Goal: Task Accomplishment & Management: Use online tool/utility

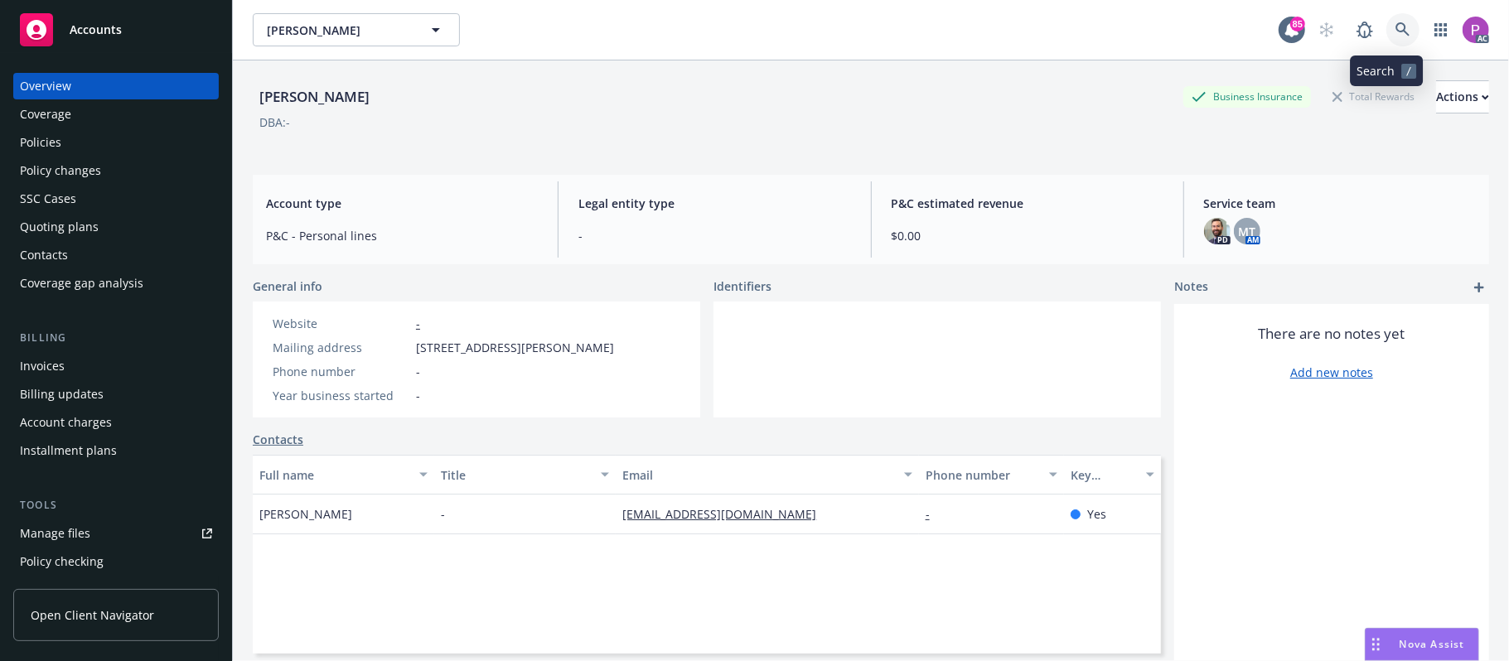
click at [1395, 30] on icon at bounding box center [1402, 29] width 15 height 15
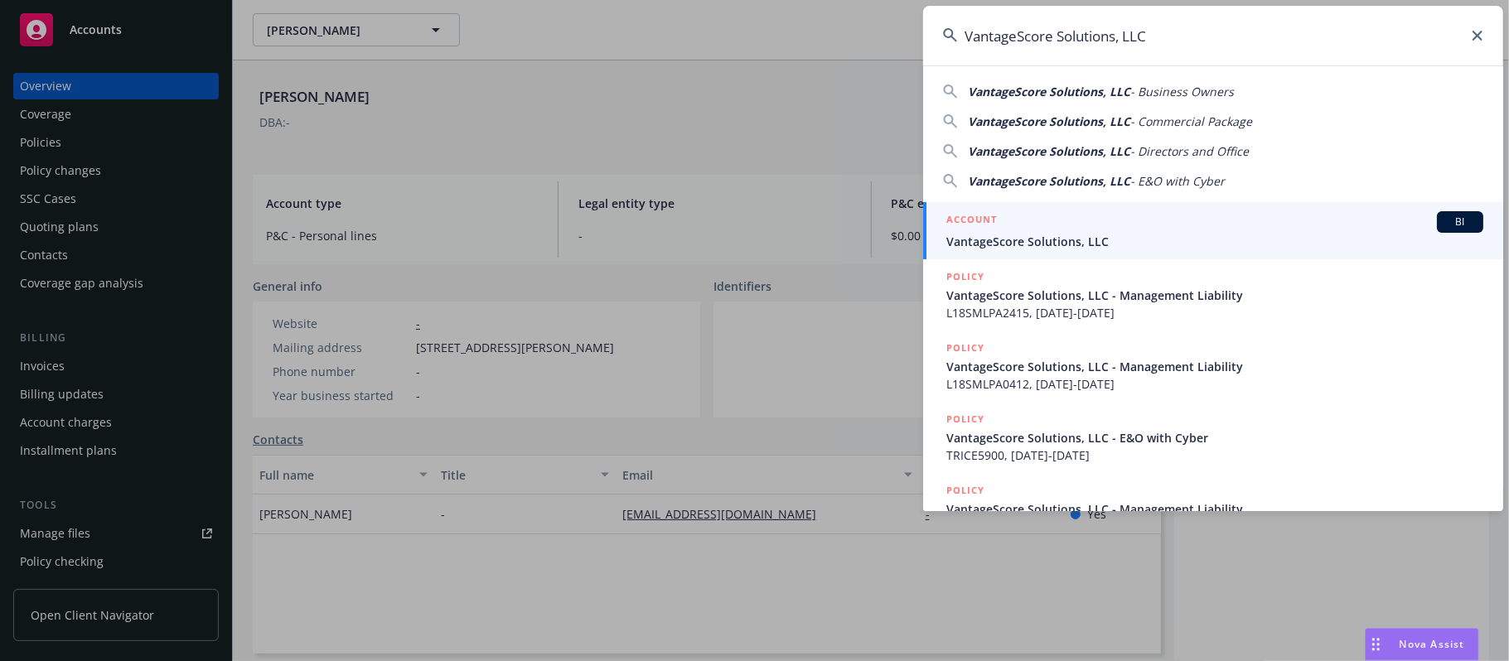
type input "VantageScore Solutions, LLC"
click at [1105, 235] on span "VantageScore Solutions, LLC" at bounding box center [1214, 241] width 537 height 17
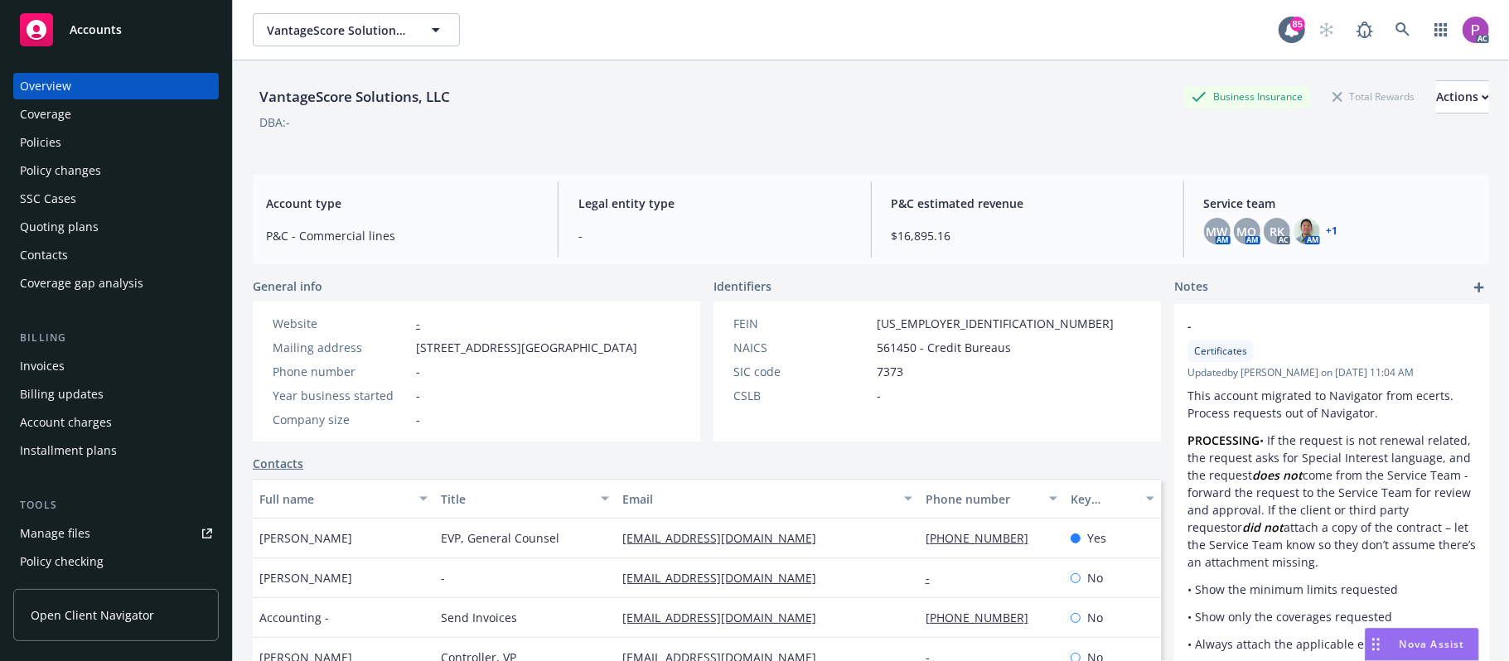
click at [43, 535] on div "Manage files" at bounding box center [55, 533] width 70 height 27
click at [1395, 31] on icon at bounding box center [1402, 29] width 14 height 14
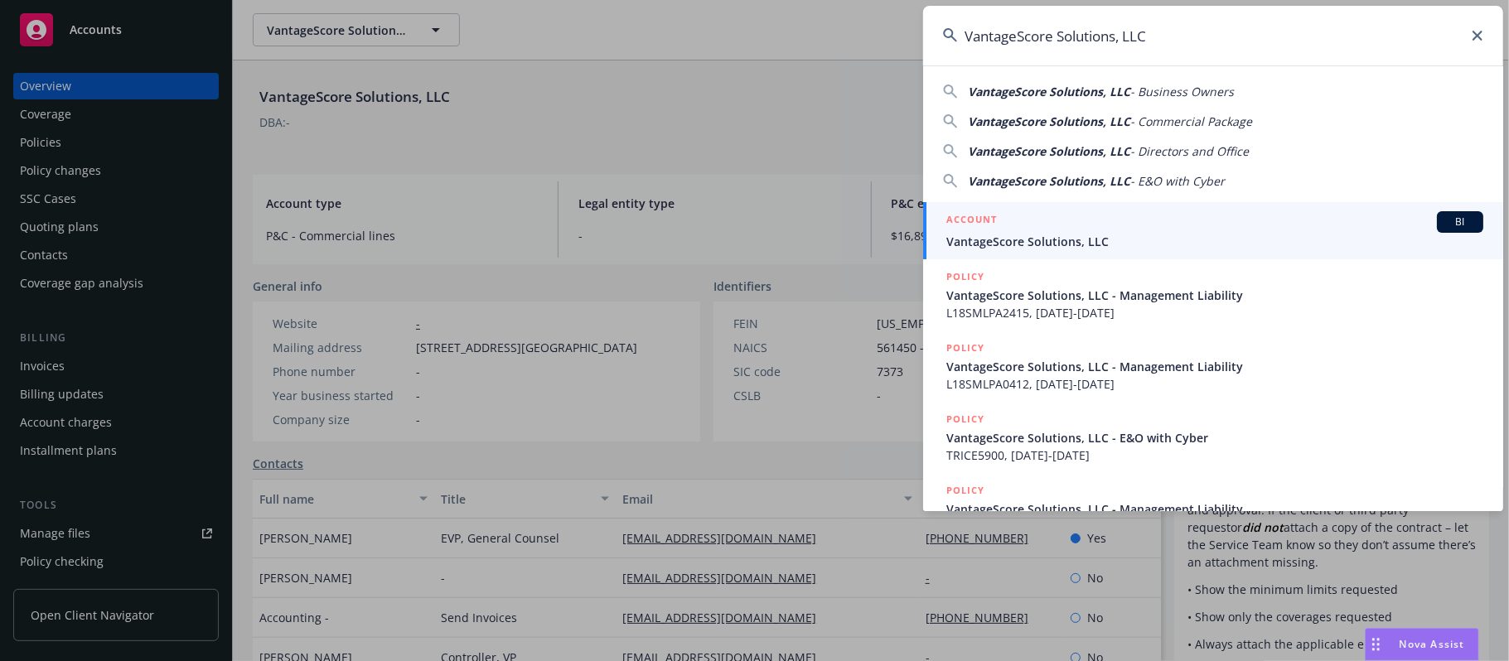
type input "VantageScore Solutions, LLC"
click at [1211, 215] on div "ACCOUNT BI" at bounding box center [1214, 222] width 537 height 22
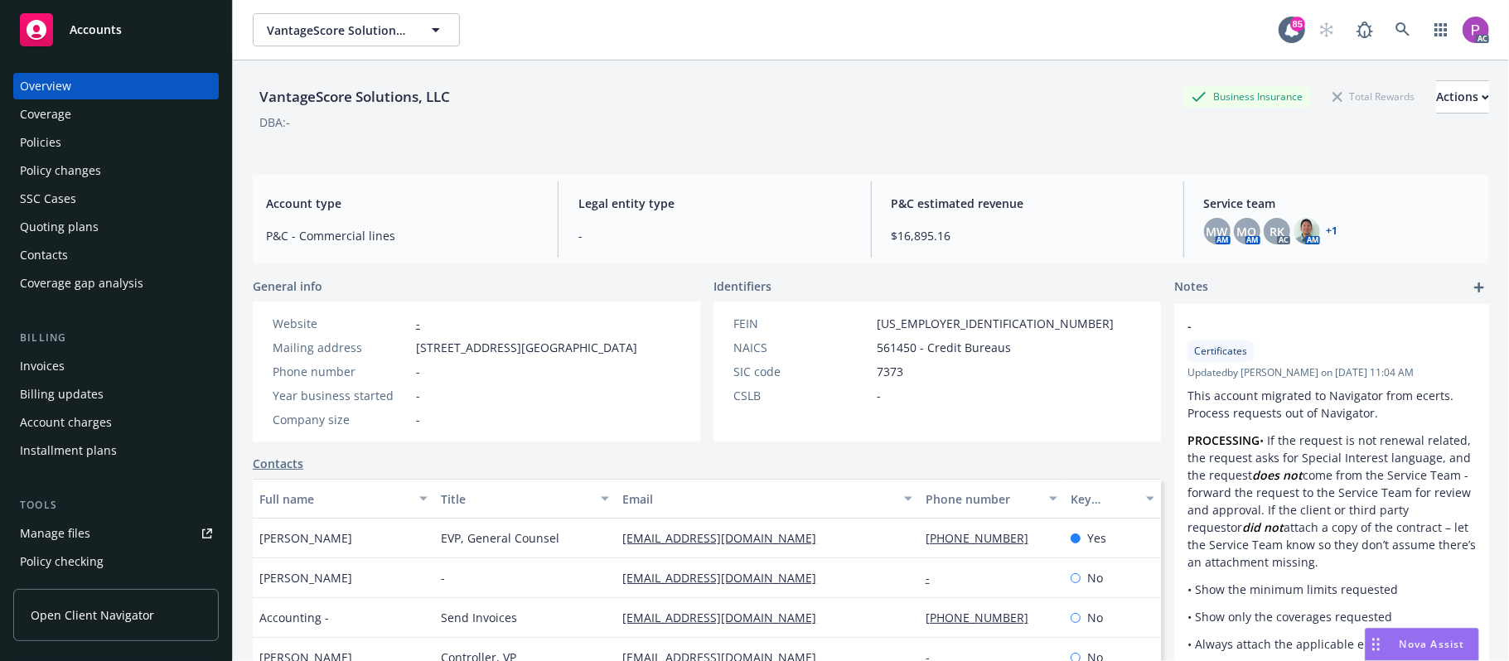
click at [76, 530] on div "Manage files" at bounding box center [55, 533] width 70 height 27
click at [1395, 24] on icon at bounding box center [1402, 29] width 15 height 15
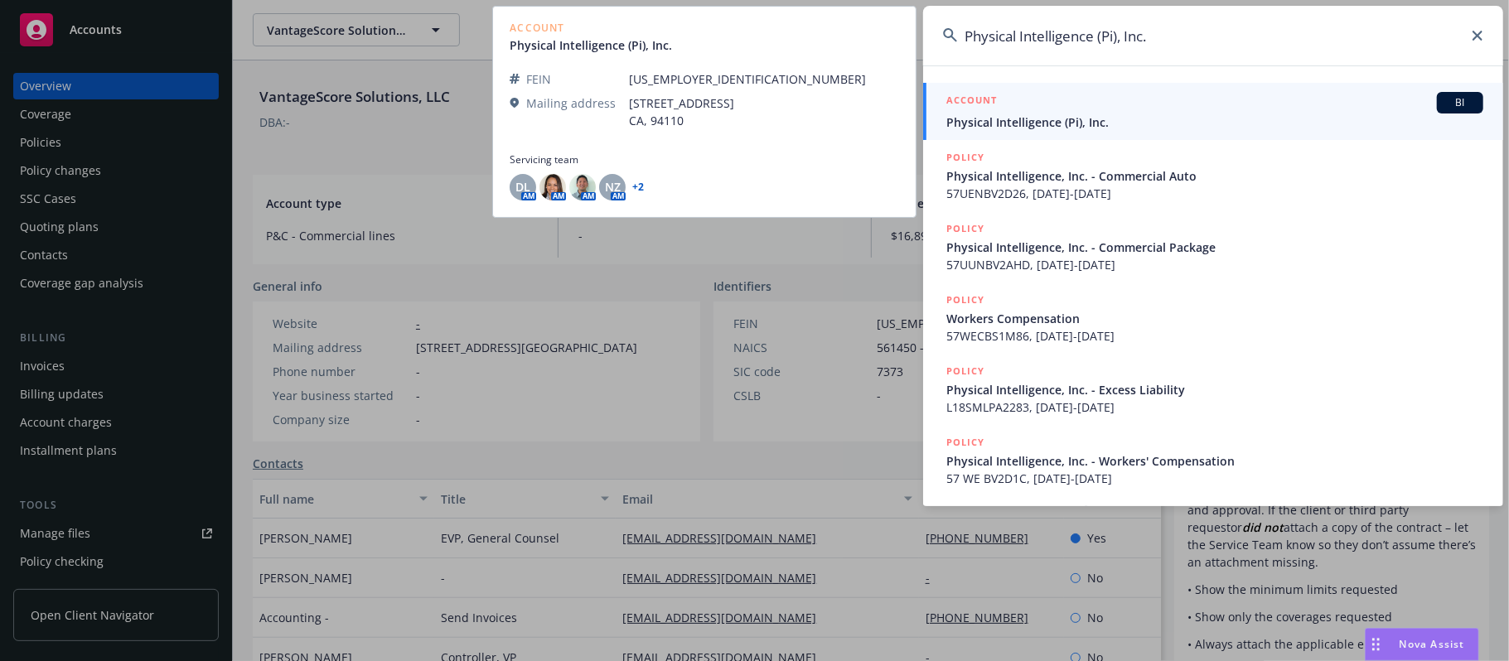
type input "Physical Intelligence (Pi), Inc."
click at [1114, 113] on div "ACCOUNT BI" at bounding box center [1214, 103] width 537 height 22
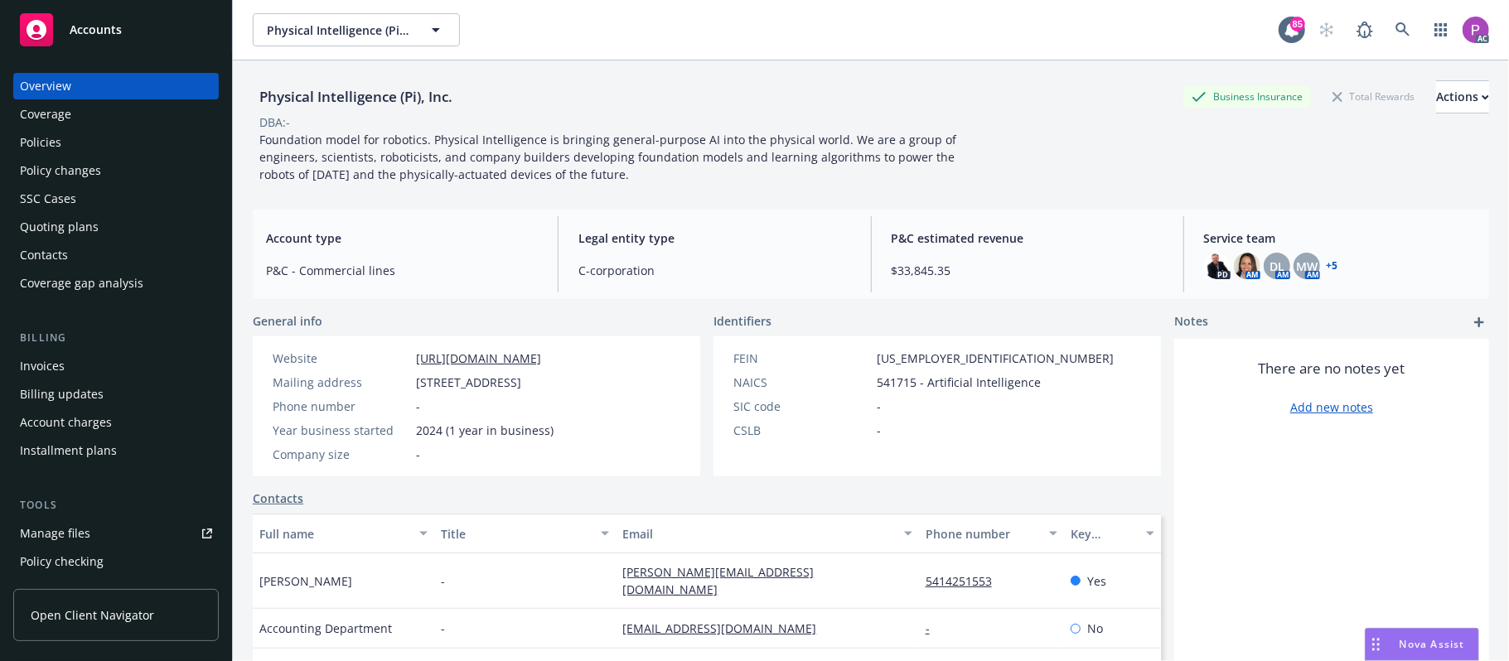
click at [60, 538] on div "Manage files" at bounding box center [55, 533] width 70 height 27
click at [1395, 31] on icon at bounding box center [1402, 29] width 15 height 15
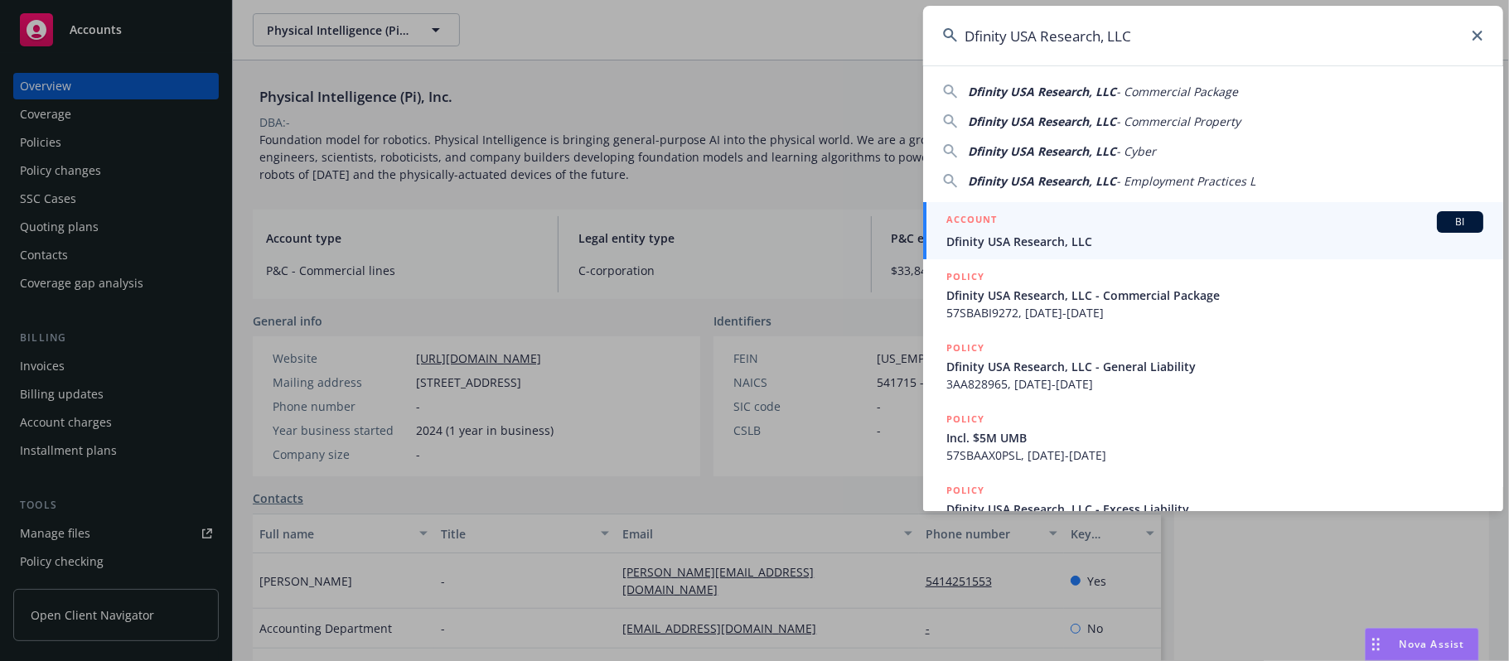
type input "Dfinity USA Research, LLC"
click at [1142, 226] on div "ACCOUNT BI" at bounding box center [1214, 222] width 537 height 22
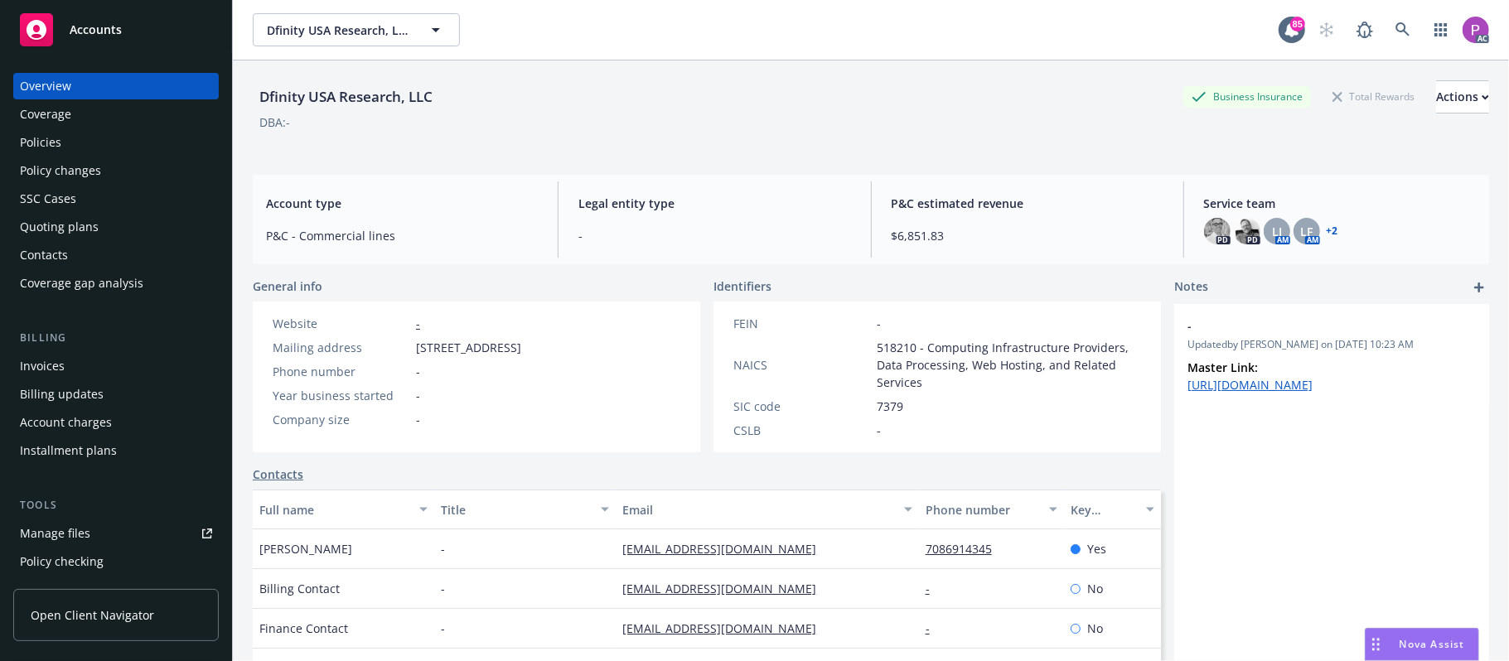
click at [83, 525] on div "Manage files" at bounding box center [55, 533] width 70 height 27
click at [1395, 27] on icon at bounding box center [1402, 29] width 15 height 15
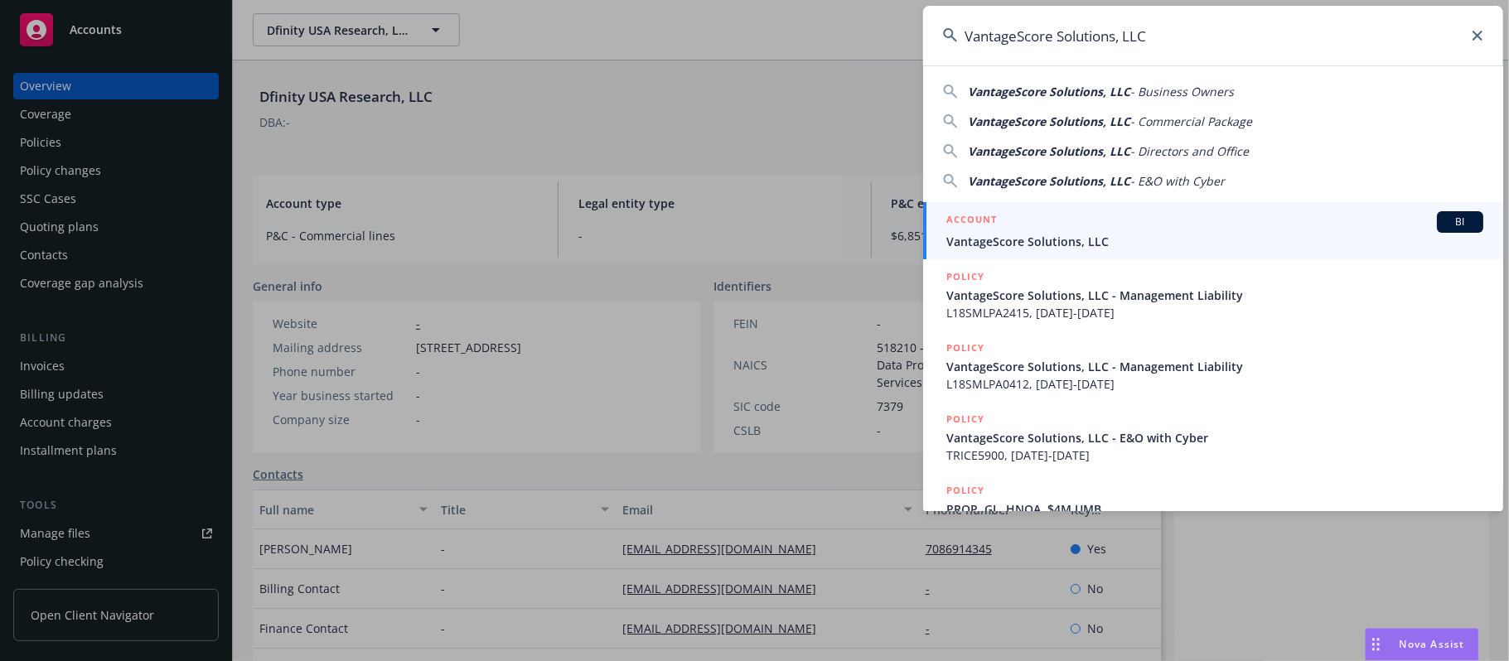
type input "VantageScore Solutions, LLC"
click at [1118, 233] on span "VantageScore Solutions, LLC" at bounding box center [1214, 241] width 537 height 17
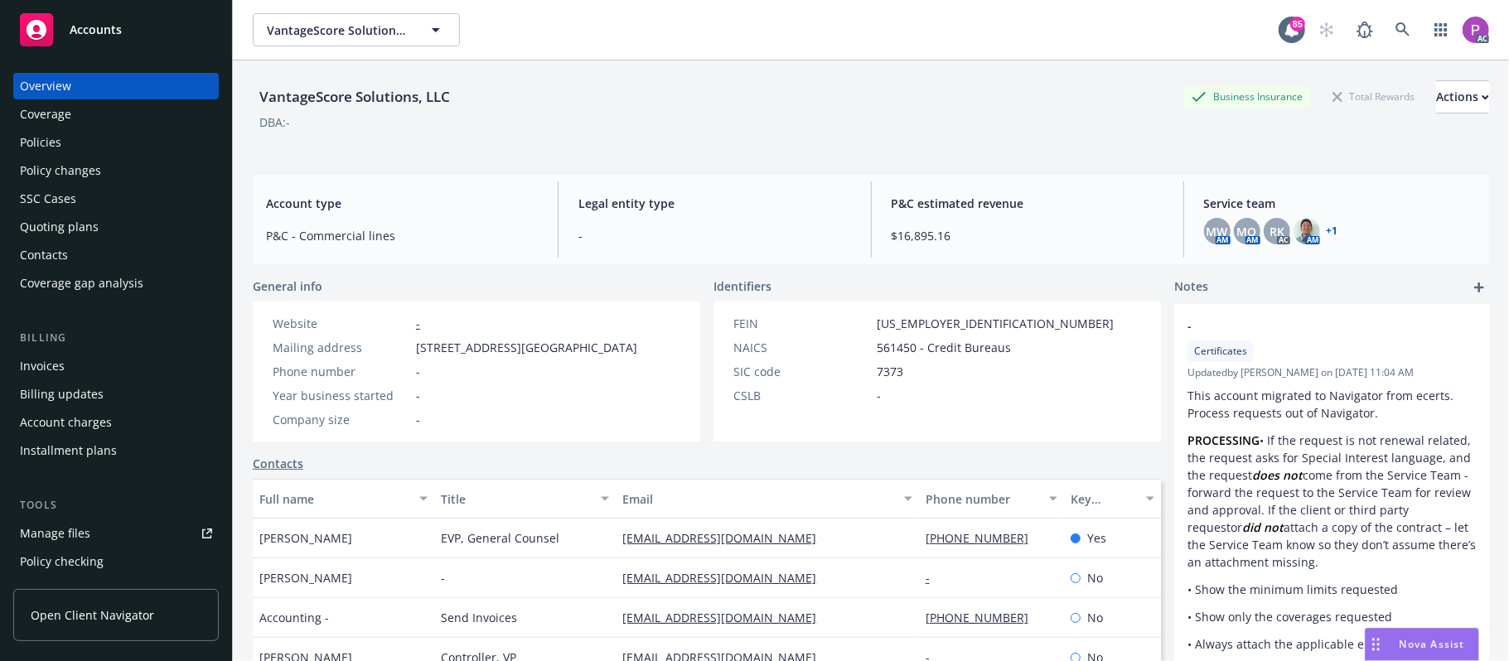
click at [73, 543] on div "Manage files" at bounding box center [55, 533] width 70 height 27
click at [1389, 20] on link at bounding box center [1402, 29] width 33 height 33
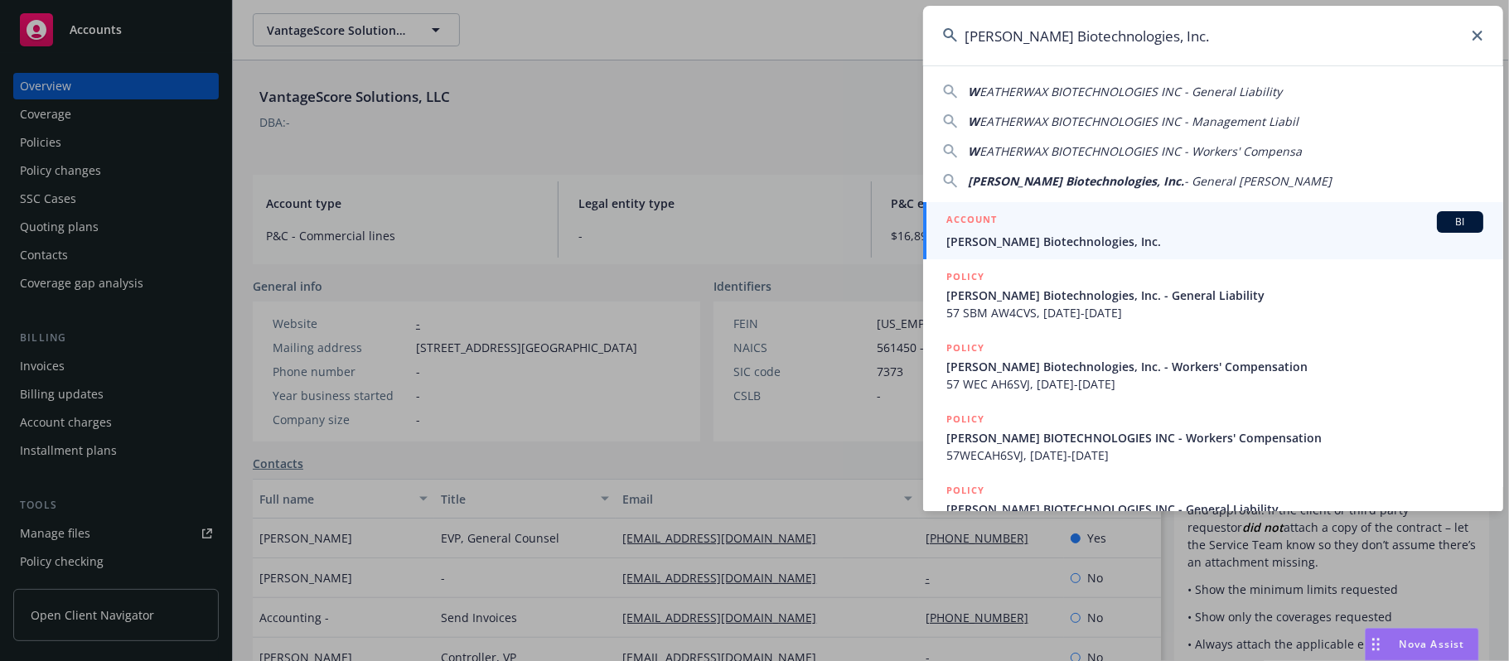
type input "Weatherwax Biotechnologies, Inc."
click at [1113, 225] on div "ACCOUNT BI" at bounding box center [1214, 222] width 537 height 22
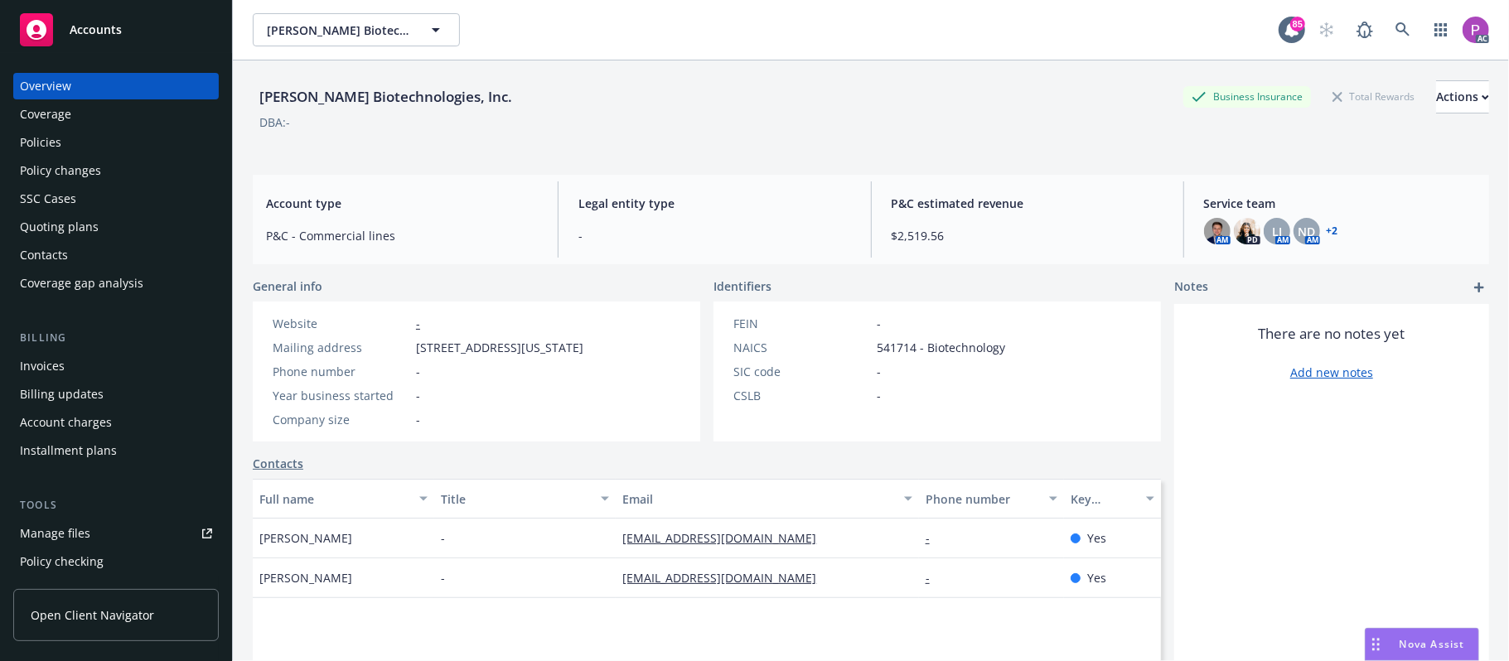
click at [111, 538] on link "Manage files" at bounding box center [115, 533] width 205 height 27
click at [1386, 37] on link at bounding box center [1402, 29] width 33 height 33
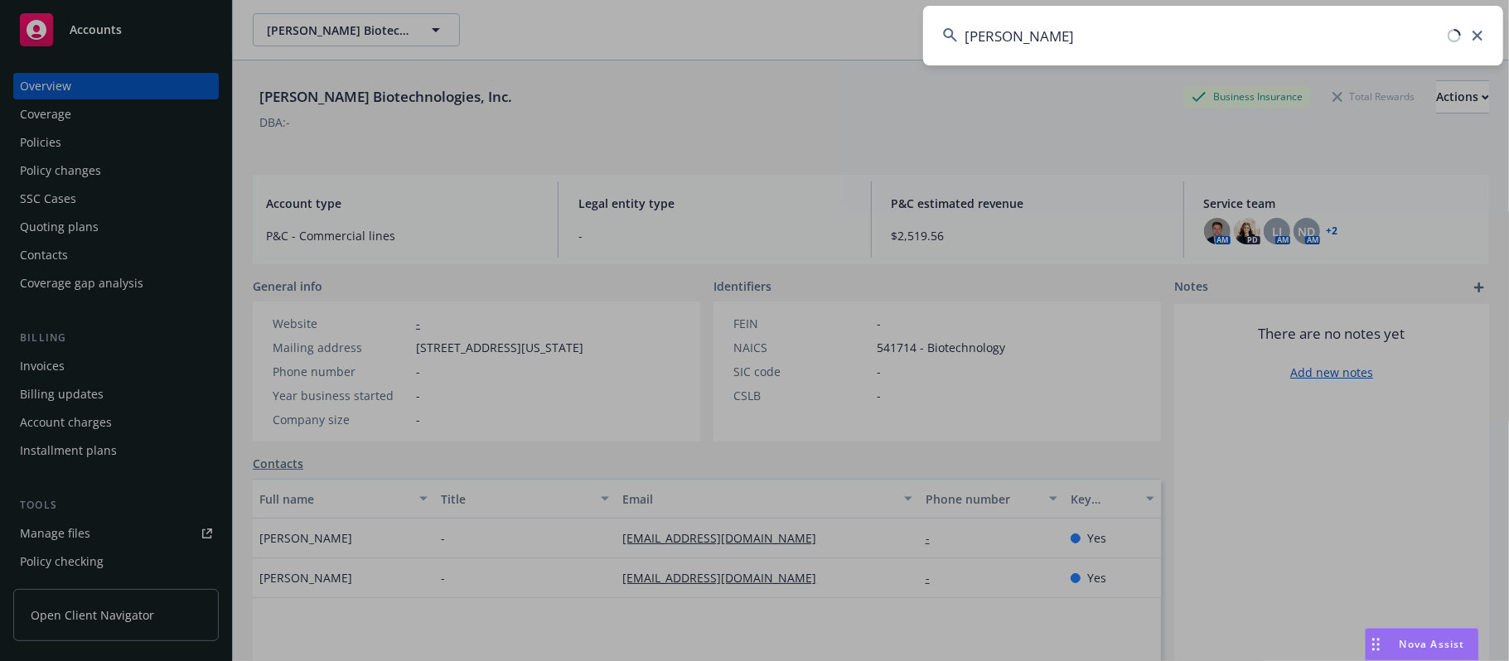
type input "Bentley, Brad"
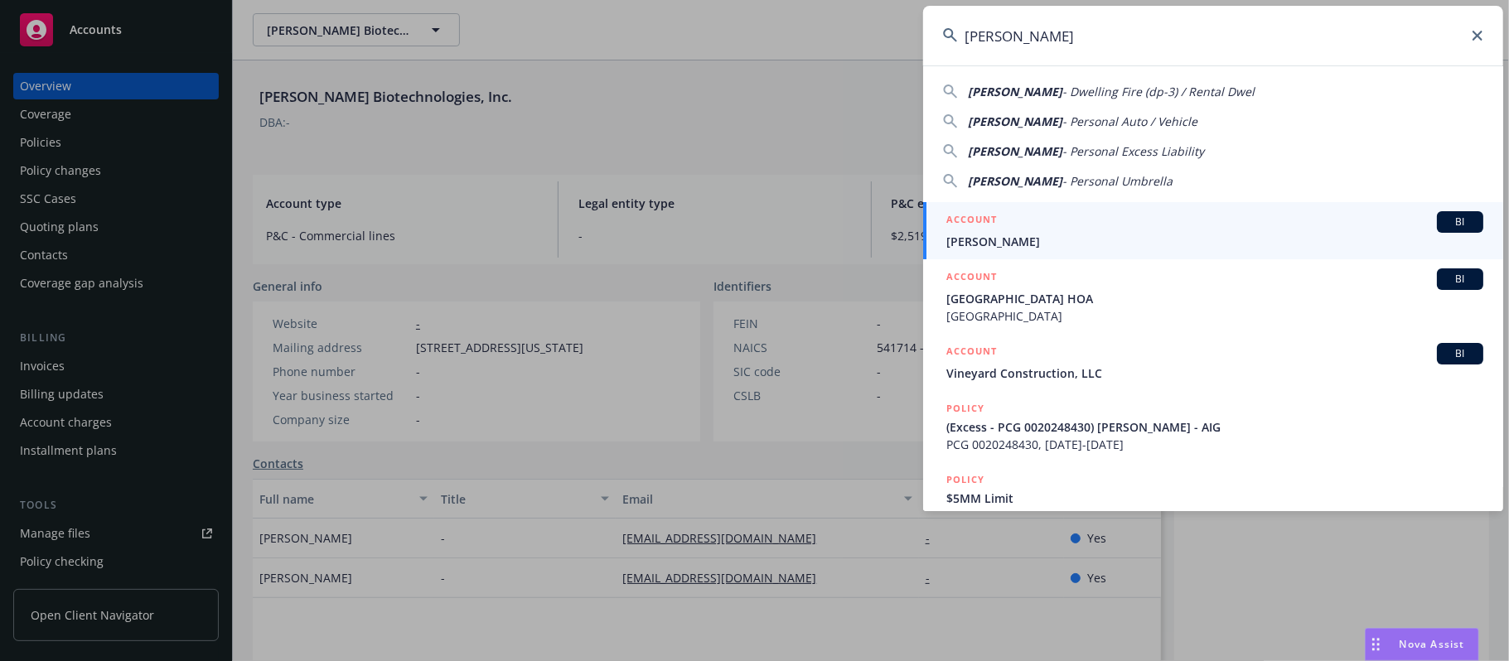
click at [1012, 217] on div "ACCOUNT BI" at bounding box center [1214, 222] width 537 height 22
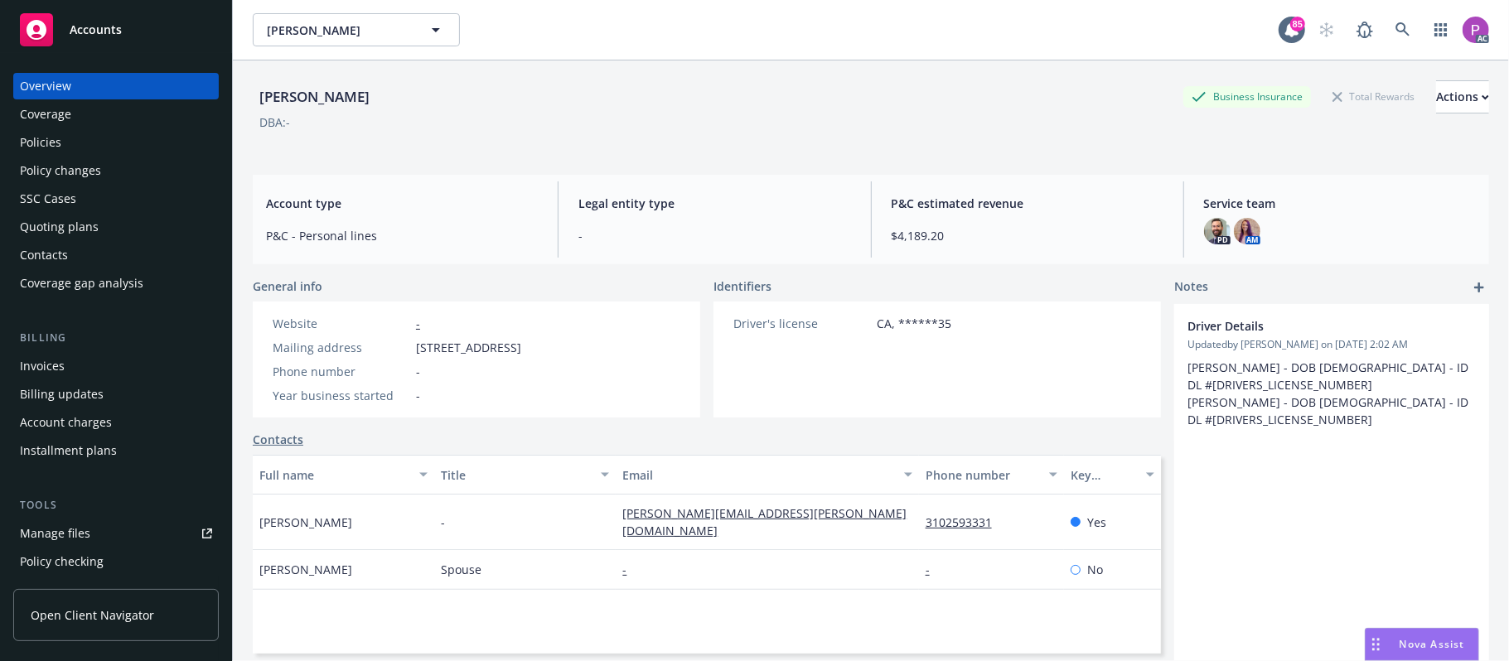
click at [34, 538] on div "Manage files" at bounding box center [55, 533] width 70 height 27
click at [1395, 36] on icon at bounding box center [1402, 29] width 15 height 15
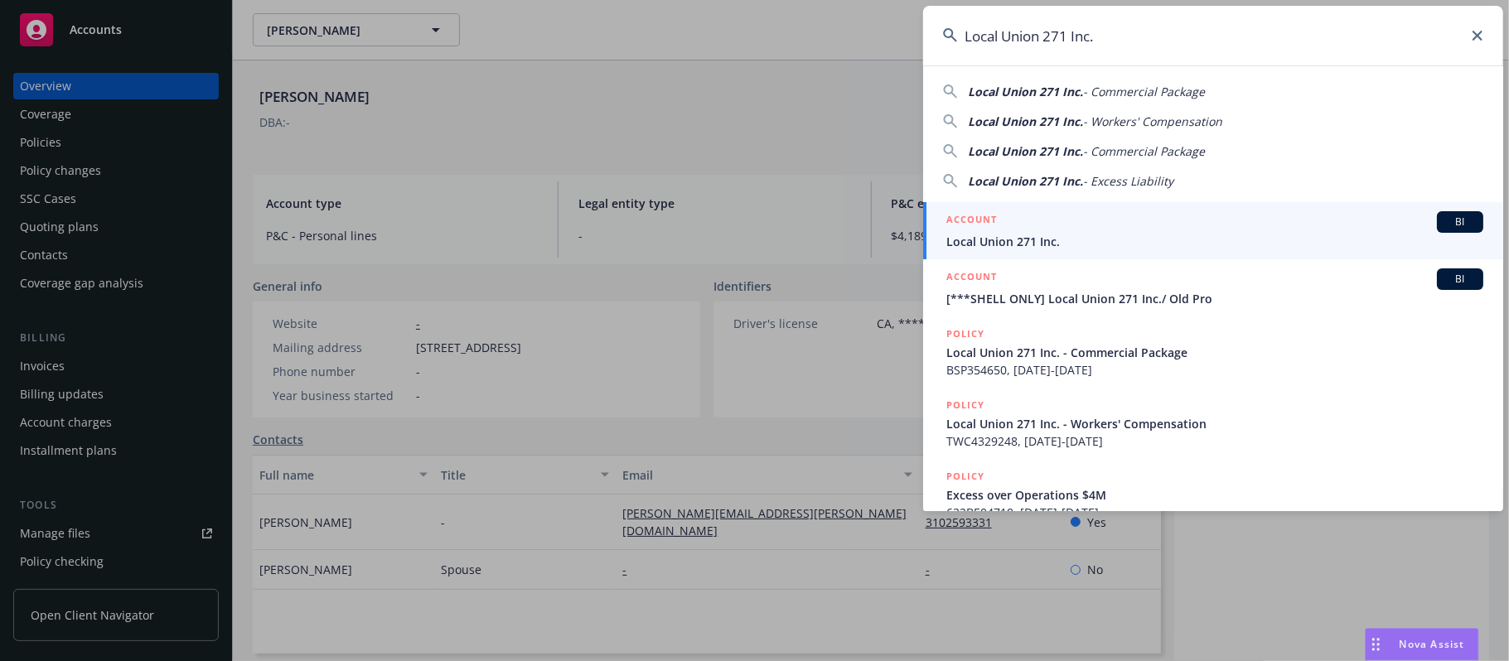
type input "Local Union 271 Inc."
click at [1203, 220] on div "ACCOUNT BI" at bounding box center [1214, 222] width 537 height 22
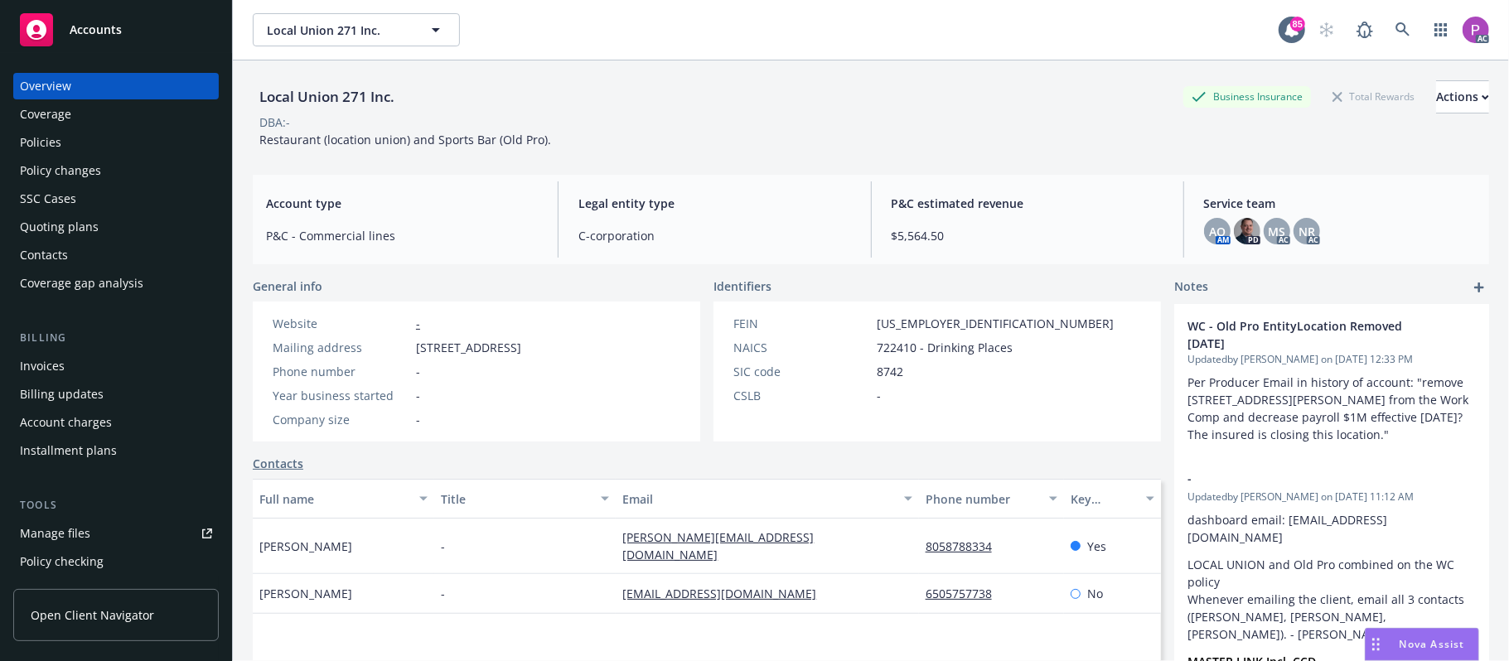
click at [65, 528] on div "Manage files" at bounding box center [55, 533] width 70 height 27
click at [1397, 31] on link at bounding box center [1402, 29] width 33 height 33
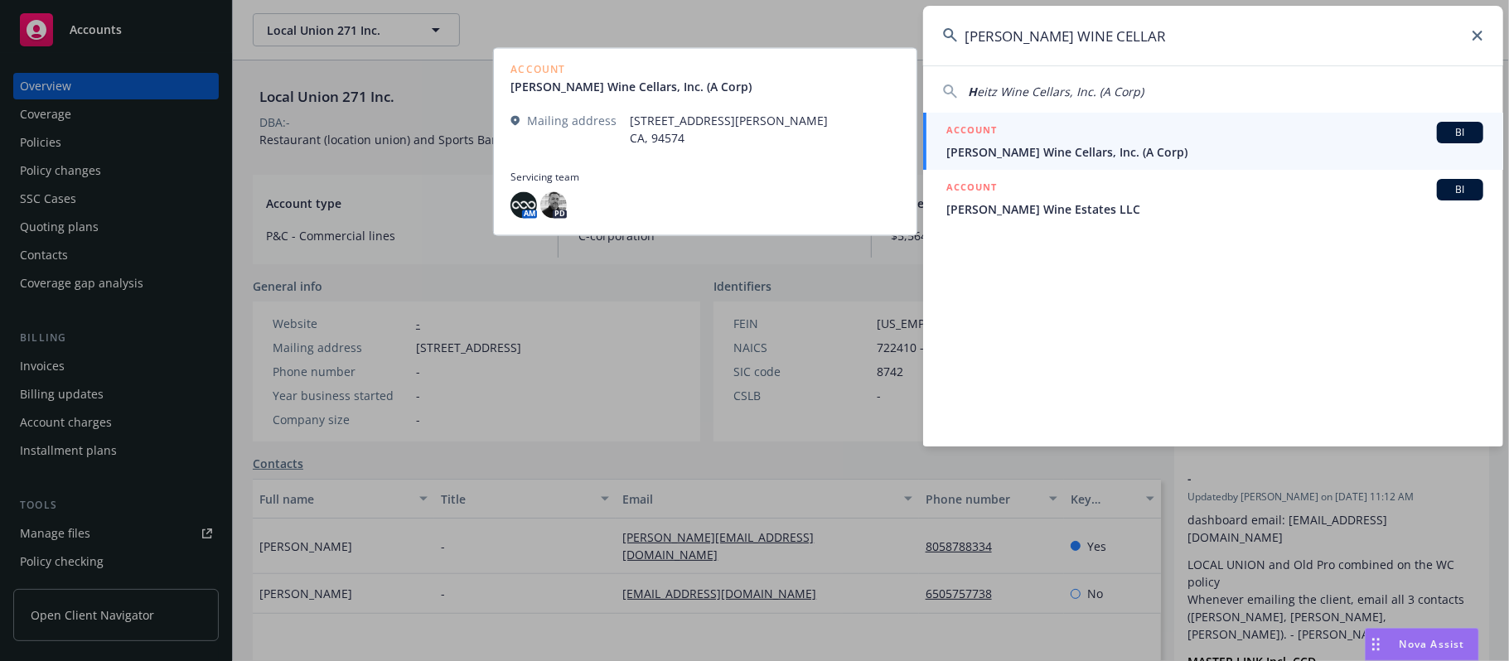
type input "HEITZ WINE CELLAR"
click at [1217, 139] on div "ACCOUNT BI" at bounding box center [1214, 133] width 537 height 22
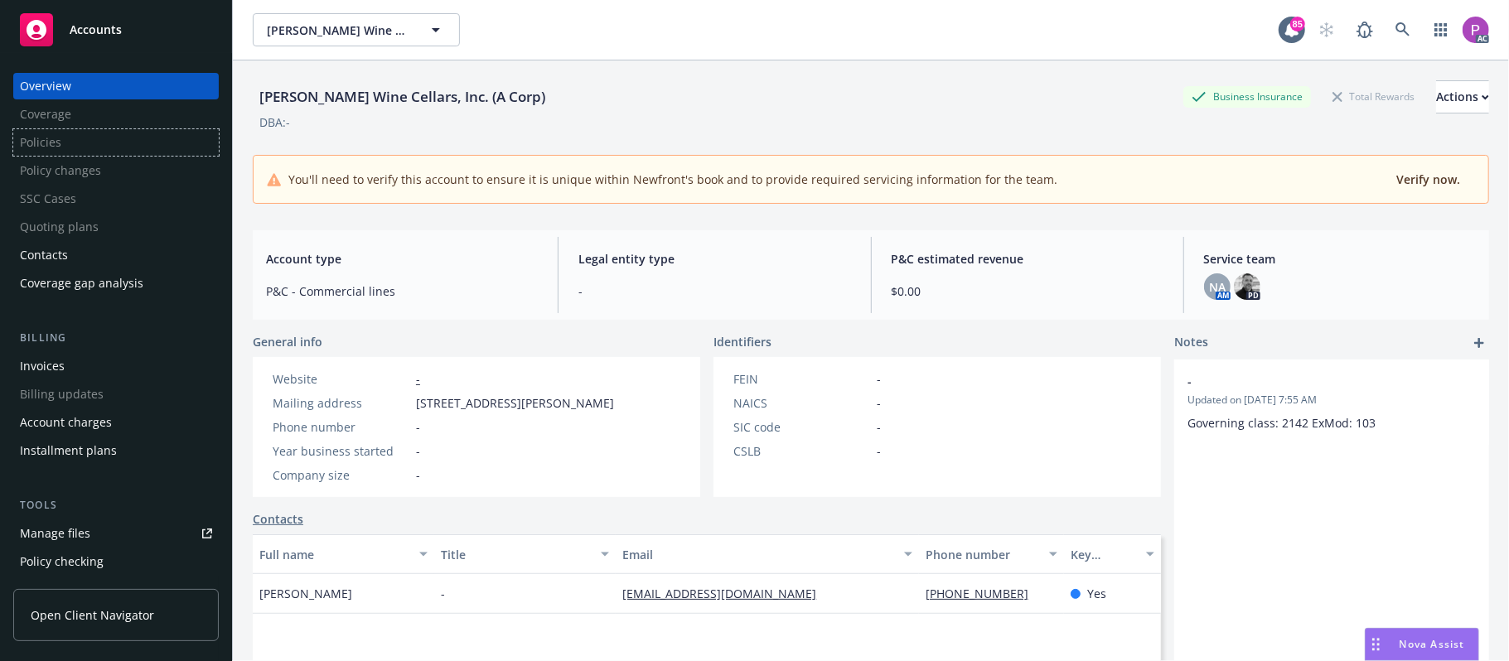
click at [47, 141] on div "Policies" at bounding box center [115, 142] width 205 height 27
click at [1209, 290] on span "NA" at bounding box center [1217, 286] width 17 height 17
click at [1234, 292] on img at bounding box center [1247, 286] width 27 height 27
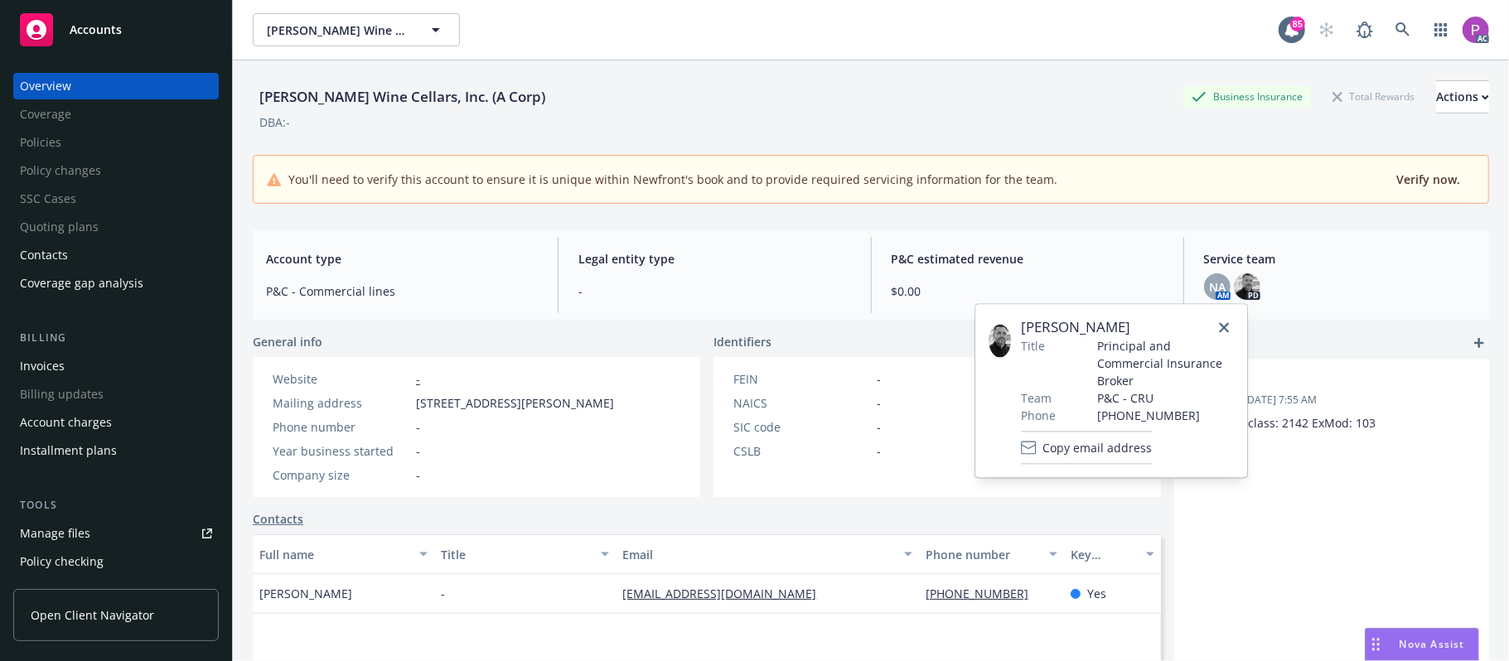
click at [257, 98] on div "Heitz Wine Cellars, Inc. (A Corp)" at bounding box center [402, 97] width 299 height 22
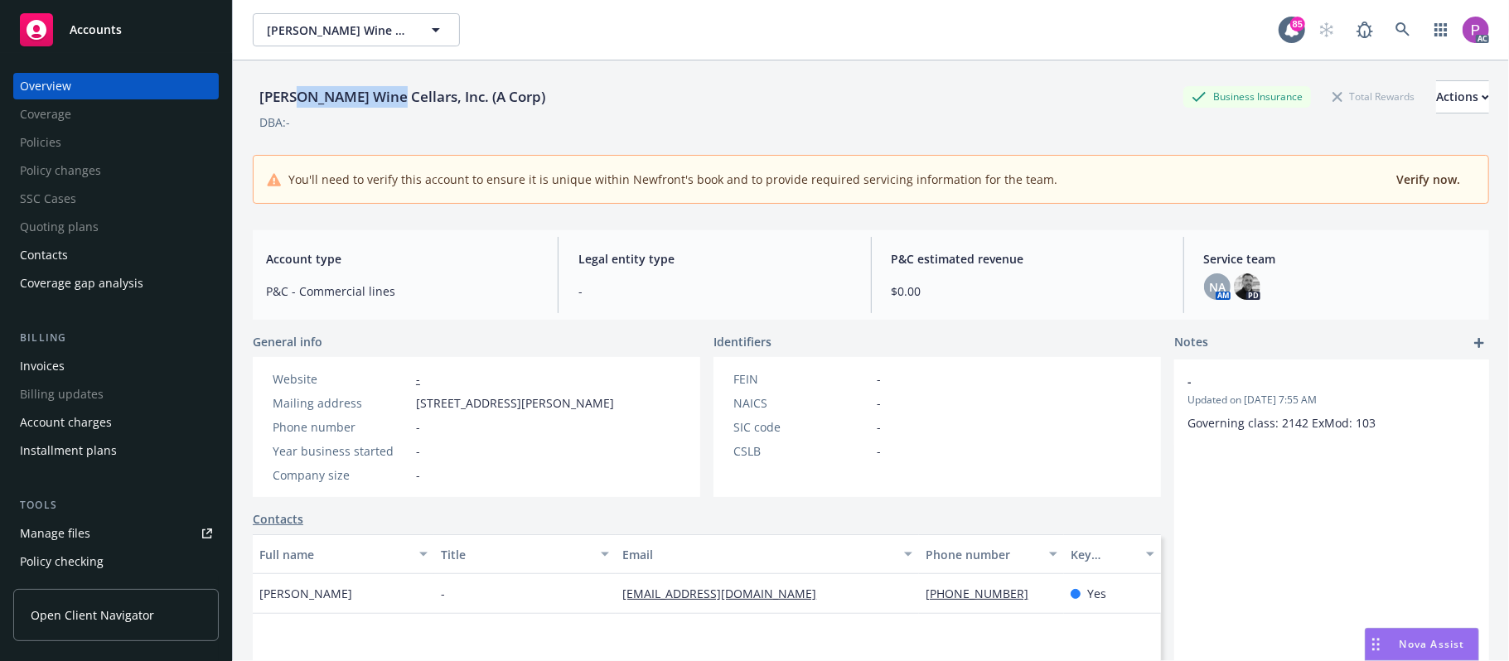
drag, startPoint x: 296, startPoint y: 97, endPoint x: 379, endPoint y: 100, distance: 82.9
click at [379, 100] on div "Heitz Wine Cellars, Inc. (A Corp)" at bounding box center [402, 97] width 299 height 22
copy div "Wine Cellars"
click at [1388, 20] on link at bounding box center [1402, 29] width 33 height 33
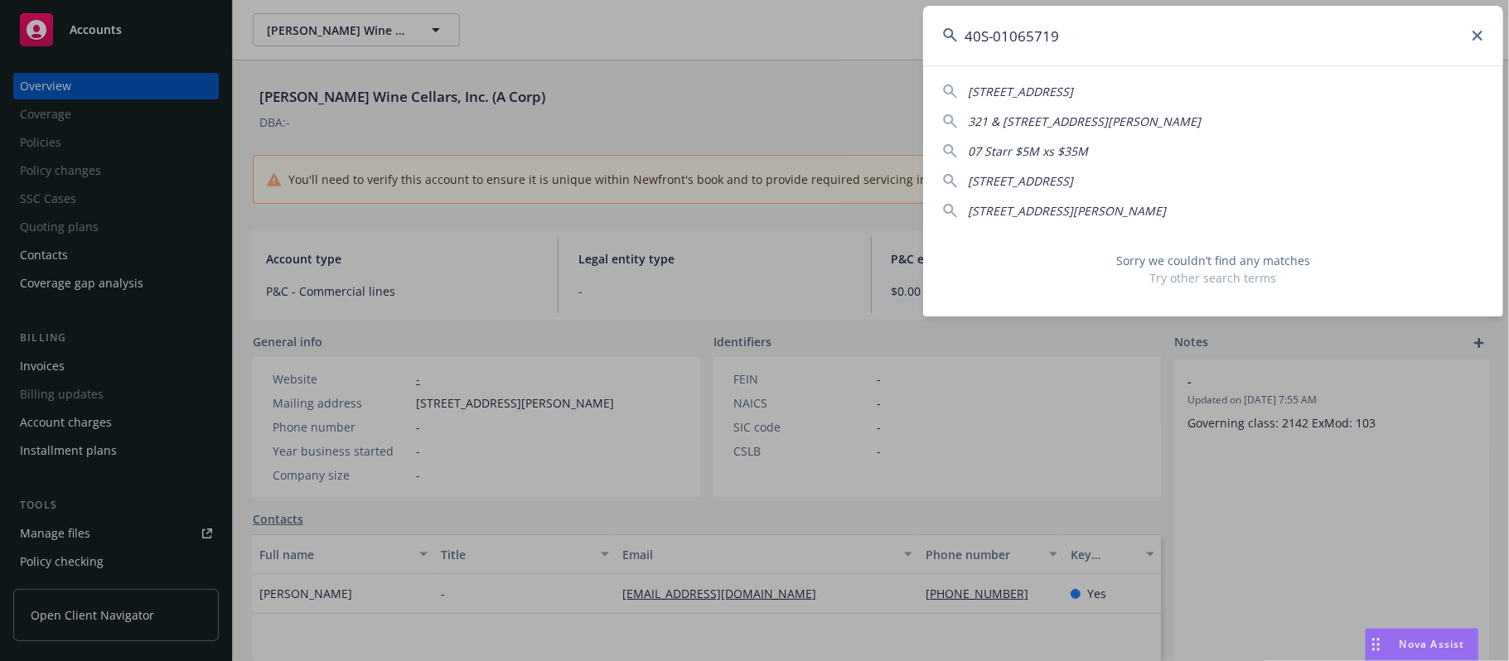
drag, startPoint x: 995, startPoint y: 34, endPoint x: 885, endPoint y: 40, distance: 110.3
click at [885, 40] on div "40S-01065719 14843 S ORCHARD AVE GARDENA, CA 90247-2775 321 & 323 S CLAUDINA AN…" at bounding box center [754, 330] width 1509 height 661
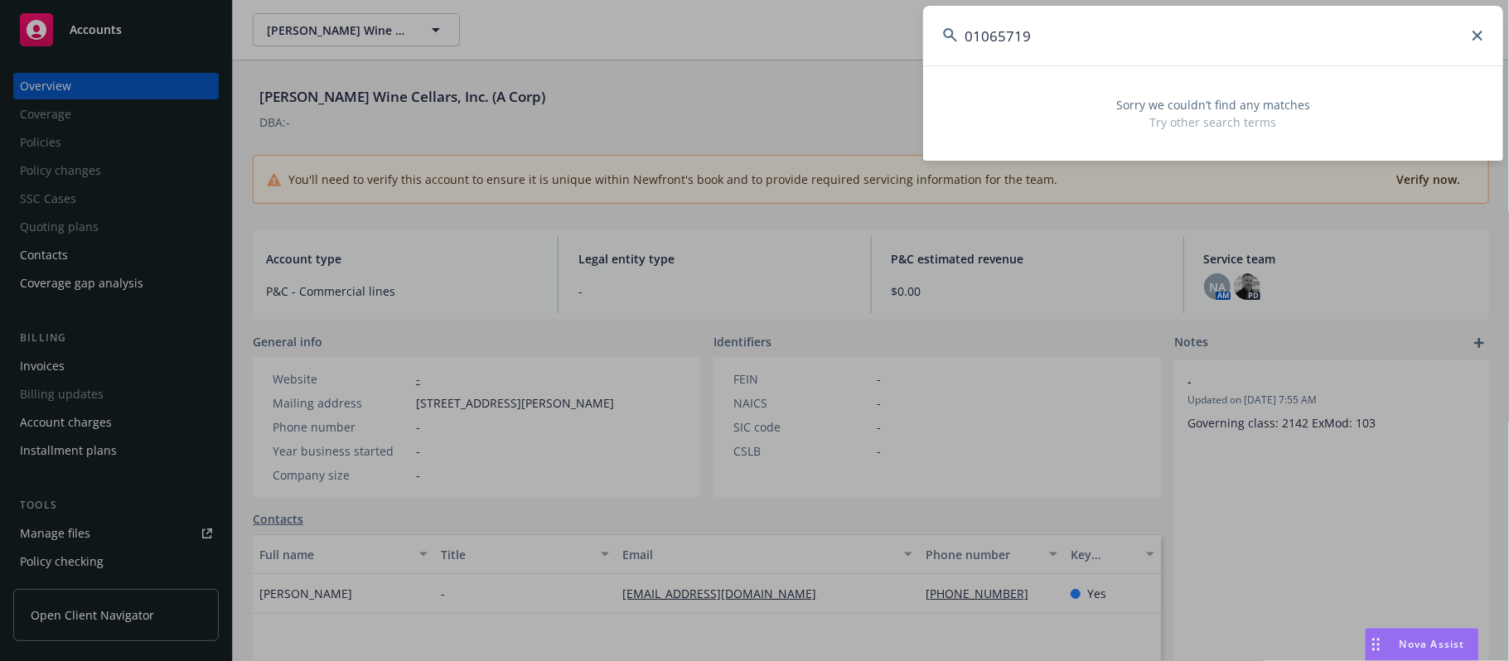
drag, startPoint x: 1031, startPoint y: 45, endPoint x: 932, endPoint y: 45, distance: 99.4
click at [938, 45] on input "01065719" at bounding box center [1213, 36] width 580 height 60
paste input "HEITZ WINE CELLAR"
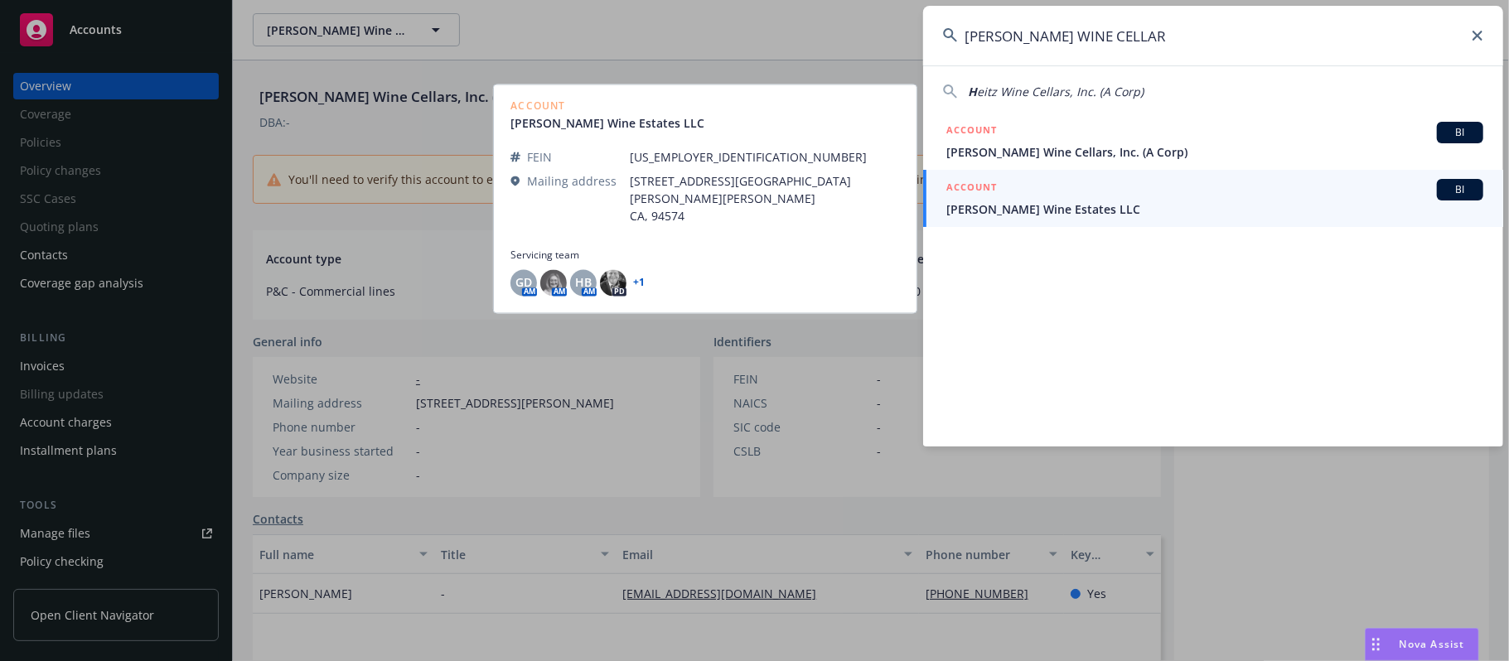
type input "HEITZ WINE CELLAR"
click at [1148, 205] on span "Lawrence Wine Estates LLC" at bounding box center [1214, 208] width 537 height 17
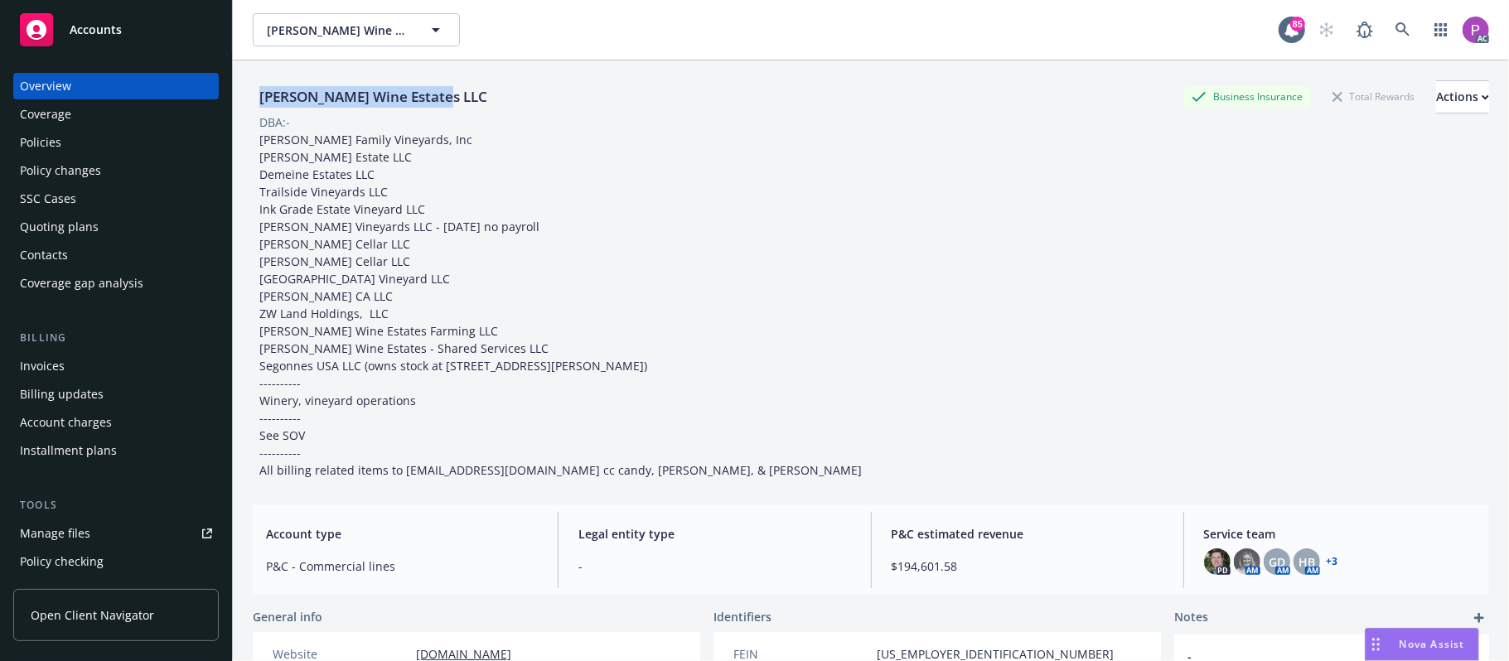
drag, startPoint x: 461, startPoint y: 101, endPoint x: 249, endPoint y: 100, distance: 212.1
click at [249, 100] on div "Lawrence Wine Estates LLC Business Insurance Total Rewards Actions DBA: - Lawre…" at bounding box center [871, 390] width 1276 height 661
copy div "Lawrence Wine Estates LLC"
click at [1386, 27] on link at bounding box center [1402, 29] width 33 height 33
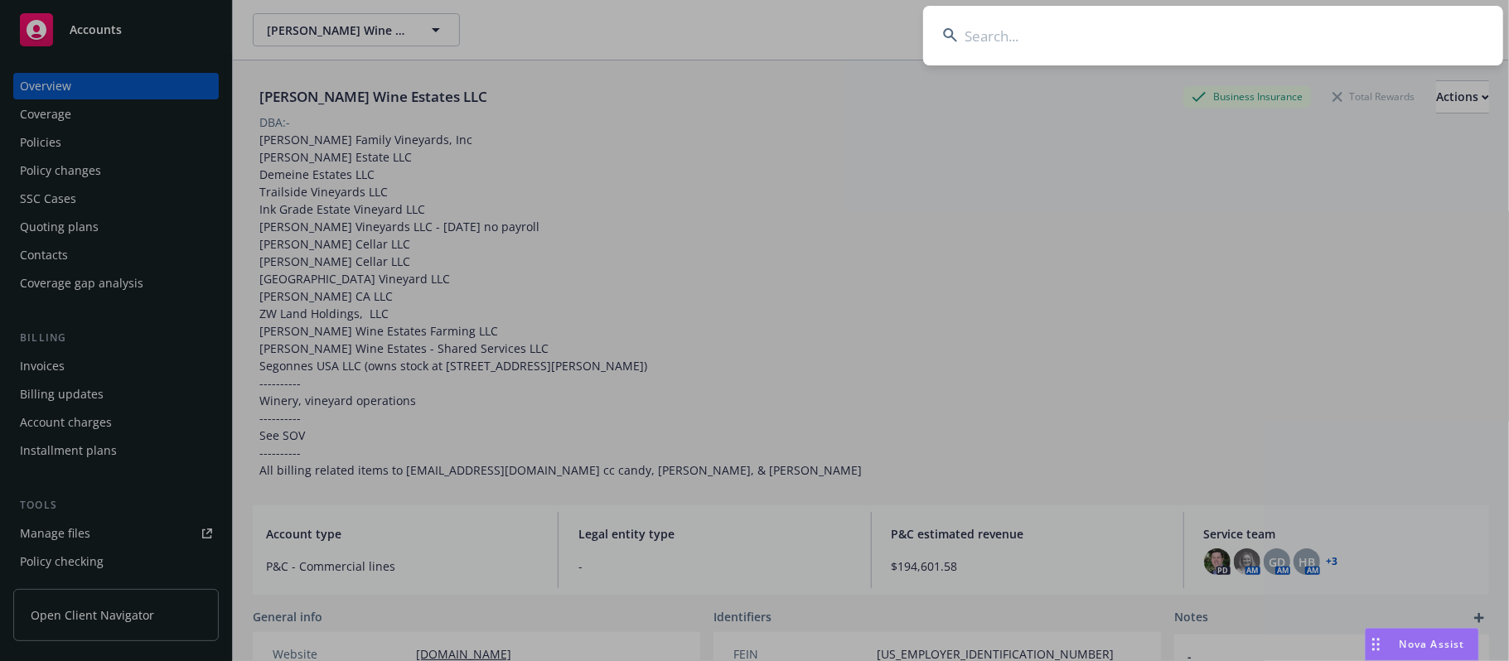
type input "Lawrence Wine Estates LLC"
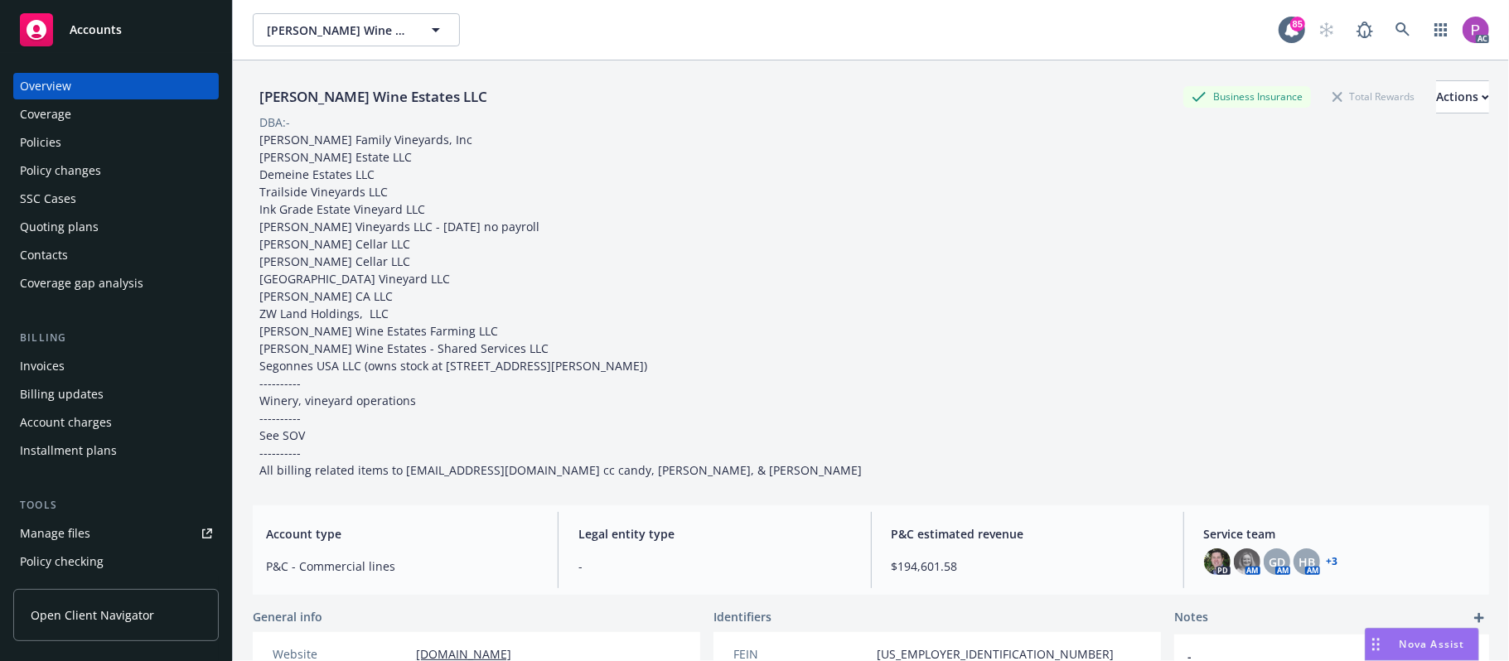
click at [86, 528] on div "Manage files" at bounding box center [55, 533] width 70 height 27
click at [78, 140] on div "Policies" at bounding box center [116, 142] width 192 height 27
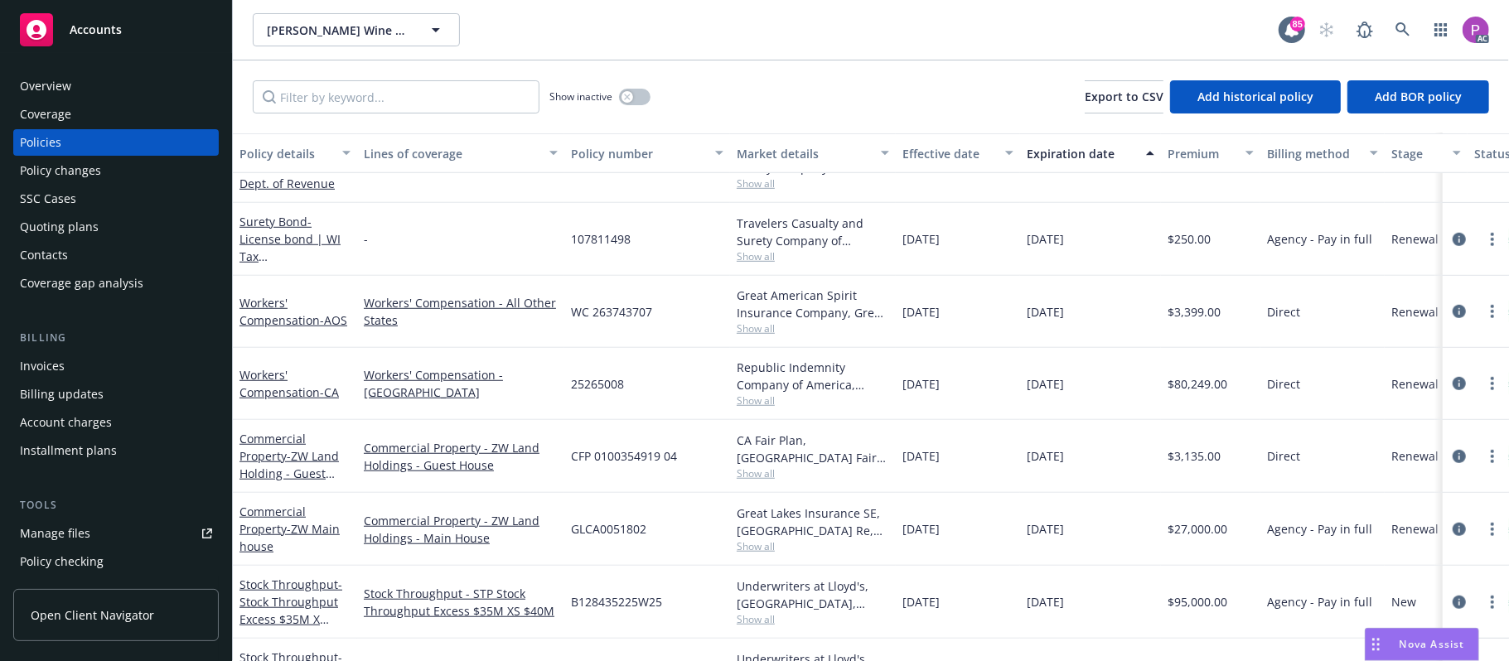
scroll to position [883, 0]
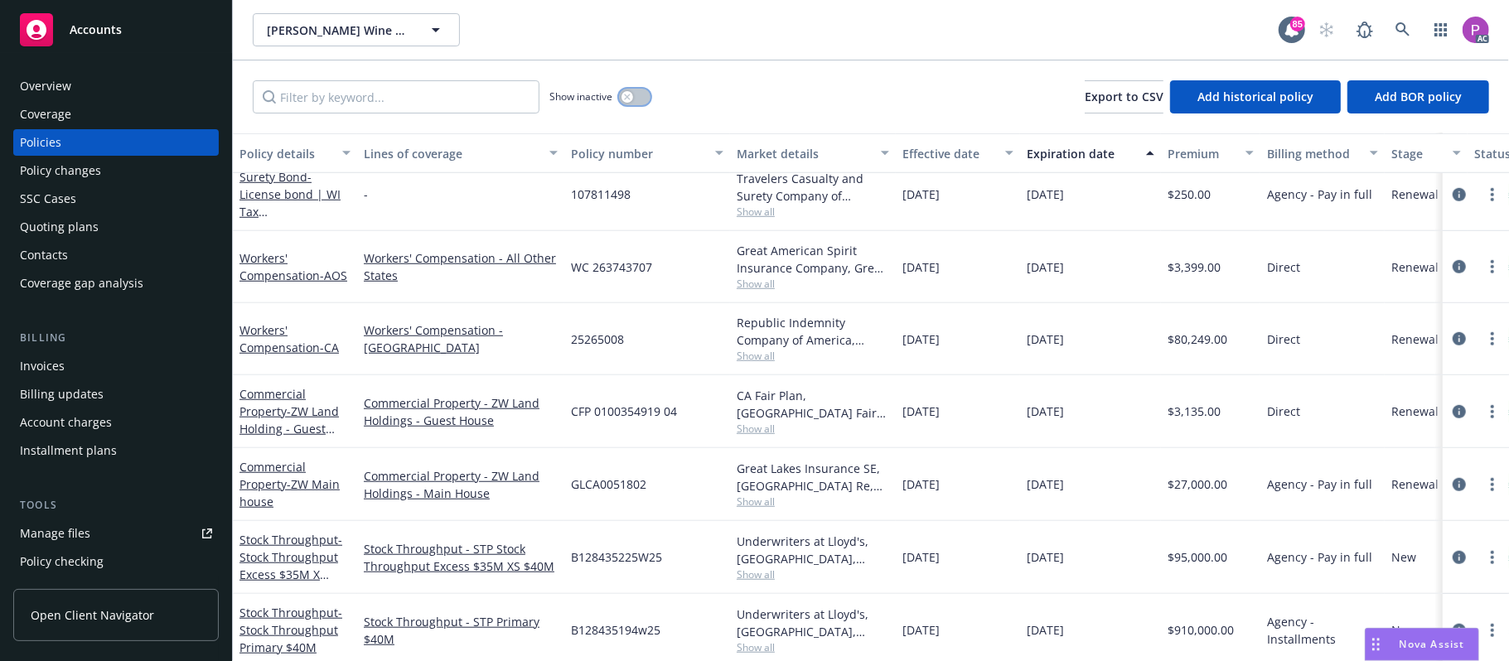
click at [640, 97] on button "button" at bounding box center [634, 97] width 31 height 17
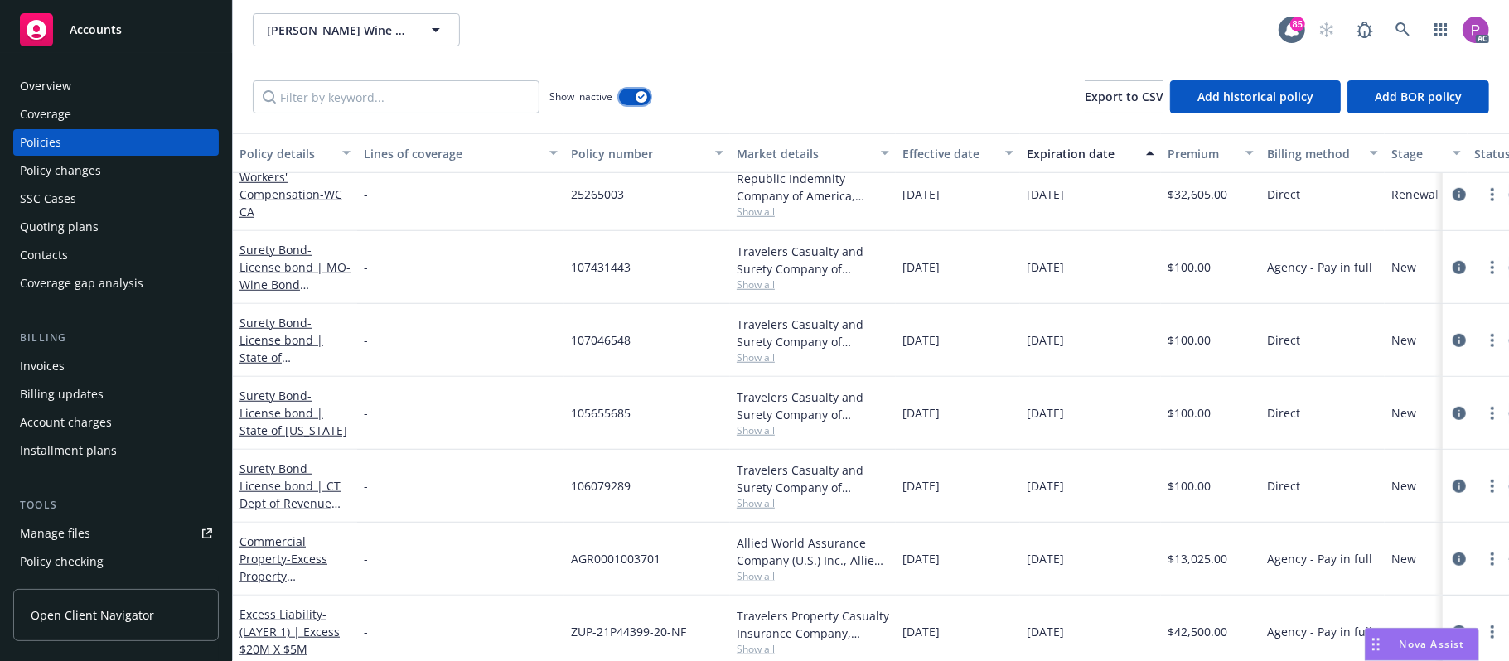
click at [630, 94] on button "button" at bounding box center [634, 97] width 31 height 17
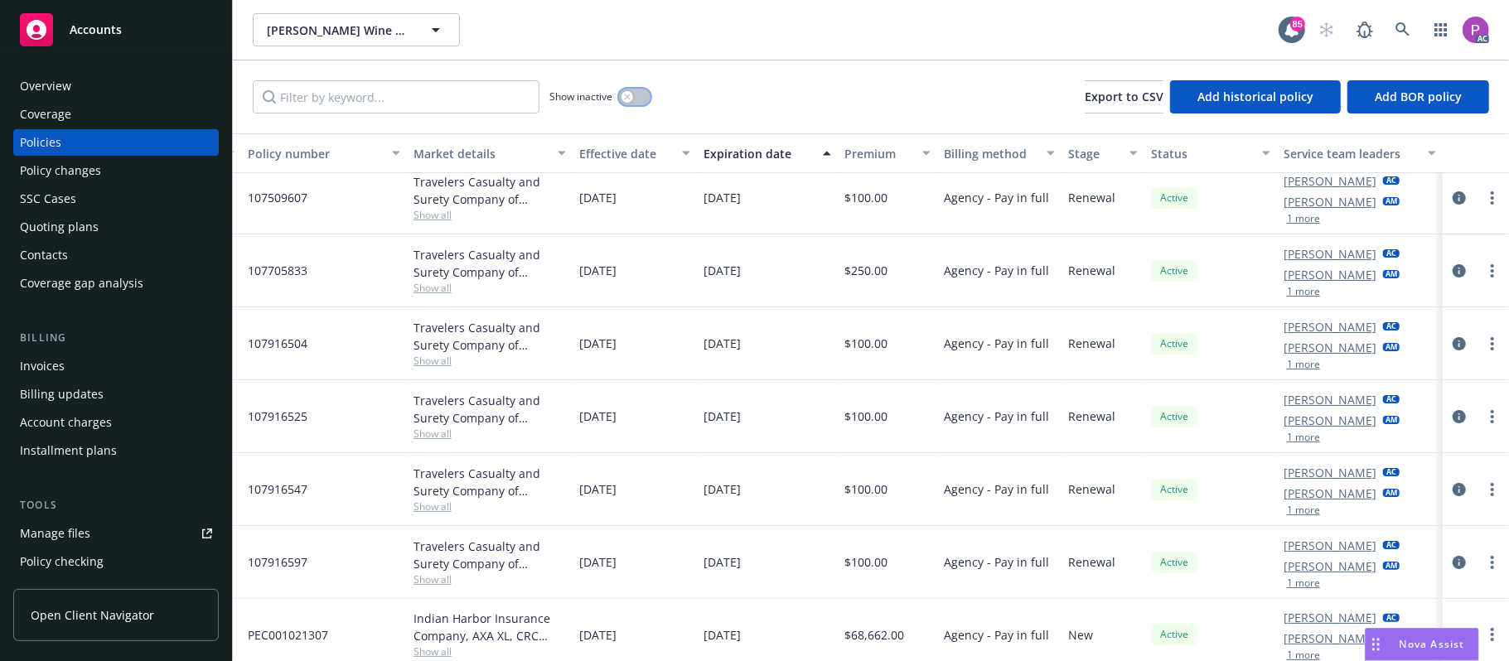
scroll to position [0, 340]
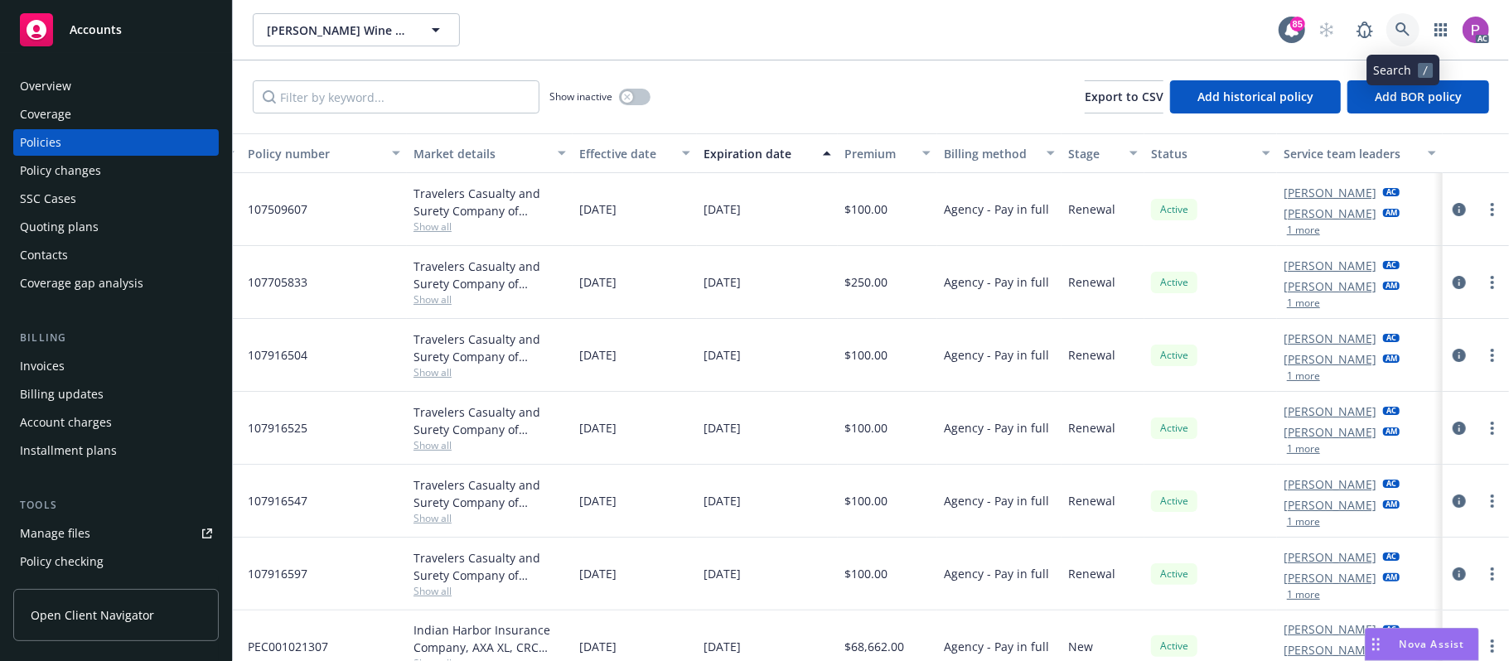
click at [1392, 28] on link at bounding box center [1402, 29] width 33 height 33
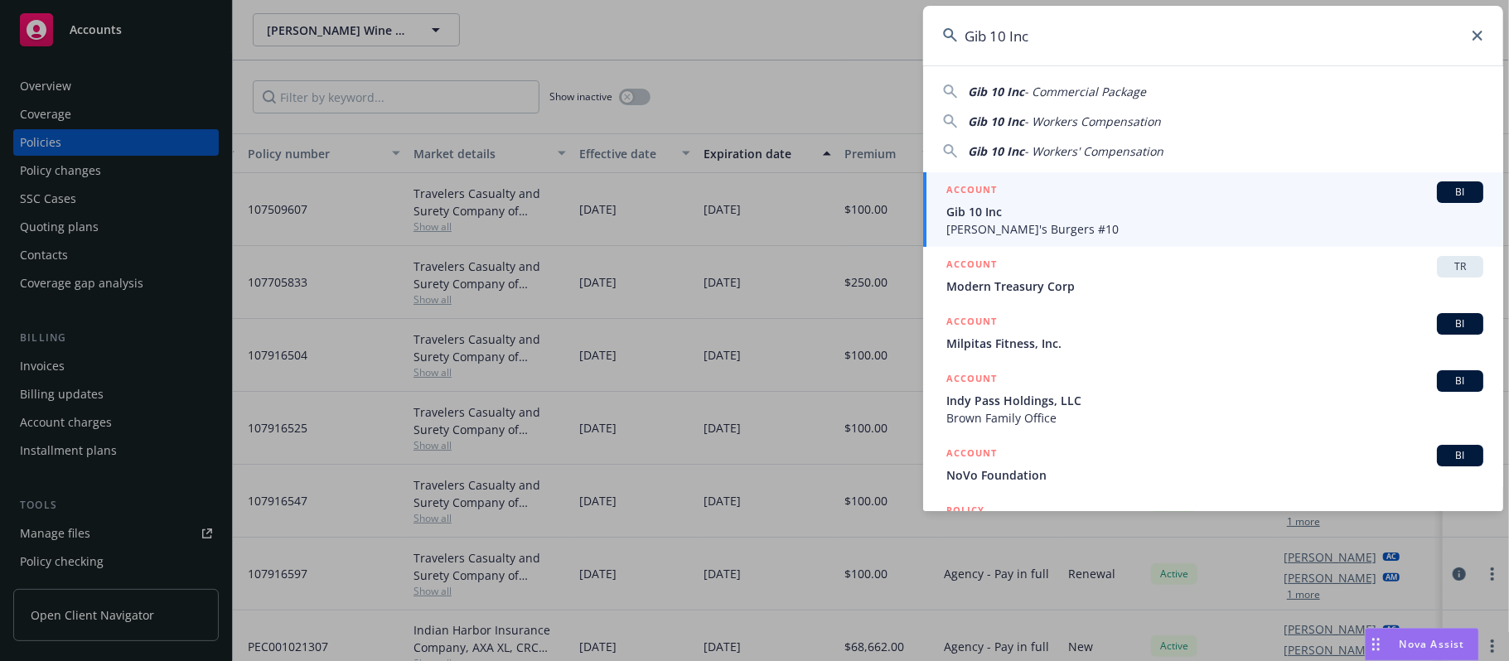
type input "Gib 10 Inc"
click at [1088, 200] on div "ACCOUNT BI" at bounding box center [1214, 192] width 537 height 22
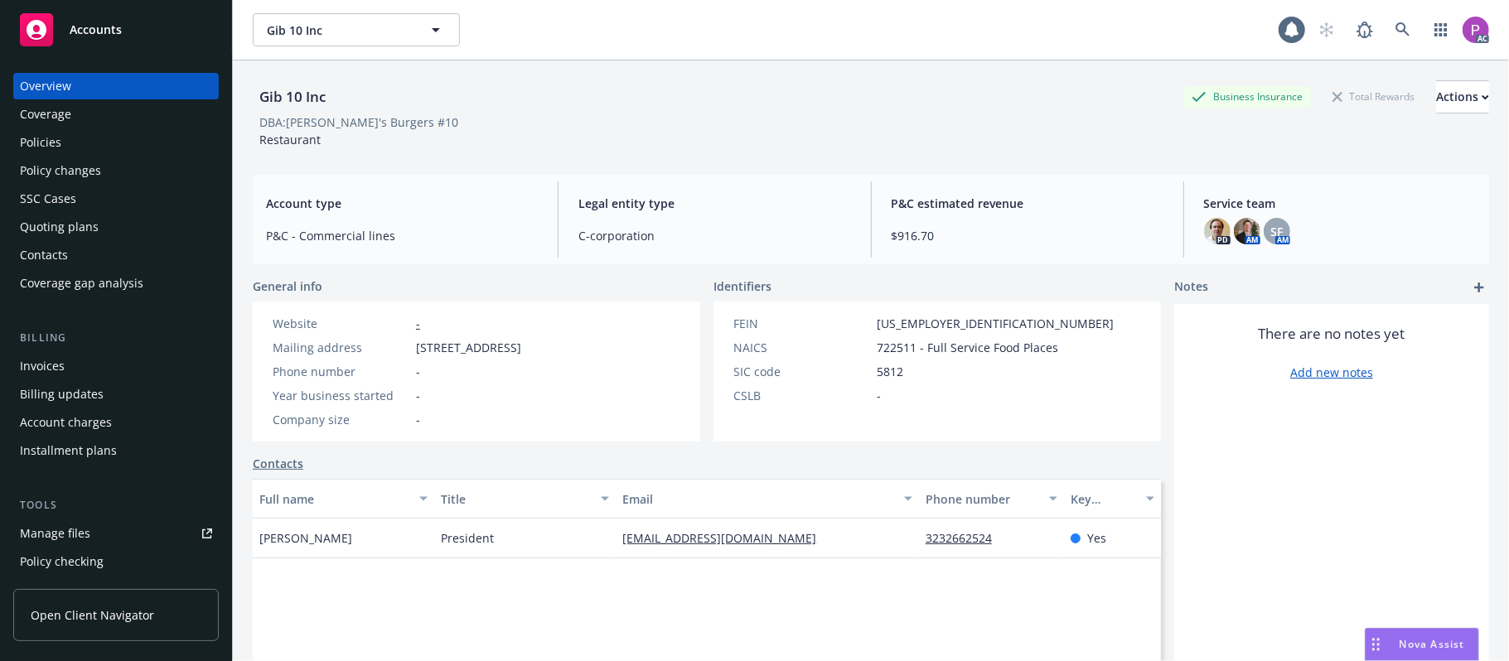
click at [80, 531] on div "Manage files" at bounding box center [55, 533] width 70 height 27
click at [1395, 24] on icon at bounding box center [1402, 29] width 15 height 15
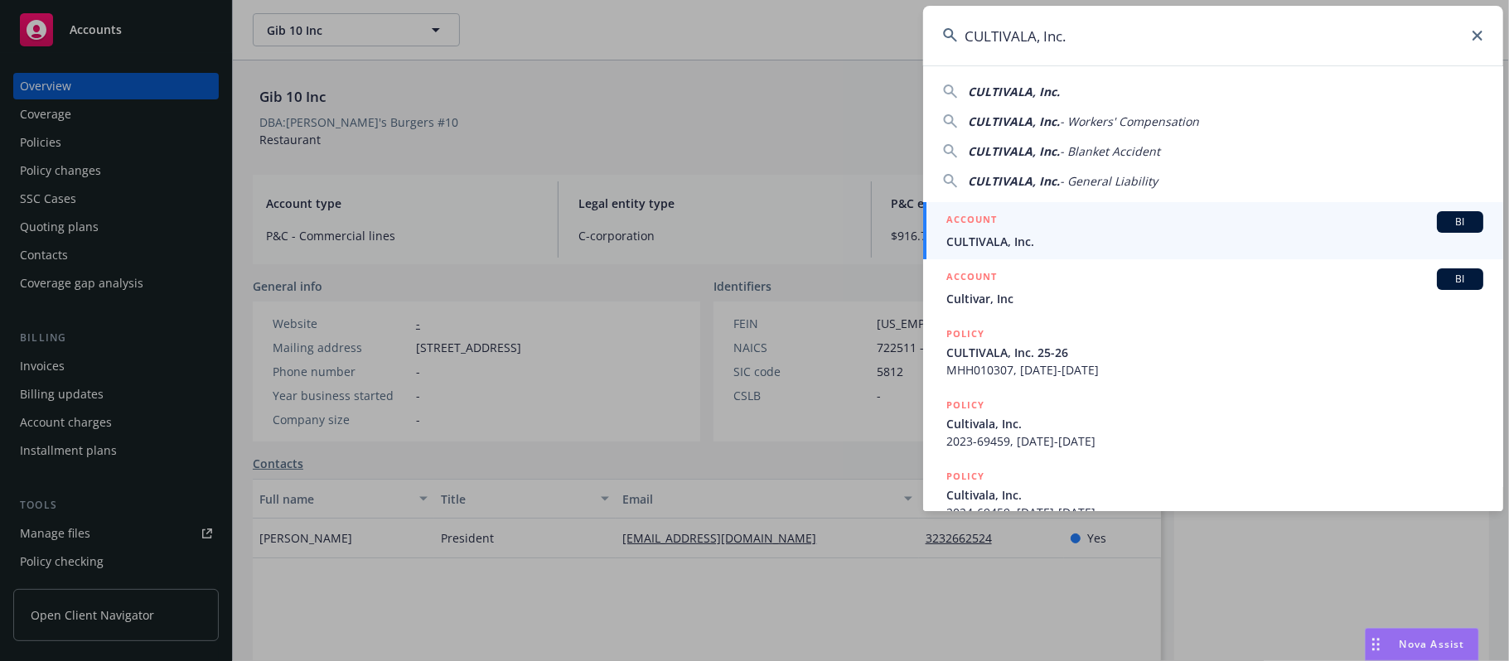
type input "CULTIVALA, Inc."
click at [1128, 226] on div "ACCOUNT BI" at bounding box center [1214, 222] width 537 height 22
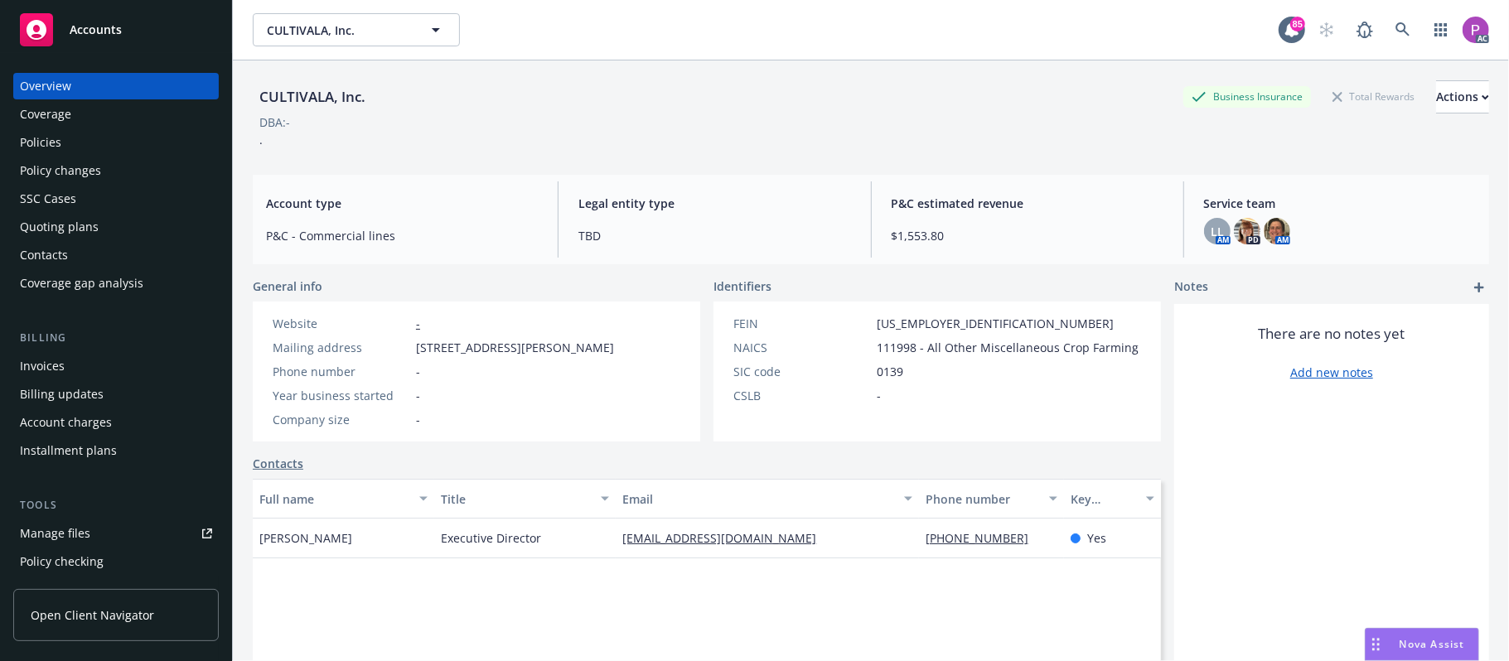
click at [68, 531] on div "Manage files" at bounding box center [55, 533] width 70 height 27
click at [1395, 33] on icon at bounding box center [1402, 29] width 14 height 14
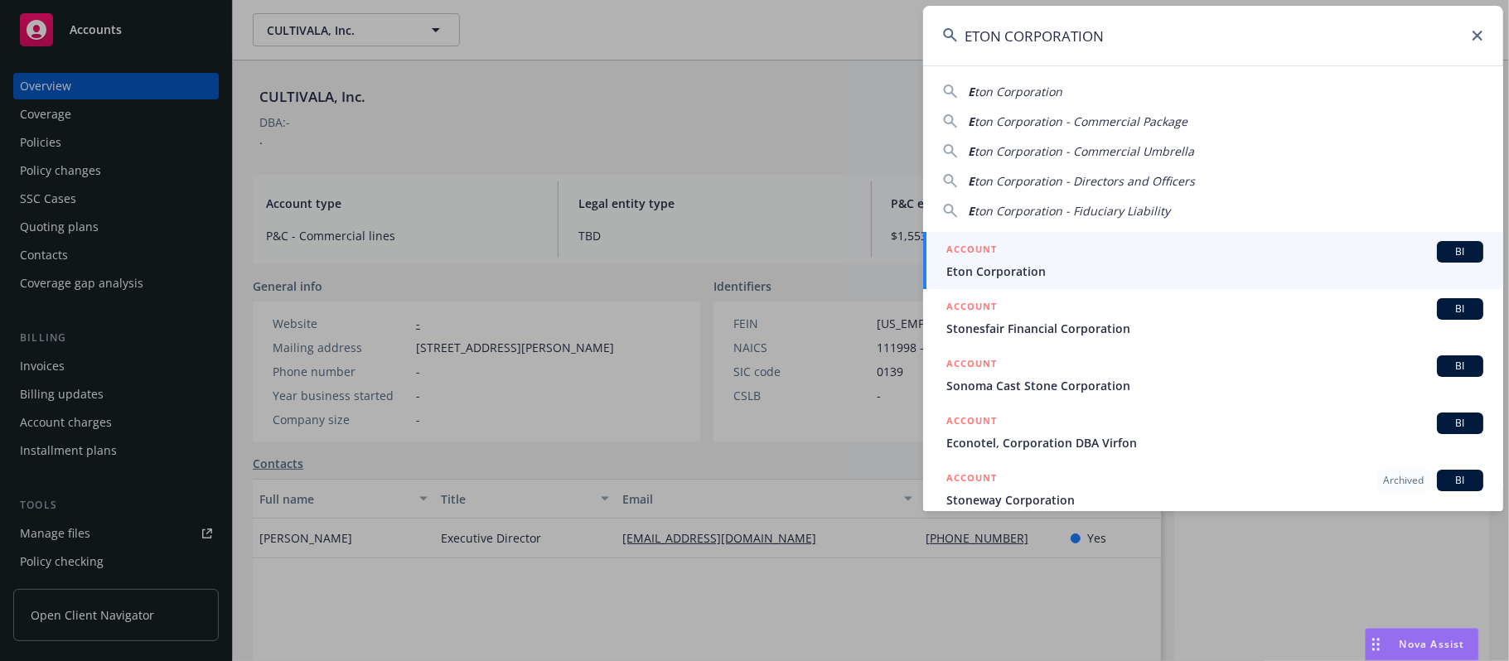
type input "ETON CORPORATION"
click at [1120, 262] on div "ACCOUNT BI" at bounding box center [1214, 252] width 537 height 22
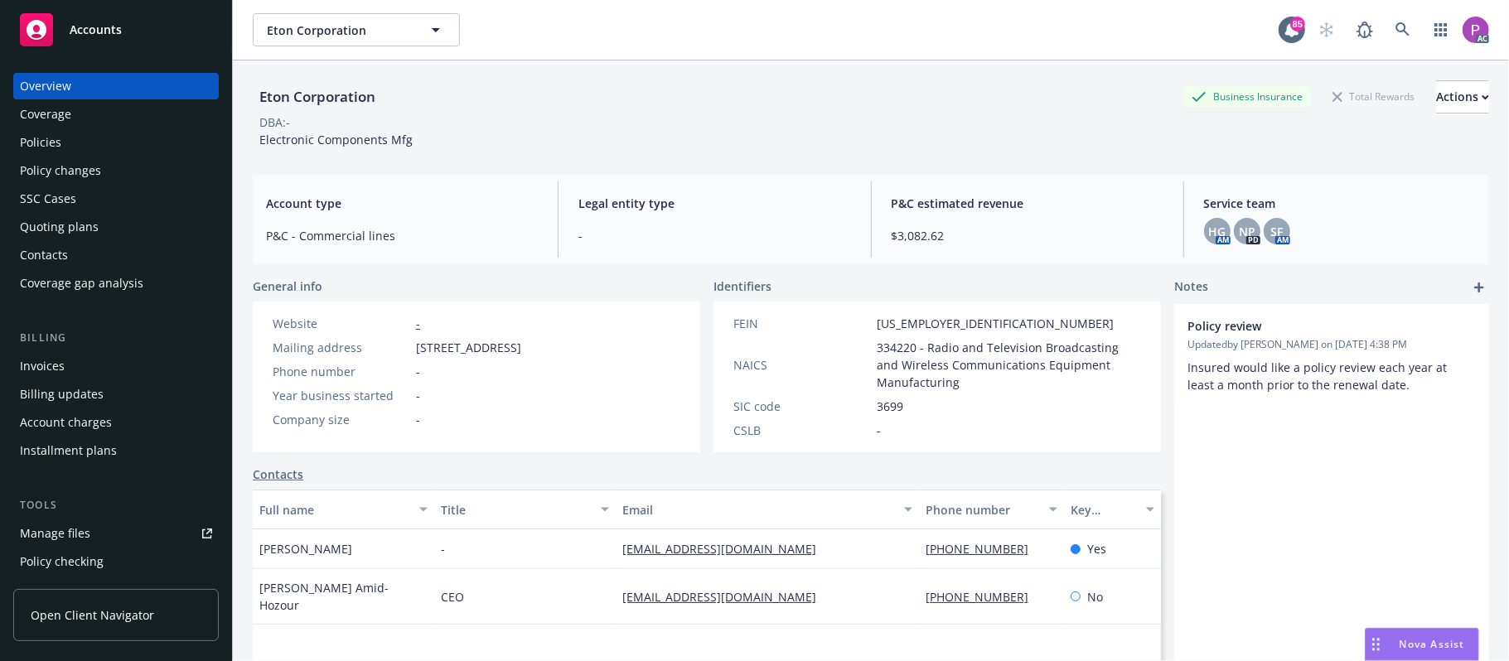
click at [43, 537] on div "Manage files" at bounding box center [55, 533] width 70 height 27
click at [1395, 23] on icon at bounding box center [1402, 29] width 15 height 15
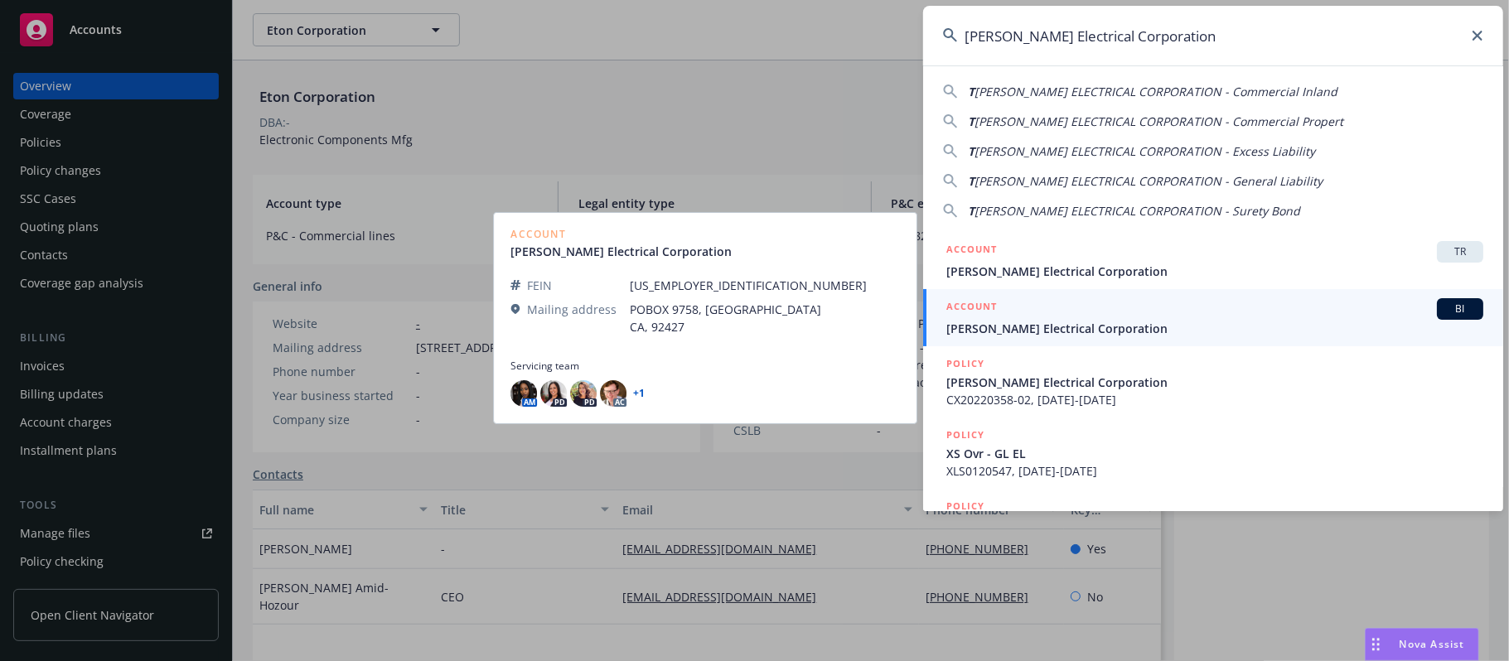
type input "Taylor Electrical Corporation"
click at [1138, 315] on div "ACCOUNT BI" at bounding box center [1214, 309] width 537 height 22
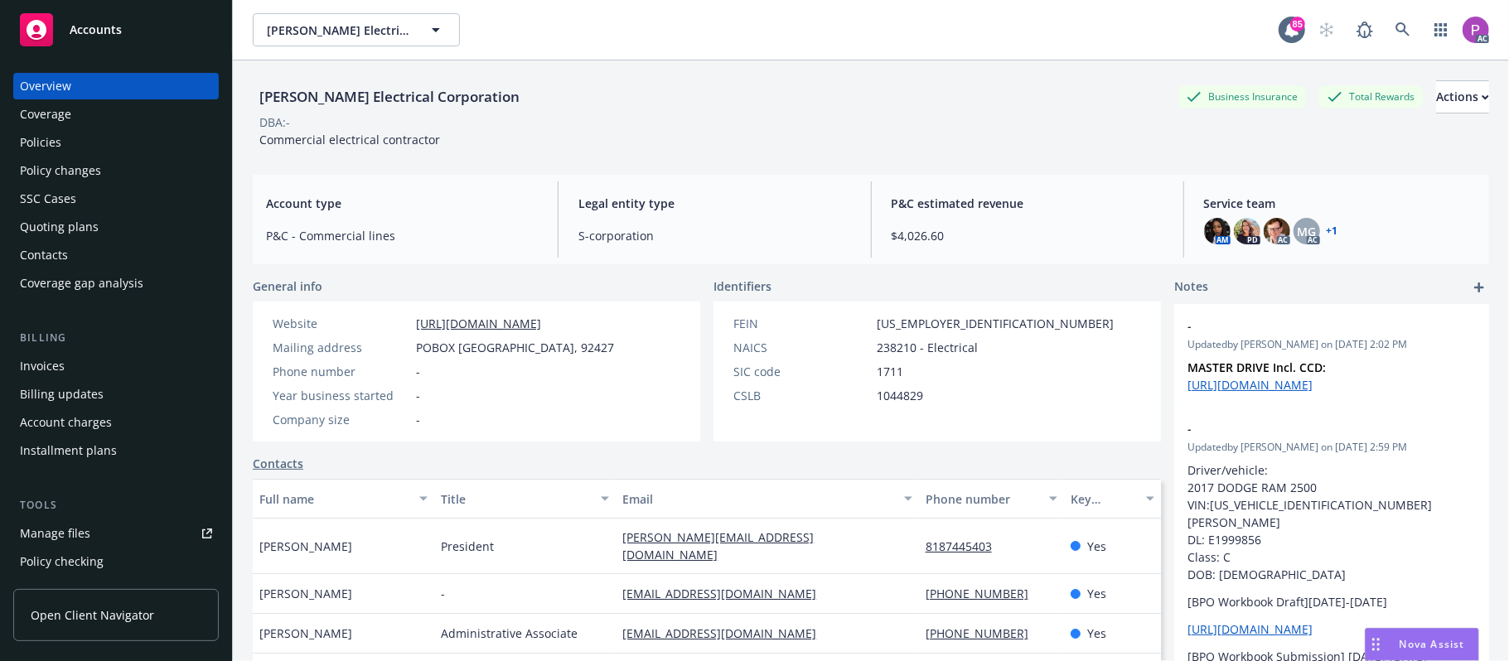
click at [36, 531] on div "Manage files" at bounding box center [55, 533] width 70 height 27
click at [1395, 22] on icon at bounding box center [1402, 29] width 15 height 15
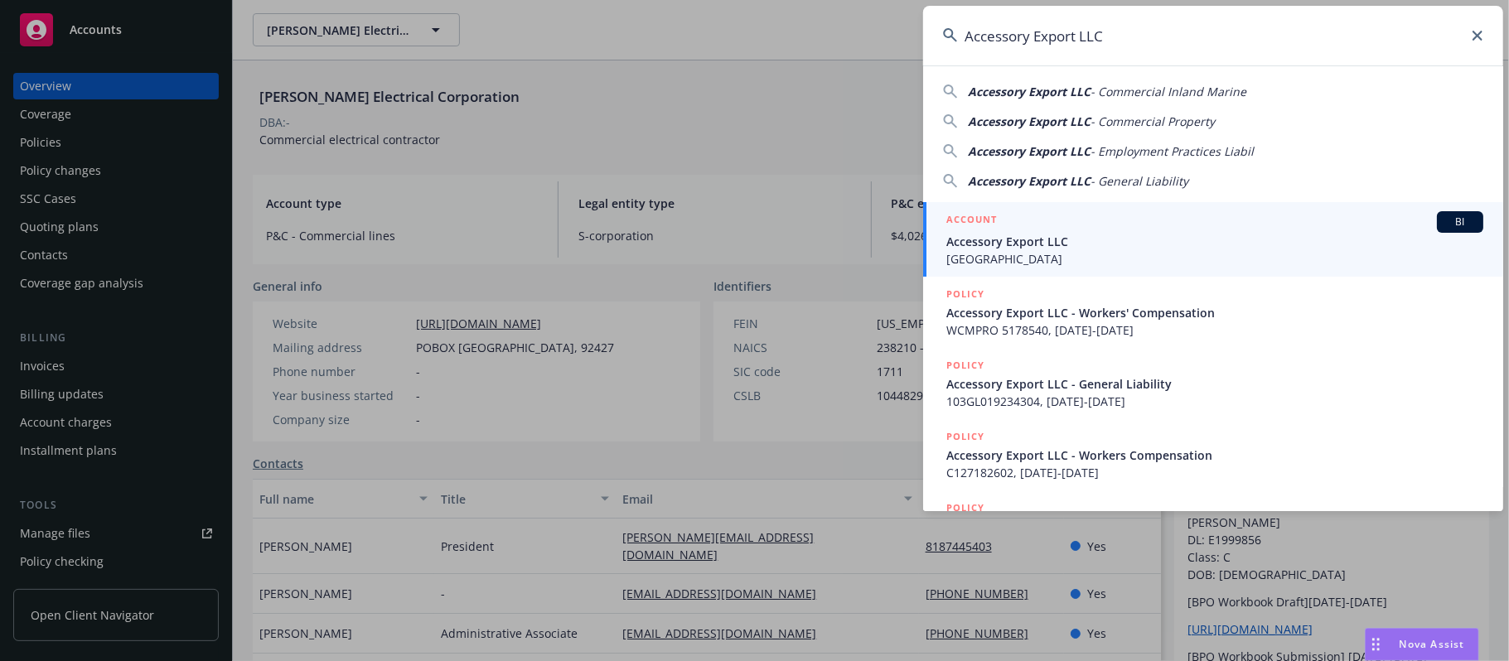
type input "Accessory Export LLC"
click at [1097, 226] on div "ACCOUNT BI" at bounding box center [1214, 222] width 537 height 22
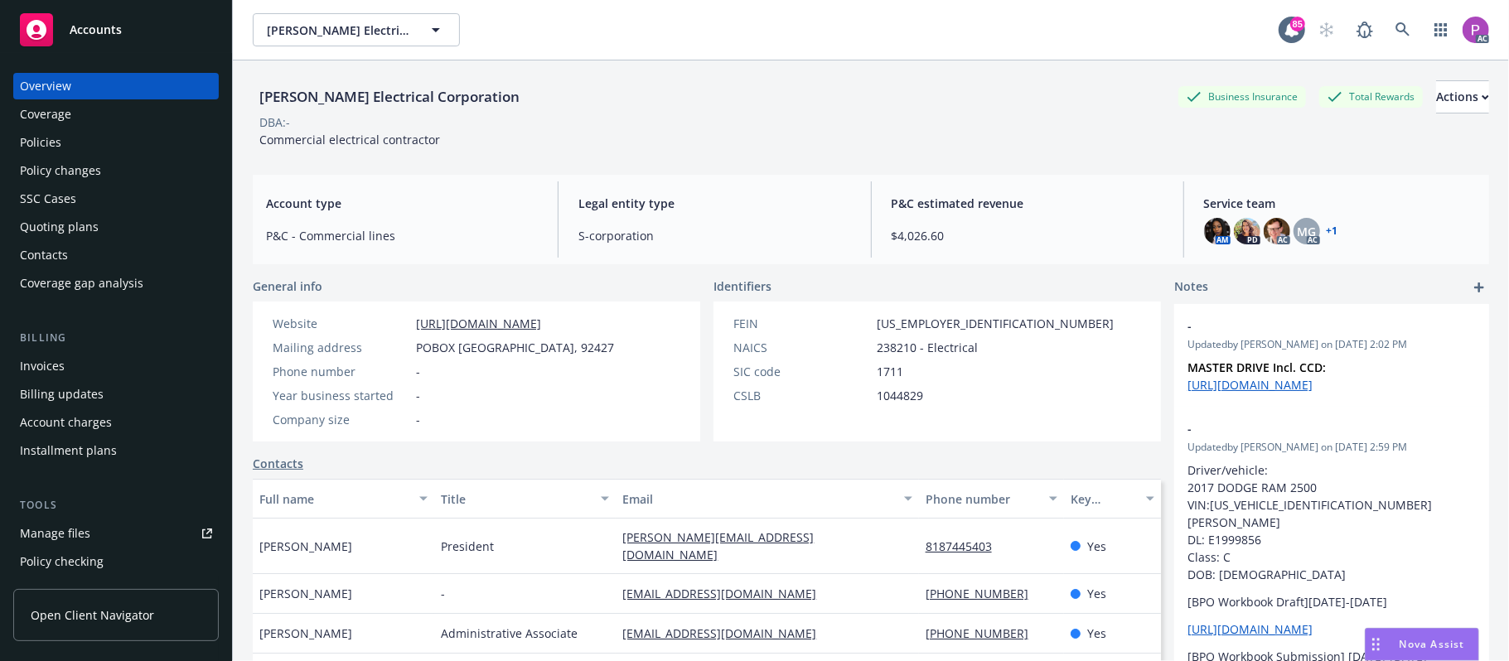
click at [84, 531] on div "Manage files" at bounding box center [55, 533] width 70 height 27
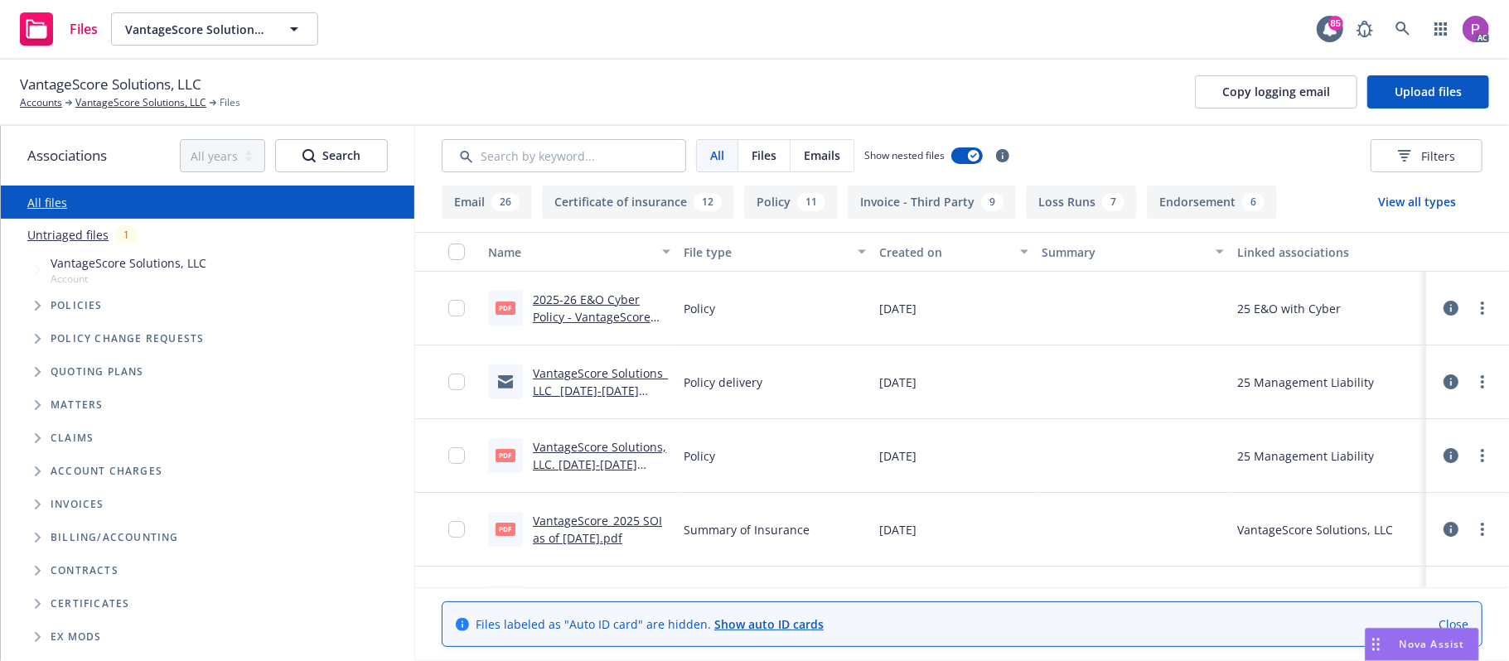
click at [81, 236] on link "Untriaged files" at bounding box center [67, 234] width 81 height 17
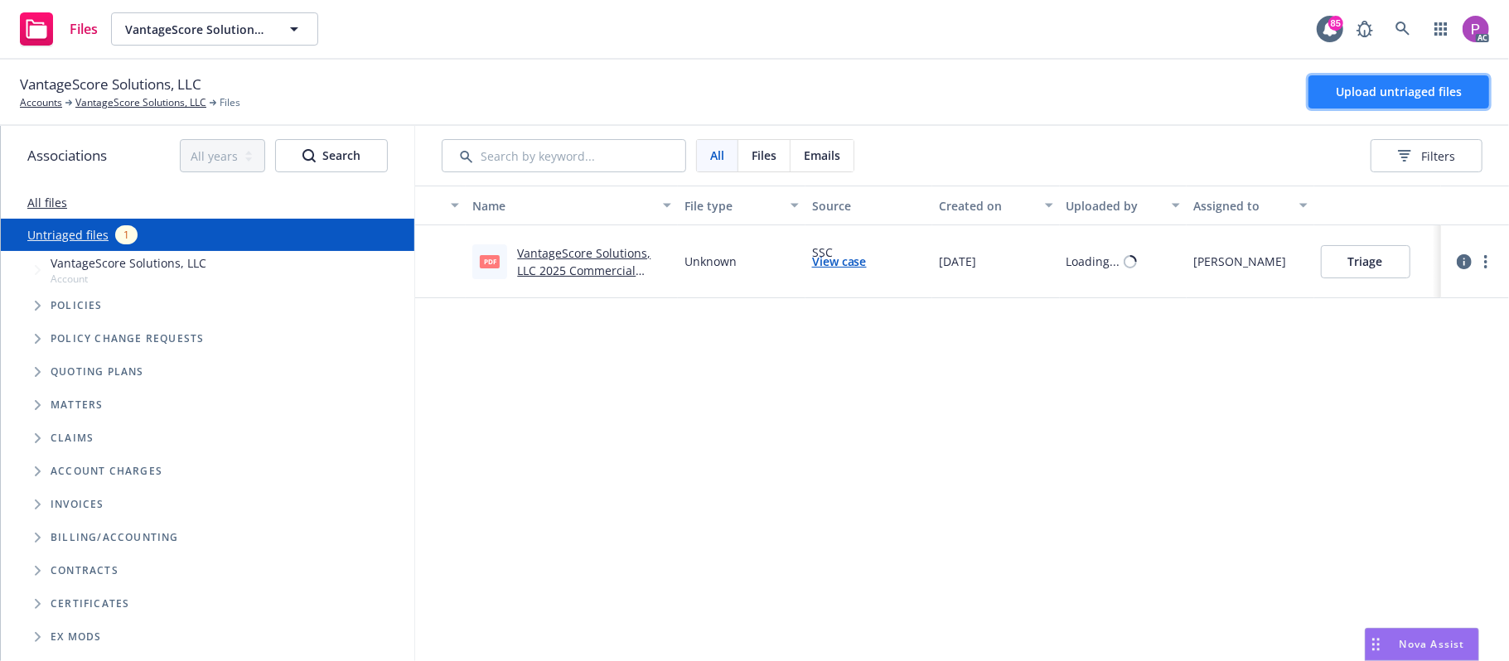
click at [1354, 98] on span "Upload untriaged files" at bounding box center [1398, 92] width 126 height 16
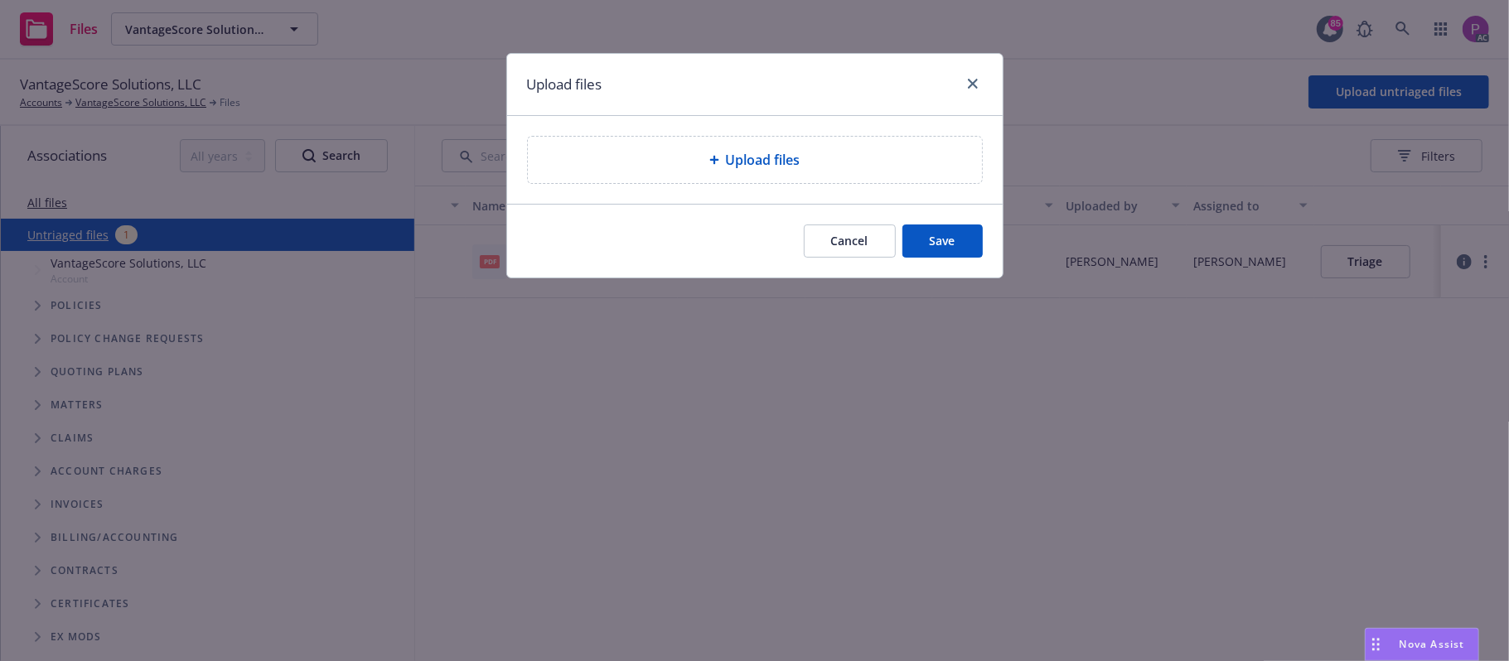
click at [782, 183] on div "Upload files" at bounding box center [755, 160] width 454 height 46
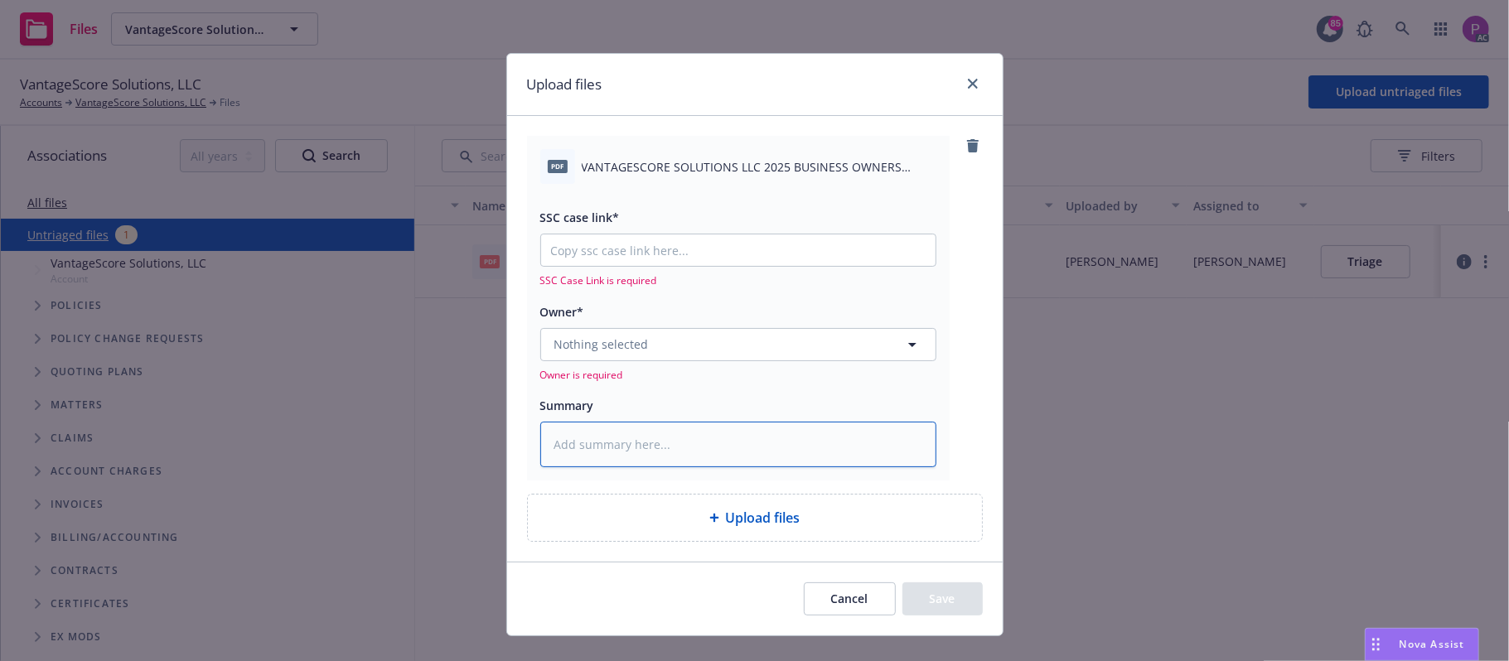
click at [606, 437] on textarea at bounding box center [738, 445] width 396 height 46
paste textarea "VANTAGESCORE SOLUTIONS LLC 2025 BUSINESS OWNERS NOTICE OF CANCELLATION EFF. 09-…"
type textarea "x"
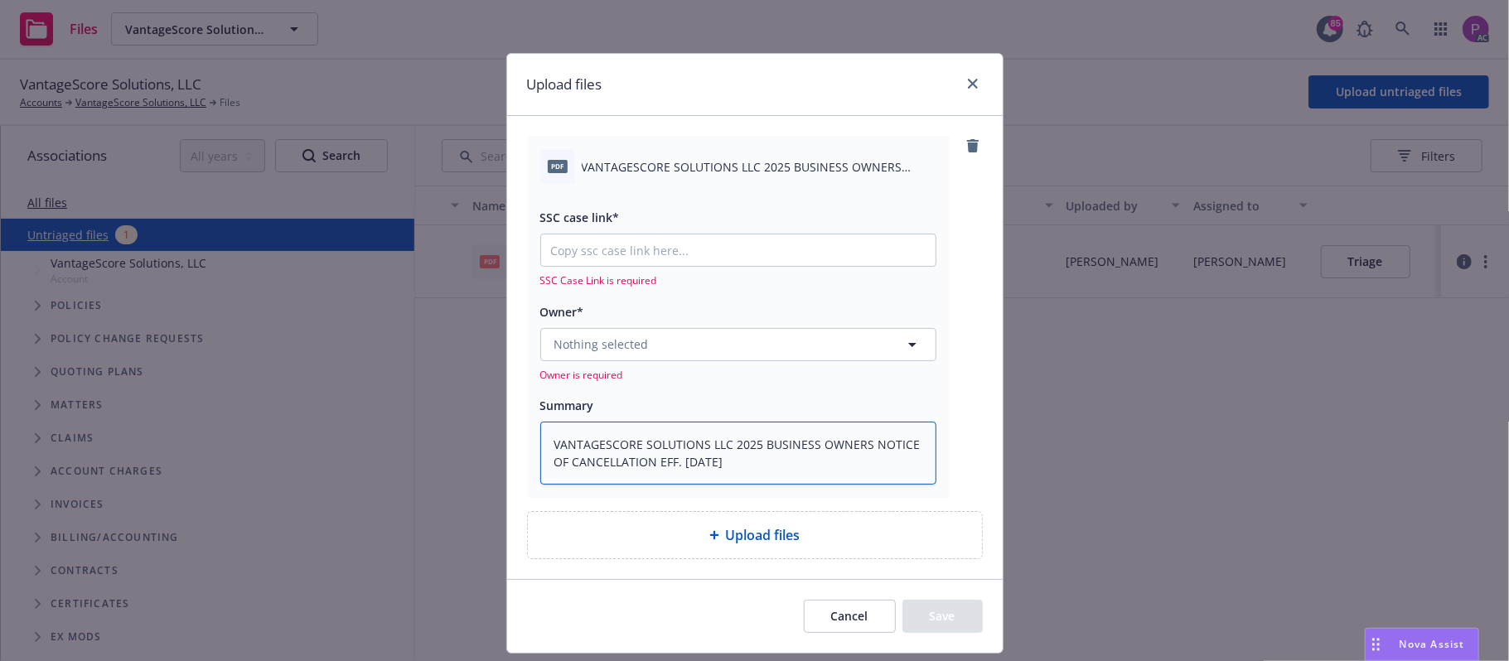
type textarea "VANTAGESCORE SOLUTIONS LLC 2025 BUSINESS OWNERS NOTICE OF CANCELLATION EFF. 09-…"
click at [630, 253] on input "SSC case link*" at bounding box center [738, 249] width 394 height 31
paste input "https://newfront-ssc.lightning.force.com/lightning/r/Case/500Vz00000RzDVbIAN/vi…"
type textarea "x"
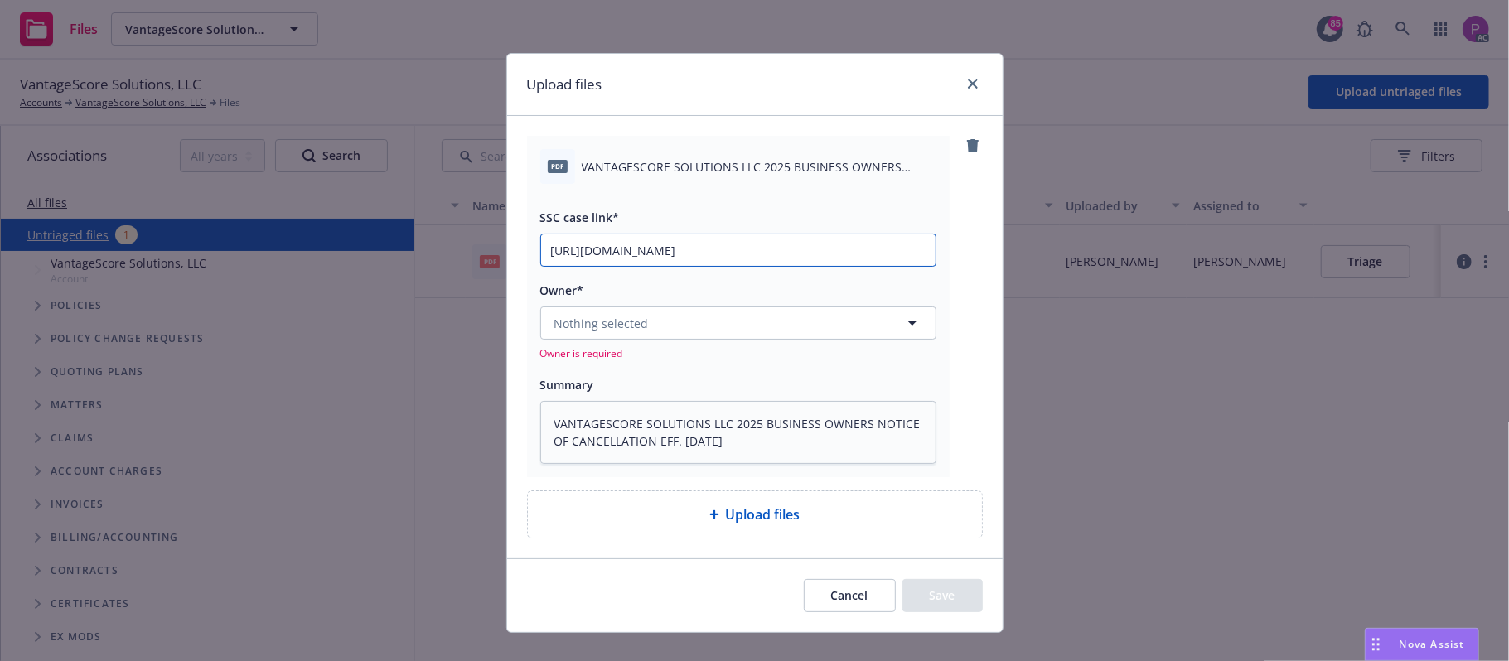
scroll to position [0, 234]
type input "https://newfront-ssc.lightning.force.com/lightning/r/Case/500Vz00000RzDVbIAN/vi…"
click at [658, 325] on button "Nothing selected" at bounding box center [738, 323] width 396 height 33
click at [829, 318] on button "Nothing selected" at bounding box center [738, 323] width 396 height 33
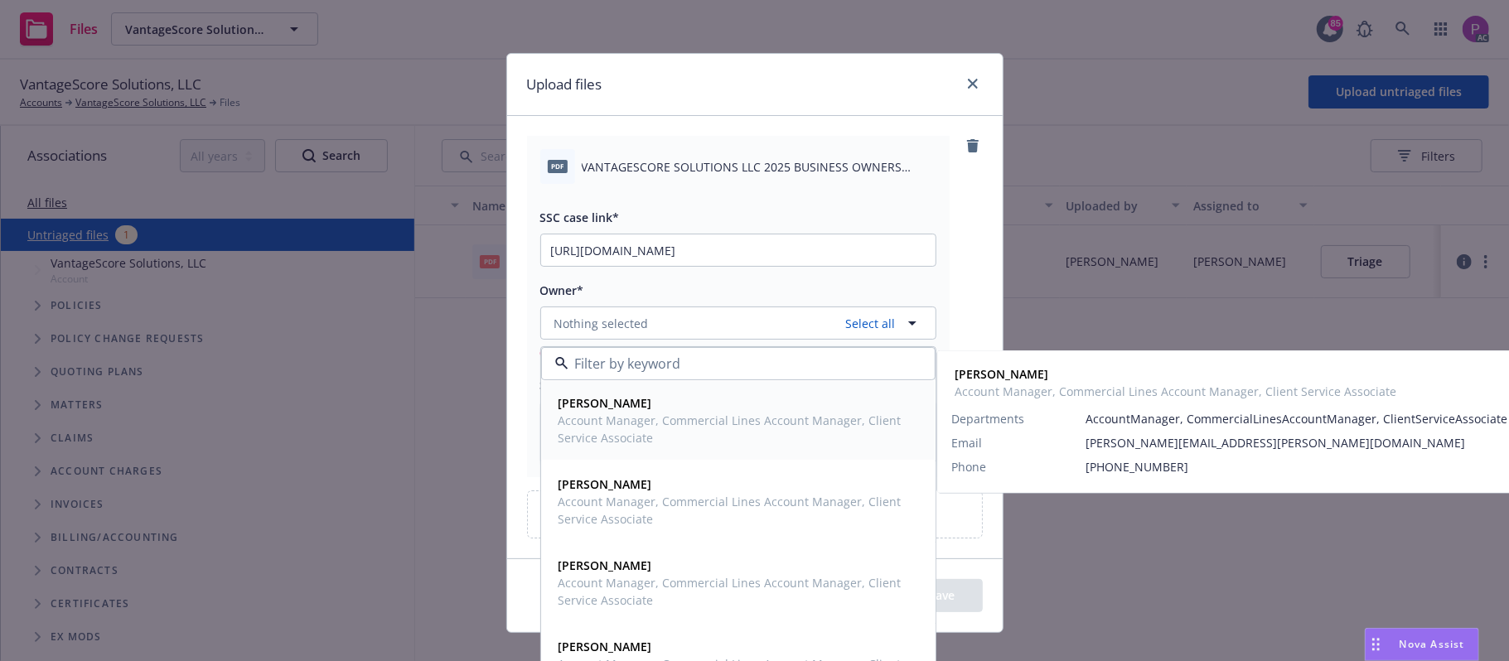
click at [805, 425] on span "Account Manager, Commercial Lines Account Manager, Client Service Associate" at bounding box center [736, 429] width 356 height 35
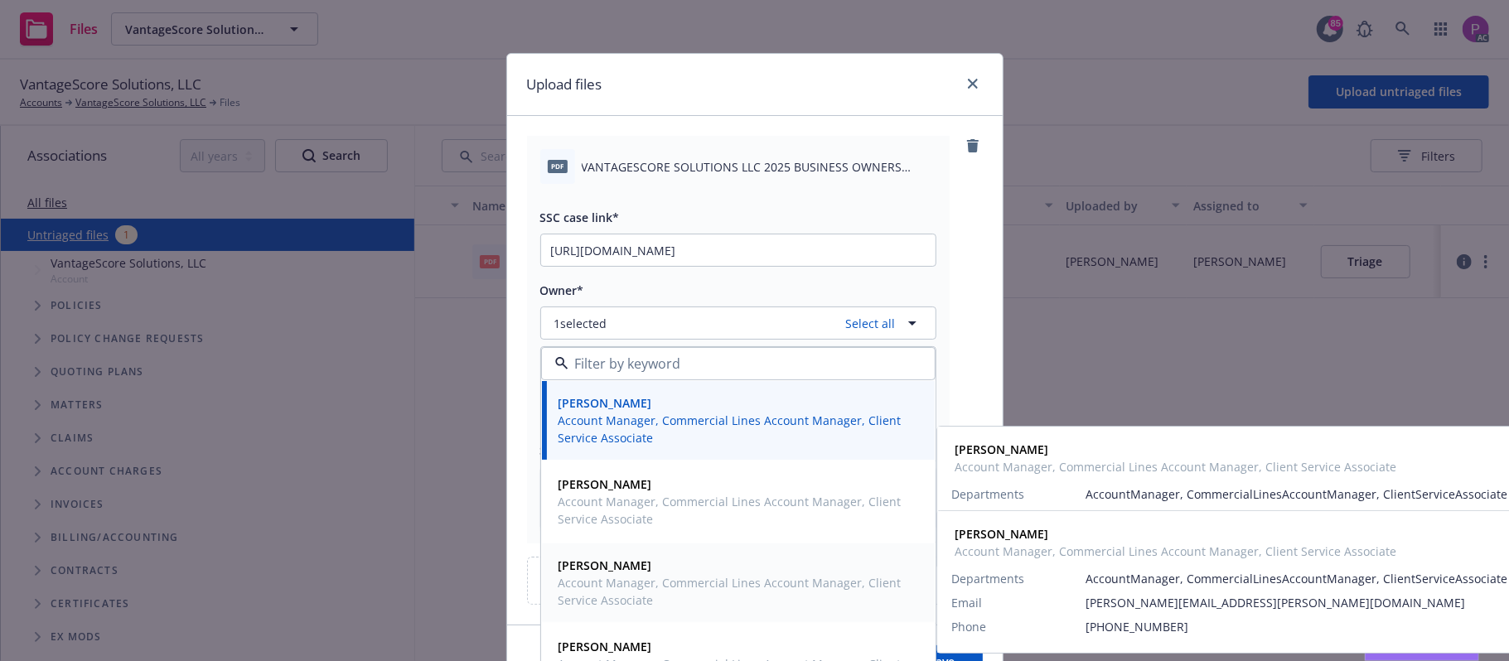
click at [717, 567] on span "Ryan Kiolbassa" at bounding box center [736, 565] width 356 height 17
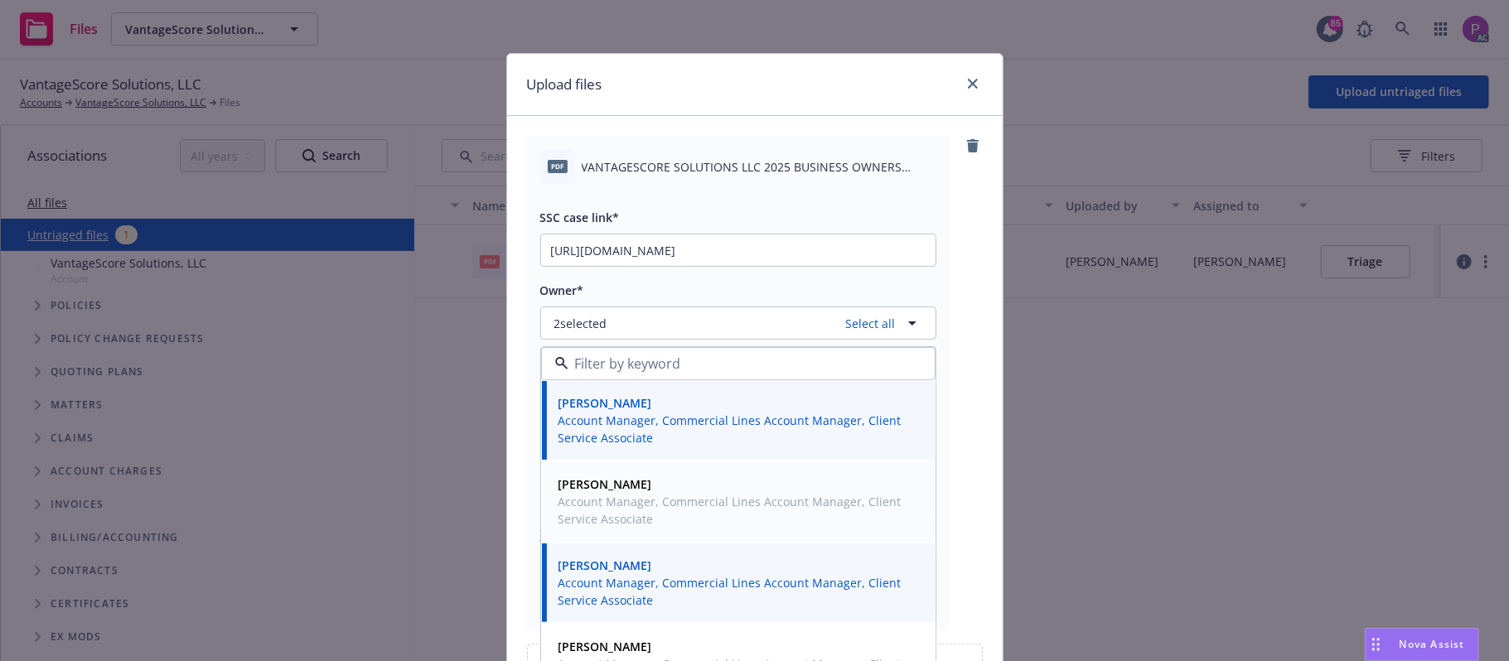
click at [729, 517] on span "Account Manager, Commercial Lines Account Manager, Client Service Associate" at bounding box center [736, 510] width 356 height 35
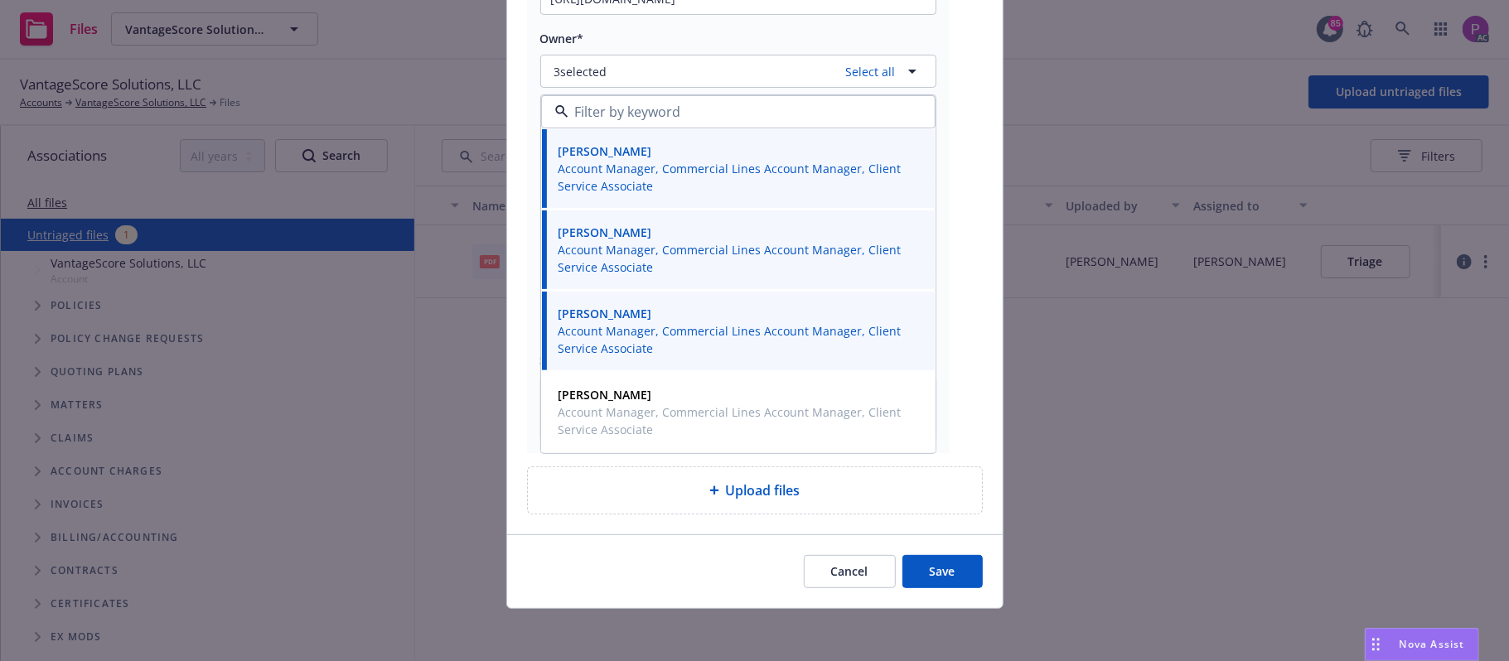
scroll to position [253, 0]
click at [929, 577] on button "Save" at bounding box center [942, 570] width 80 height 33
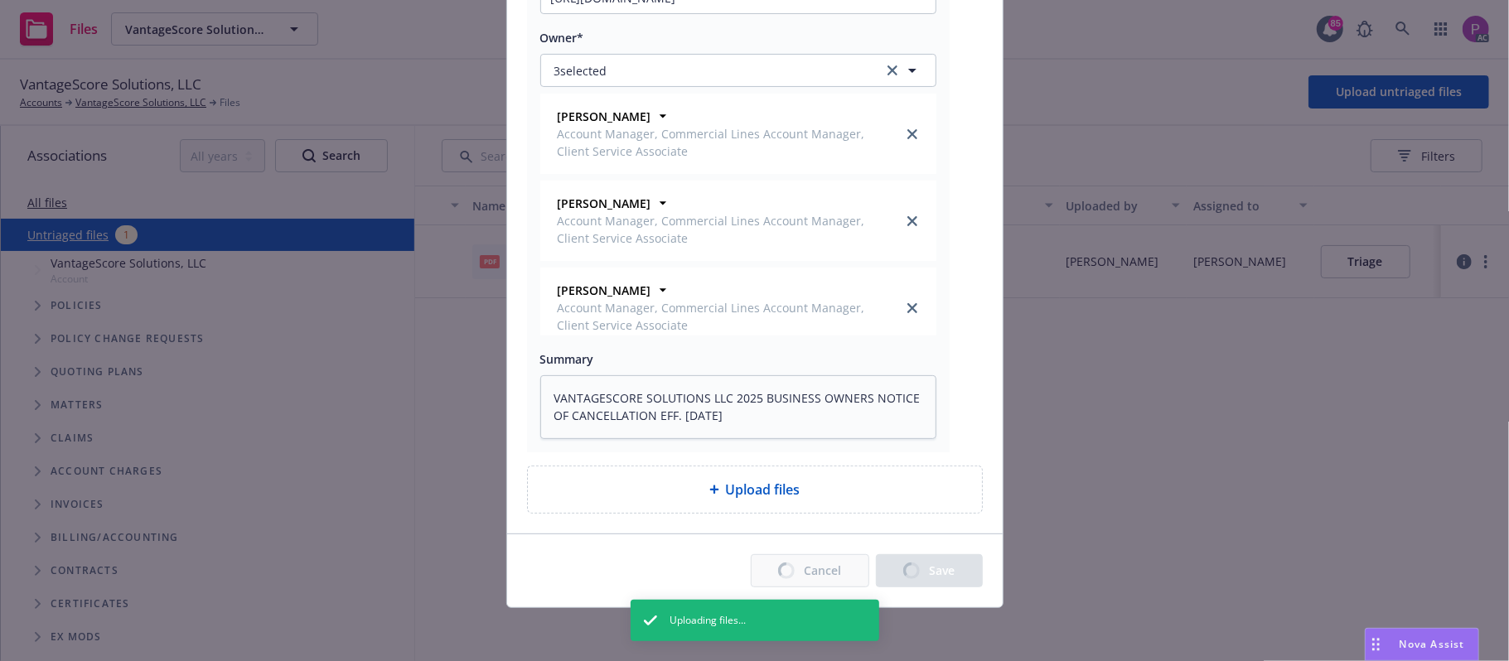
type textarea "x"
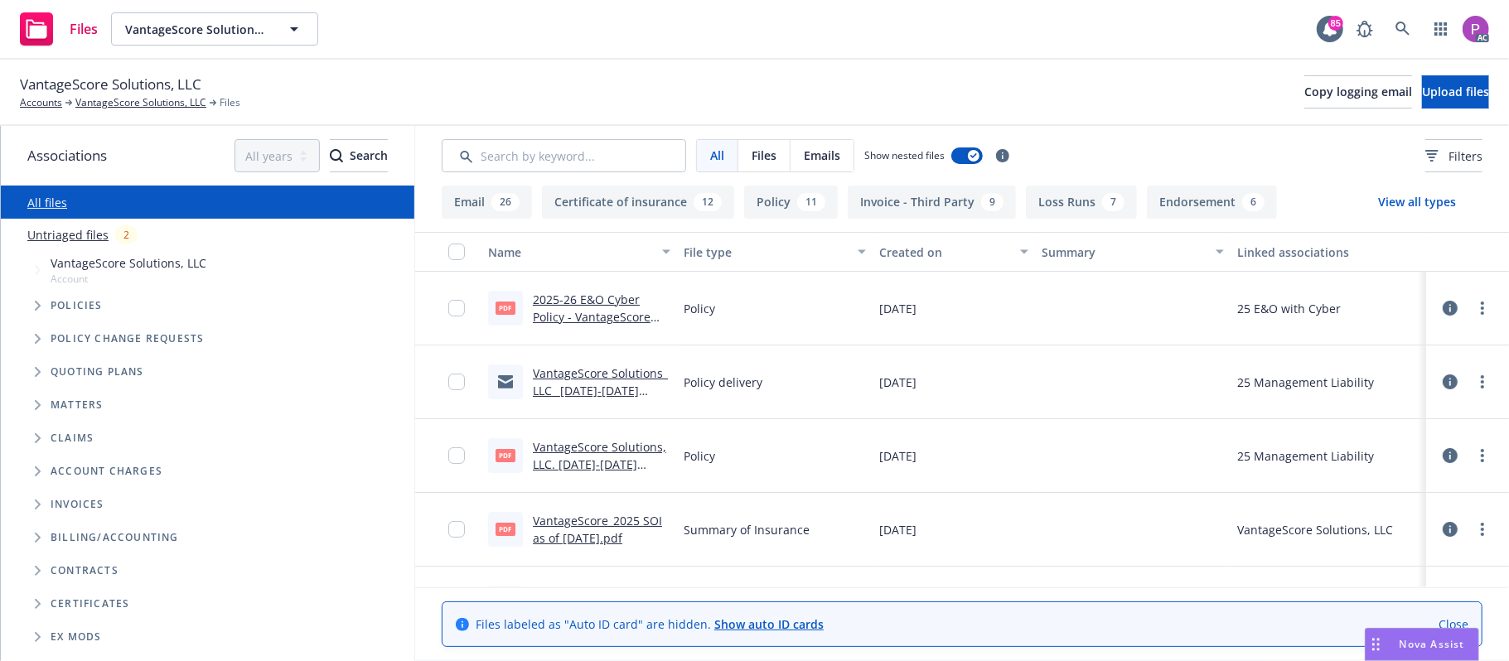
click at [56, 234] on link "Untriaged files" at bounding box center [67, 234] width 81 height 17
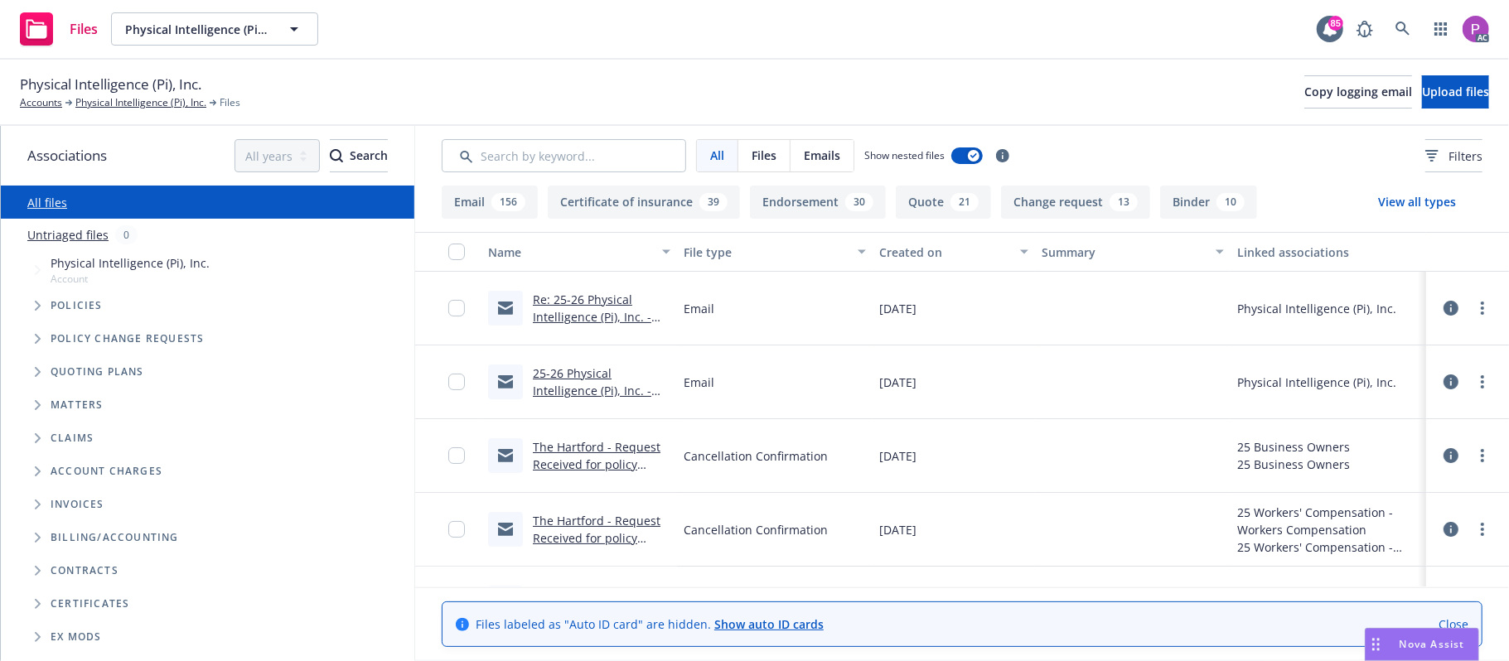
click at [80, 226] on link "Untriaged files" at bounding box center [67, 234] width 81 height 17
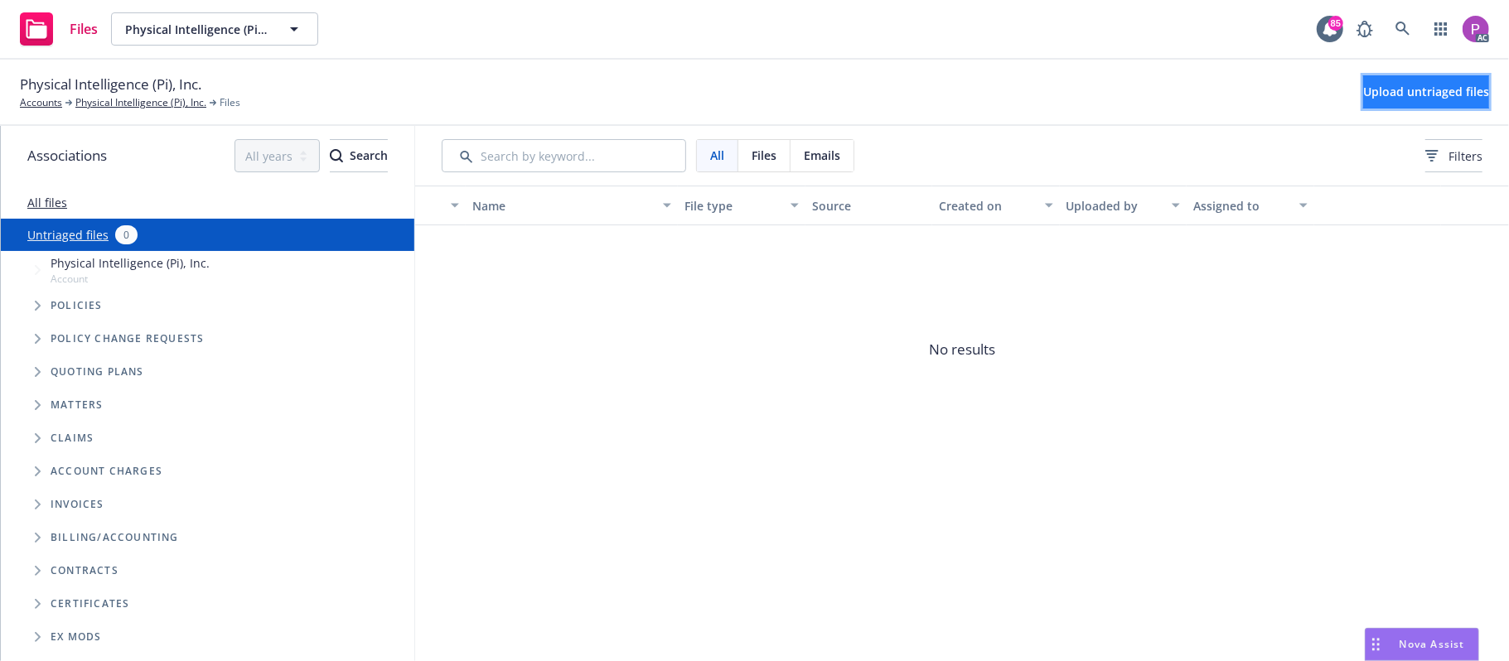
click at [1363, 100] on button "Upload untriaged files" at bounding box center [1426, 91] width 126 height 33
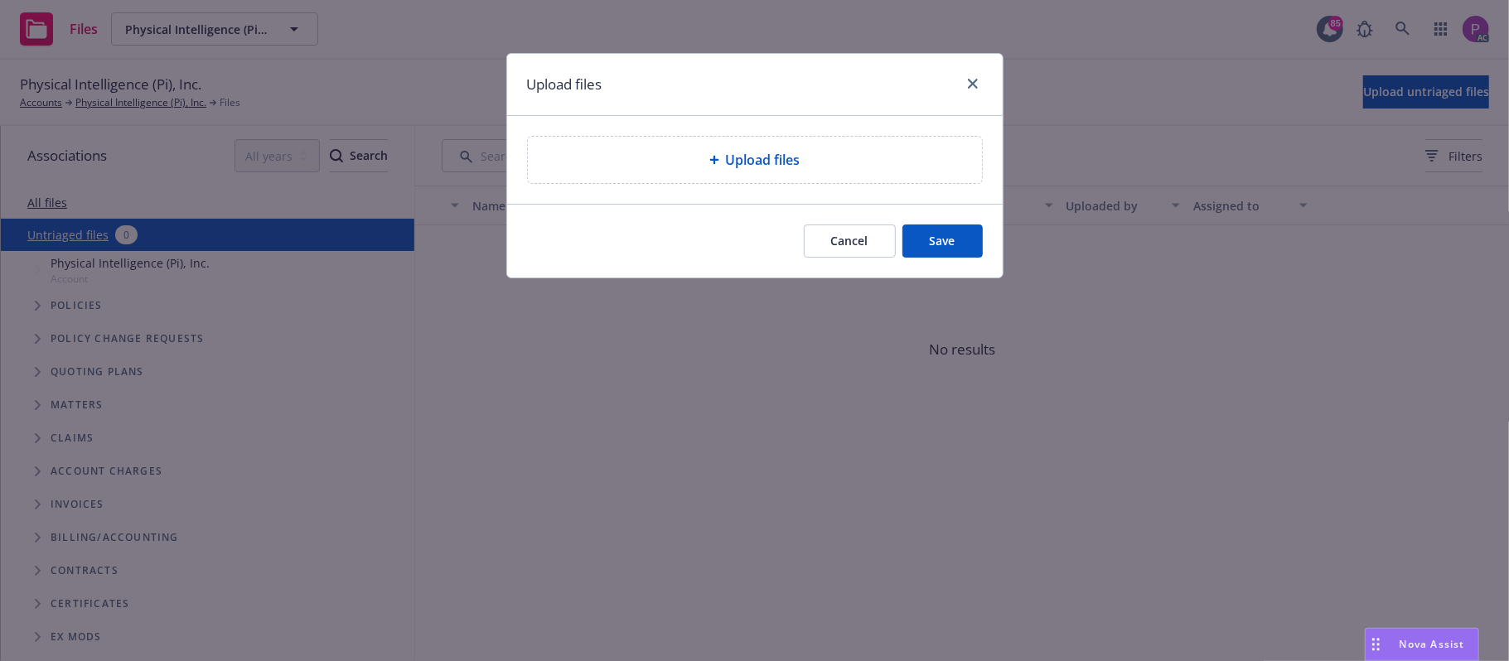
click at [693, 157] on div "Upload files" at bounding box center [754, 160] width 427 height 20
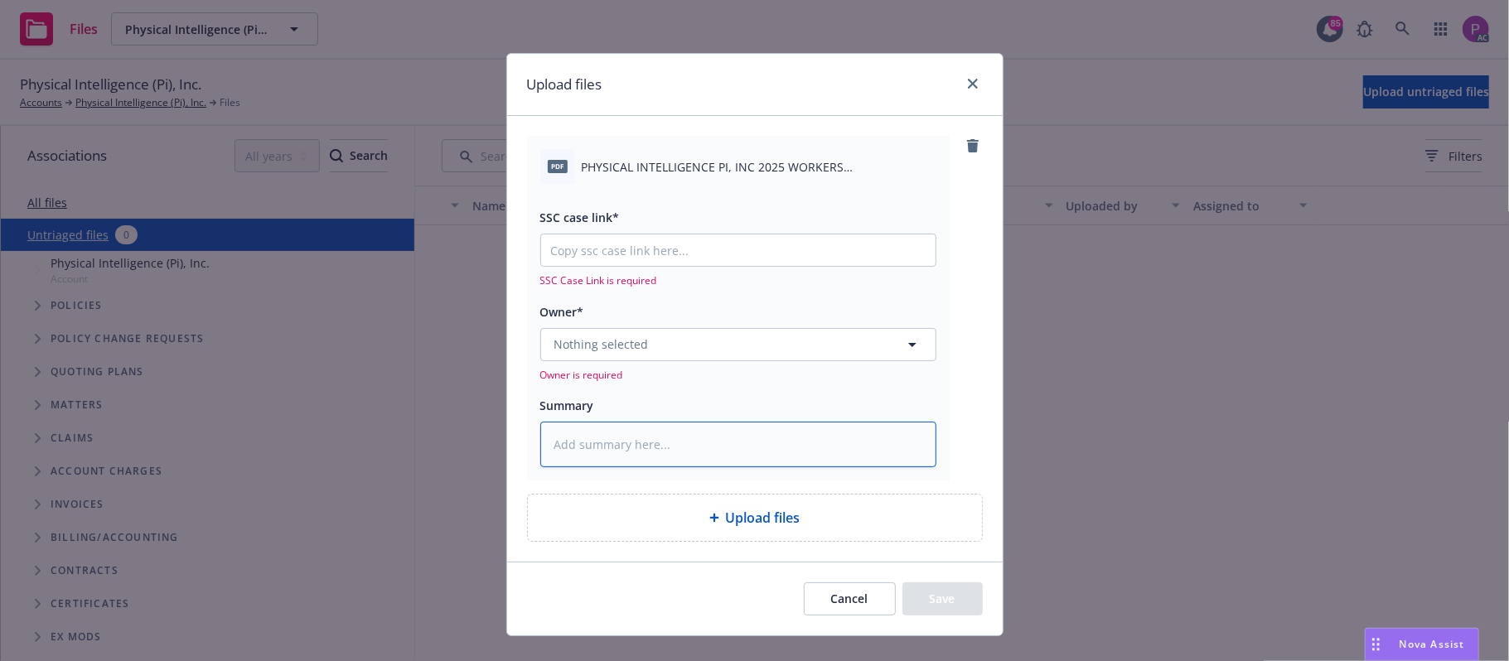
click at [713, 432] on textarea at bounding box center [738, 445] width 396 height 46
paste textarea "PHYSICAL INTELLIGENCE PI, INC 2025 WORKERS COMPENSATION NOTICE OF CANCELLATION …"
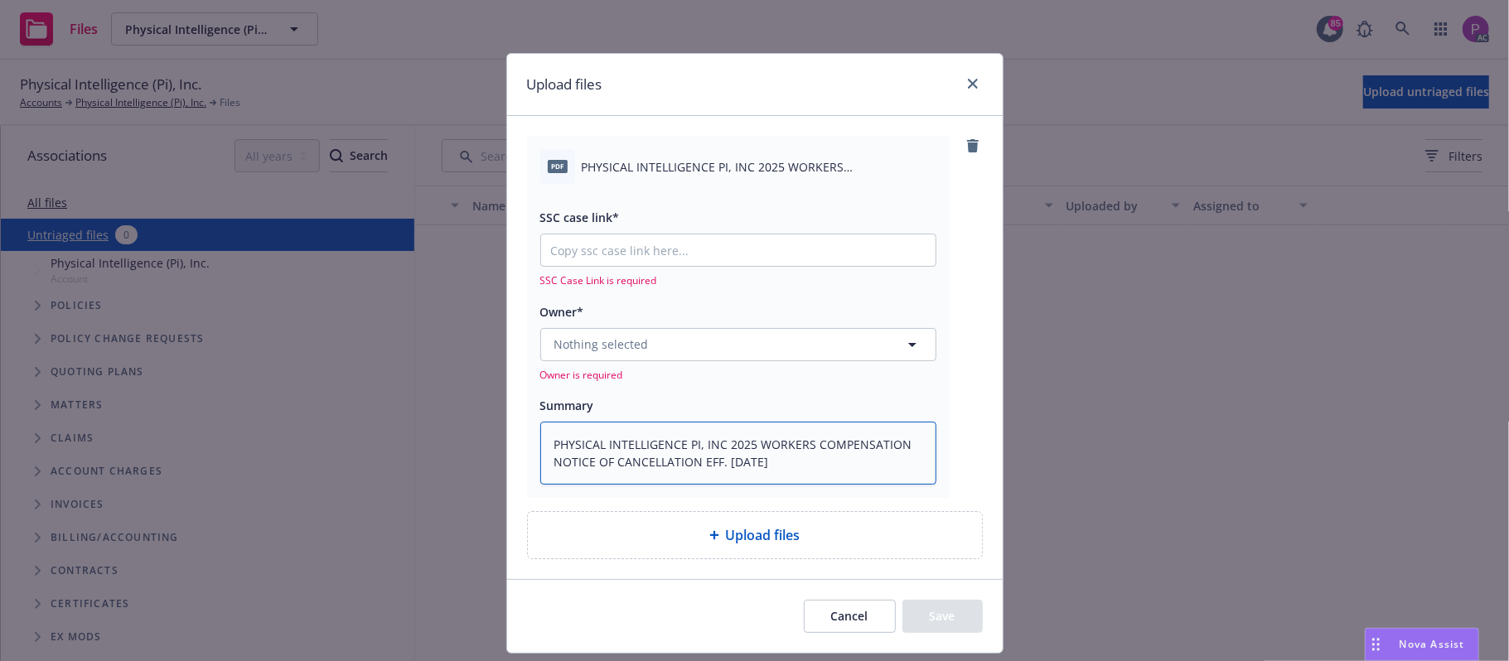
type textarea "x"
type textarea "PHYSICAL INTELLIGENCE PI, INC 2025 WORKERS COMPENSATION NOTICE OF CANCELLATION …"
click at [687, 257] on input "SSC case link*" at bounding box center [738, 249] width 394 height 31
paste input "https://newfront-ssc.lightning.force.com/lightning/r/Case/500Vz00000RzJ9mIAF/vi…"
type textarea "x"
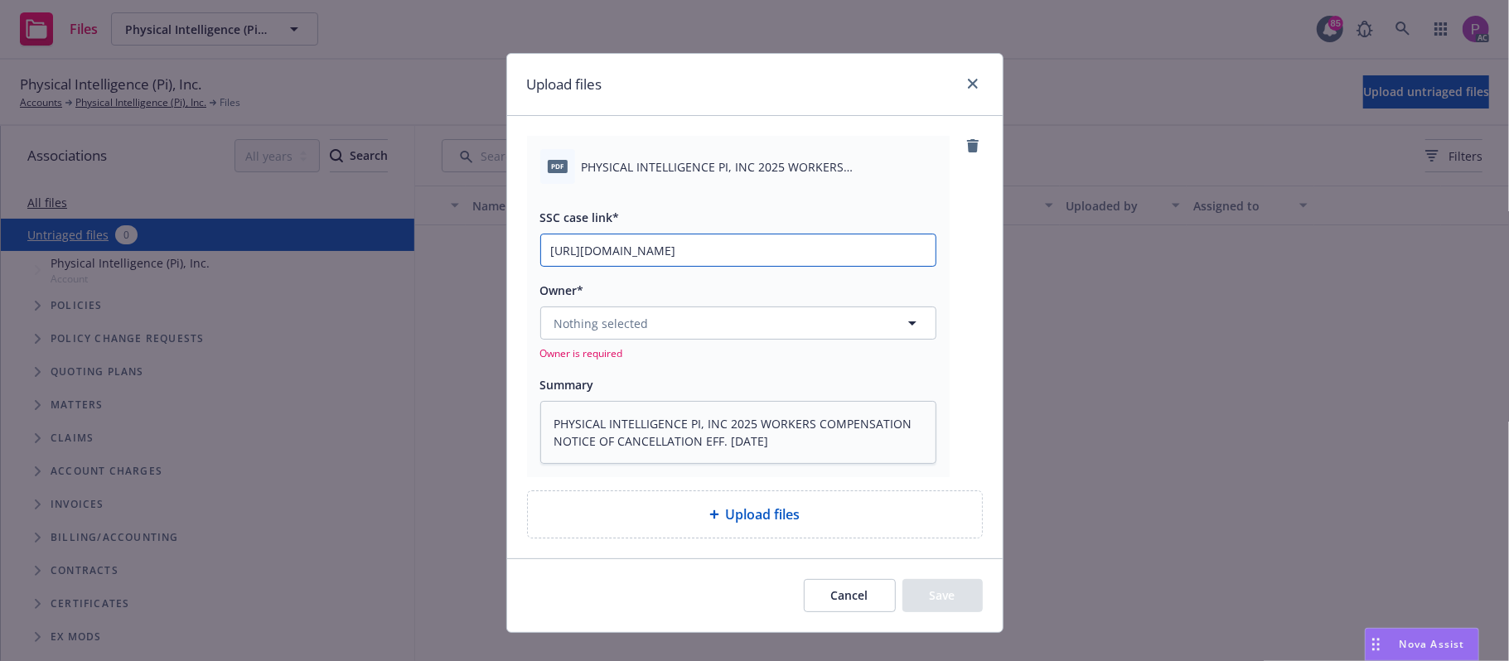
scroll to position [0, 222]
type input "https://newfront-ssc.lightning.force.com/lightning/r/Case/500Vz00000RzJ9mIAF/vi…"
click at [654, 326] on button "Nothing selected" at bounding box center [738, 323] width 396 height 33
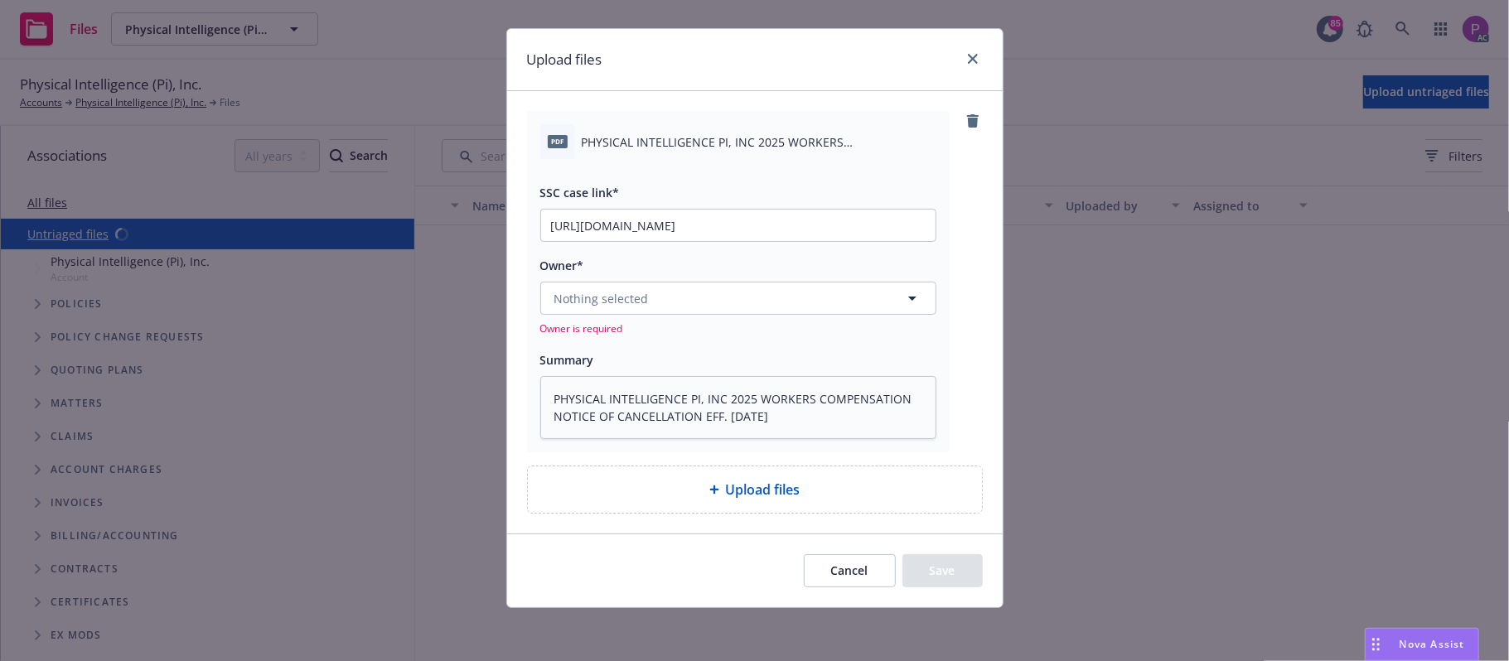
scroll to position [27, 0]
click at [750, 292] on button "Nothing selected" at bounding box center [738, 298] width 396 height 33
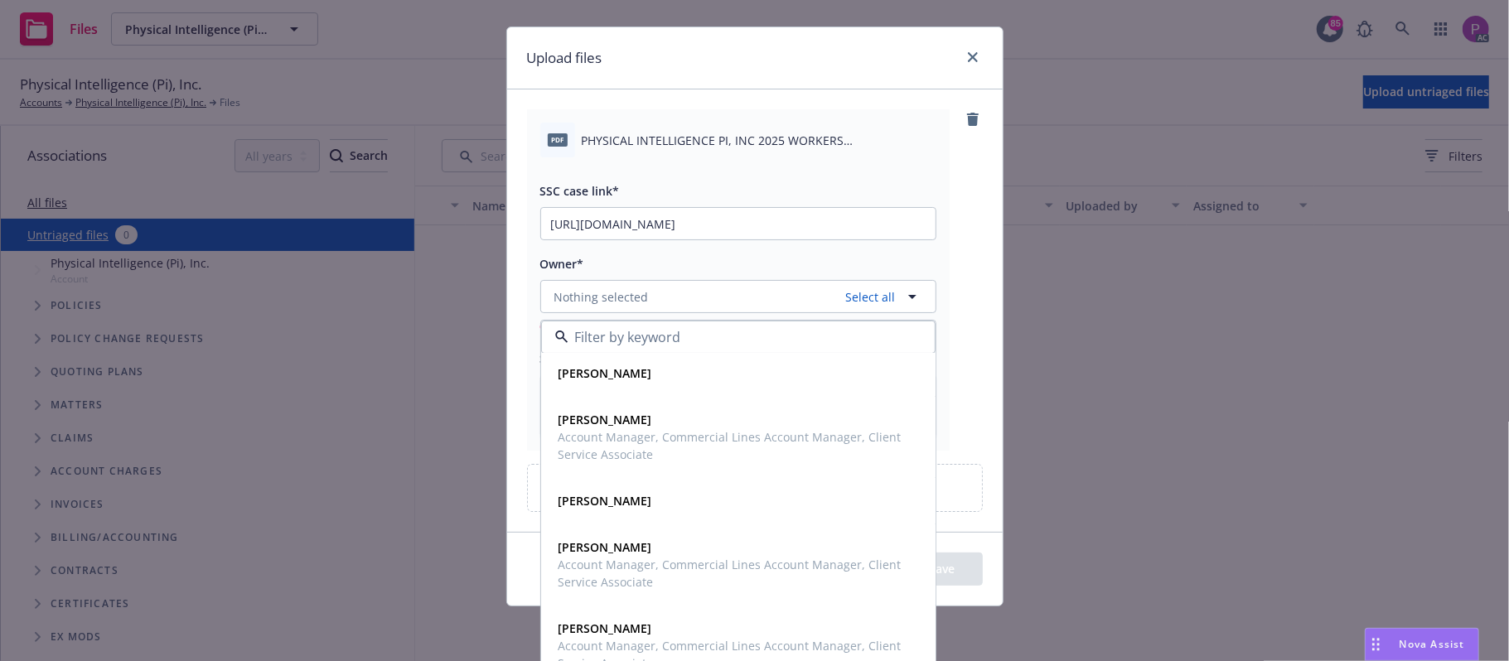
scroll to position [134, 0]
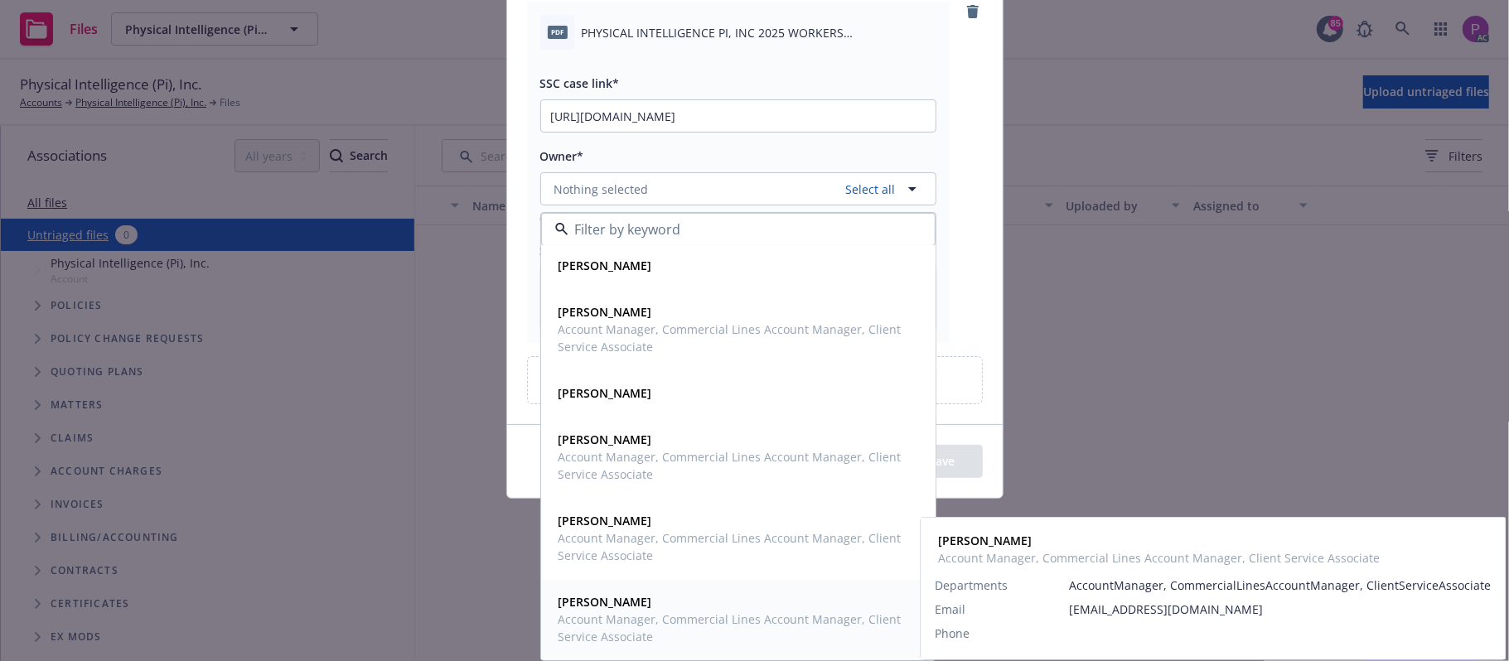
click at [624, 603] on strong "Yuki Rainwater" at bounding box center [605, 602] width 94 height 16
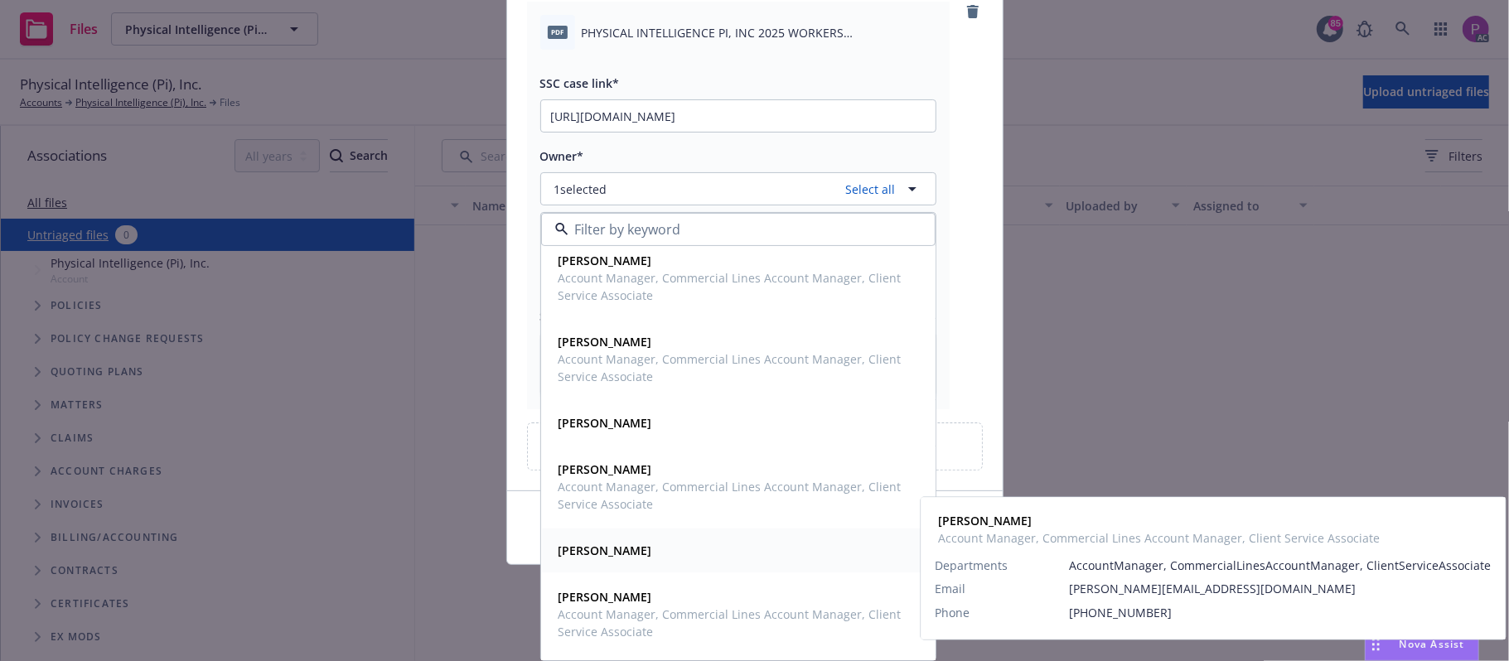
scroll to position [0, 0]
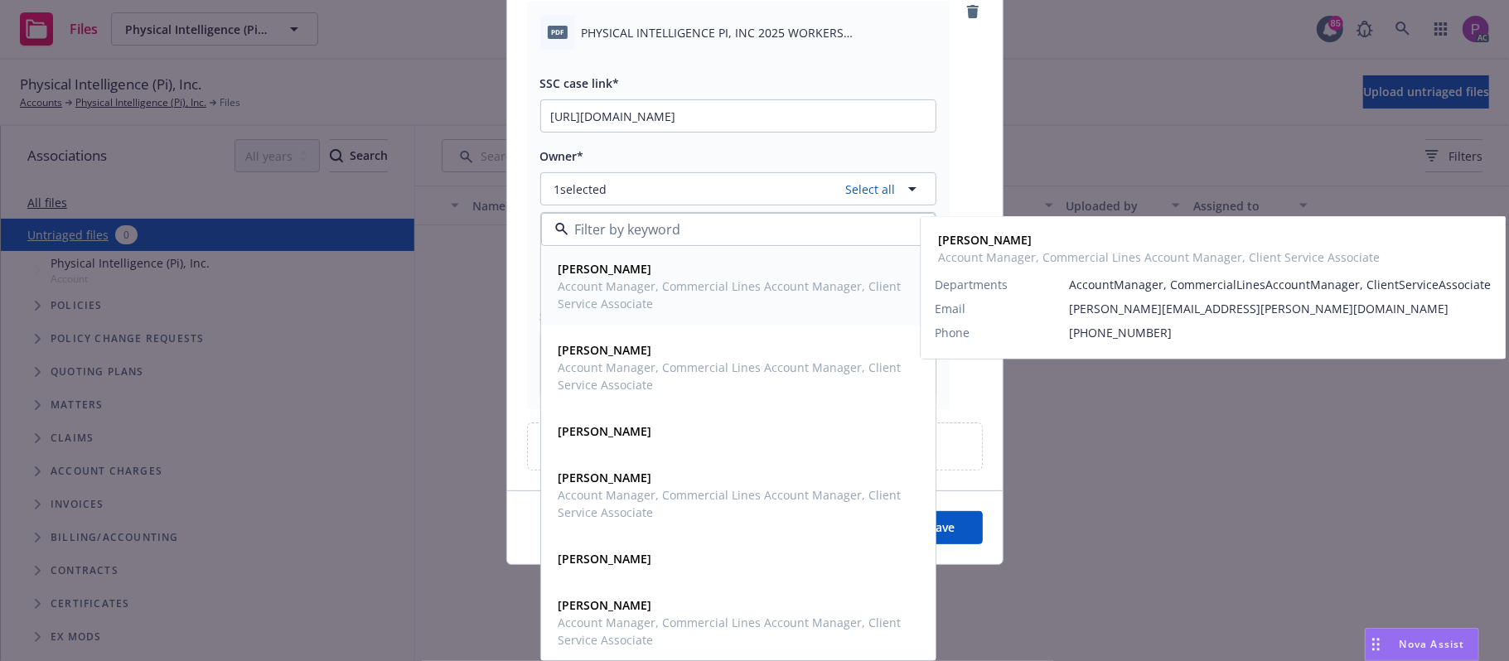
click at [690, 250] on div "Claudia Brito Account Manager, Commercial Lines Account Manager, Client Service…" at bounding box center [738, 286] width 394 height 80
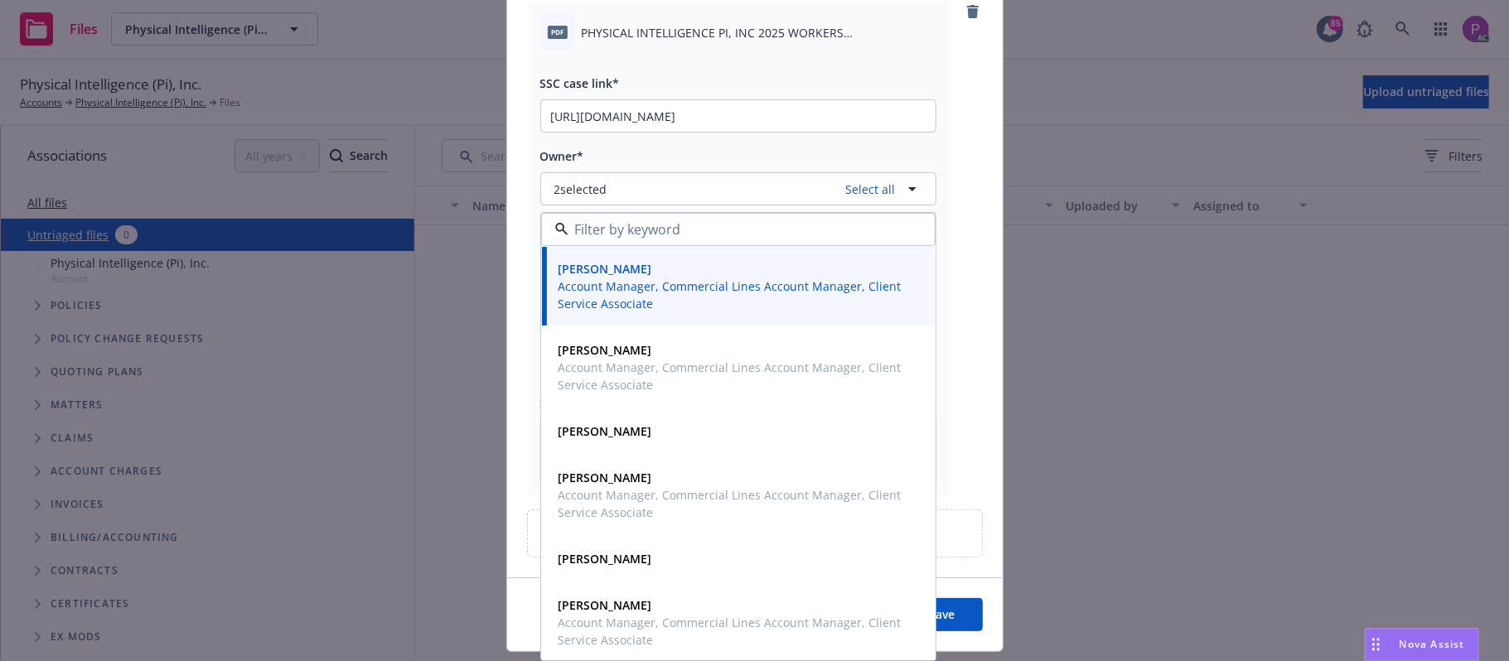
click at [689, 276] on span "Claudia Brito" at bounding box center [736, 268] width 356 height 17
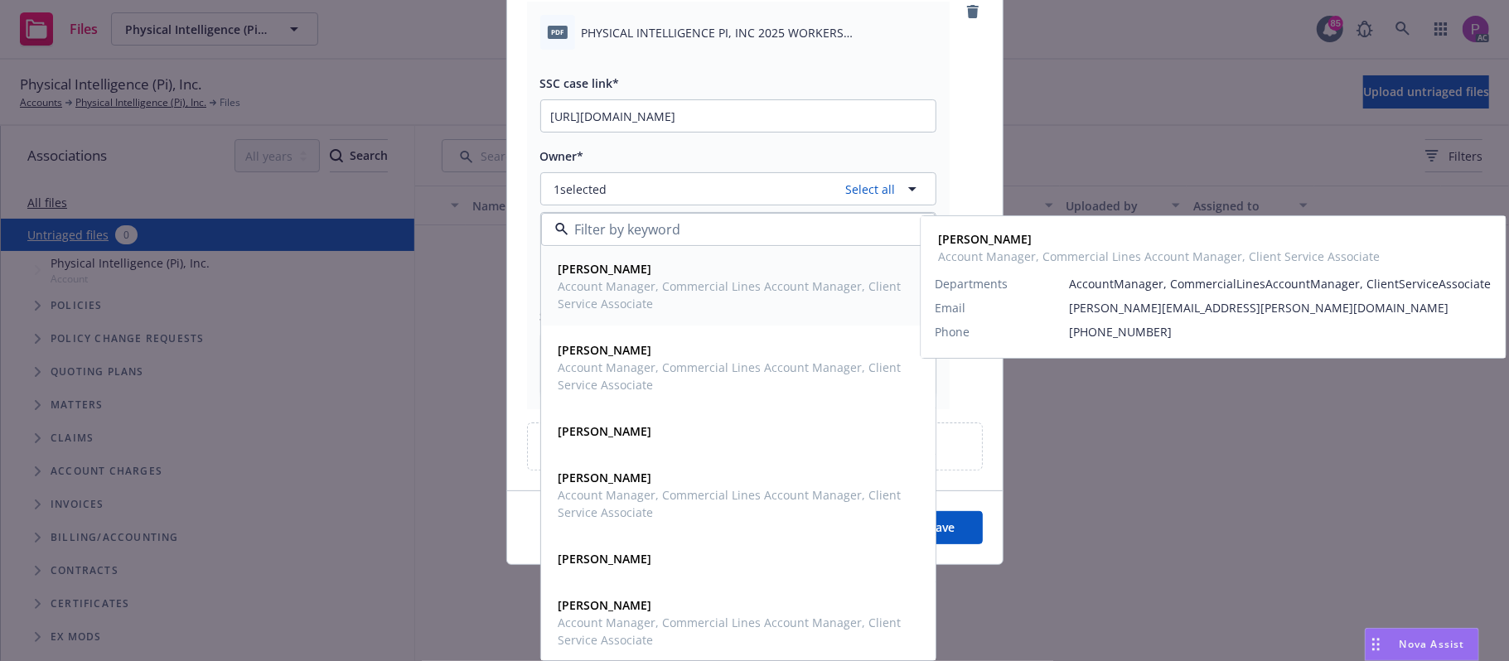
click at [689, 277] on span "Claudia Brito" at bounding box center [736, 268] width 356 height 17
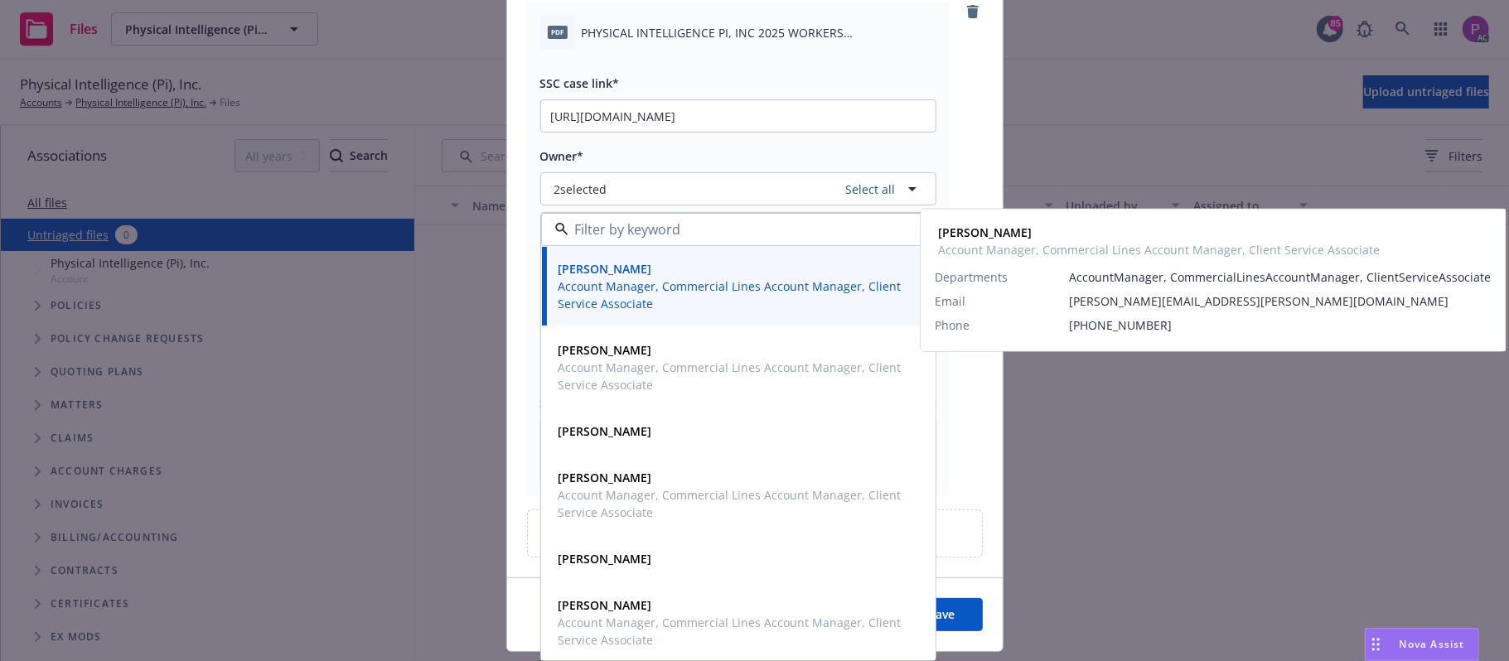
click at [900, 142] on div "SSC case link* https://newfront-ssc.lightning.force.com/lightning/r/Case/500Vz0…" at bounding box center [738, 266] width 396 height 433
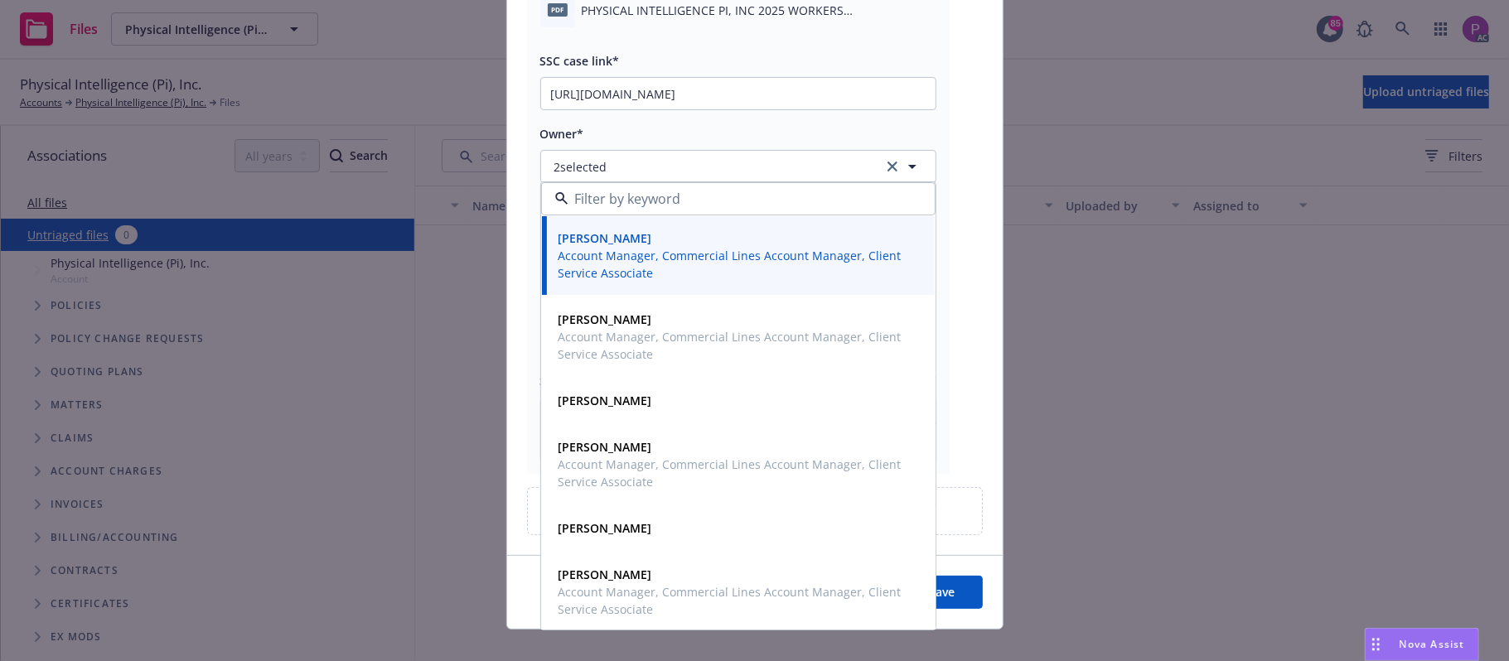
scroll to position [180, 0]
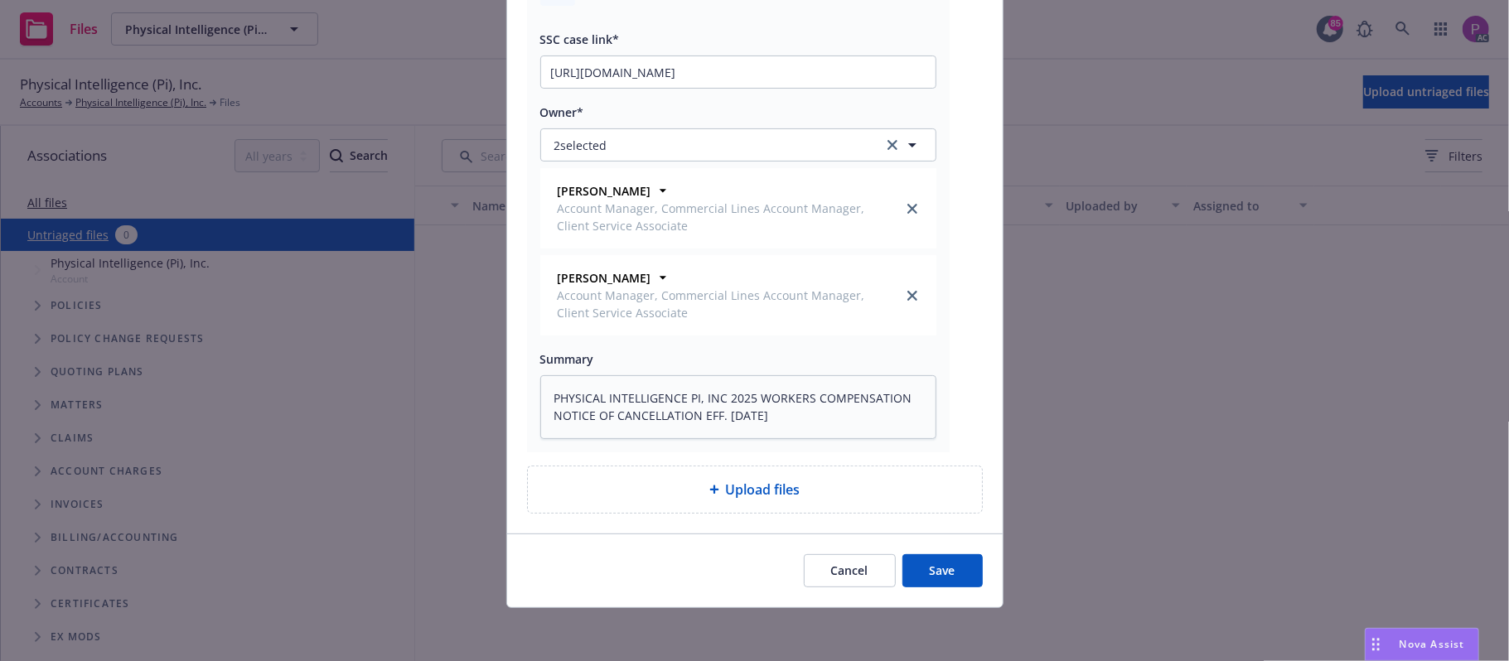
click at [923, 563] on button "Save" at bounding box center [942, 570] width 80 height 33
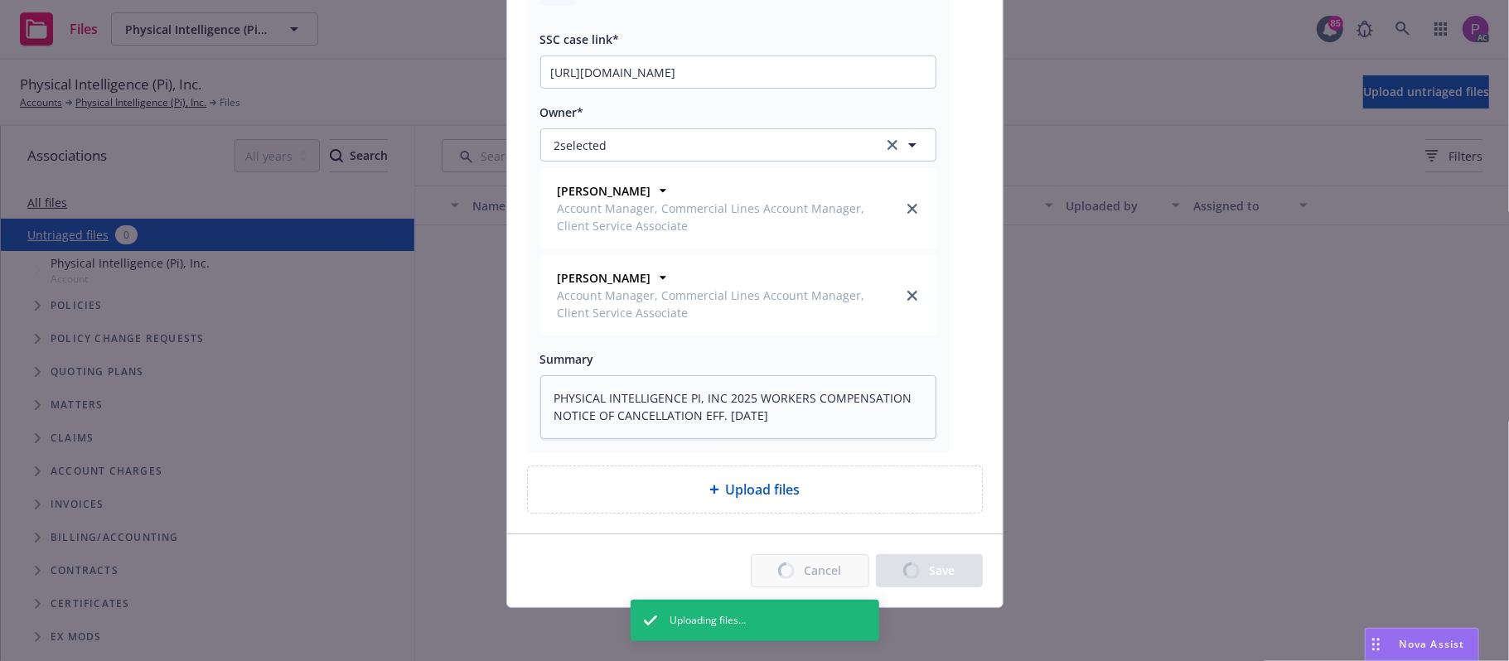
type textarea "x"
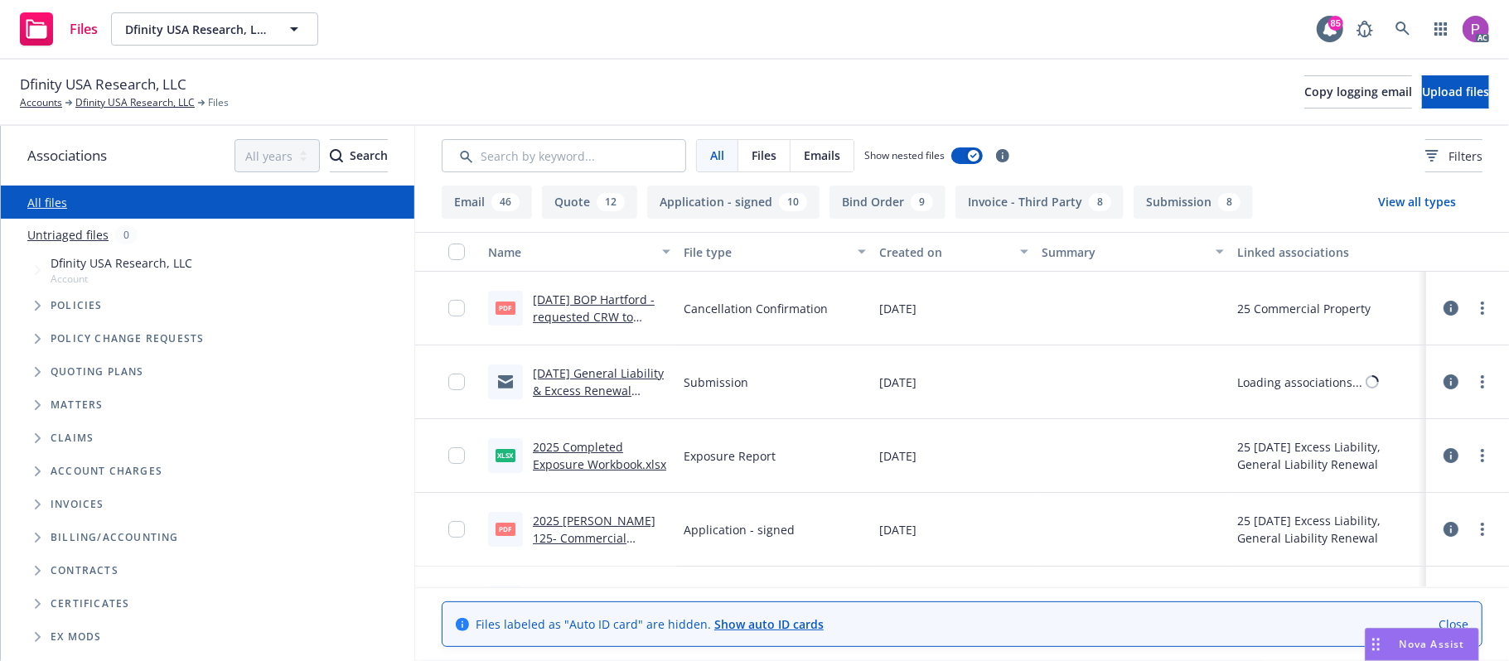
click at [86, 237] on link "Untriaged files" at bounding box center [67, 234] width 81 height 17
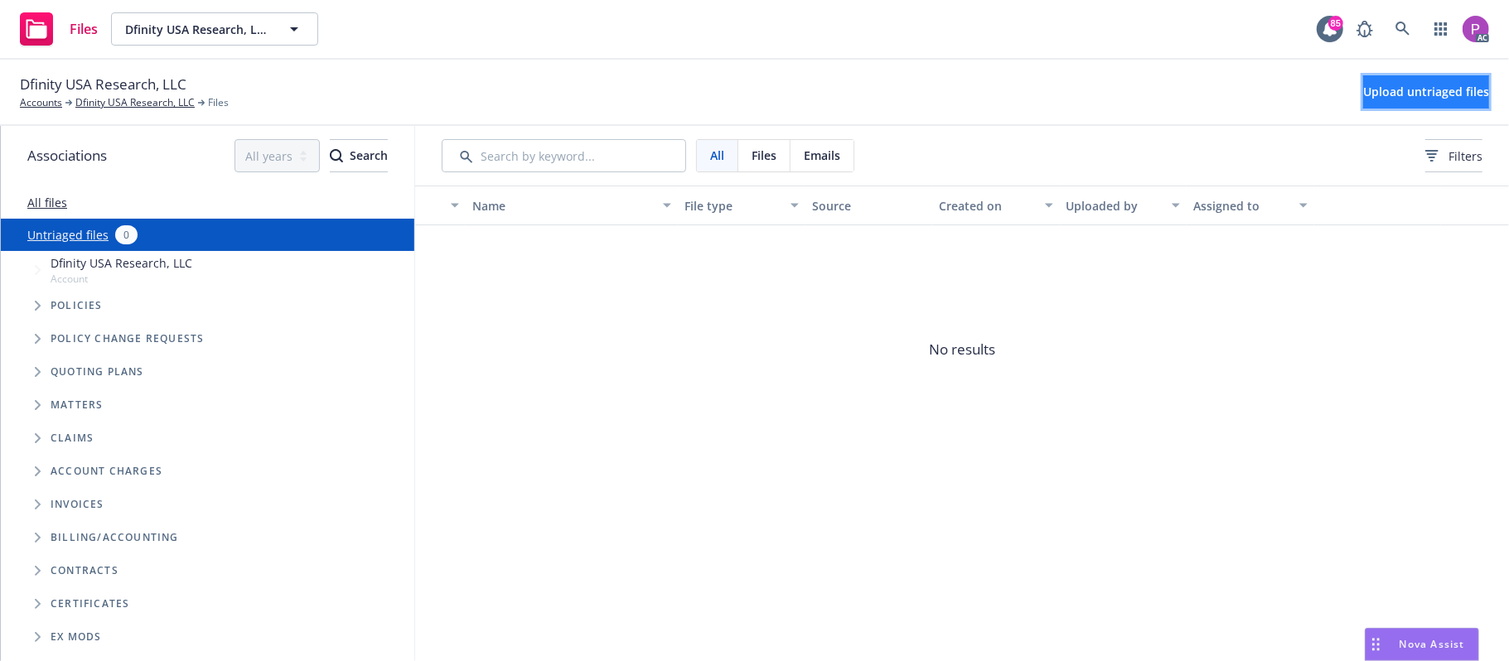
click at [1379, 91] on span "Upload untriaged files" at bounding box center [1426, 92] width 126 height 16
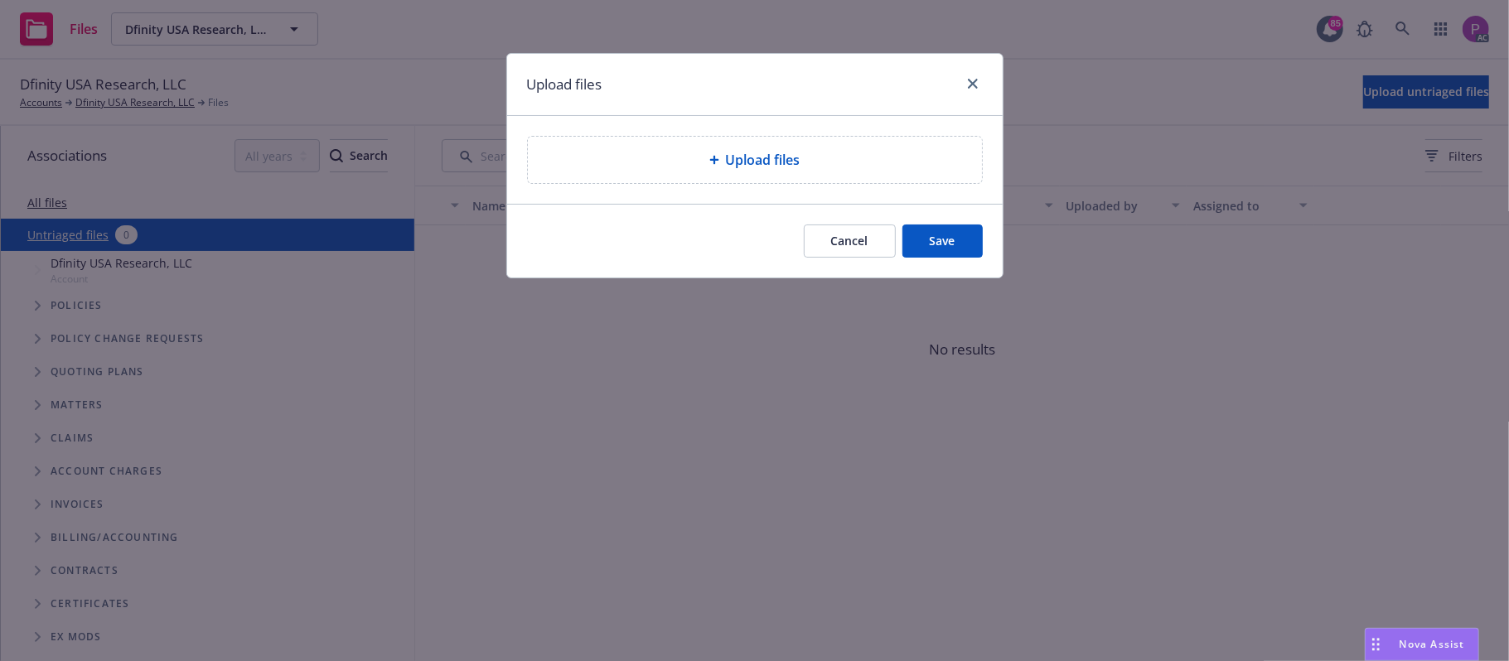
click at [765, 159] on span "Upload files" at bounding box center [763, 160] width 75 height 20
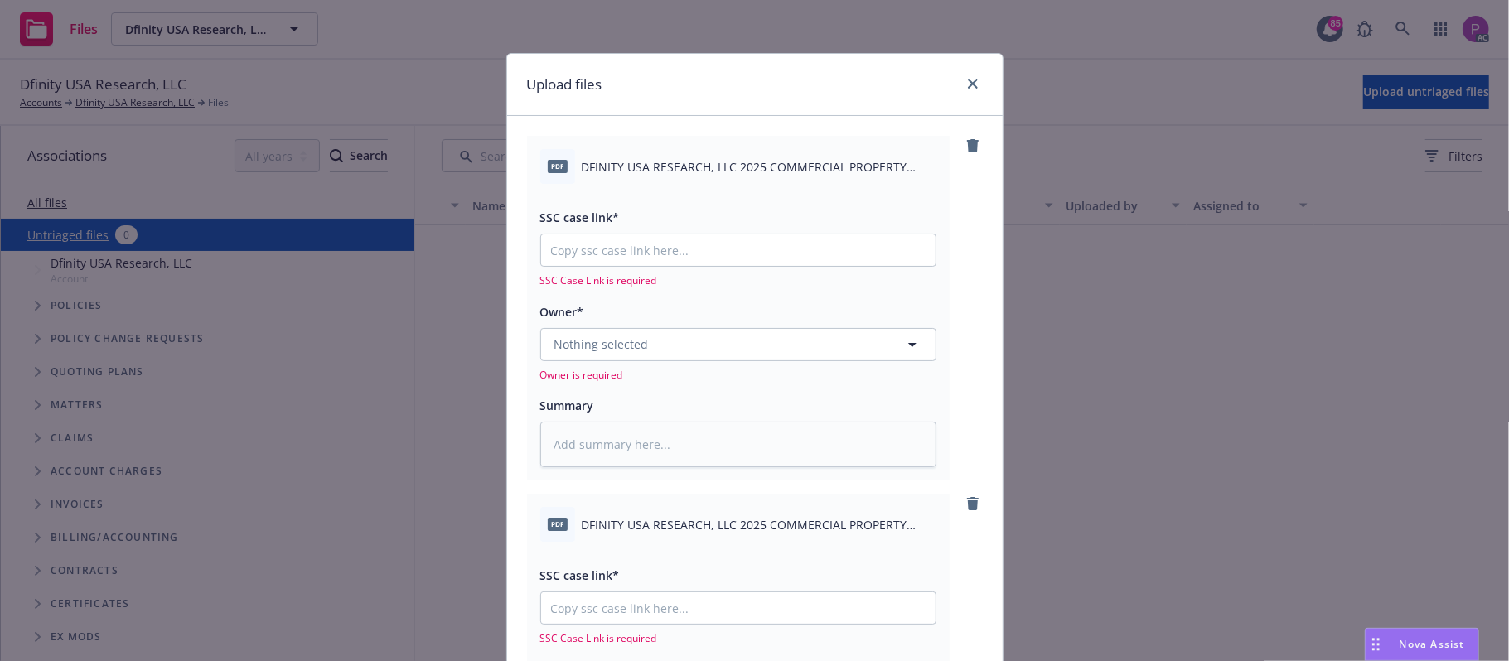
click at [690, 169] on span "DFINITY USA RESEARCH, LLC 2025 COMMERCIAL PROPERTY PRODUCER FACT SHEET.pdf" at bounding box center [759, 166] width 355 height 17
click at [691, 169] on span "DFINITY USA RESEARCH, LLC 2025 COMMERCIAL PROPERTY PRODUCER FACT SHEET.pdf" at bounding box center [759, 166] width 355 height 17
copy div "DFINITY USA RESEARCH, LLC 2025 COMMERCIAL PROPERTY PRODUCER FACT SHEET.pdf"
click at [645, 451] on textarea at bounding box center [738, 445] width 396 height 46
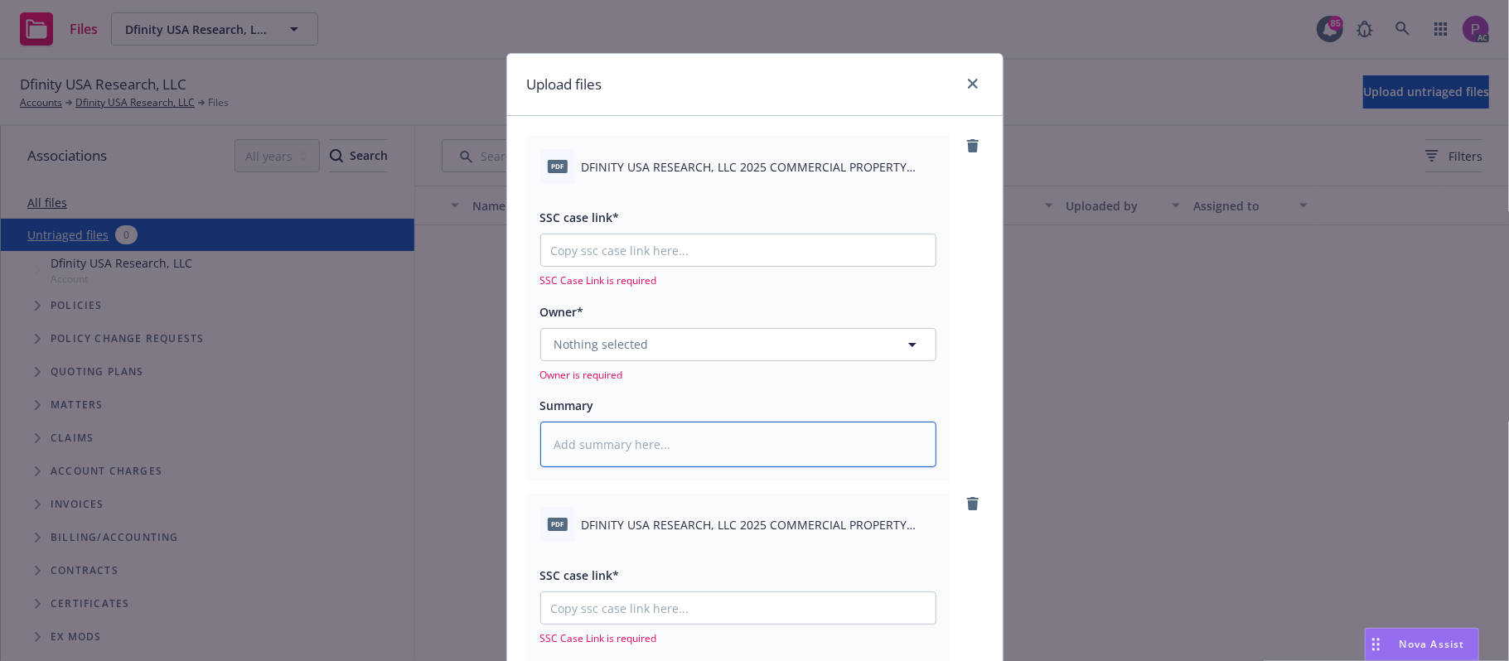
paste textarea "DFINITY USA RESEARCH, LLC 2025 COMMERCIAL PROPERTY PRODUCER FACT SHEET.pdf"
type textarea "x"
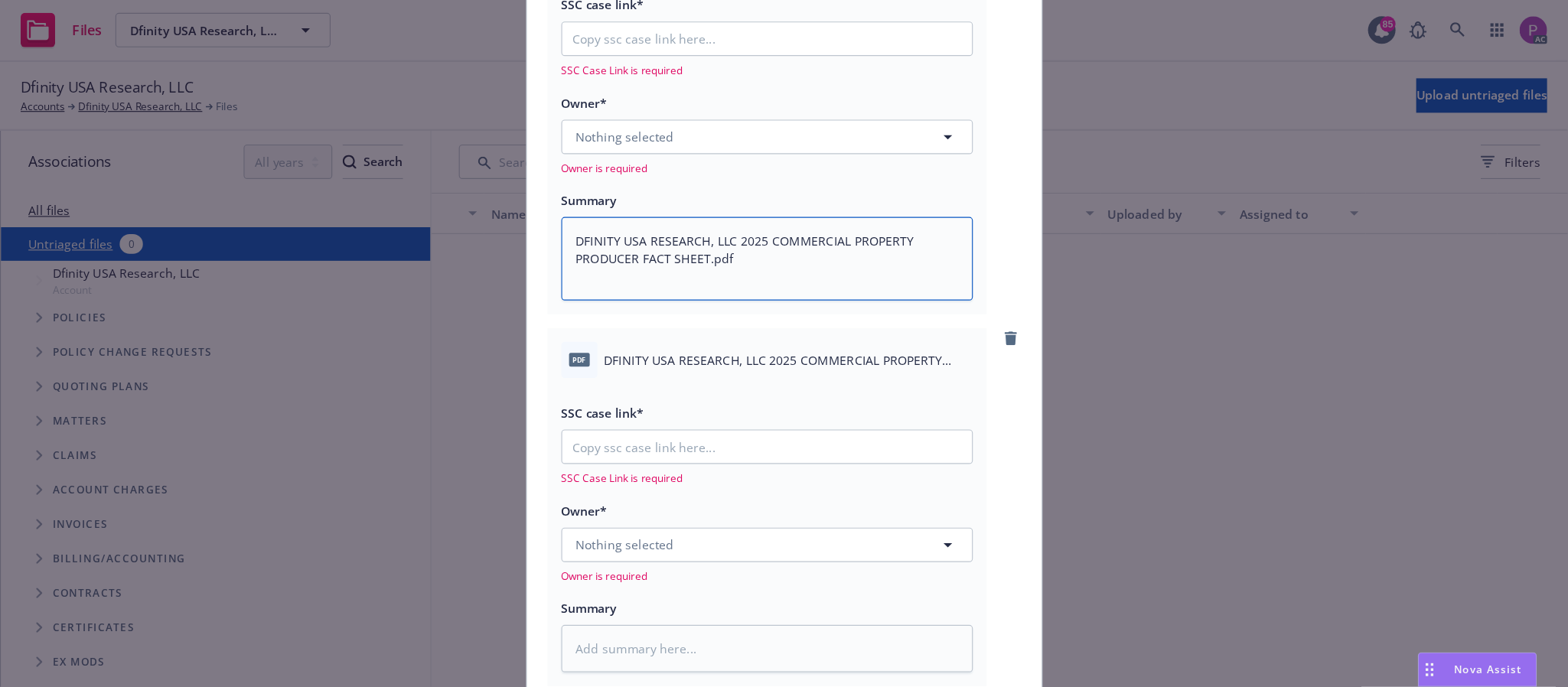
scroll to position [203, 0]
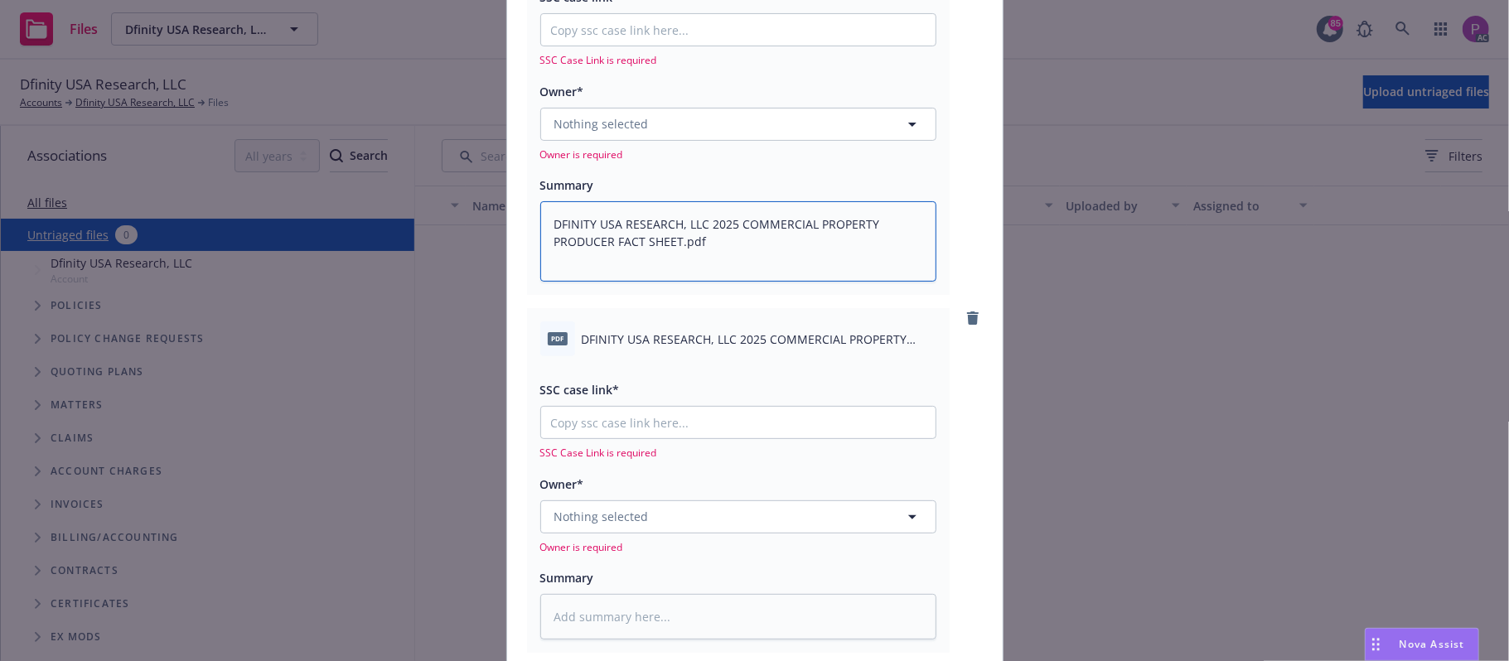
type textarea "DFINITY USA RESEARCH, LLC 2025 COMMERCIAL PROPERTY PRODUCER FACT SHEET.pdf"
click at [649, 336] on span "DFINITY USA RESEARCH, LLC 2025 COMMERCIAL PROPERTY NOTICE OF CANCELLATION EFF. …" at bounding box center [759, 339] width 355 height 17
copy div "DFINITY USA RESEARCH, LLC 2025 COMMERCIAL PROPERTY NOTICE OF CANCELLATION EFF. …"
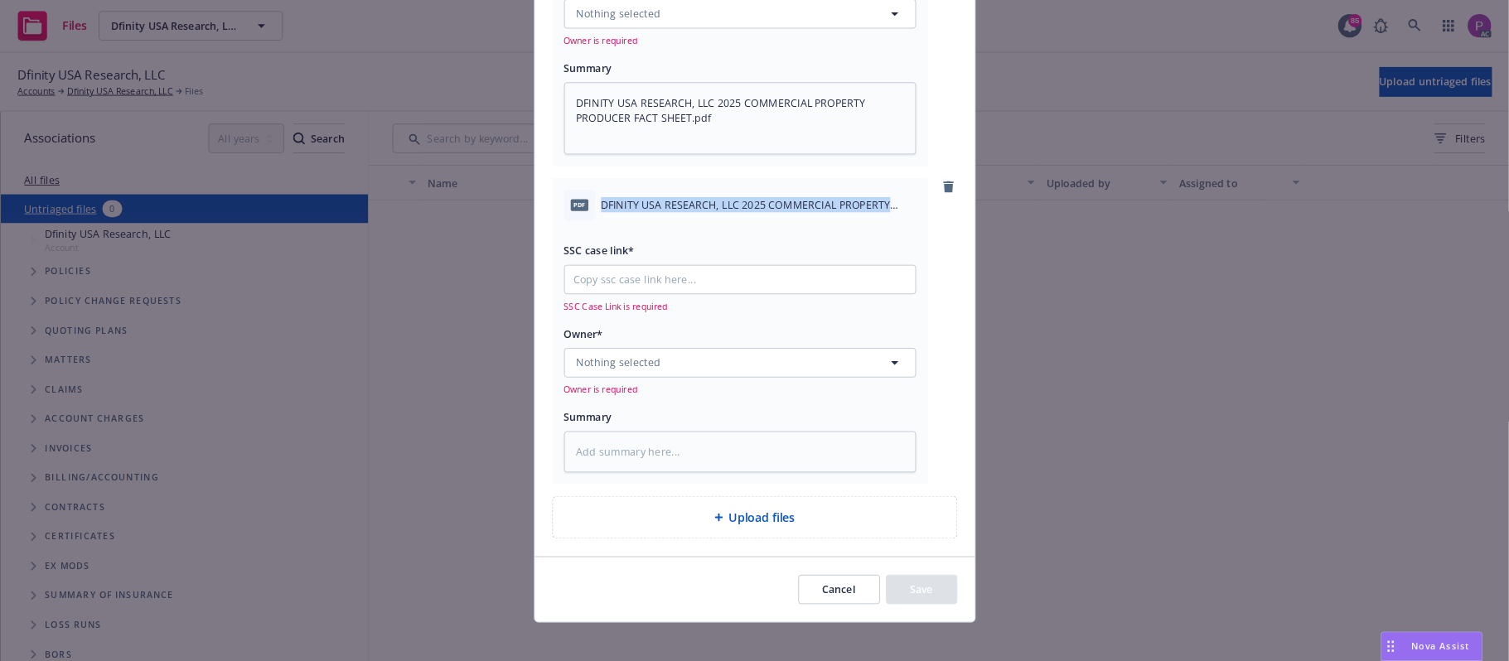
scroll to position [340, 0]
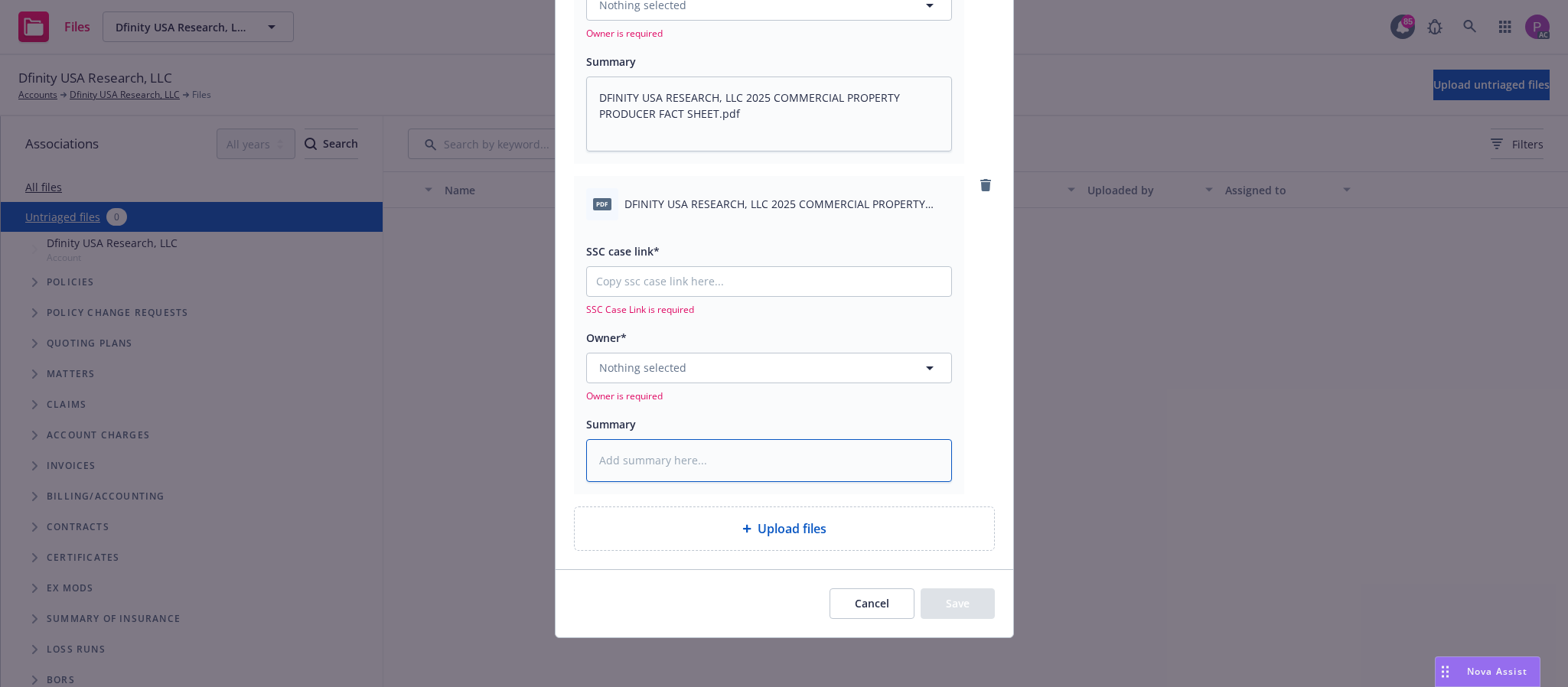
click at [662, 462] on textarea at bounding box center [770, 461] width 366 height 42
paste textarea "DFINITY USA RESEARCH, LLC 2025 COMMERCIAL PROPERTY NOTICE OF CANCELLATION EFF. …"
type textarea "x"
type textarea "DFINITY USA RESEARCH, LLC 2025 COMMERCIAL PROPERTY NOTICE OF CANCELLATION EFF. …"
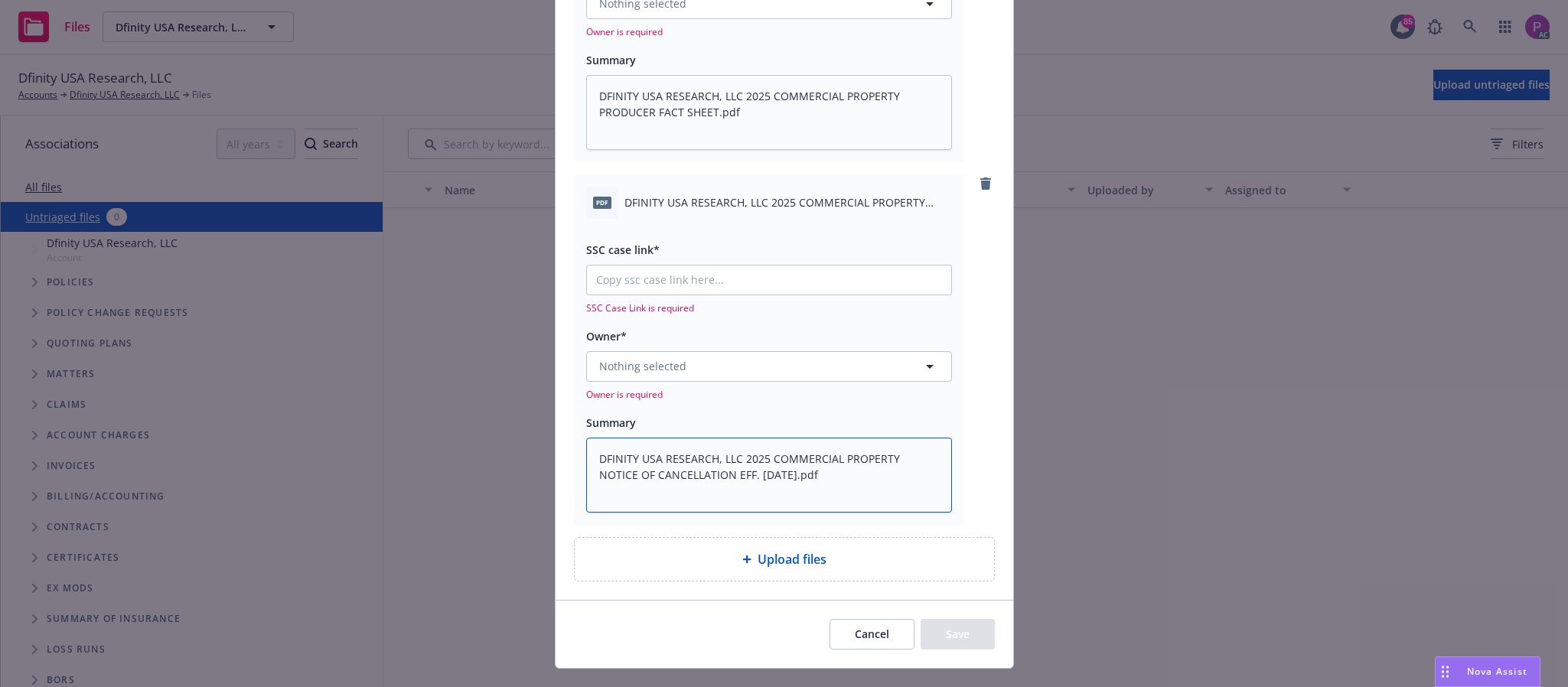
type textarea "x"
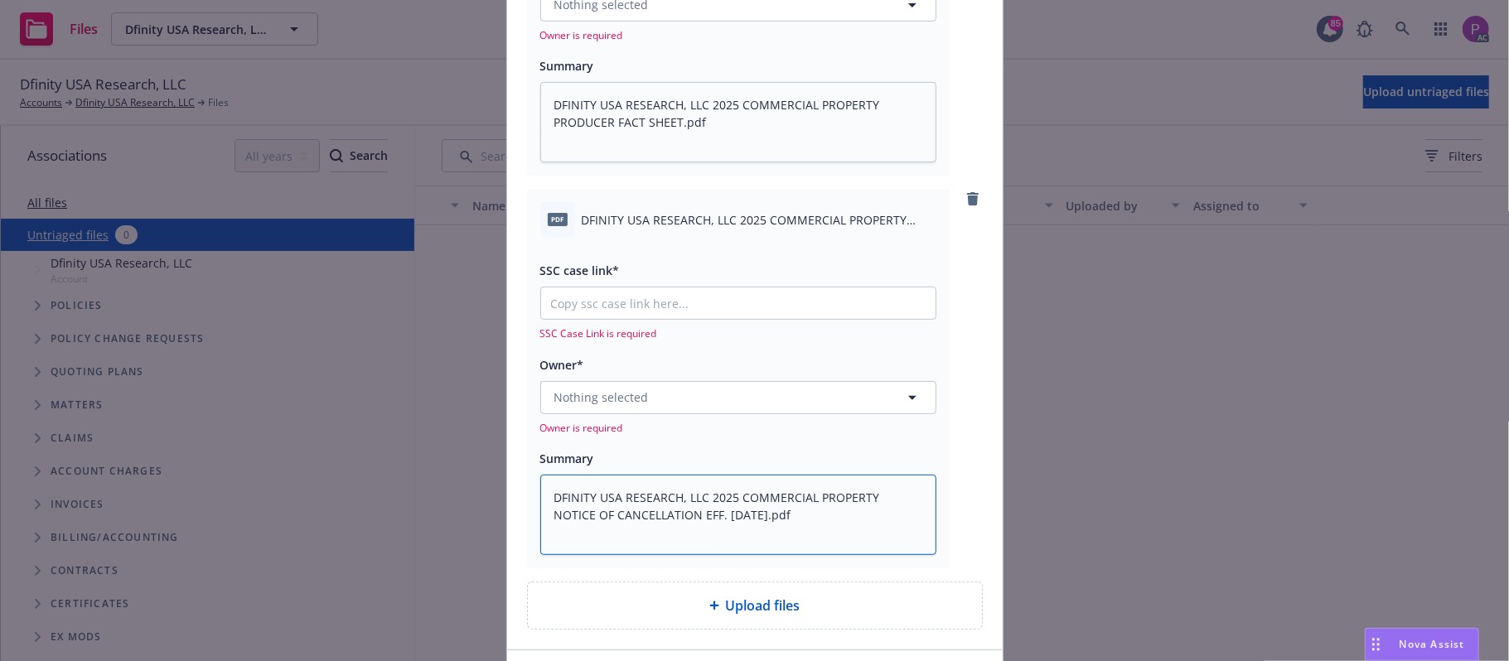
type textarea "DFINITY USA RESEARCH, LLC 2025 COMMERCIAL PROPERTY NOTICE OF CANCELLATION EFF. …"
click at [741, 318] on input "SSC case link*" at bounding box center [738, 302] width 394 height 31
paste input "https://newfront-ssc.lightning.force.com/lightning/r/Case/500Vz00000RzcjxIAB/vi…"
type textarea "x"
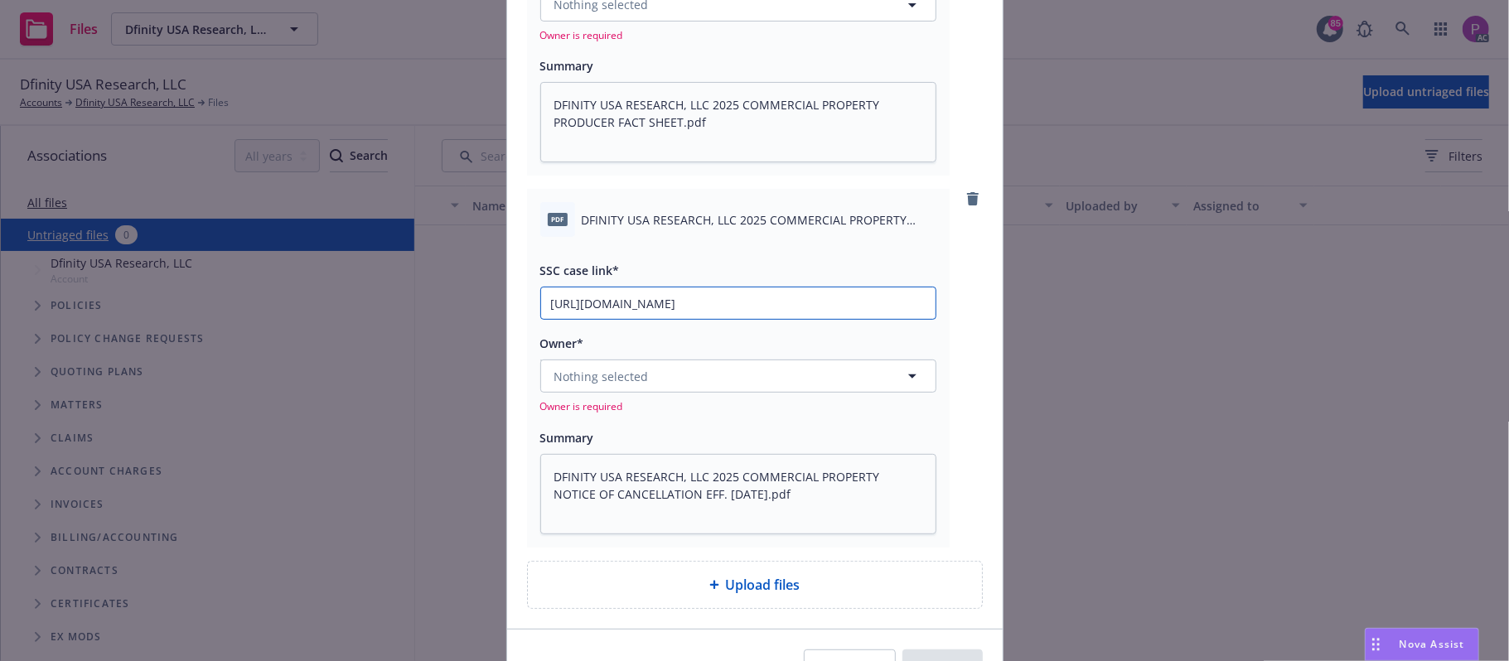
scroll to position [0, 224]
type input "https://newfront-ssc.lightning.force.com/lightning/r/Case/500Vz00000RzcjxIAB/vi…"
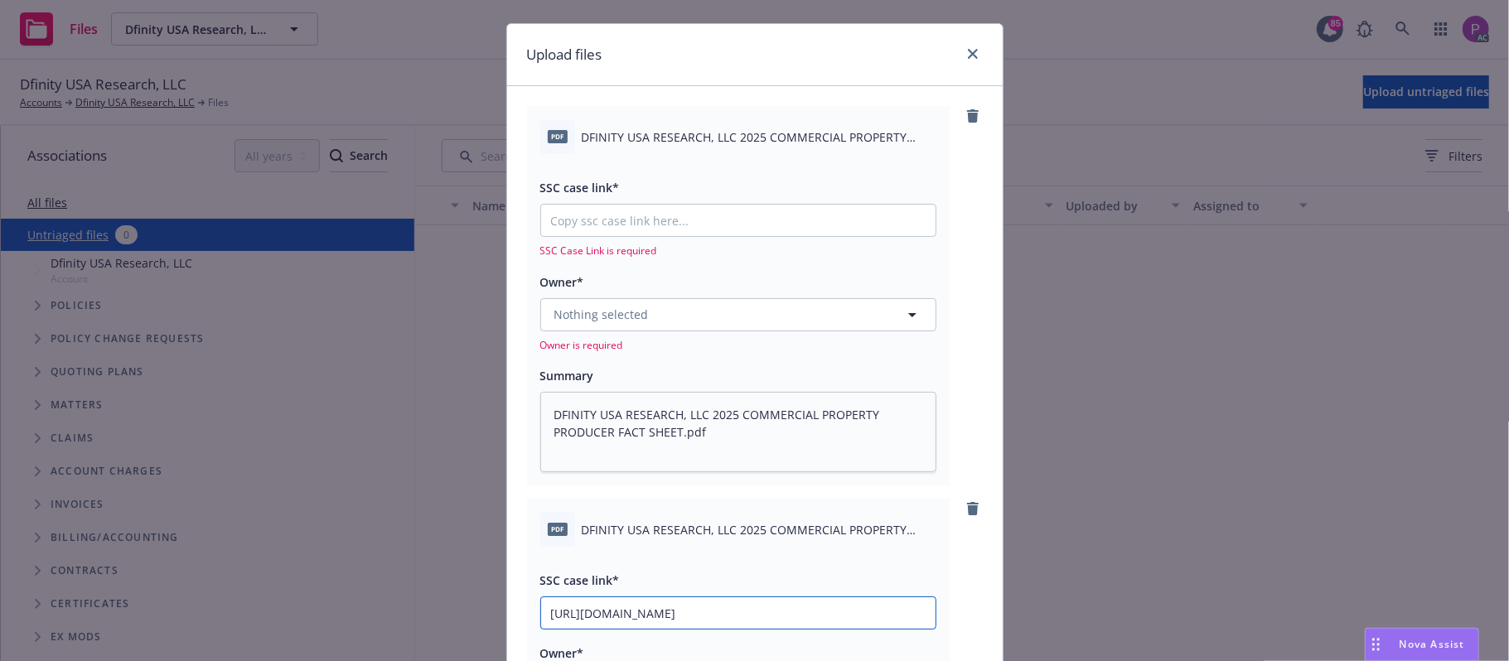
scroll to position [8, 0]
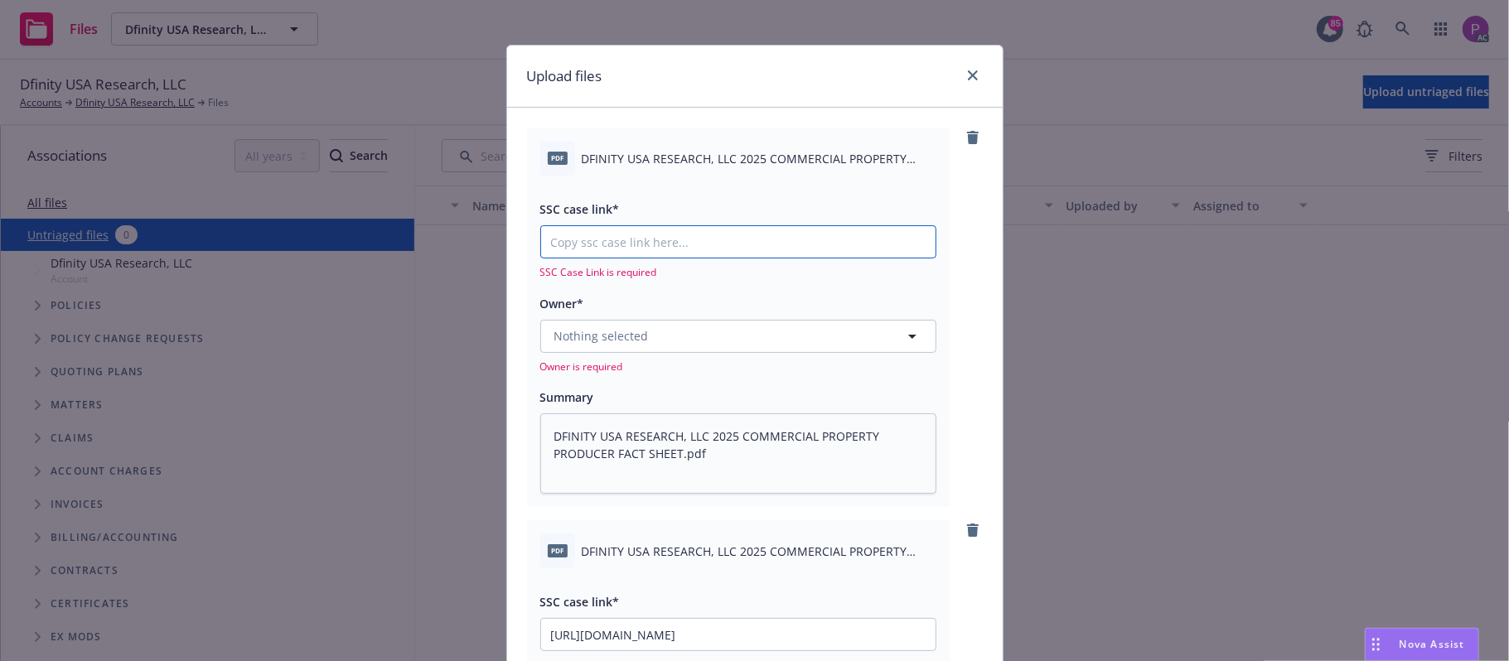
click at [660, 237] on input "SSC case link*" at bounding box center [738, 241] width 394 height 31
paste input "https://newfront-ssc.lightning.force.com/lightning/r/Case/500Vz00000RzN6fIAF/vi…"
type textarea "x"
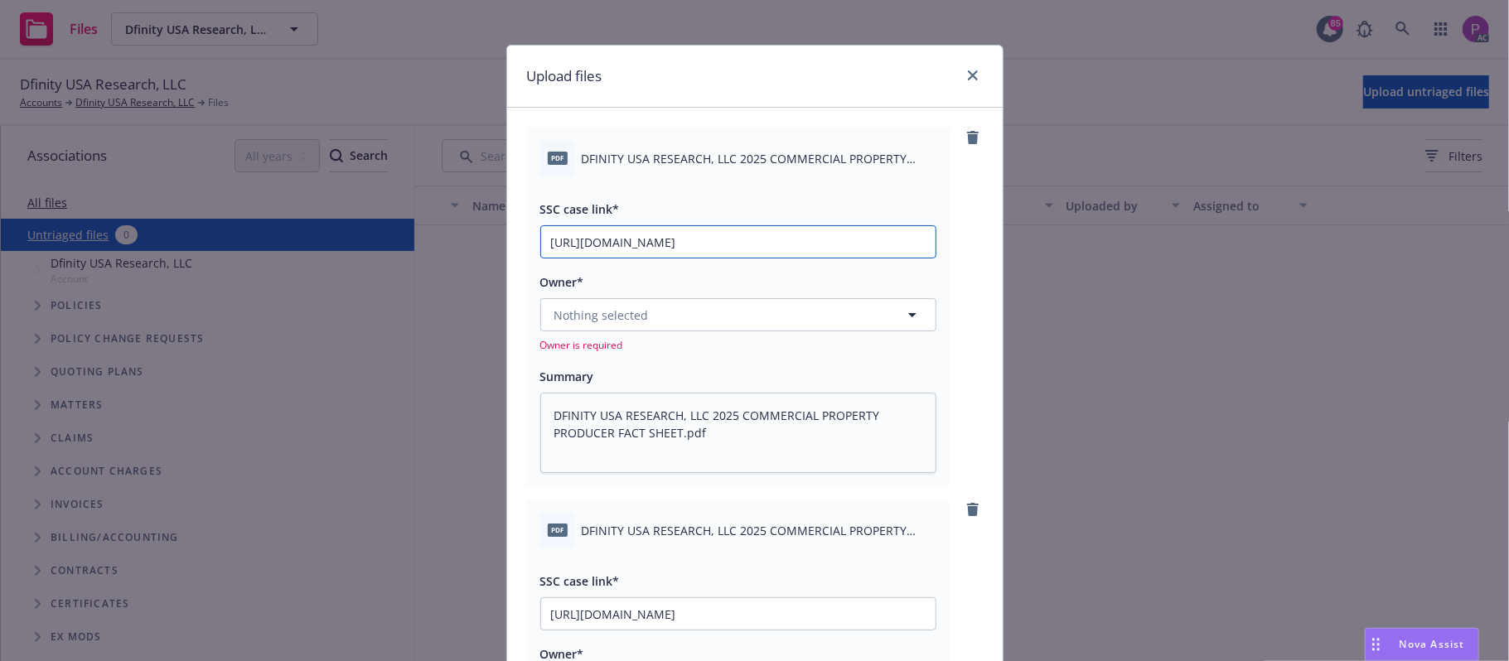
scroll to position [0, 80]
type input "https://newfront-ssc.lightning.force.com/lightning/r/Case/500Vz00000RzN6fIAF/vi…"
click at [633, 308] on span "Nothing selected" at bounding box center [601, 315] width 94 height 17
click at [699, 323] on button "Nothing selected" at bounding box center [738, 314] width 396 height 33
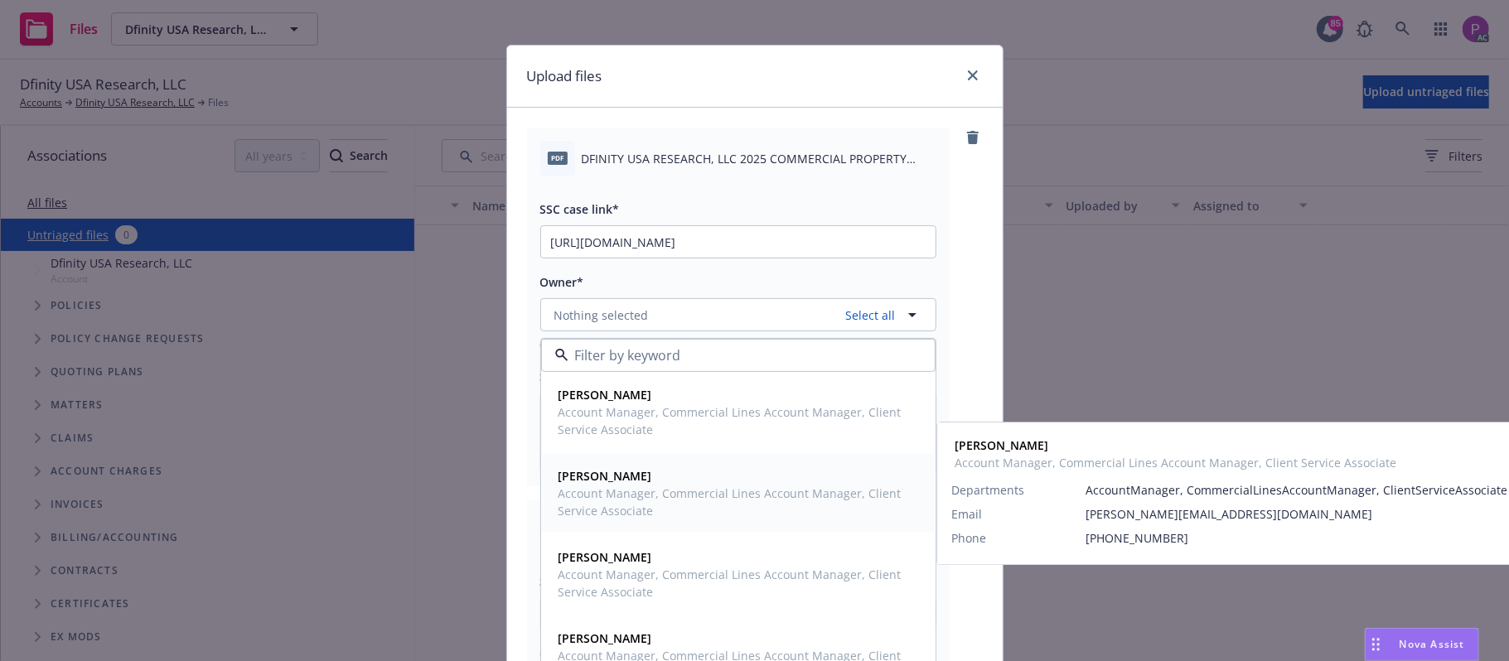
click at [667, 498] on span "Account Manager, Commercial Lines Account Manager, Client Service Associate" at bounding box center [736, 502] width 356 height 35
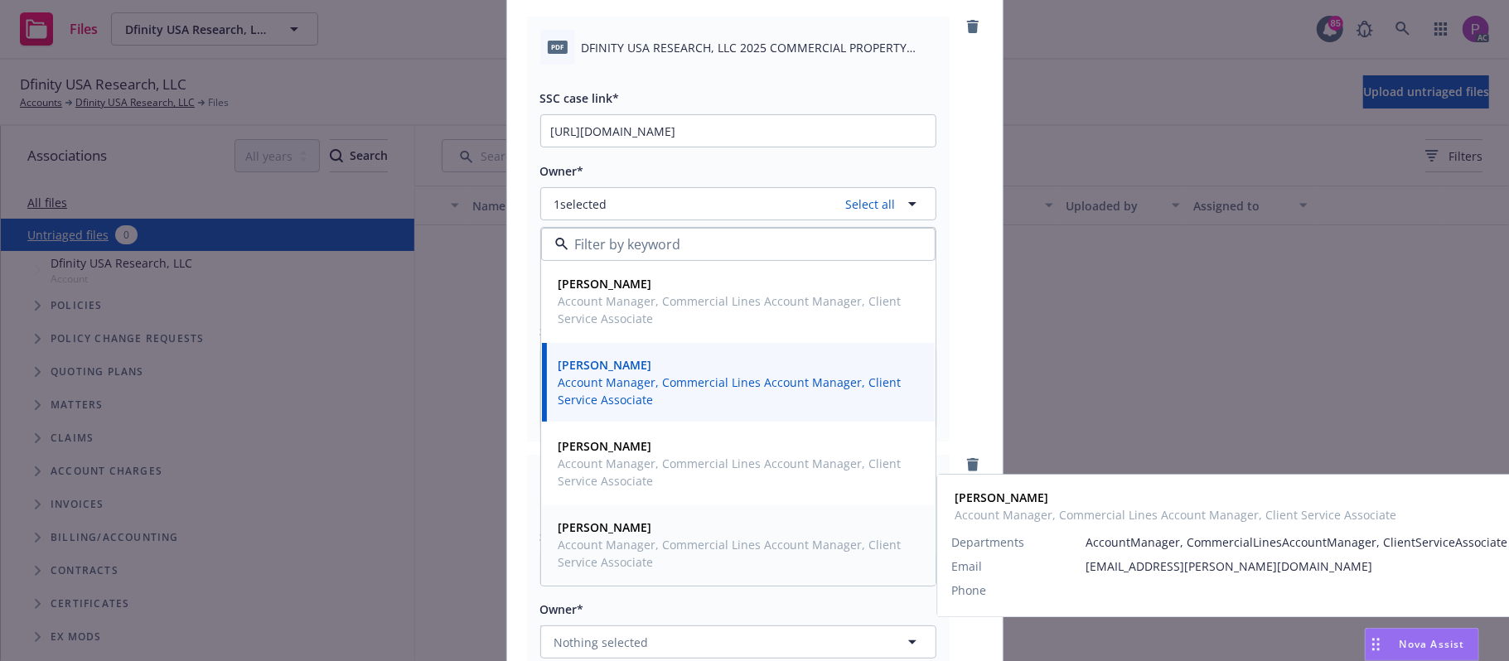
click at [649, 534] on span "Zach Uranga" at bounding box center [736, 527] width 356 height 17
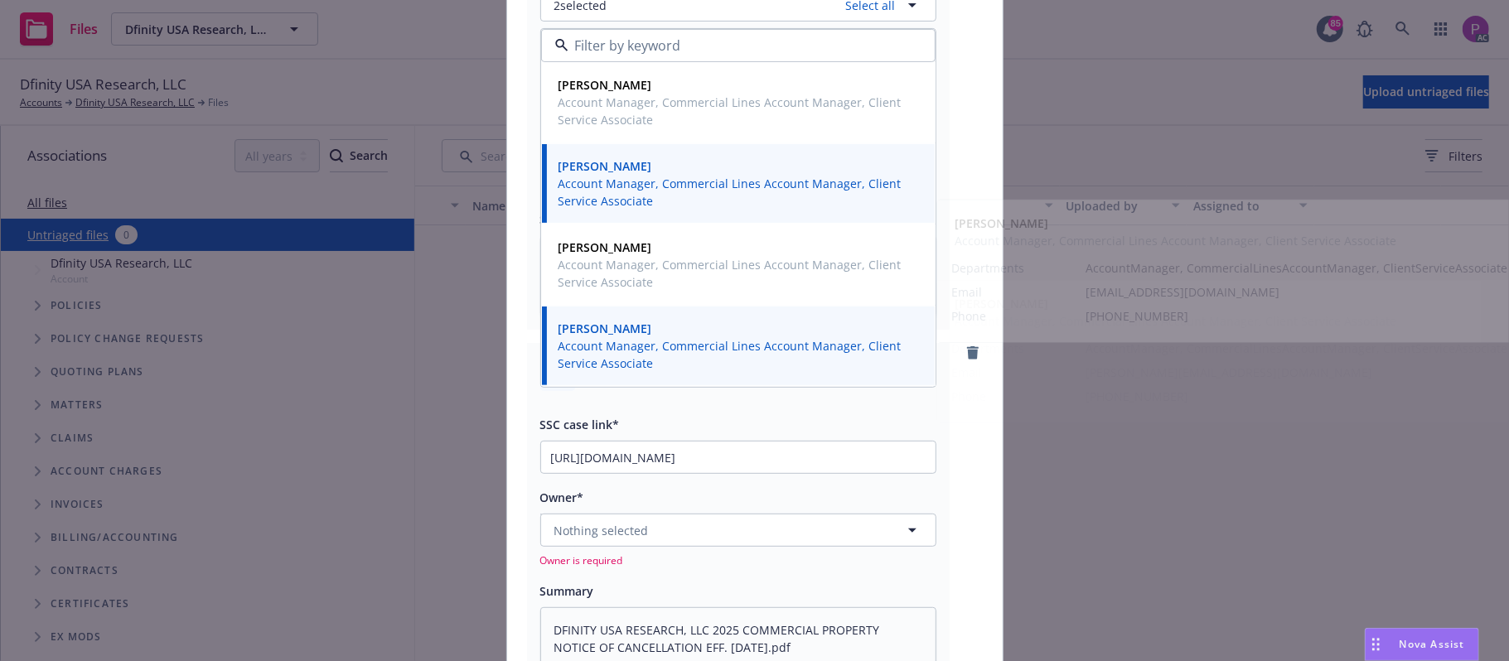
scroll to position [340, 0]
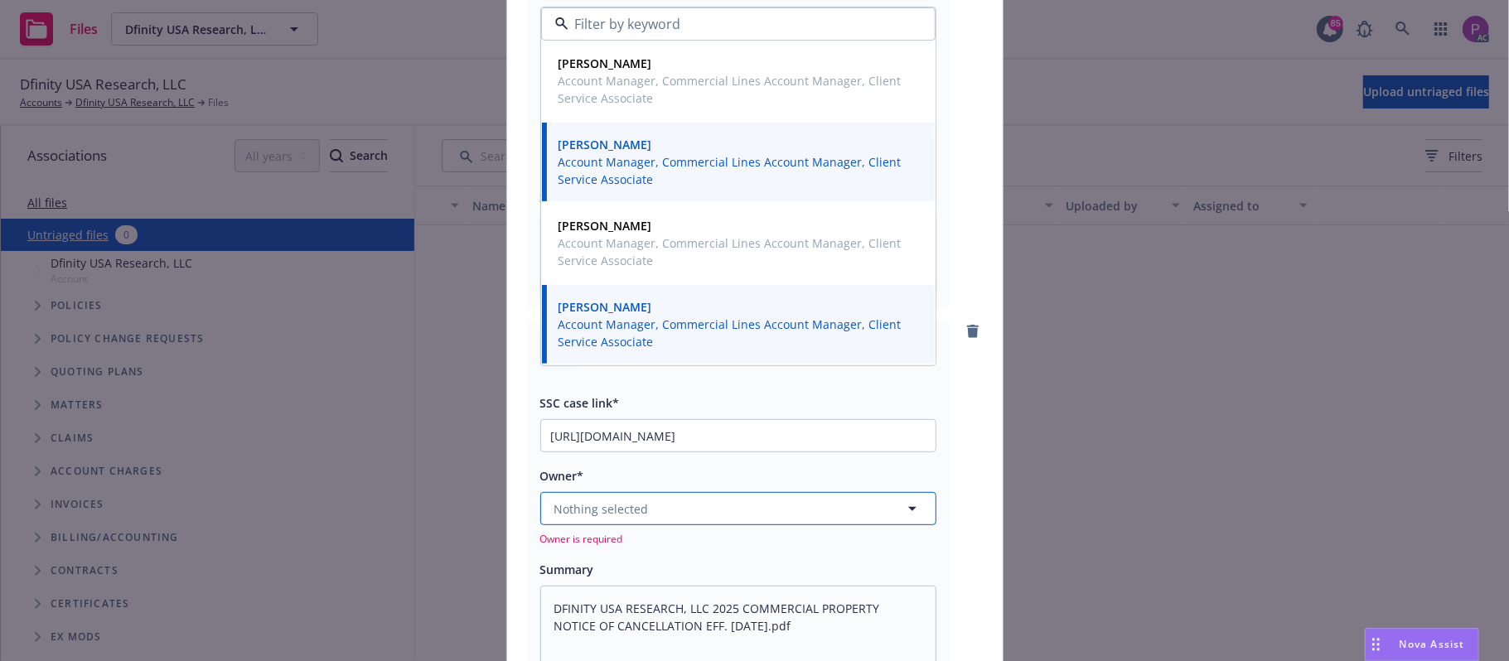
click at [636, 522] on button "Nothing selected" at bounding box center [738, 508] width 396 height 33
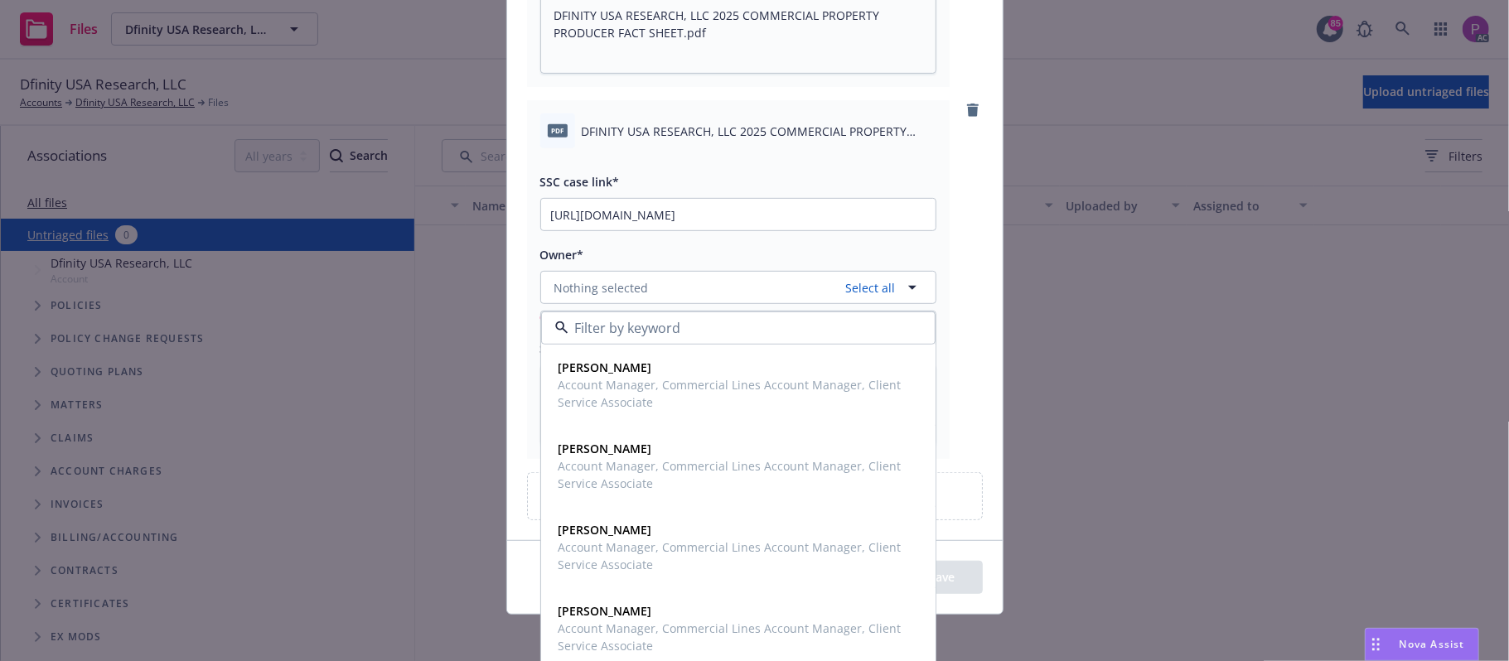
scroll to position [451, 0]
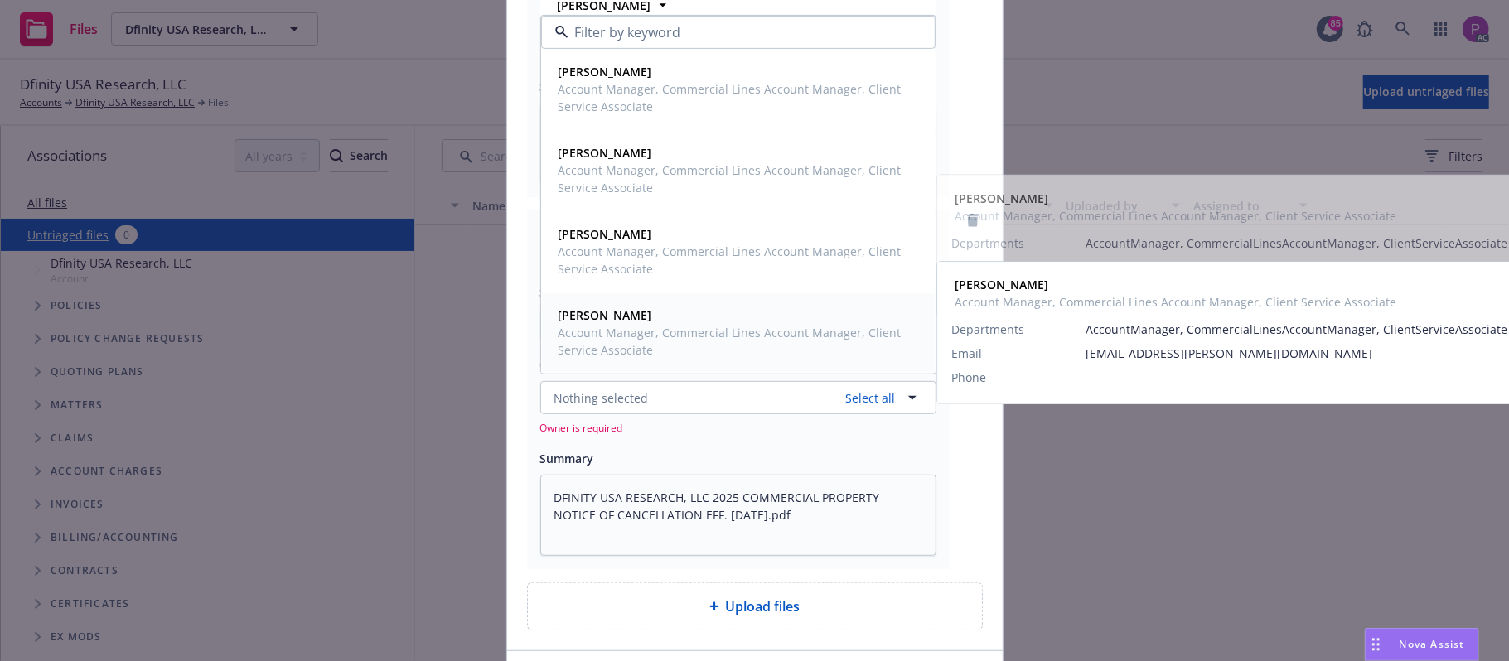
click at [625, 340] on span "Account Manager, Commercial Lines Account Manager, Client Service Associate" at bounding box center [736, 341] width 356 height 35
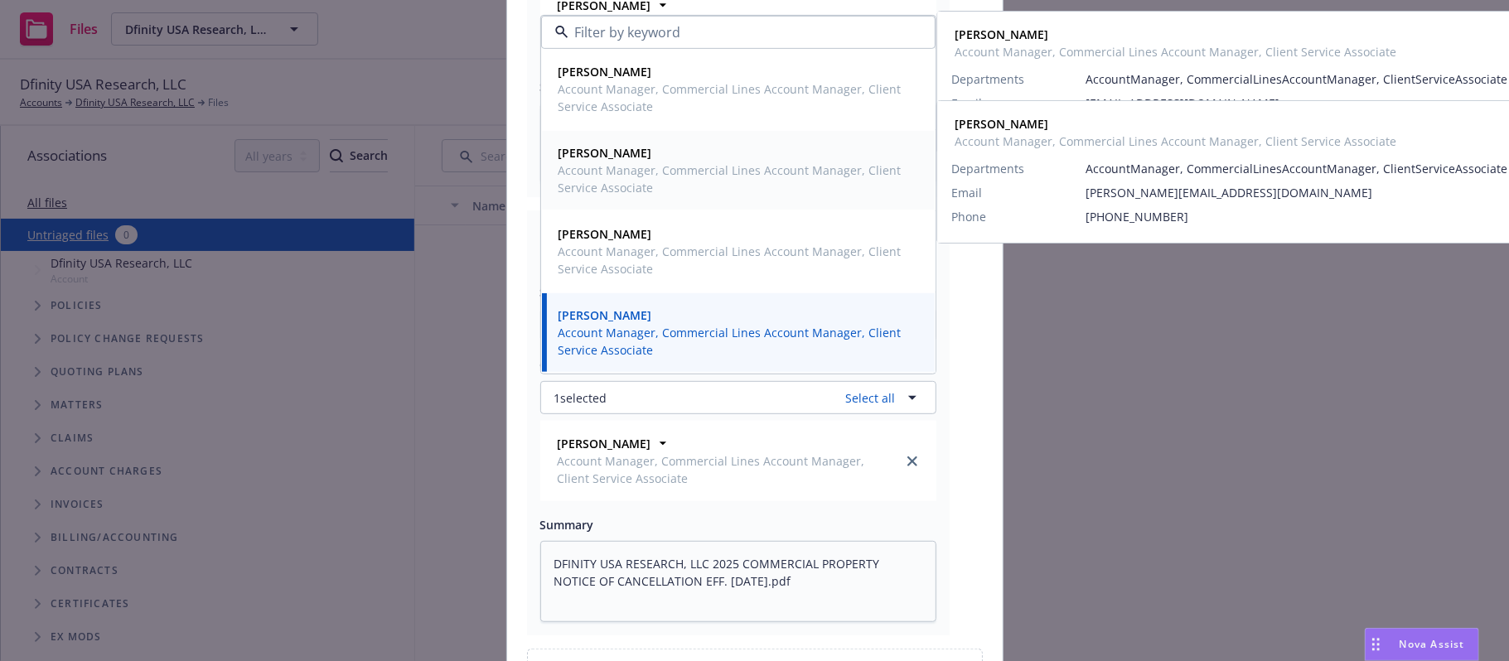
click at [654, 166] on span "Account Manager, Commercial Lines Account Manager, Client Service Associate" at bounding box center [736, 179] width 356 height 35
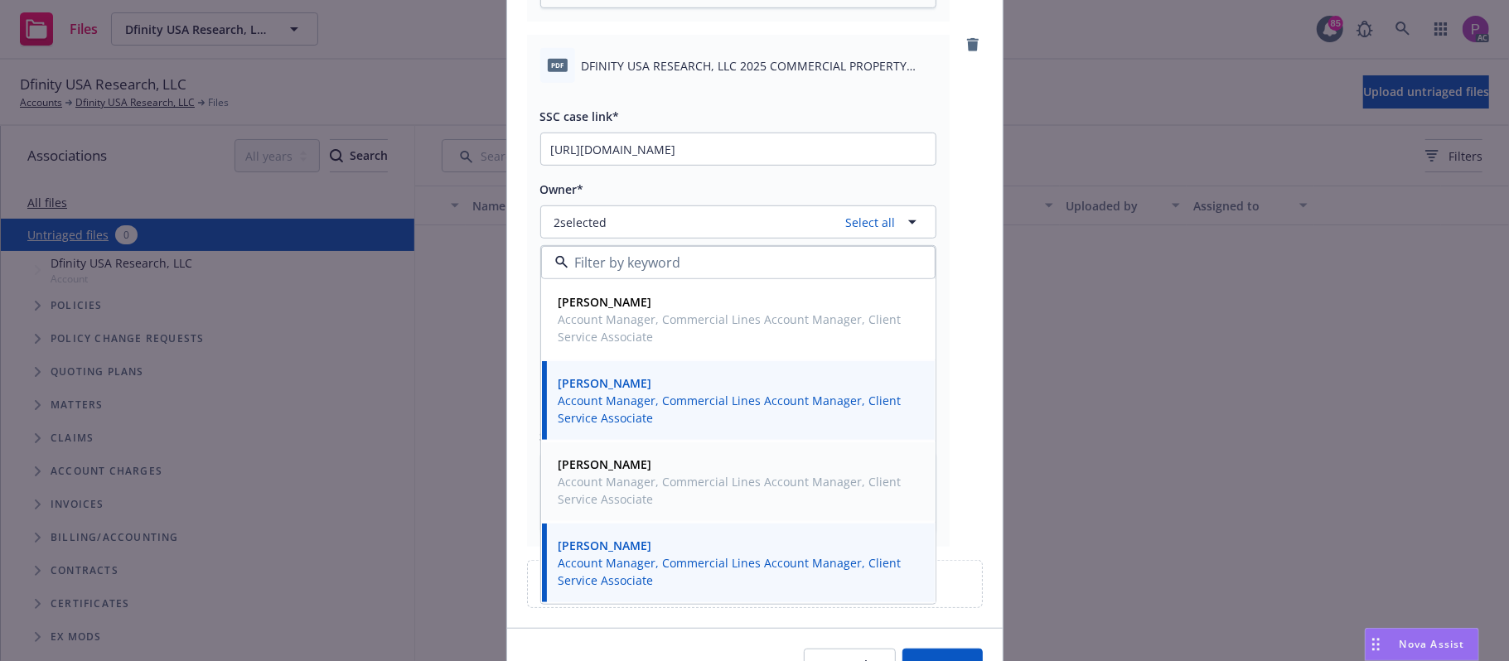
scroll to position [671, 0]
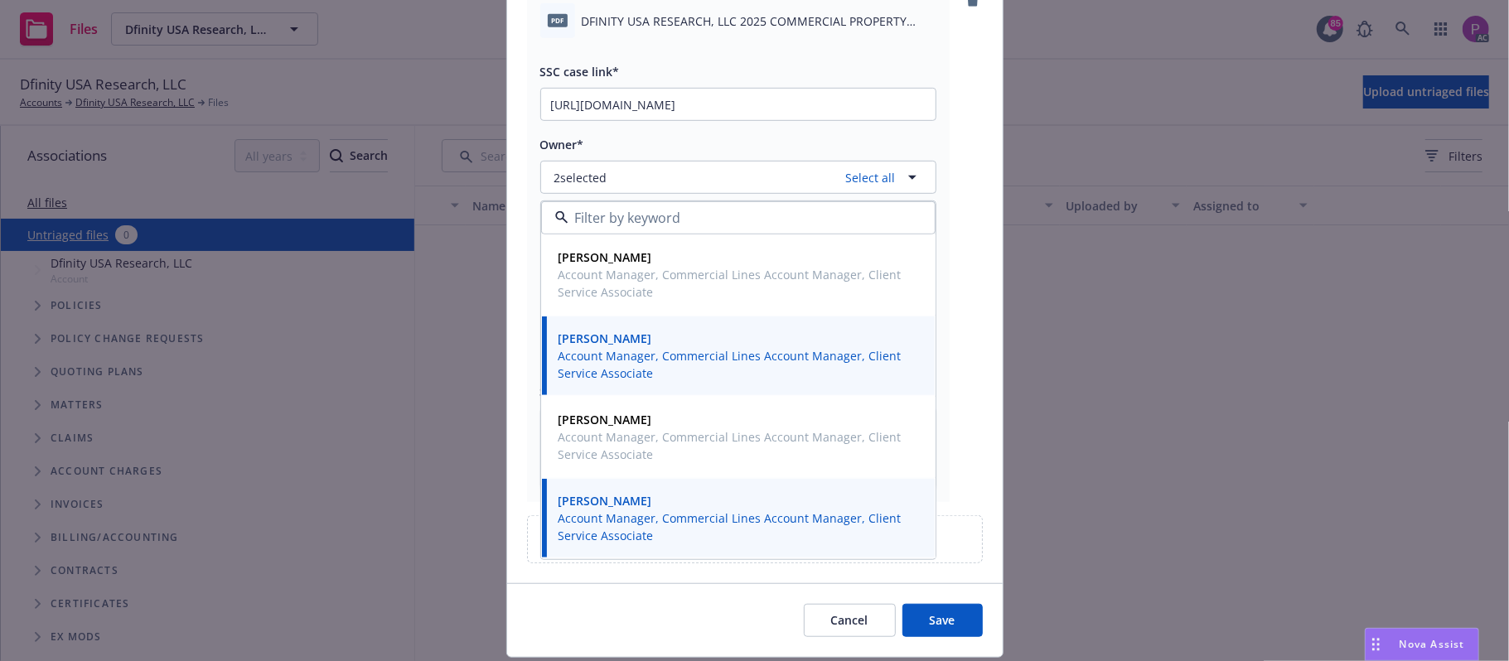
click at [915, 633] on button "Save" at bounding box center [942, 620] width 80 height 33
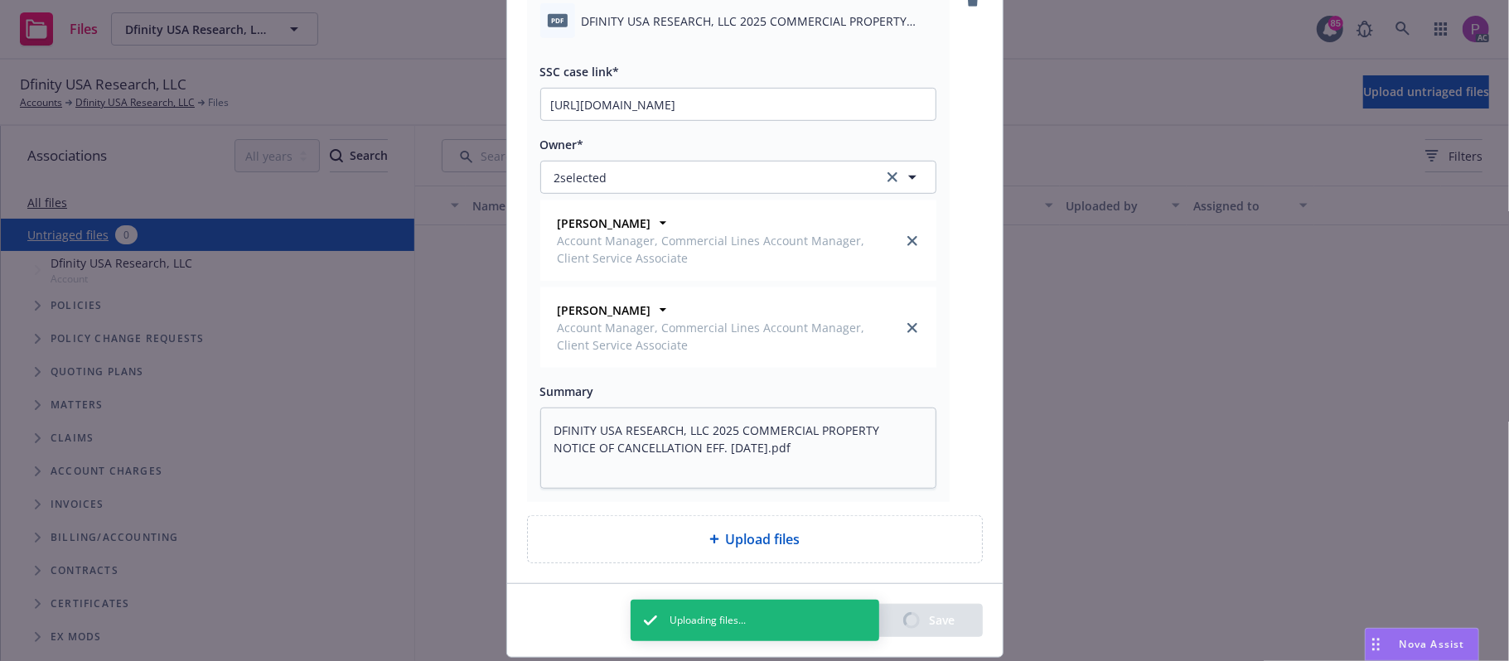
type textarea "x"
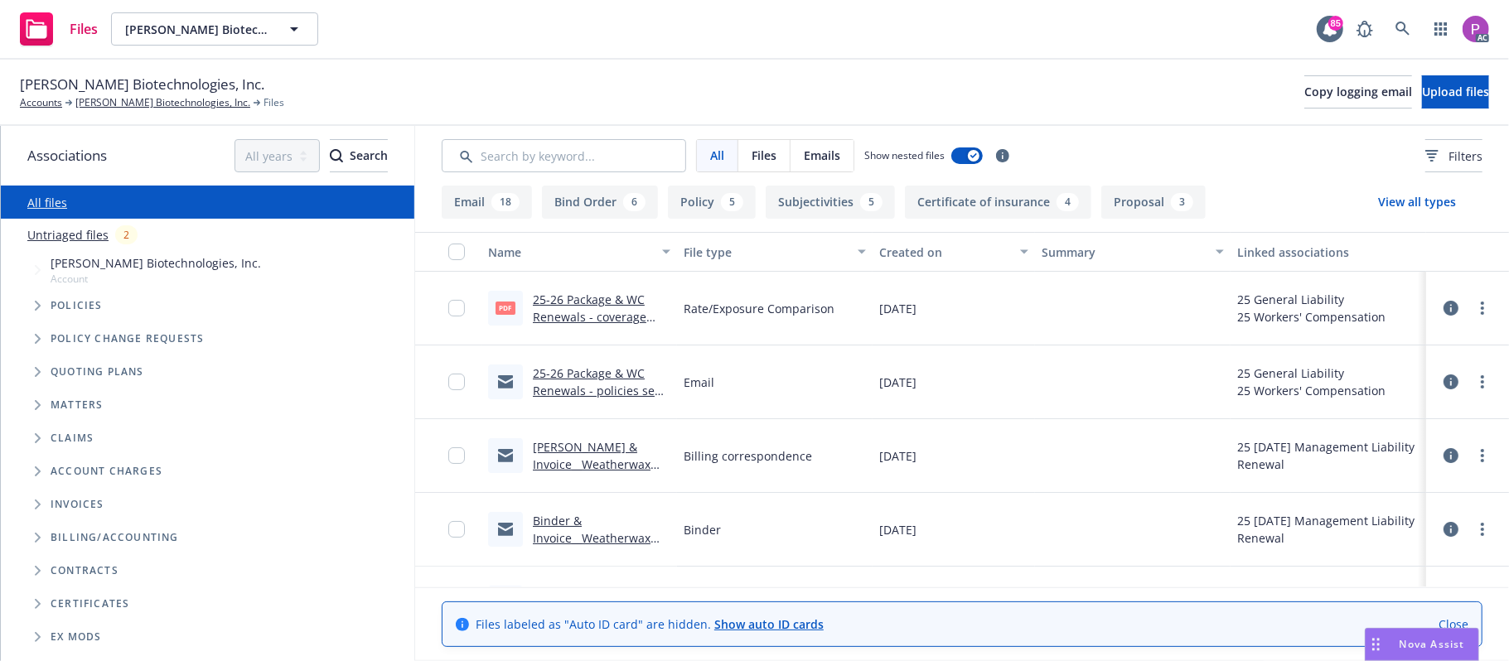
click at [63, 239] on link "Untriaged files" at bounding box center [67, 234] width 81 height 17
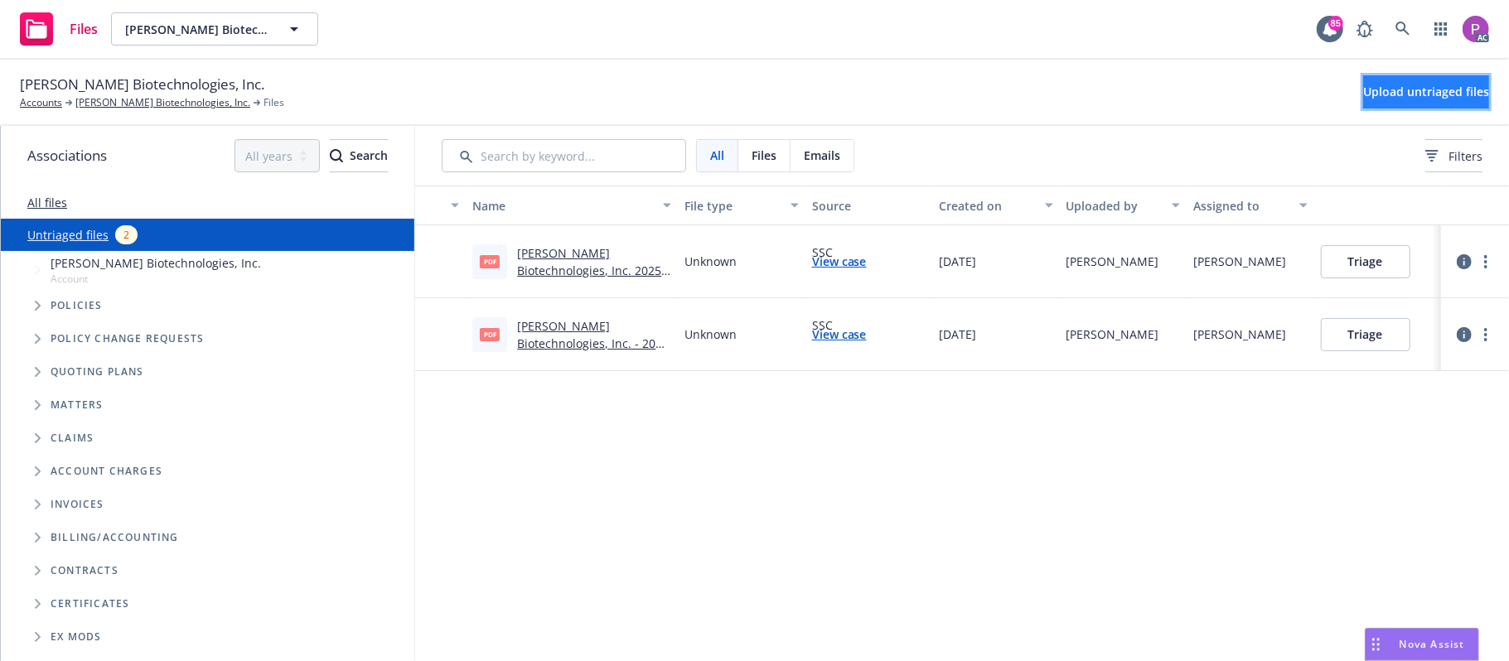
click at [1363, 90] on span "Upload untriaged files" at bounding box center [1426, 92] width 126 height 16
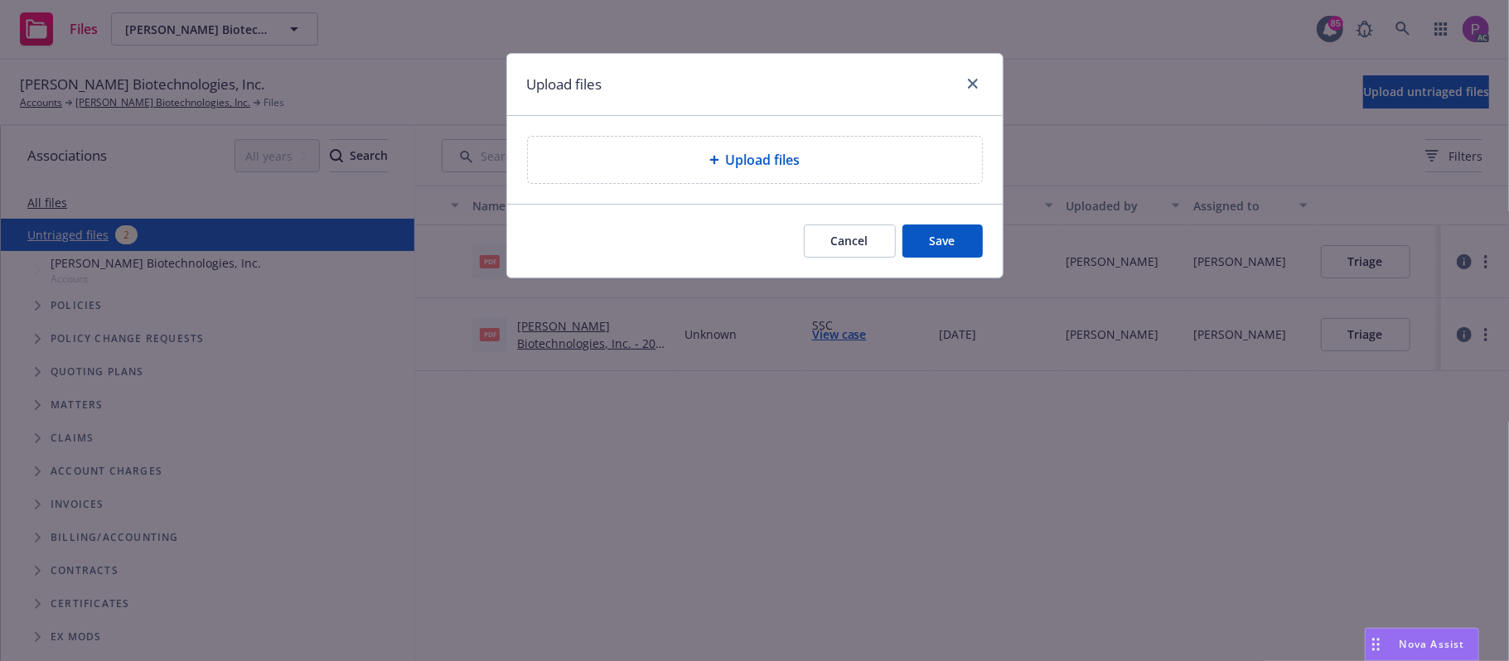
click at [833, 141] on div "Upload files" at bounding box center [755, 160] width 454 height 46
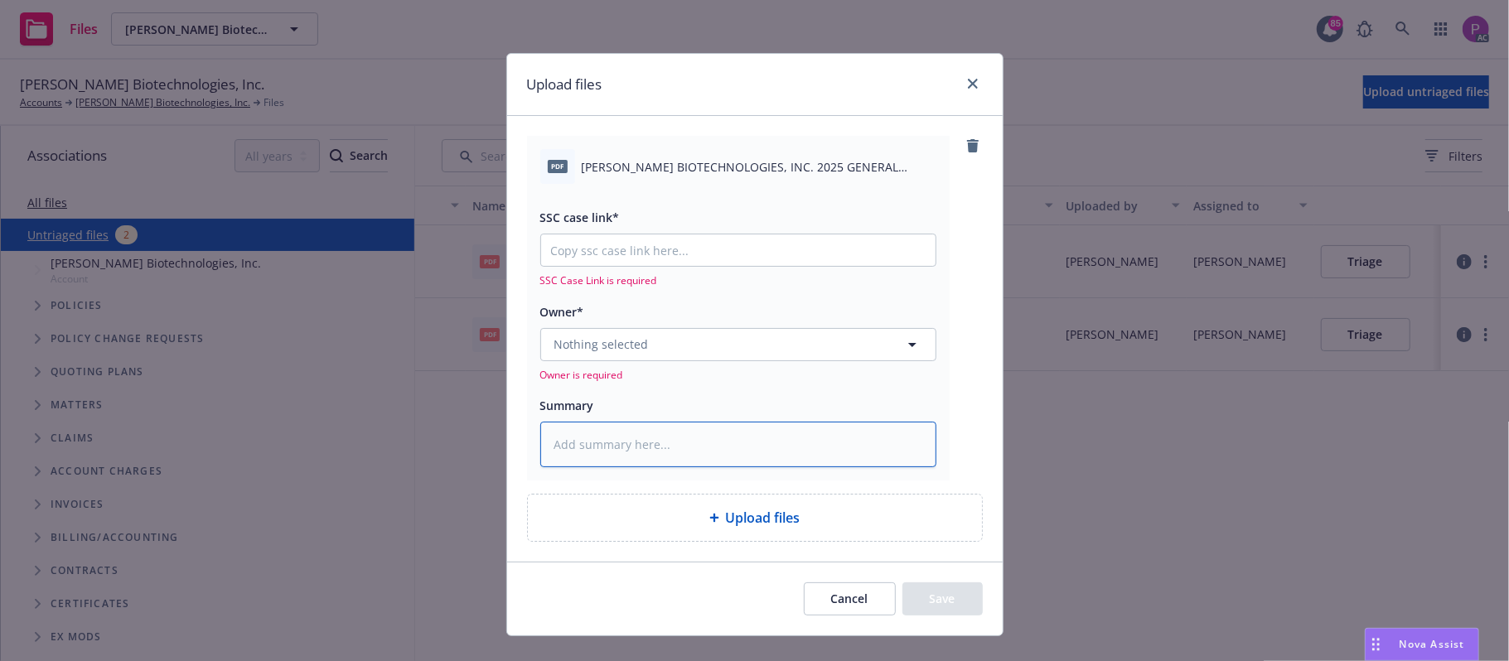
click at [747, 428] on textarea at bounding box center [738, 445] width 396 height 46
paste textarea "[PERSON_NAME] BIOTECHNOLOGIES, INC. 2025 GENERAL LIABILITY NOTICE OF CANCELLATI…"
type textarea "x"
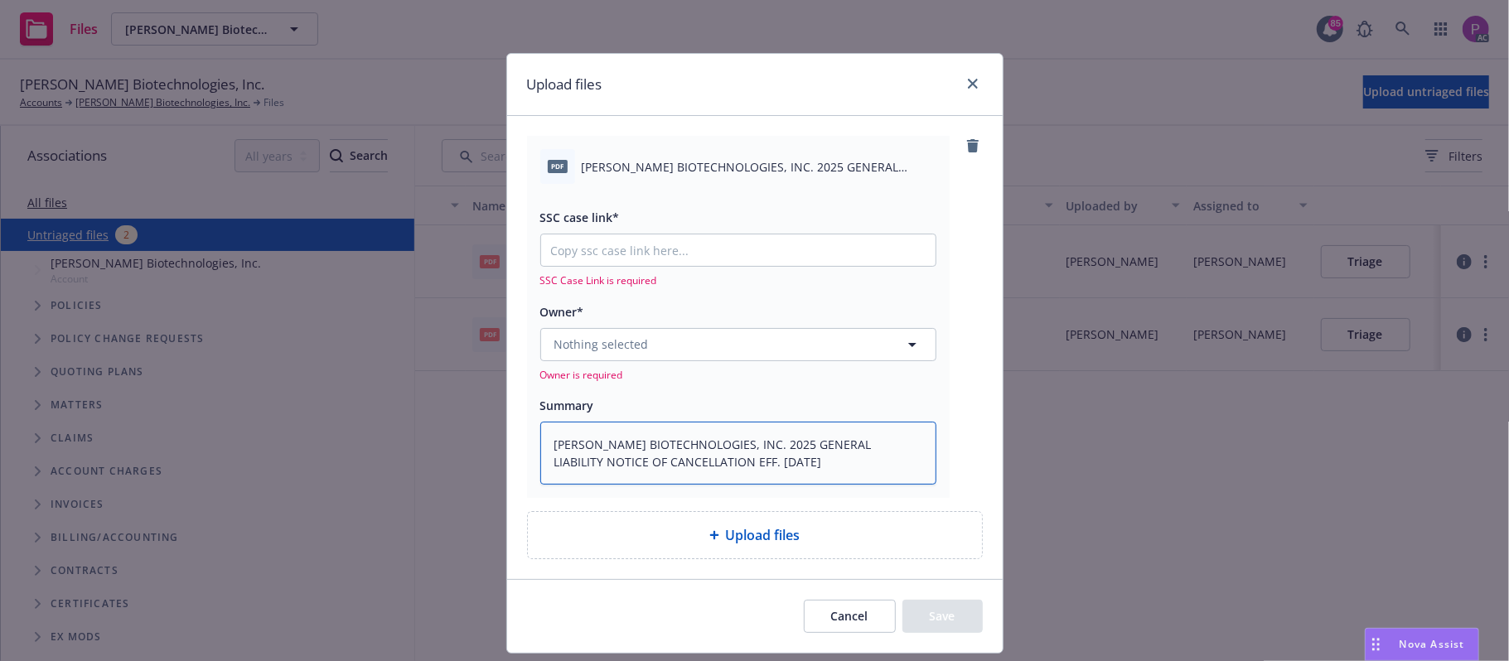
type textarea "[PERSON_NAME] BIOTECHNOLOGIES, INC. 2025 GENERAL LIABILITY NOTICE OF CANCELLATI…"
click at [681, 250] on input "SSC case link*" at bounding box center [738, 249] width 394 height 31
paste input "[URL][DOMAIN_NAME]"
type textarea "x"
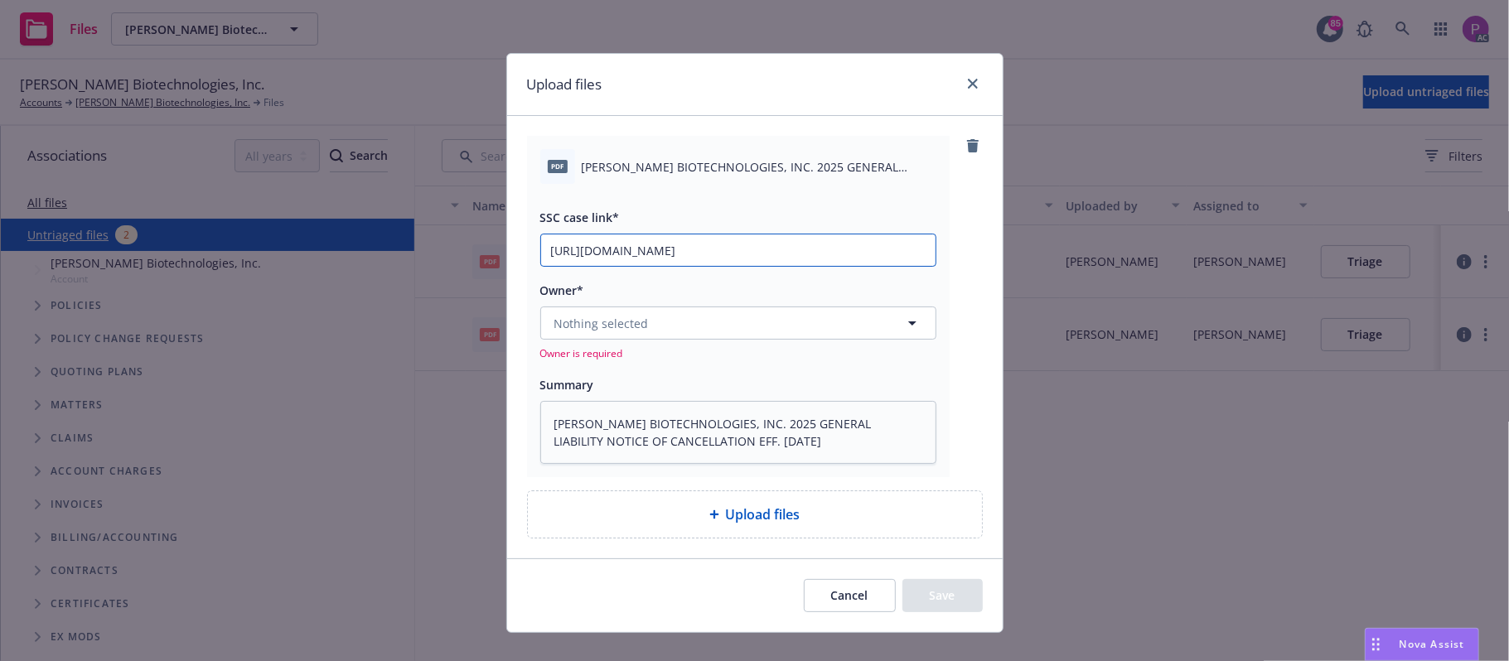
type input "[URL][DOMAIN_NAME]"
click at [664, 318] on button "Nothing selected" at bounding box center [738, 323] width 396 height 33
click at [670, 326] on button "Nothing selected" at bounding box center [738, 323] width 396 height 33
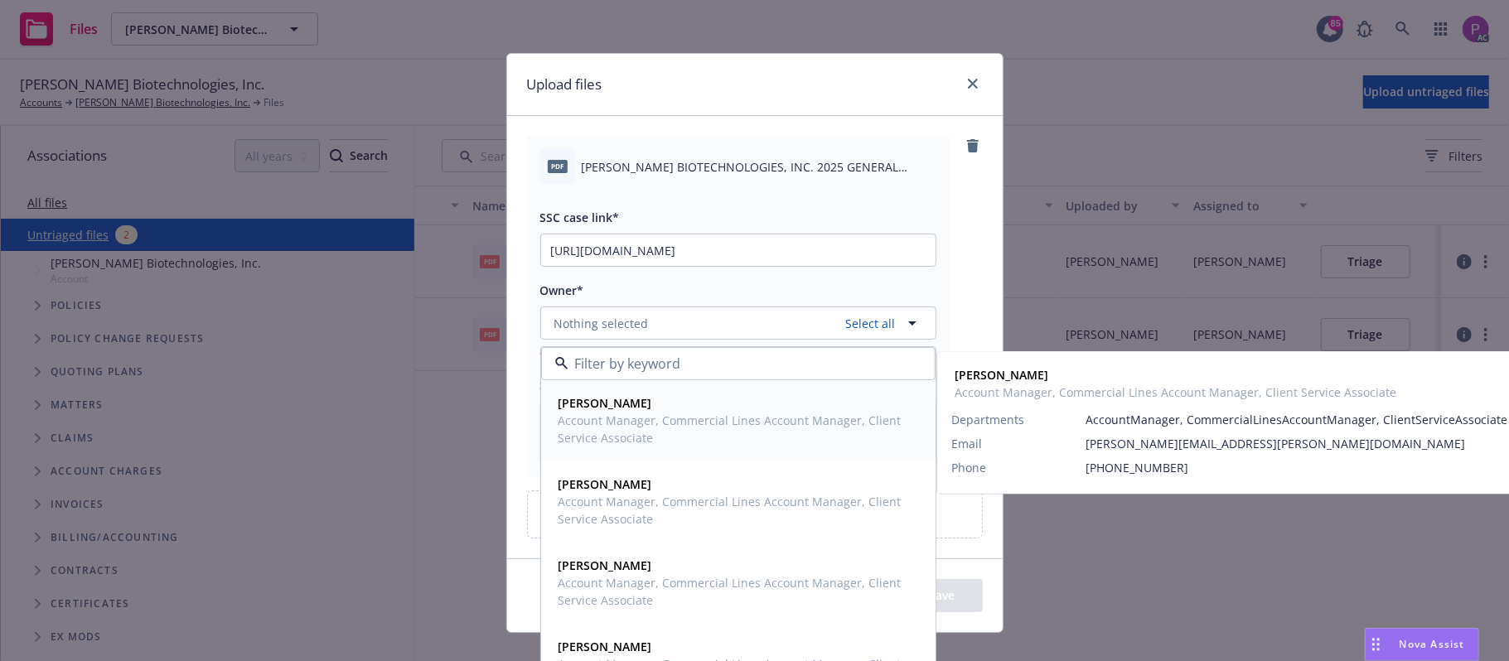
click at [684, 415] on span "Account Manager, Commercial Lines Account Manager, Client Service Associate" at bounding box center [736, 429] width 356 height 35
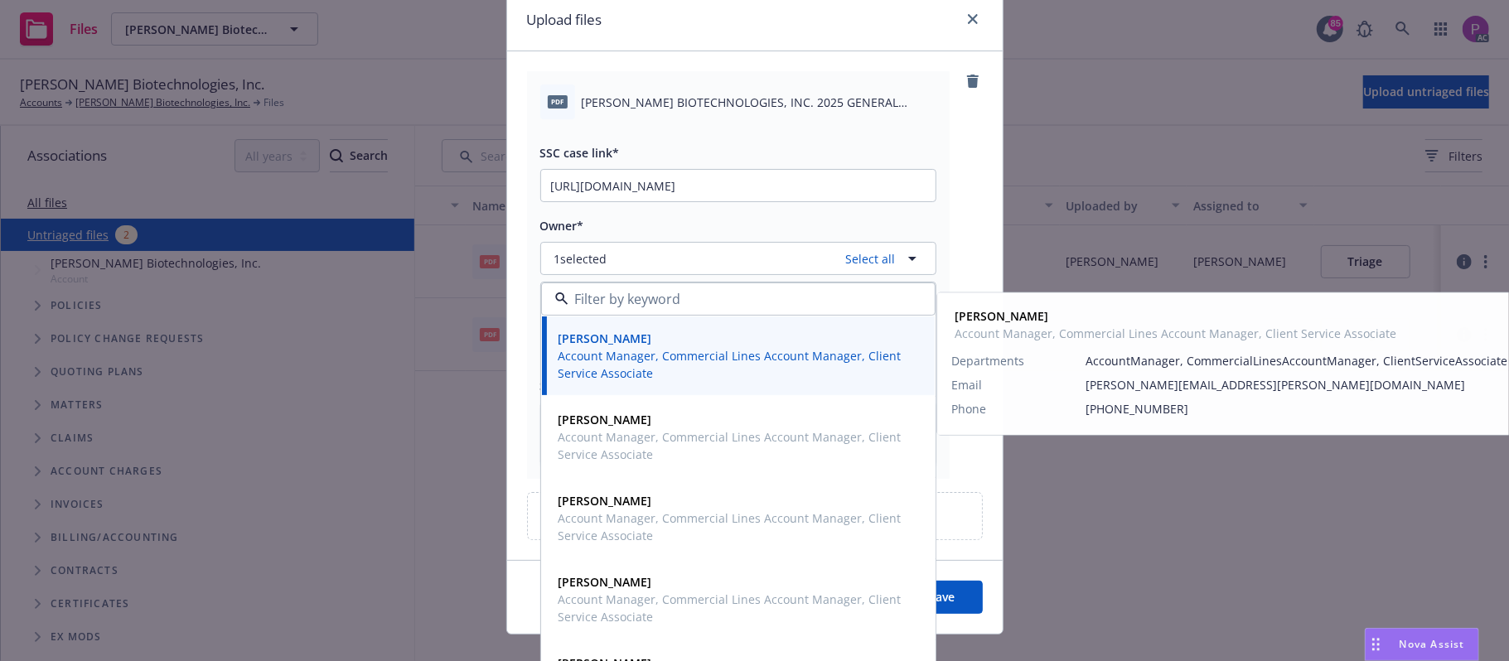
scroll to position [110, 0]
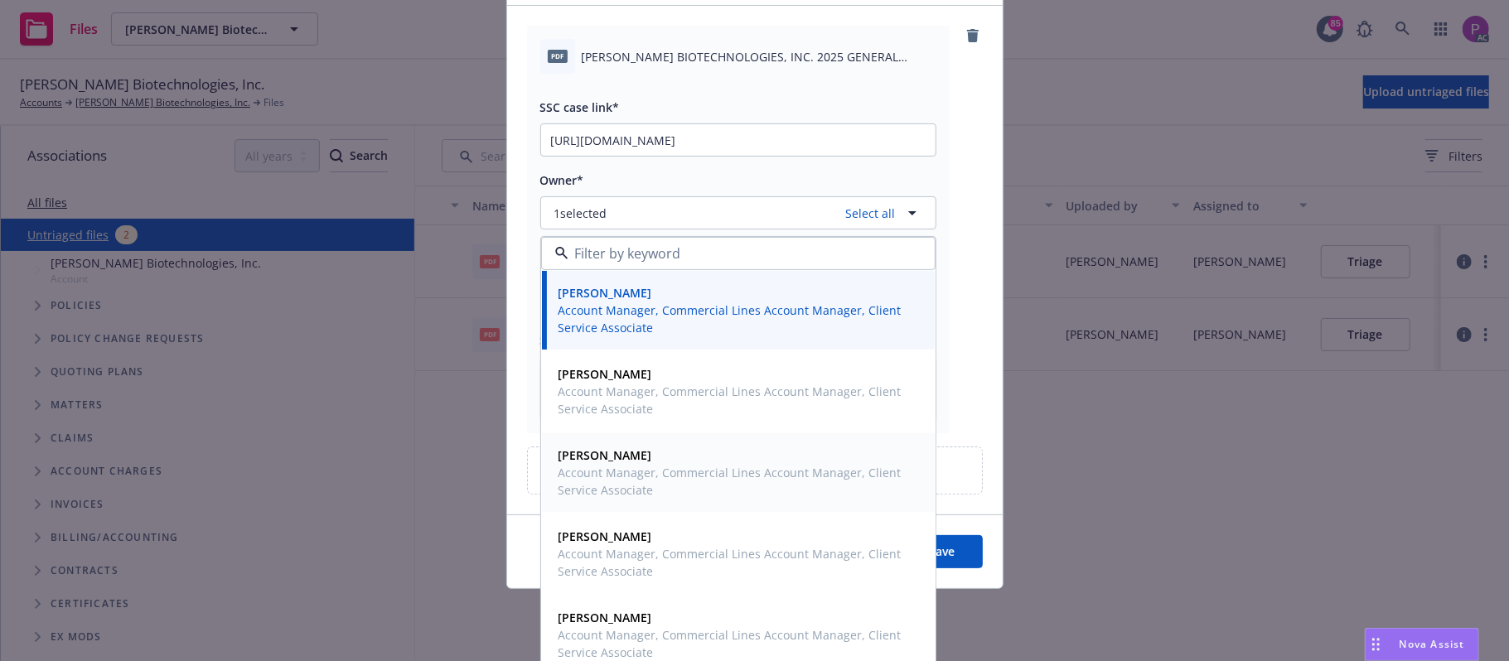
click at [659, 461] on span "[PERSON_NAME]" at bounding box center [736, 455] width 356 height 17
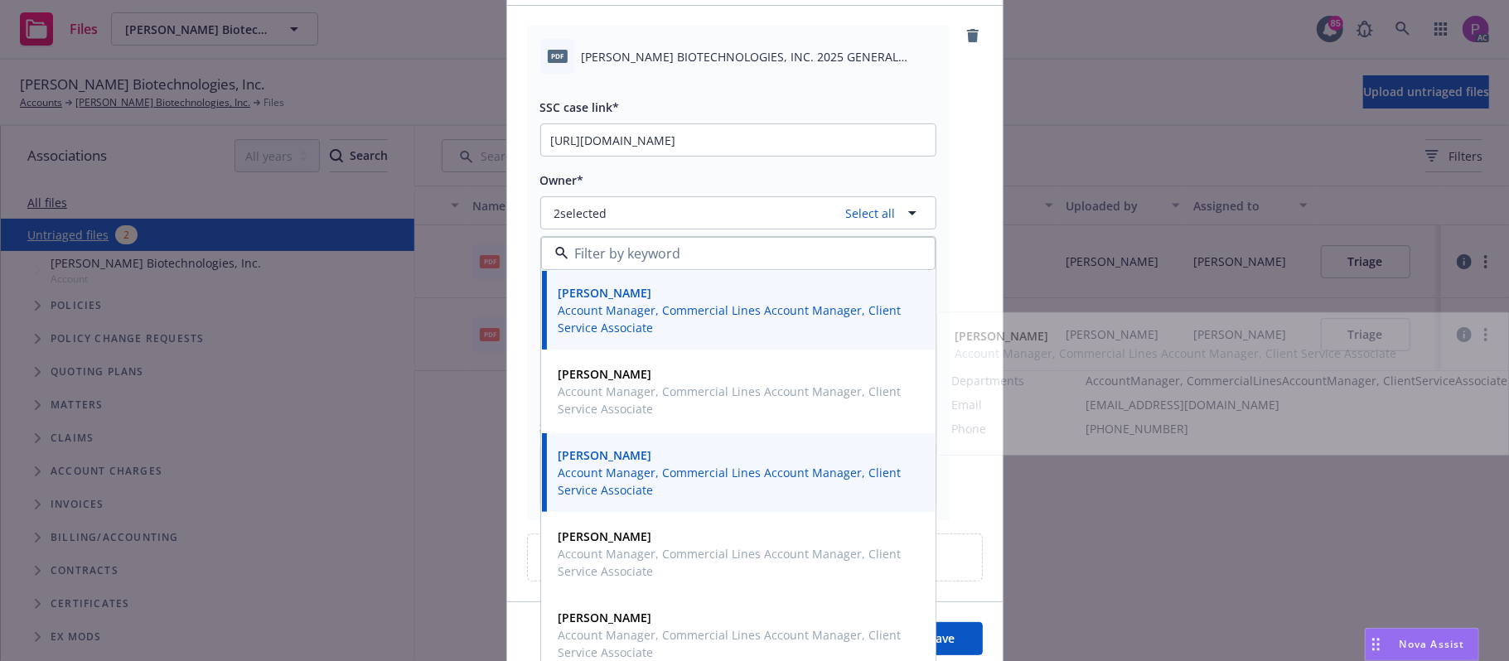
click at [989, 205] on div "pdf [PERSON_NAME] BIOTECHNOLOGIES, INC. 2025 GENERAL LIABILITY NOTICE OF CANCEL…" at bounding box center [754, 304] width 495 height 596
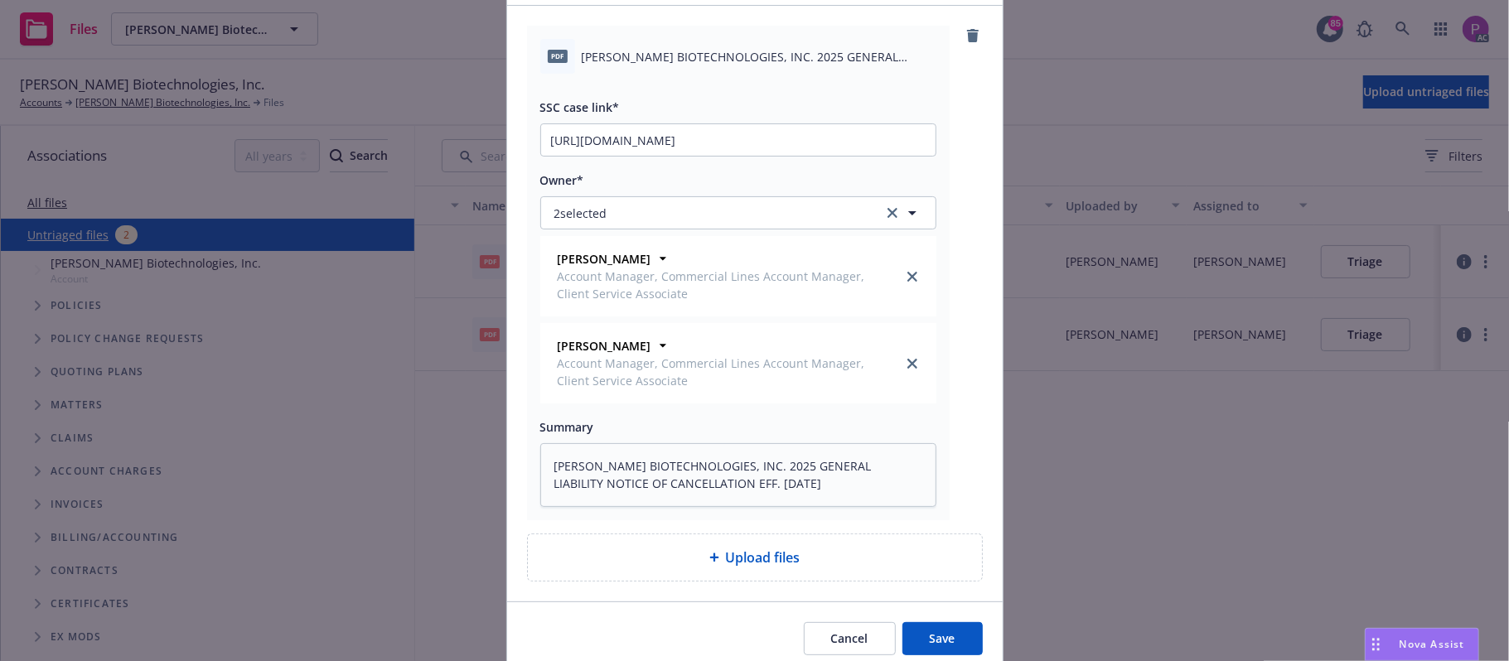
click at [933, 643] on button "Save" at bounding box center [942, 638] width 80 height 33
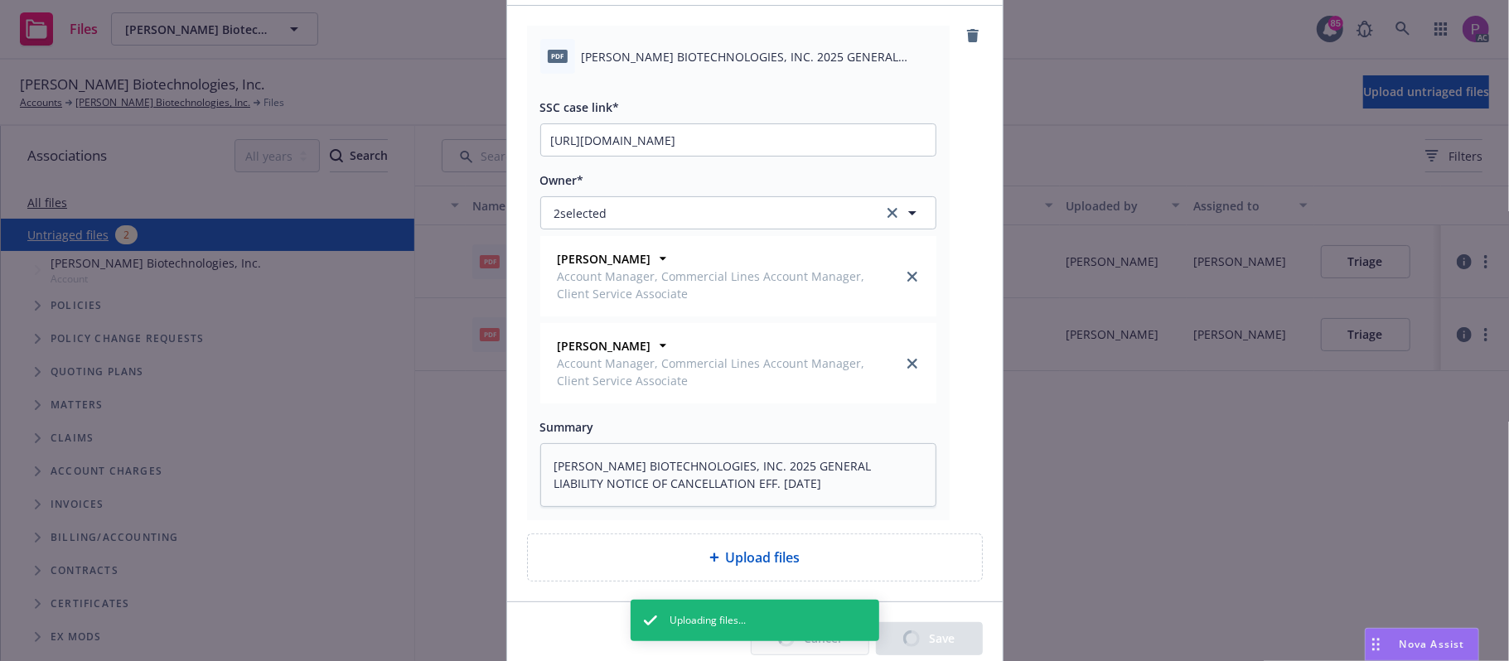
type textarea "x"
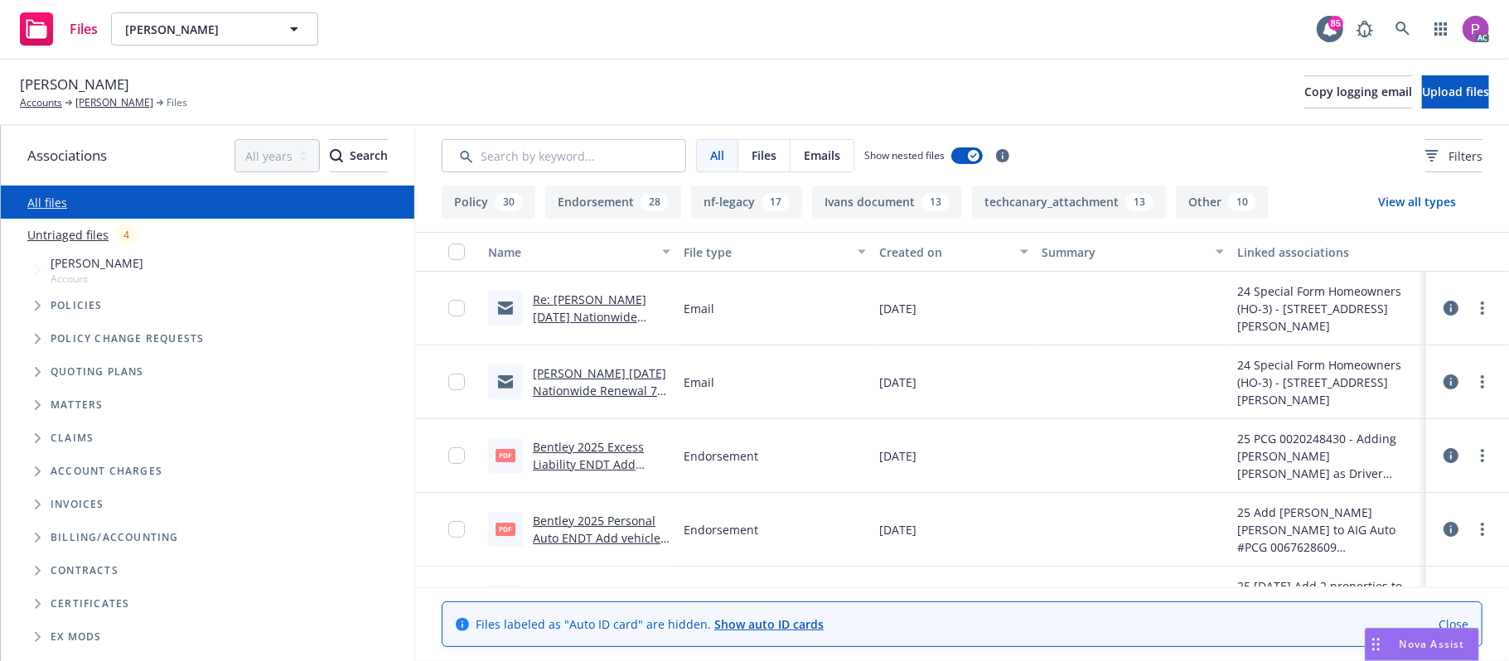
click at [84, 227] on link "Untriaged files" at bounding box center [67, 234] width 81 height 17
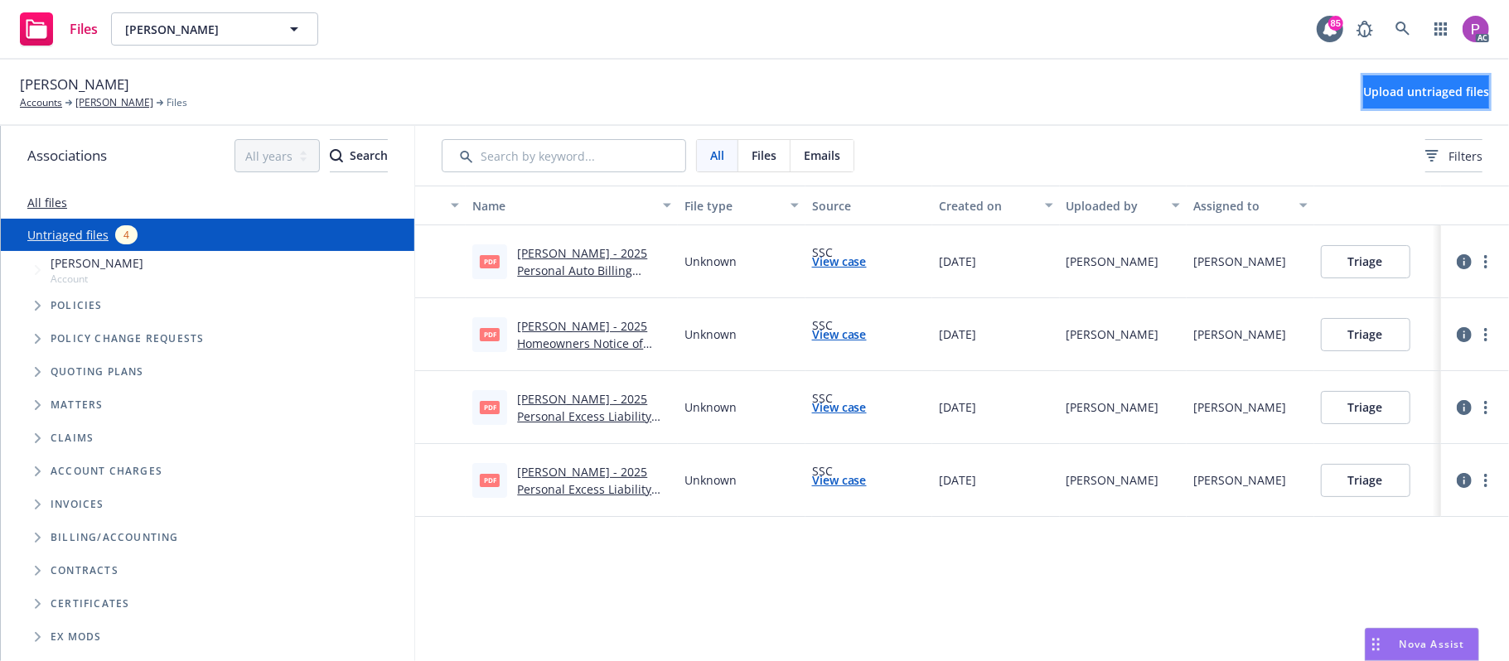
click at [1363, 78] on button "Upload untriaged files" at bounding box center [1426, 91] width 126 height 33
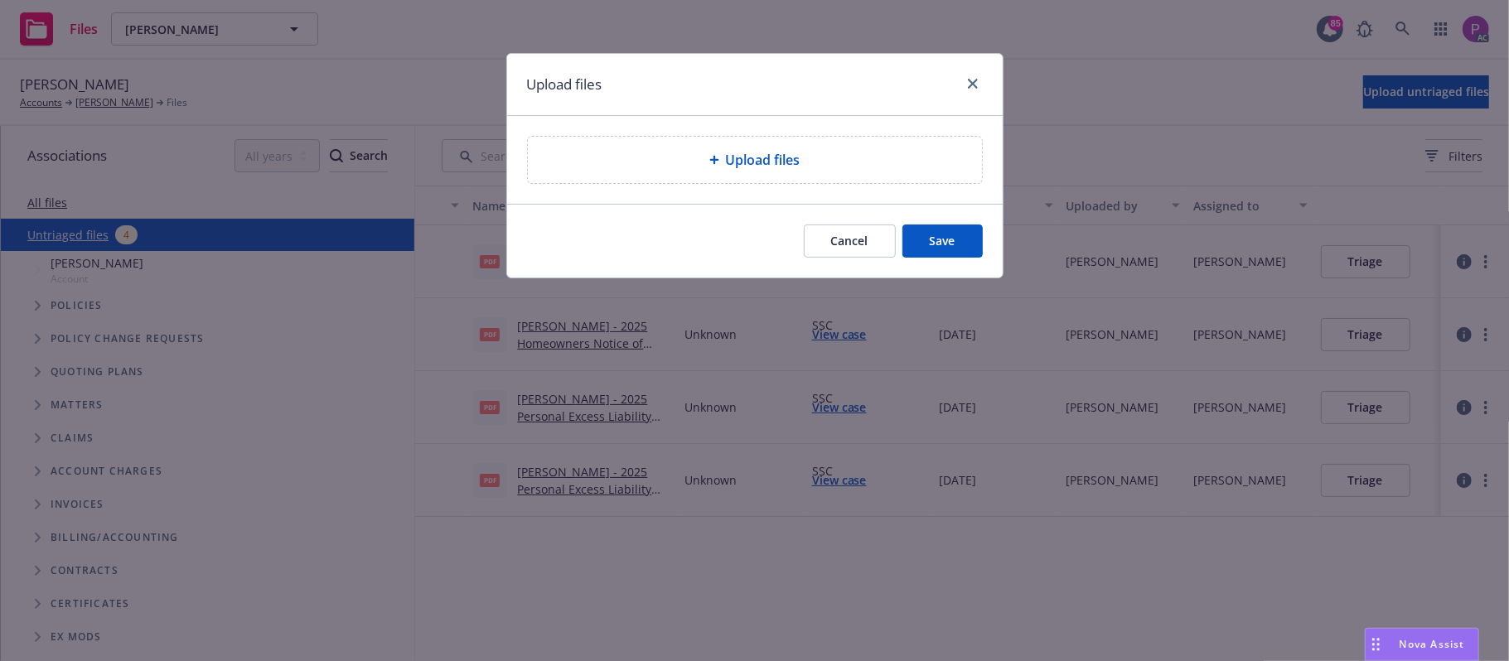
click at [886, 156] on div "Upload files" at bounding box center [754, 160] width 427 height 20
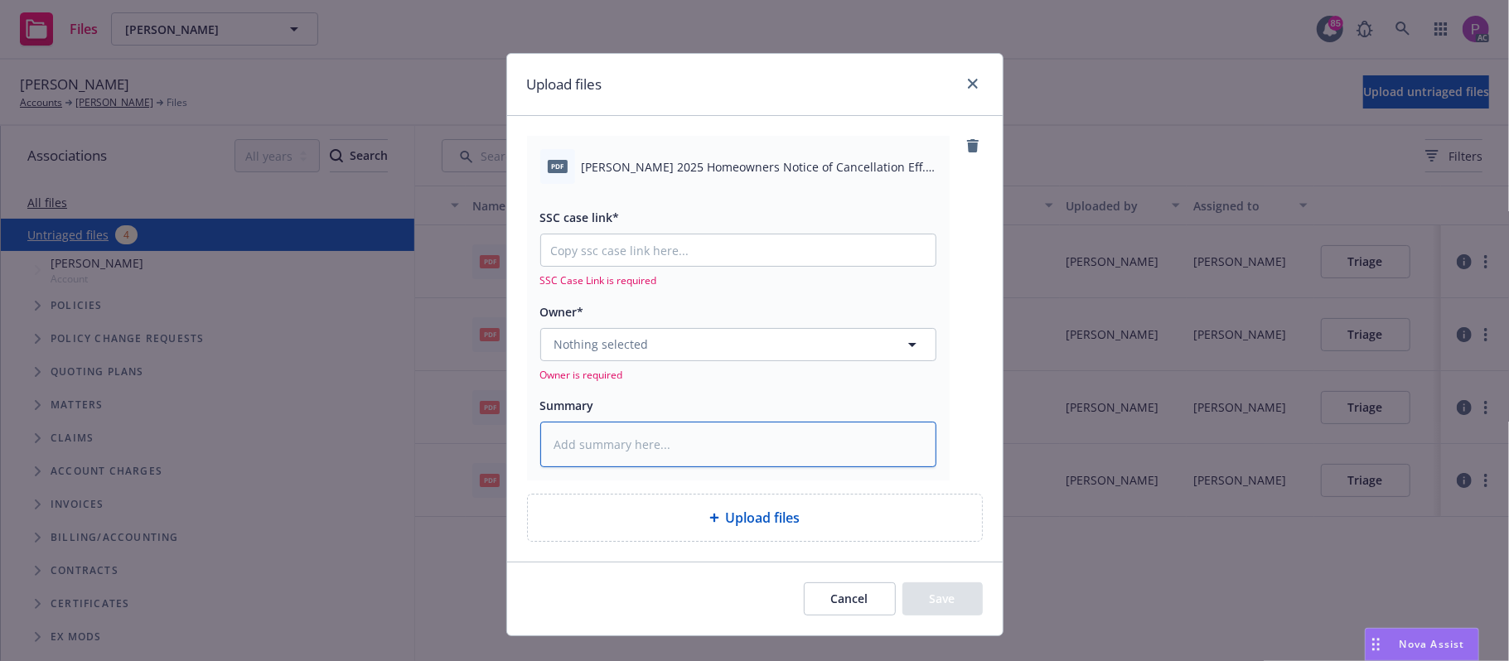
click at [558, 426] on textarea at bounding box center [738, 445] width 396 height 46
paste textarea "Bentley, Brad"
type textarea "x"
type textarea "Bentley, Brad"
type textarea "x"
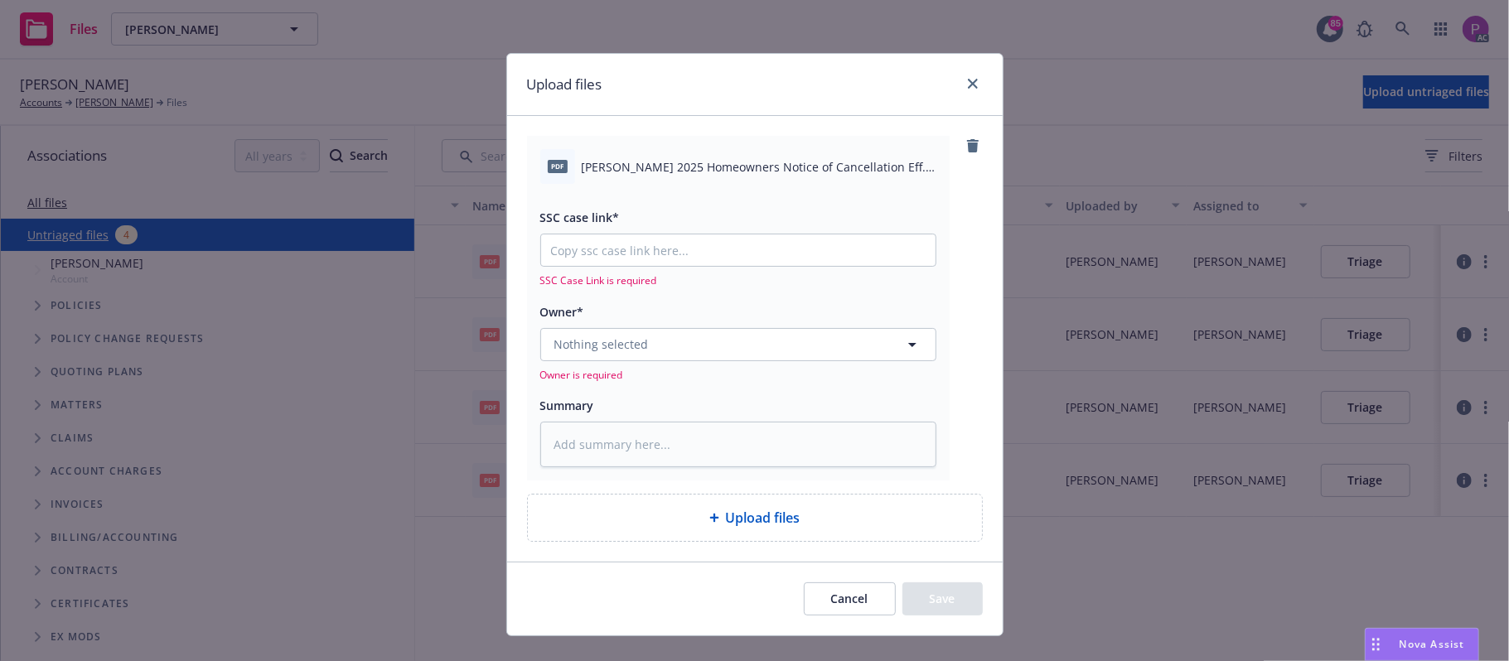
click at [732, 164] on span "Bentley, Bradley 2025 Homeowners Notice of Cancellation Eff. 09-29-2025 (1).pdf" at bounding box center [759, 166] width 355 height 17
copy div "Bentley, Bradley 2025 Homeowners Notice of Cancellation Eff. 09-29-2025 (1).pdf"
click at [676, 457] on textarea at bounding box center [738, 445] width 396 height 46
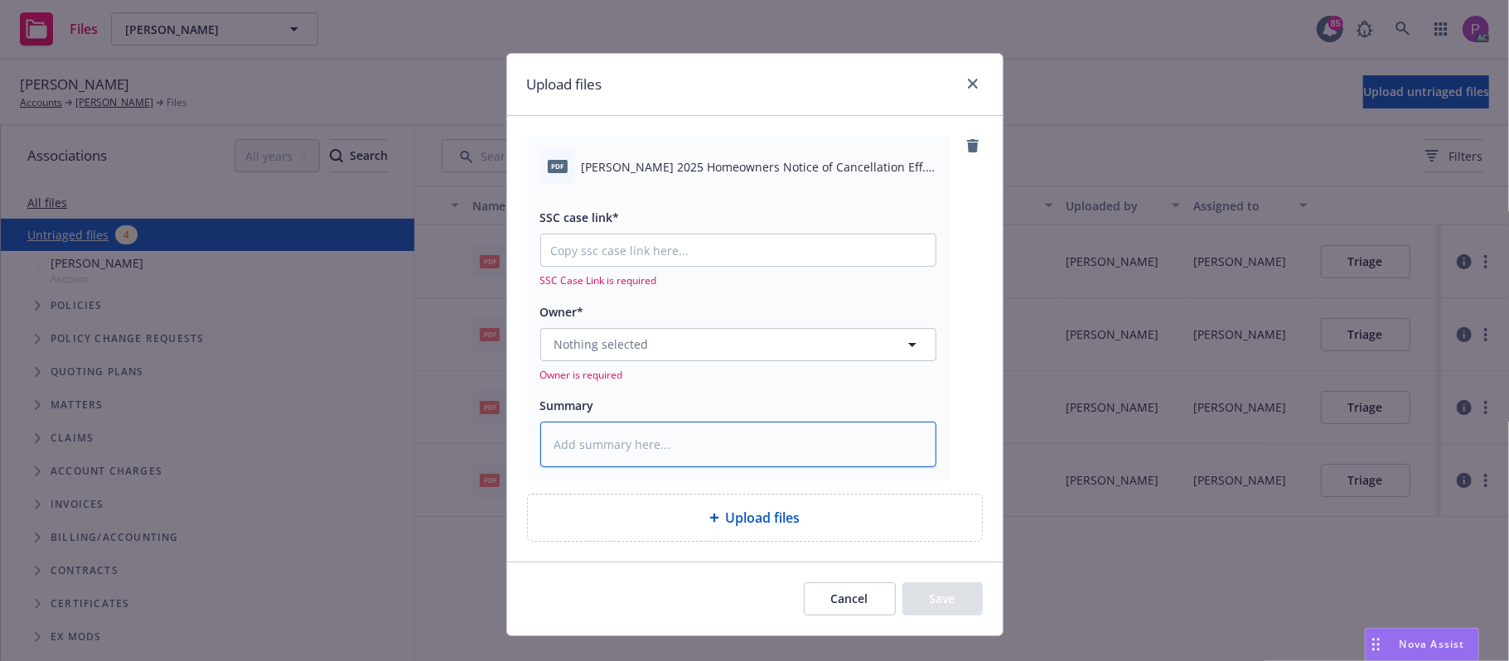
paste textarea "Bentley, Bradley 2025 Homeowners Notice of Cancellation Eff. 09-29-2025 (1).pdf"
type textarea "x"
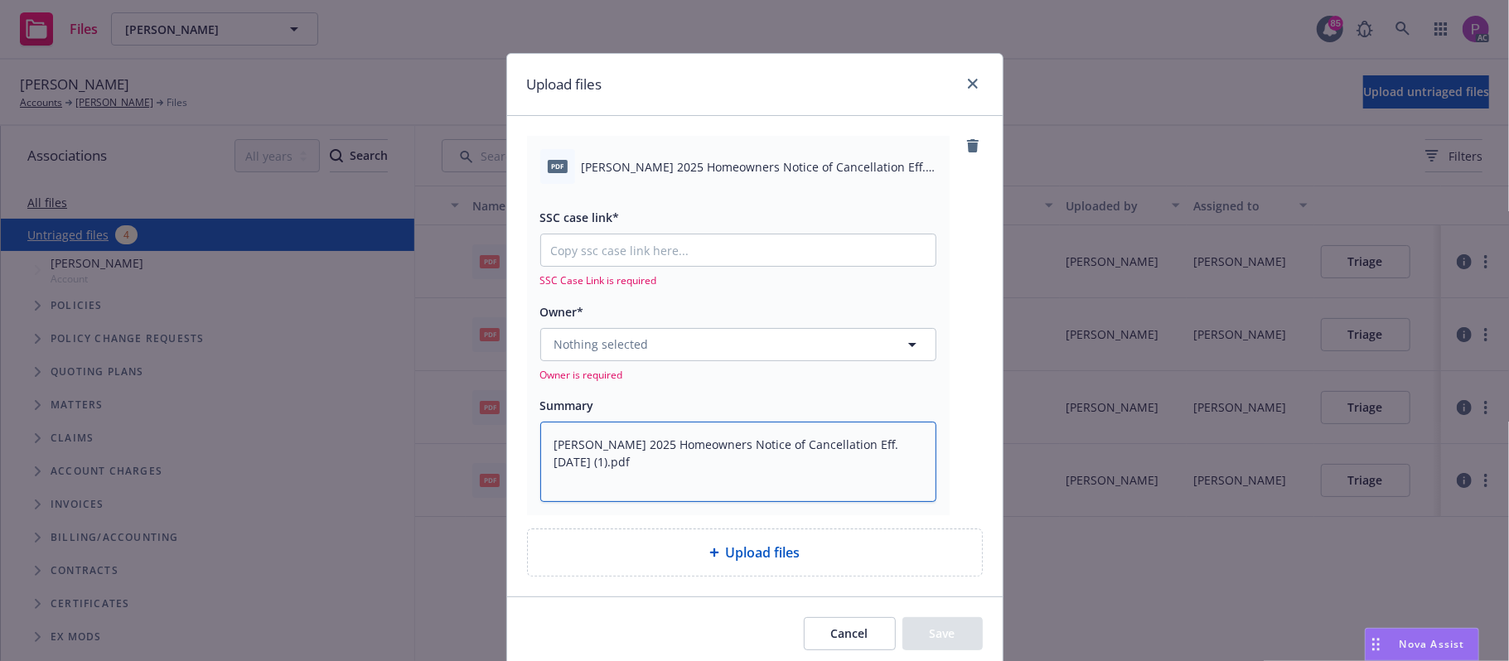
type textarea "Bentley, Bradley 2025 Homeowners Notice of Cancellation Eff. 09-29-2025 (1).pdf"
click at [583, 235] on input "SSC case link*" at bounding box center [738, 249] width 394 height 31
paste input "https://newfront-ssc.lightning.force.com/lightning/r/Case/500Vz00000RzbnyIAB/vi…"
type textarea "x"
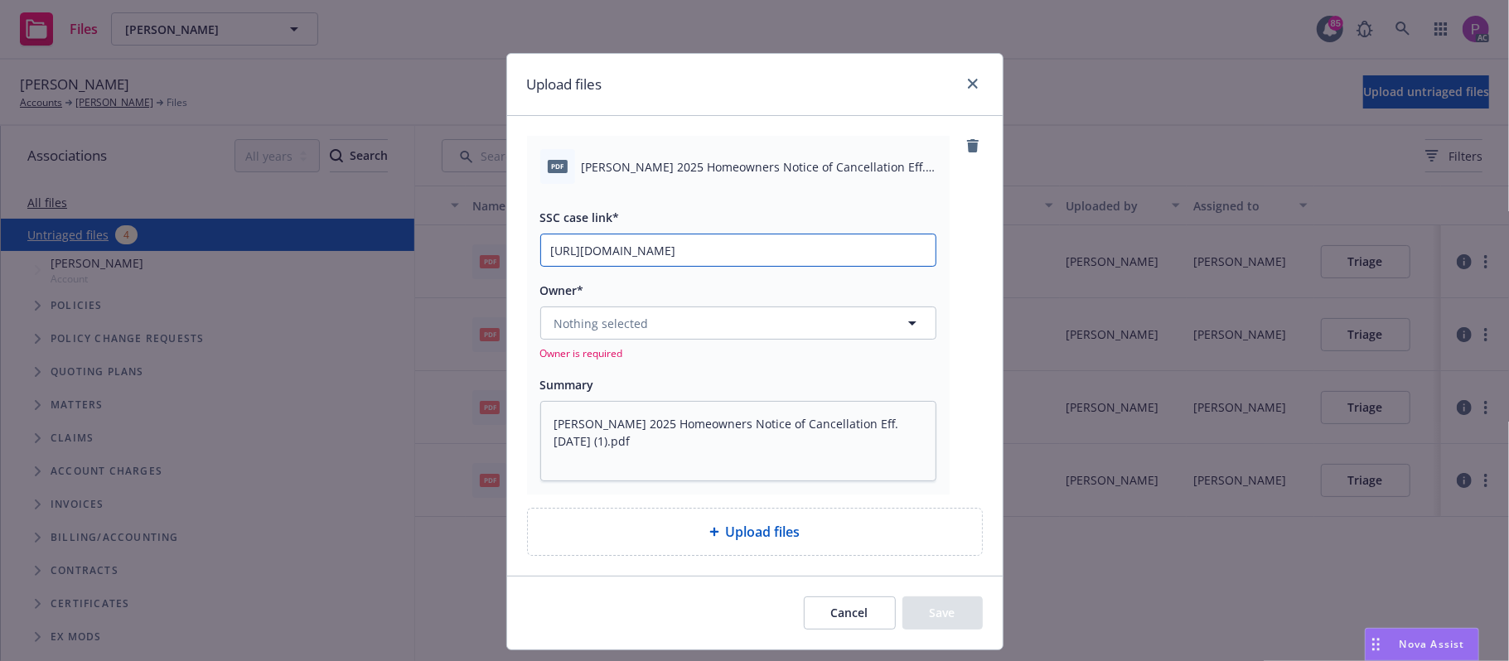
scroll to position [0, 229]
type input "https://newfront-ssc.lightning.force.com/lightning/r/Case/500Vz00000RzbnyIAB/vi…"
click at [581, 326] on span "Nothing selected" at bounding box center [601, 323] width 94 height 17
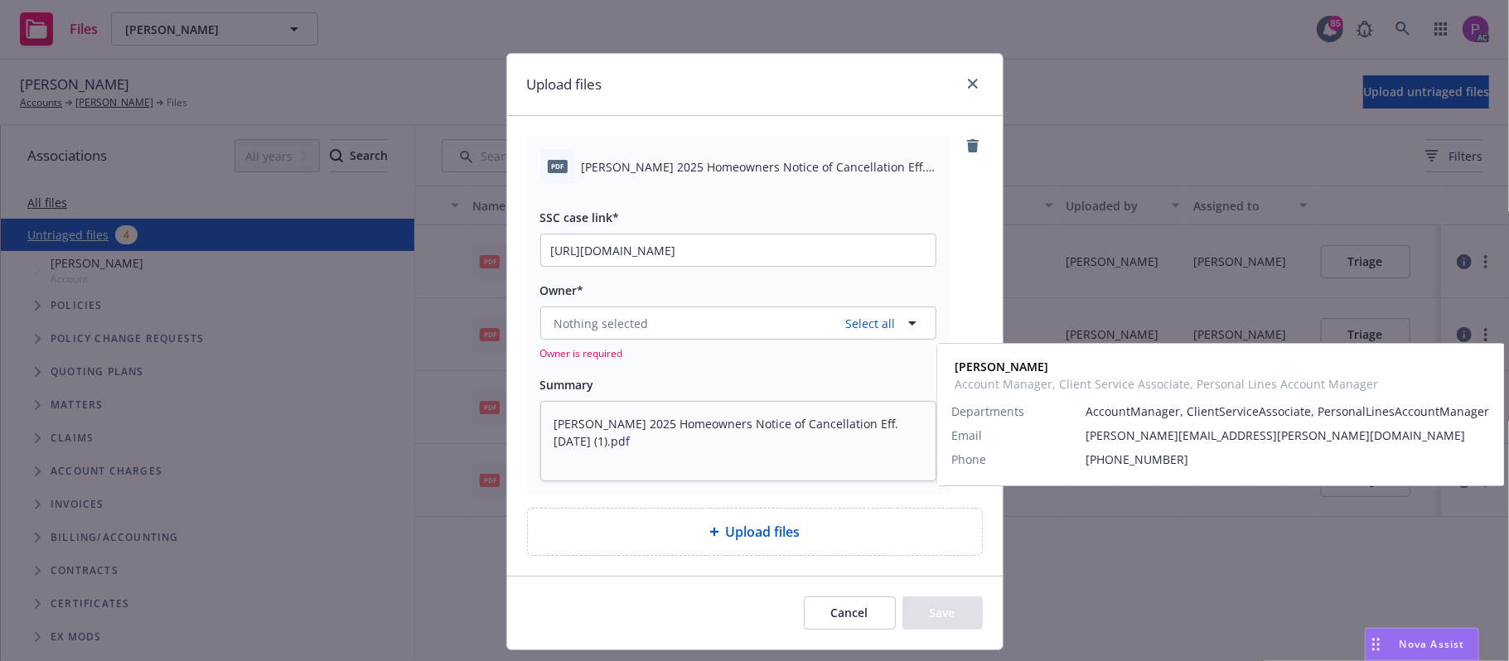
click at [587, 434] on span "Account Manager, Client Service Associate, Personal Lines Account Manager" at bounding box center [736, 429] width 356 height 35
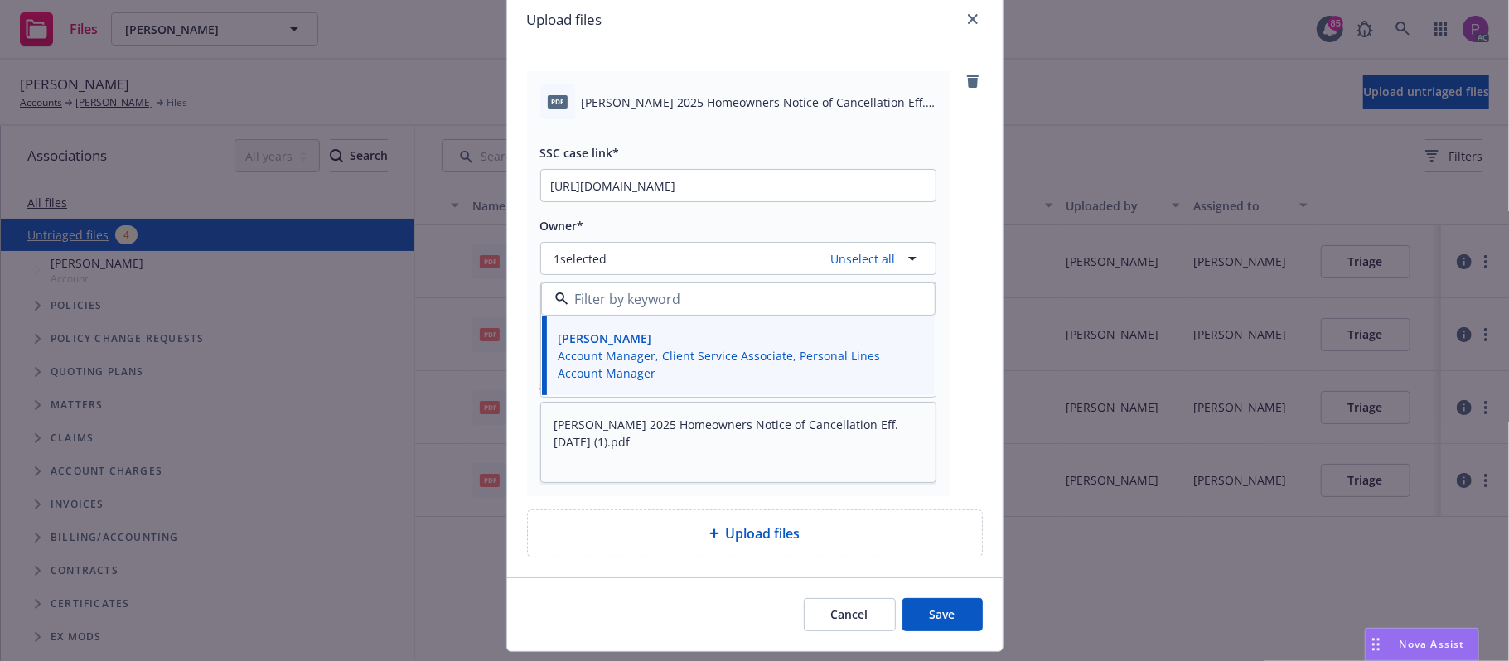
scroll to position [110, 0]
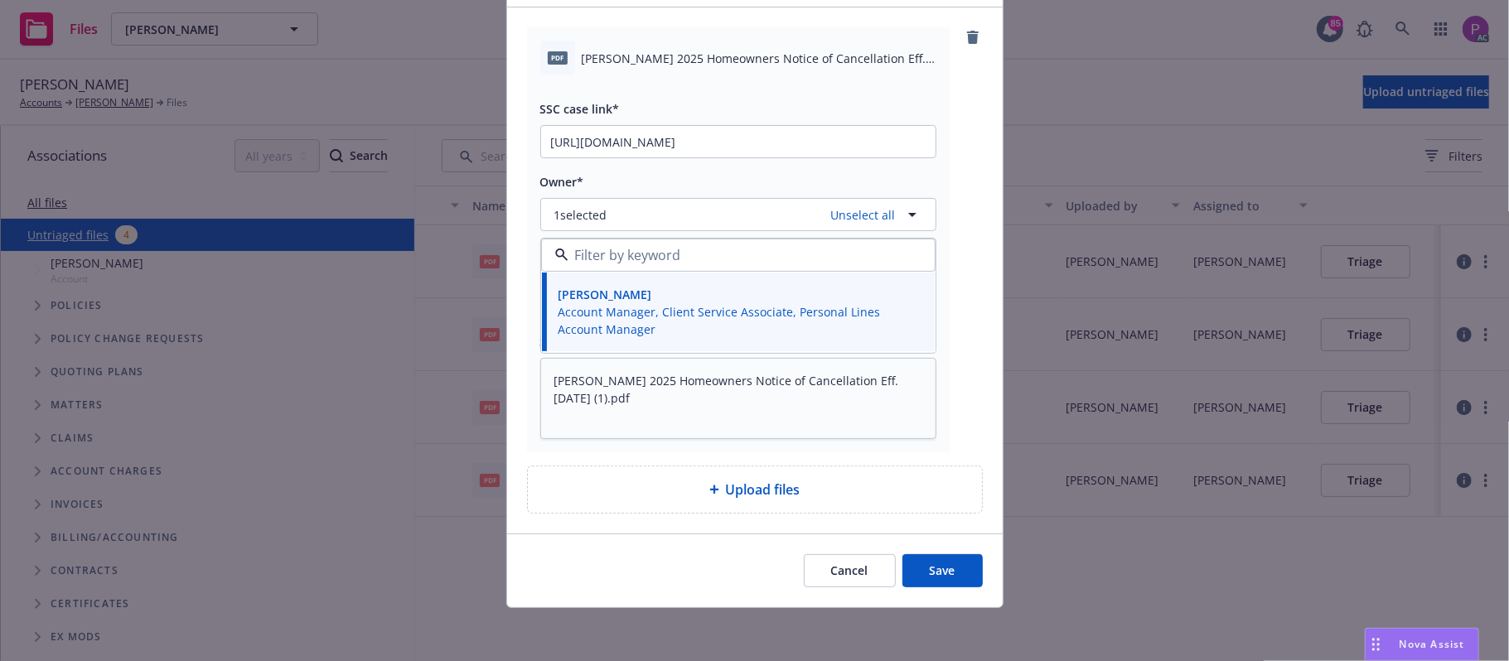
click at [948, 568] on button "Save" at bounding box center [942, 570] width 80 height 33
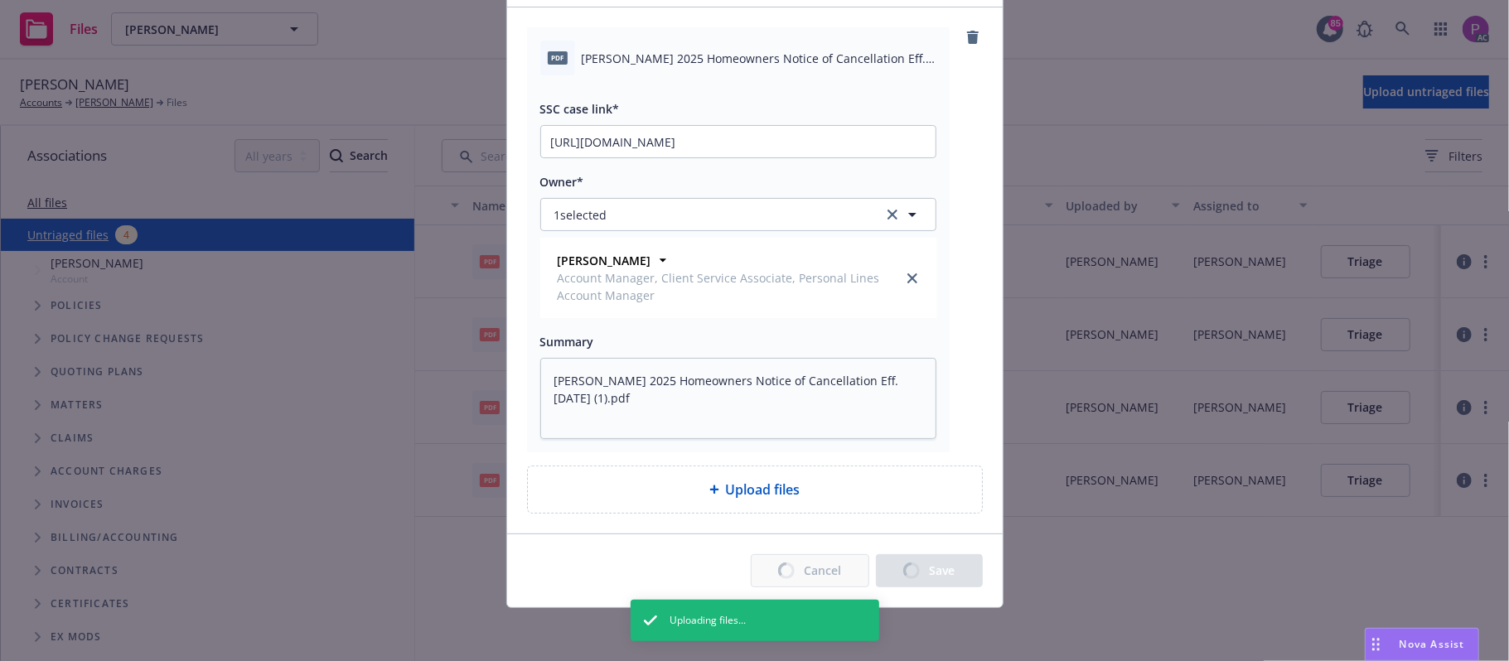
type textarea "x"
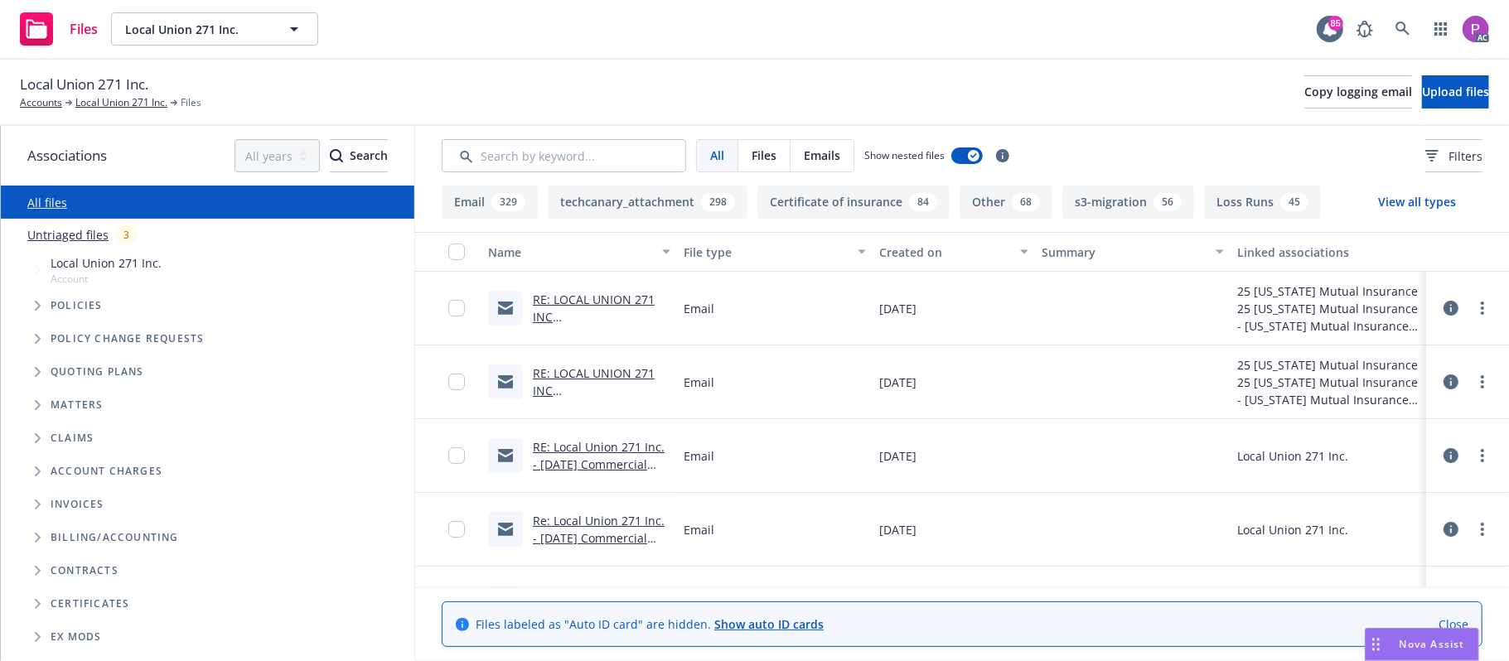
click at [38, 230] on link "Untriaged files" at bounding box center [67, 234] width 81 height 17
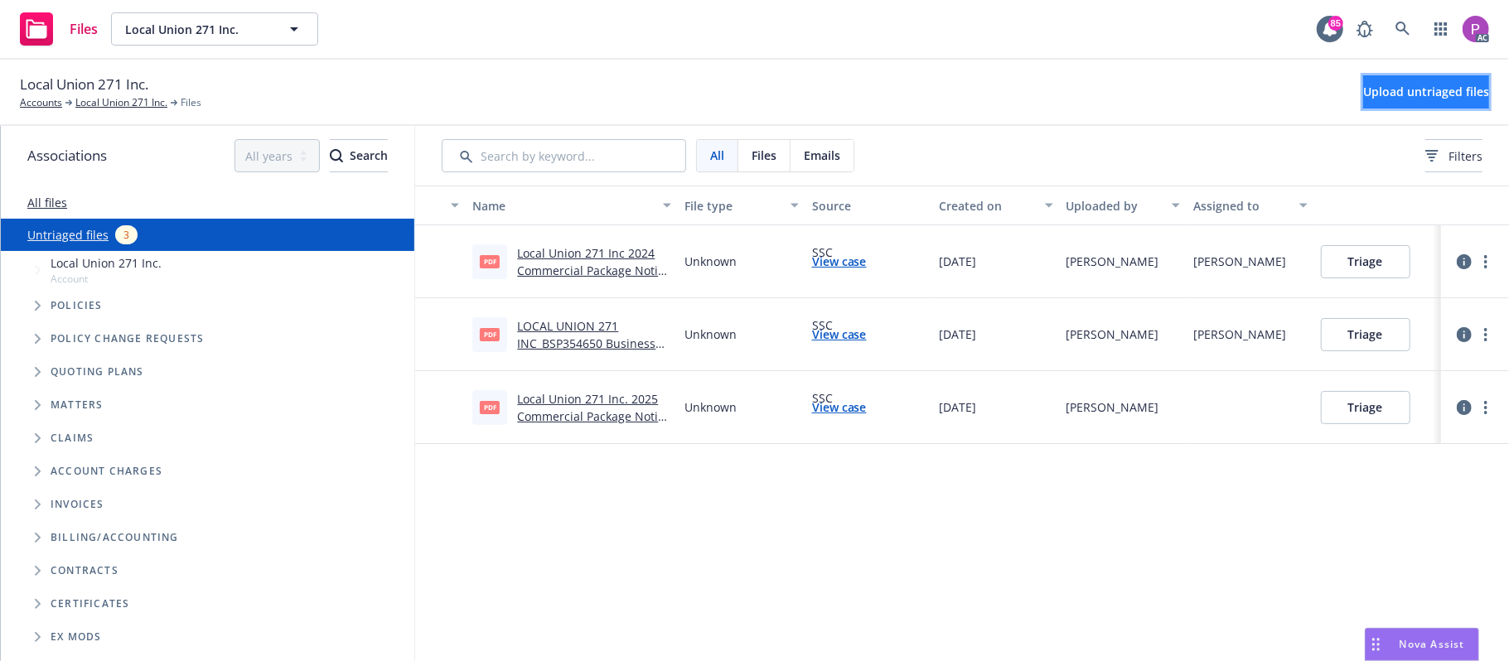
click at [1363, 100] on button "Upload untriaged files" at bounding box center [1426, 91] width 126 height 33
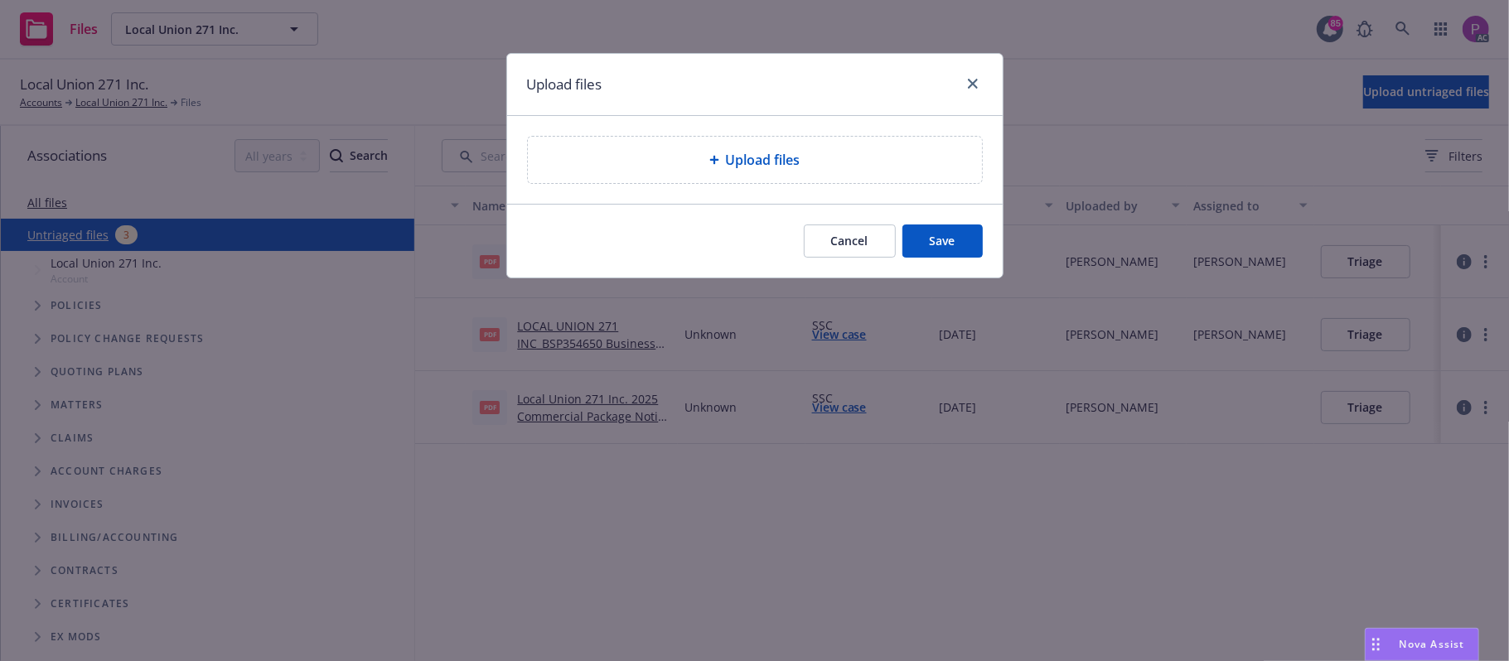
click at [837, 170] on div "Upload files" at bounding box center [754, 160] width 427 height 20
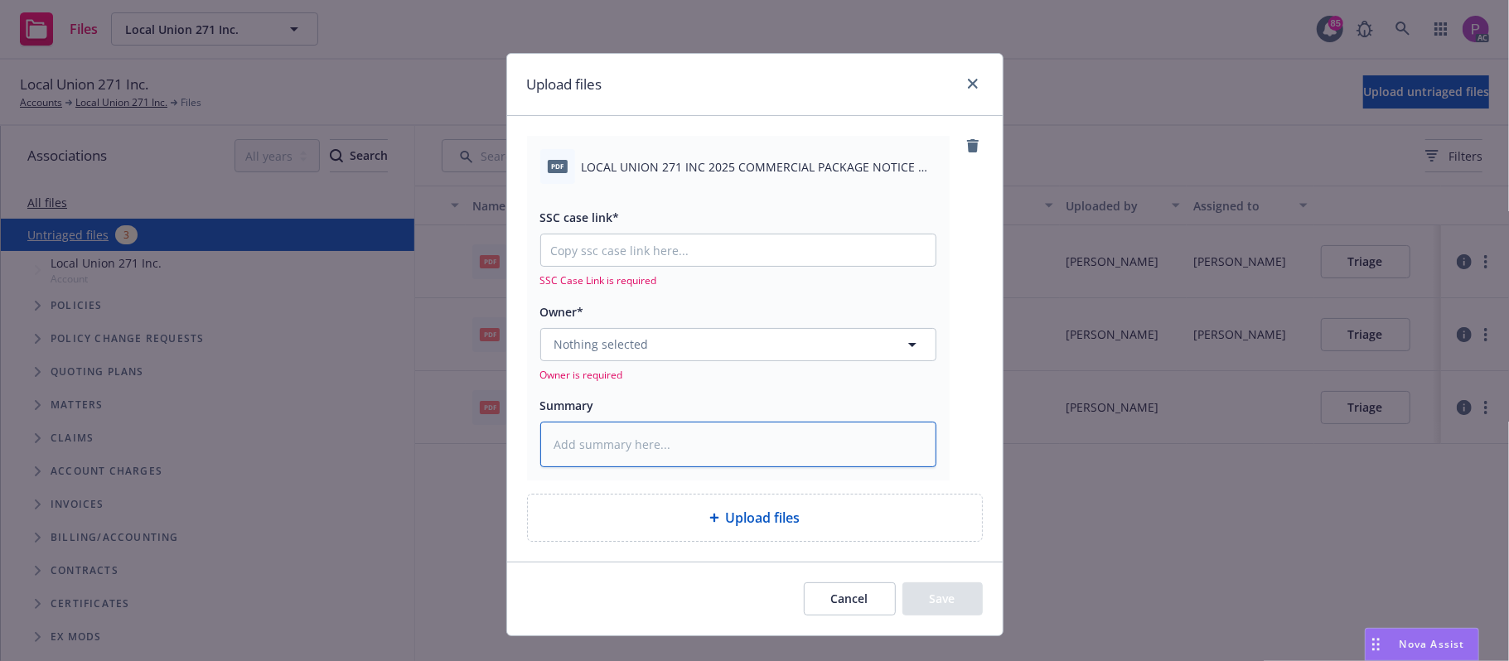
click at [620, 456] on textarea at bounding box center [738, 445] width 396 height 46
paste textarea "LOCAL UNION 271 INC 2025 COMMERCIAL PACKAGE NOTICE OF CANCELLATION EFF. 09-28-2…"
type textarea "x"
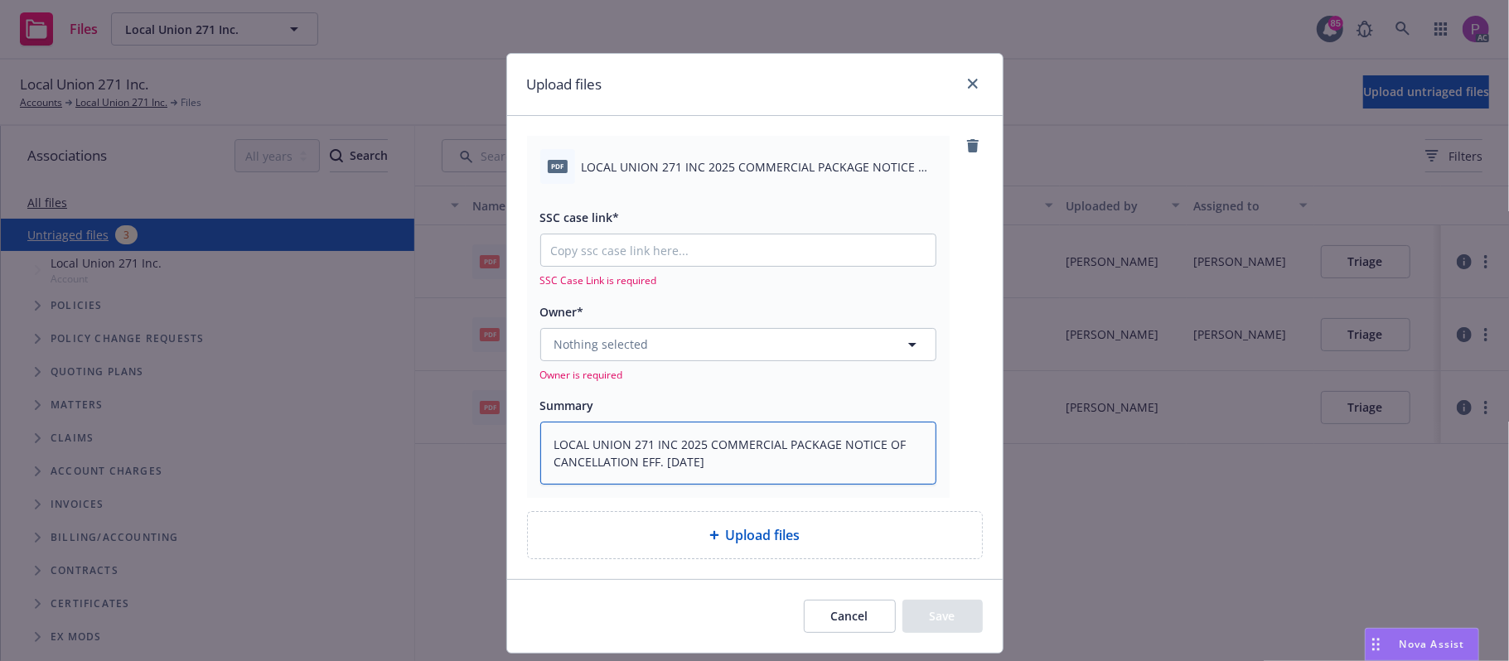
type textarea "LOCAL UNION 271 INC 2025 COMMERCIAL PACKAGE NOTICE OF CANCELLATION EFF. 09-28-2…"
click at [636, 245] on input "SSC case link*" at bounding box center [738, 249] width 394 height 31
paste input "https://newfront-ssc.lightning.force.com/lightning/r/Case/500Vz00000S05CWIAZ/vi…"
type textarea "x"
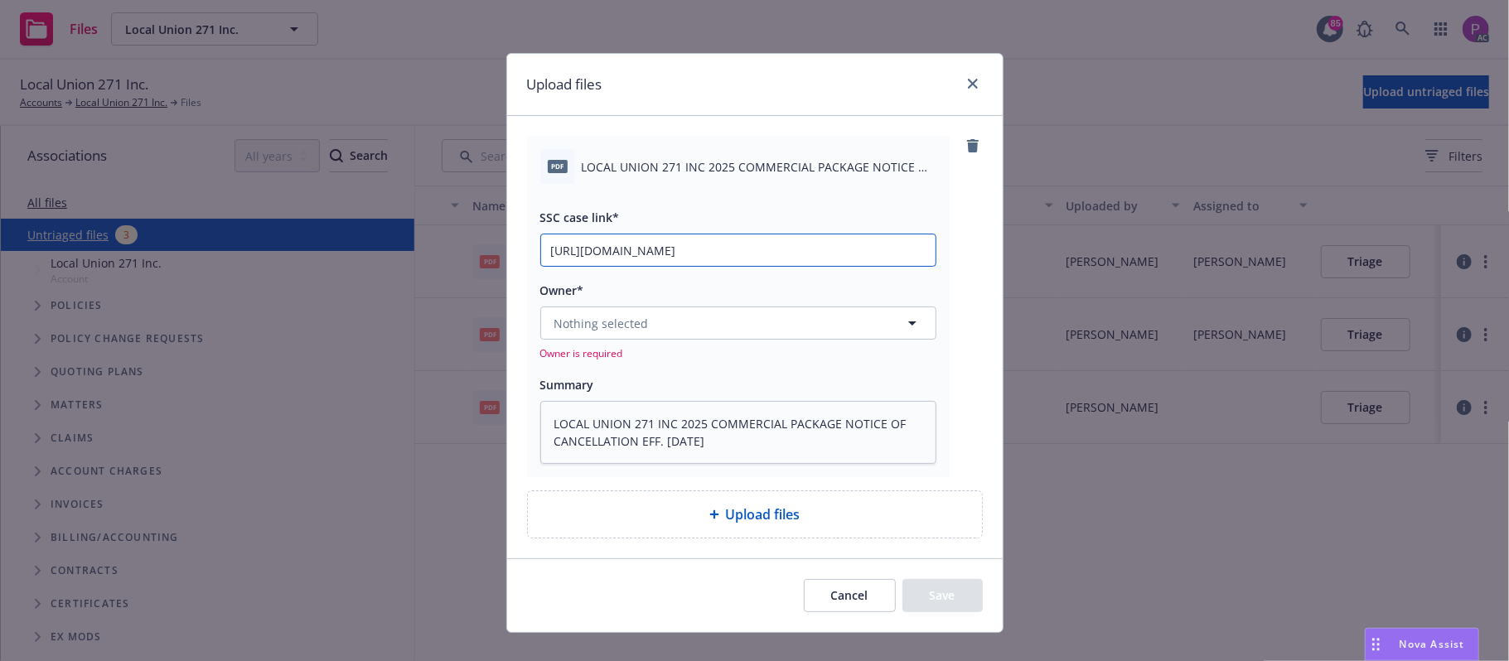
type input "https://newfront-ssc.lightning.force.com/lightning/r/Case/500Vz00000S05CWIAZ/vi…"
click at [620, 310] on button "Nothing selected" at bounding box center [738, 323] width 396 height 33
click at [717, 332] on button "Nothing selected" at bounding box center [738, 323] width 396 height 33
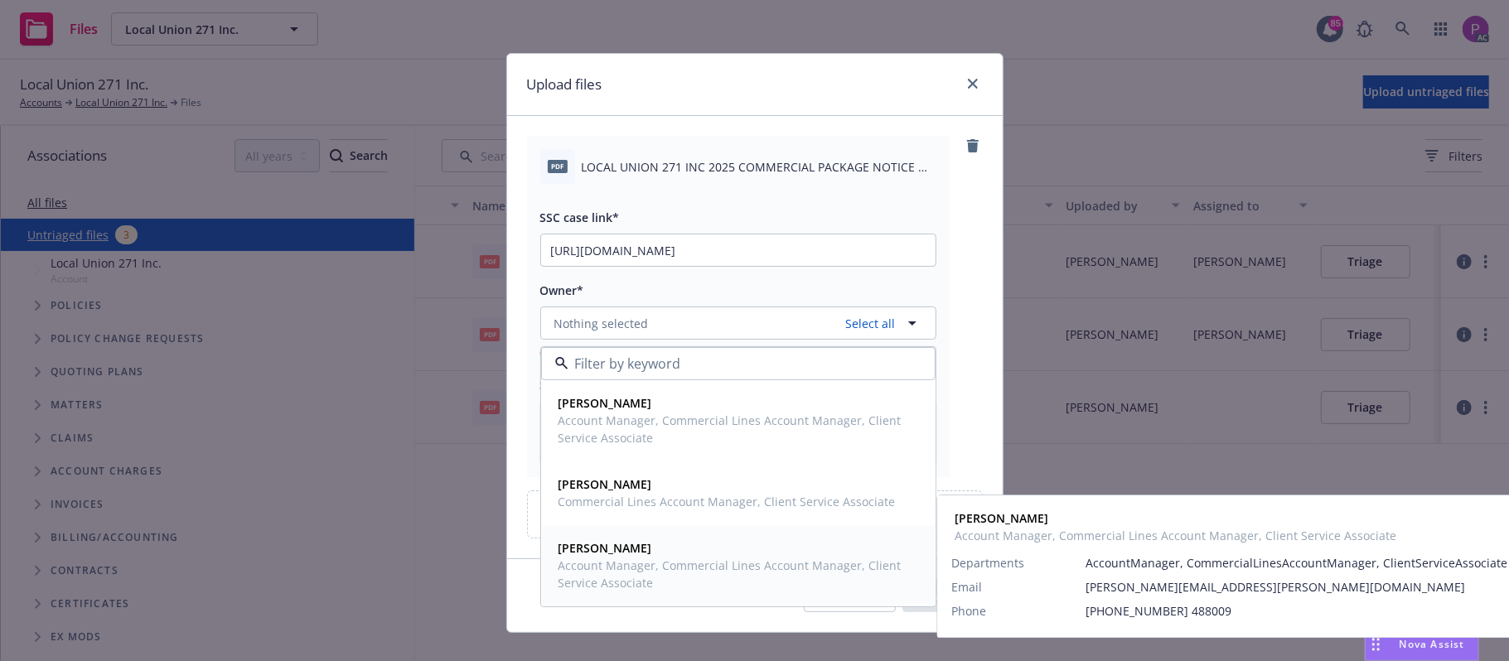
click at [656, 557] on span "Nolan Ross" at bounding box center [736, 547] width 356 height 17
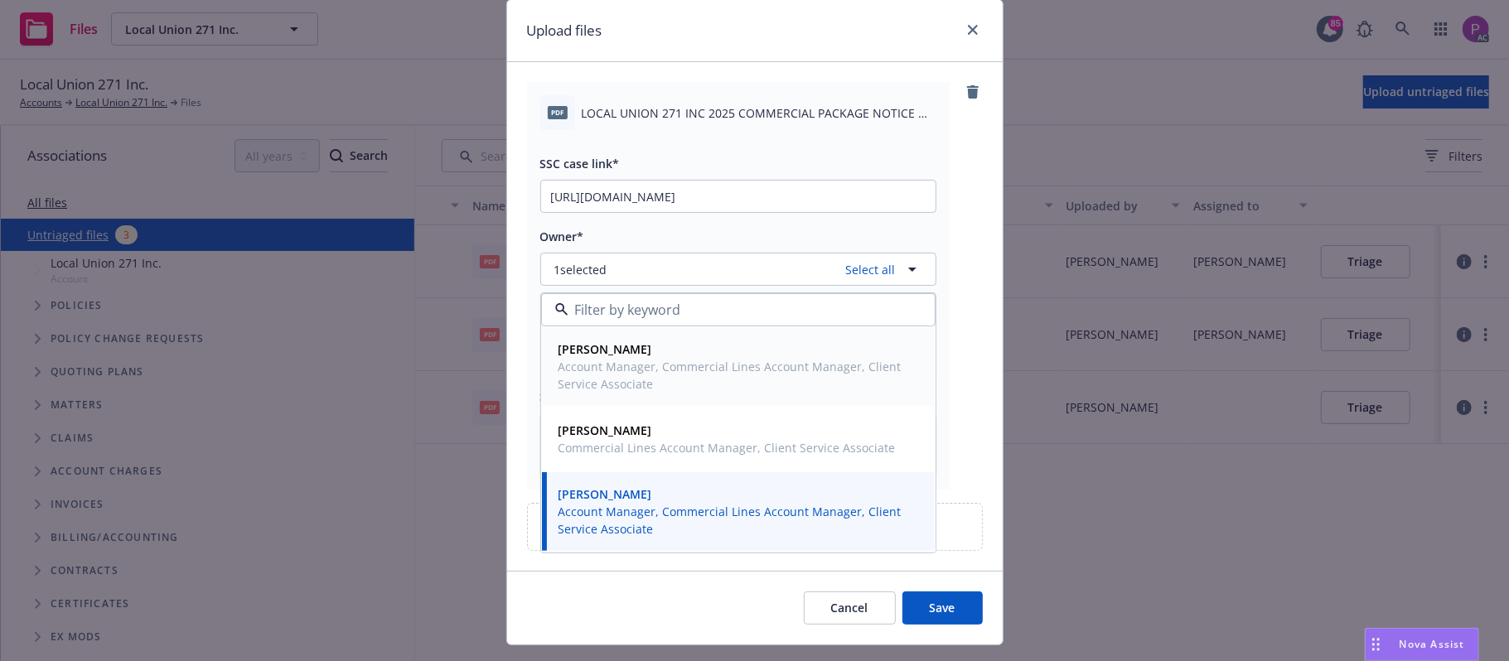
scroll to position [93, 0]
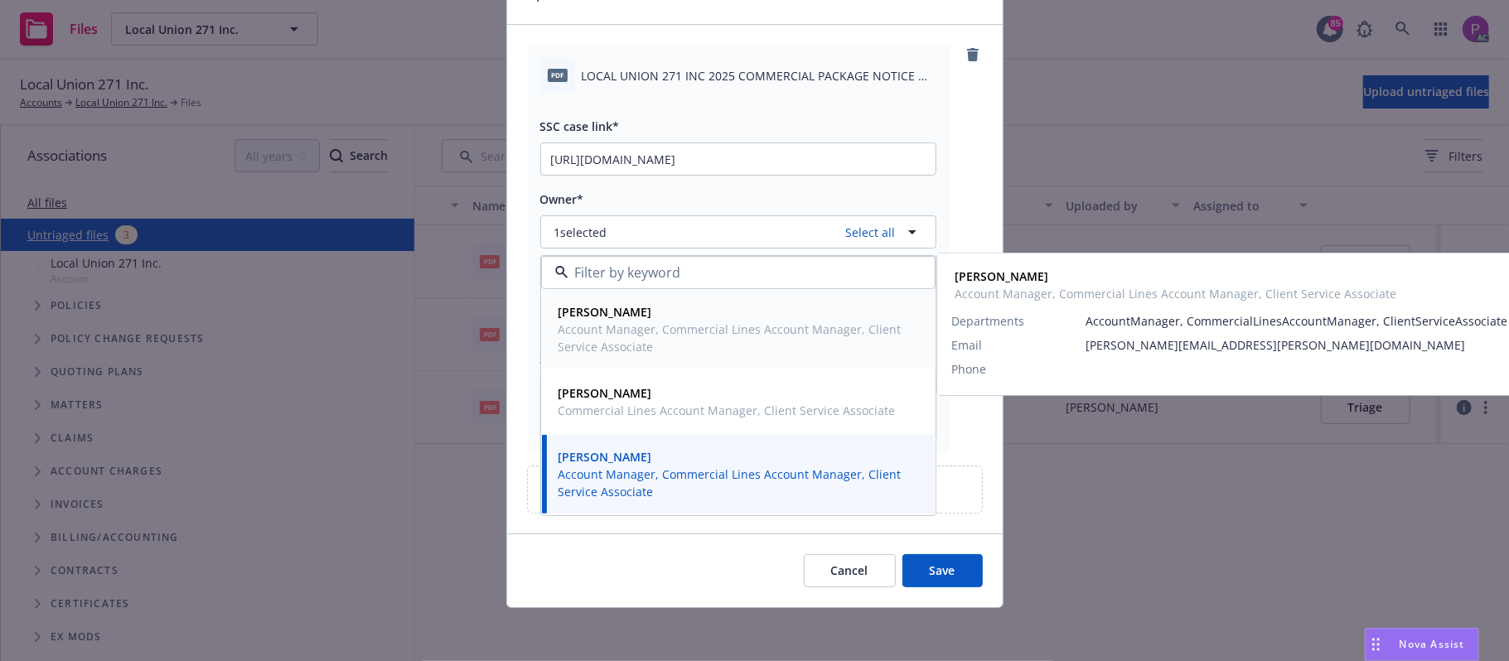
click at [674, 326] on span "Account Manager, Commercial Lines Account Manager, Client Service Associate" at bounding box center [736, 338] width 356 height 35
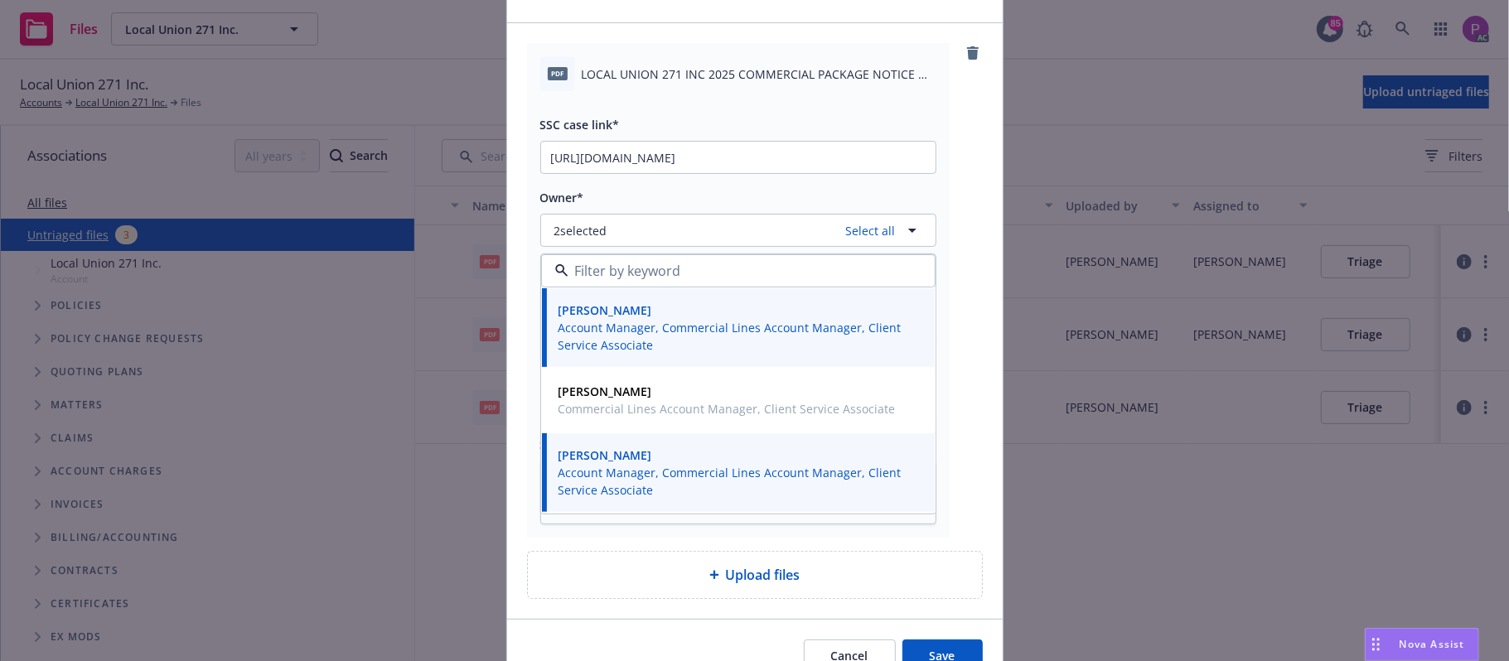
click at [926, 658] on button "Save" at bounding box center [942, 656] width 80 height 33
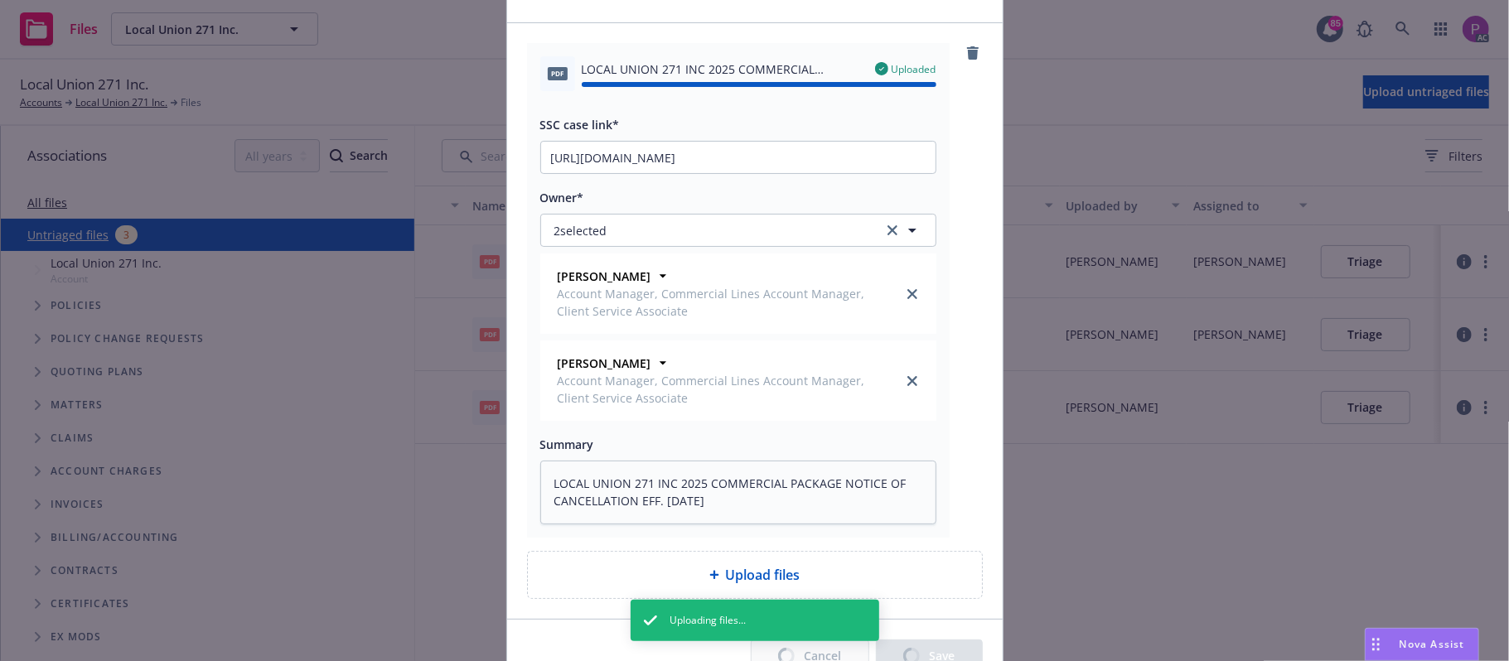
type textarea "x"
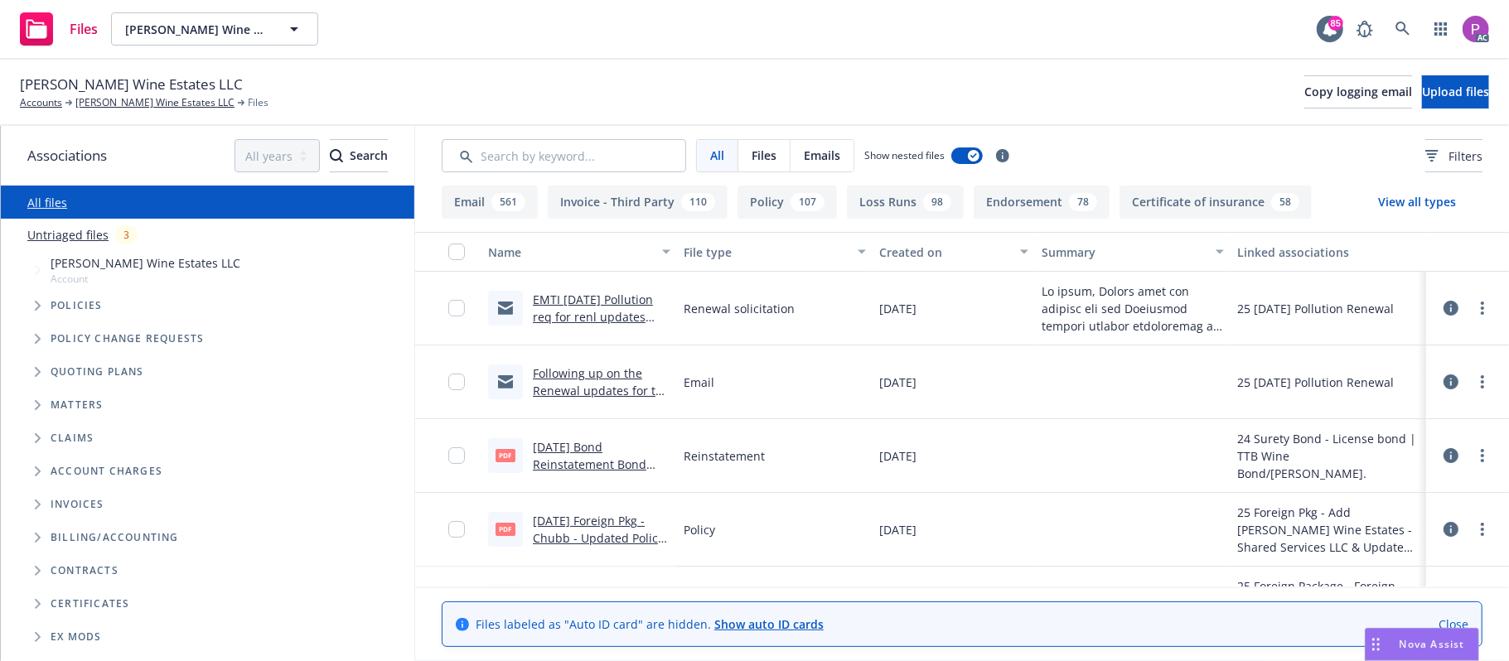
click at [58, 229] on link "Untriaged files" at bounding box center [67, 234] width 81 height 17
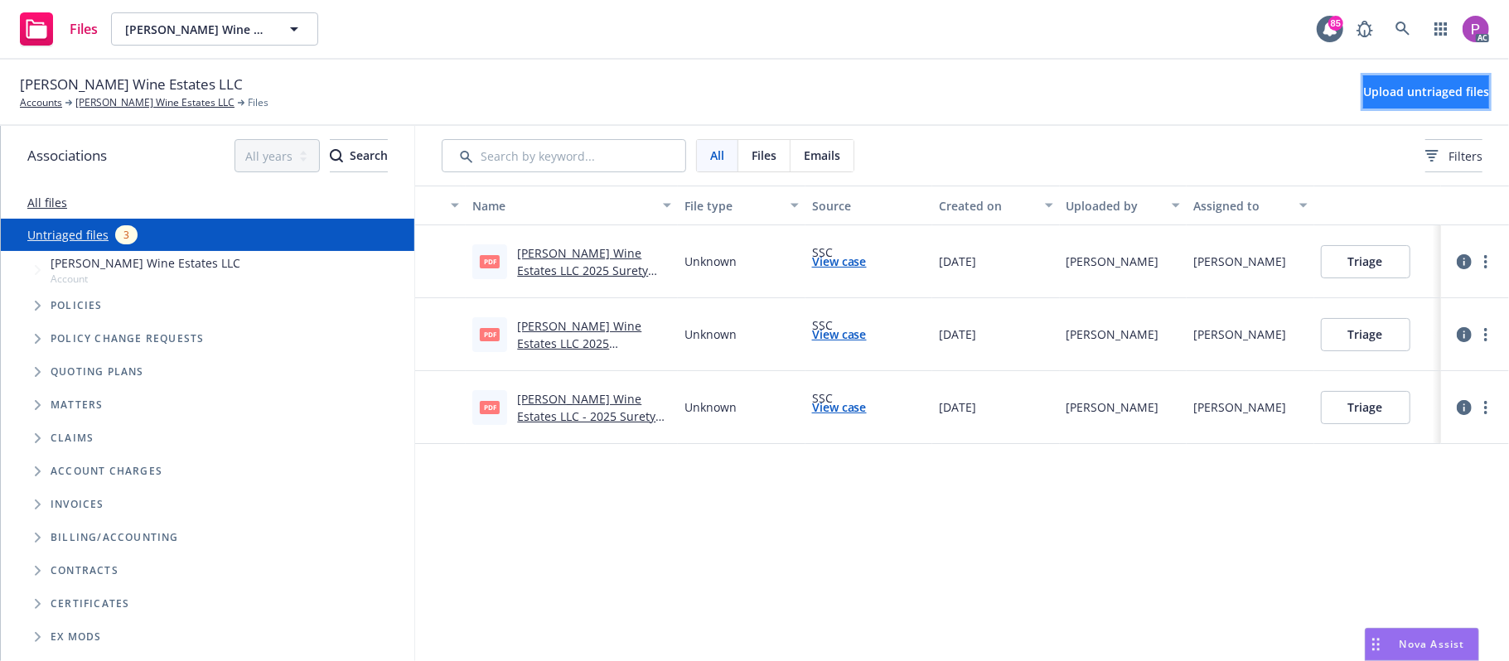
click at [1373, 91] on span "Upload untriaged files" at bounding box center [1426, 92] width 126 height 16
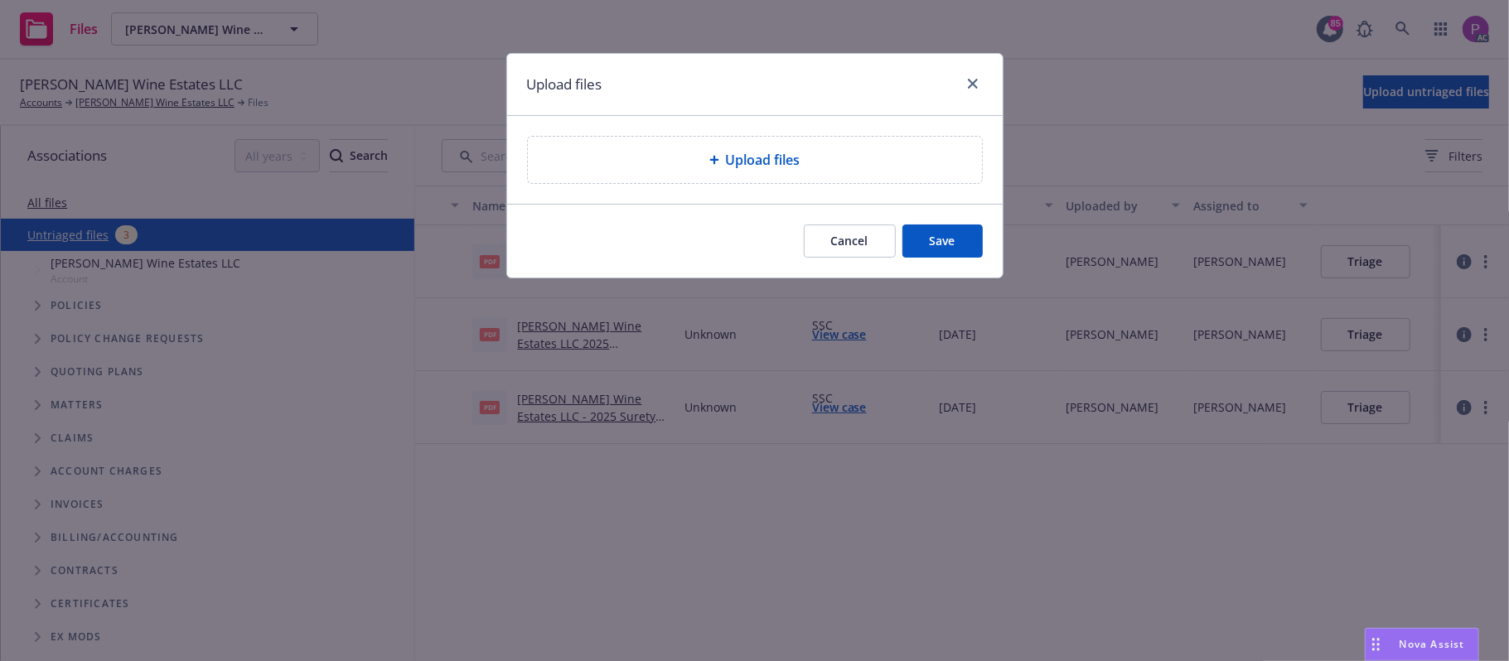
click at [750, 170] on span "Upload files" at bounding box center [763, 160] width 75 height 20
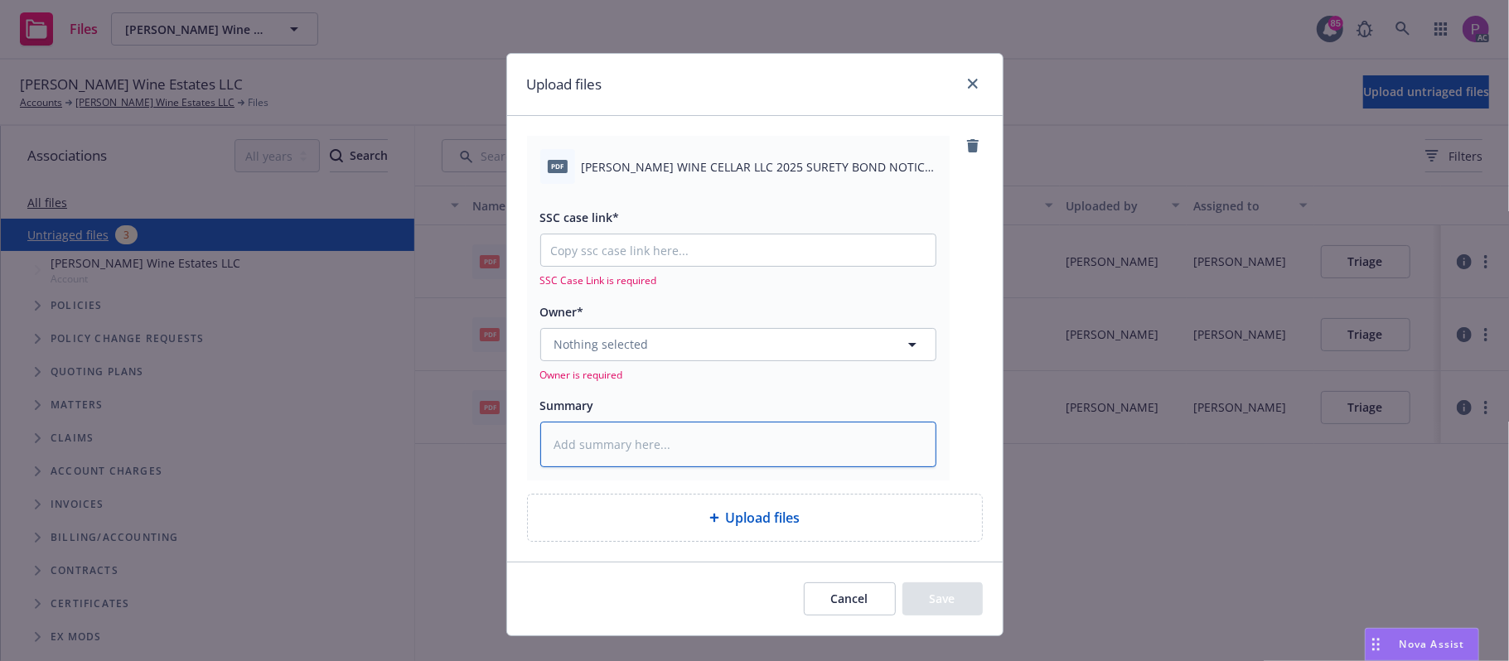
click at [658, 432] on textarea at bounding box center [738, 445] width 396 height 46
paste textarea "[PERSON_NAME] WINE CELLAR LLC 2025 SURETY BOND NOTICE OF REINSTATEMENT EFF. [DA…"
type textarea "x"
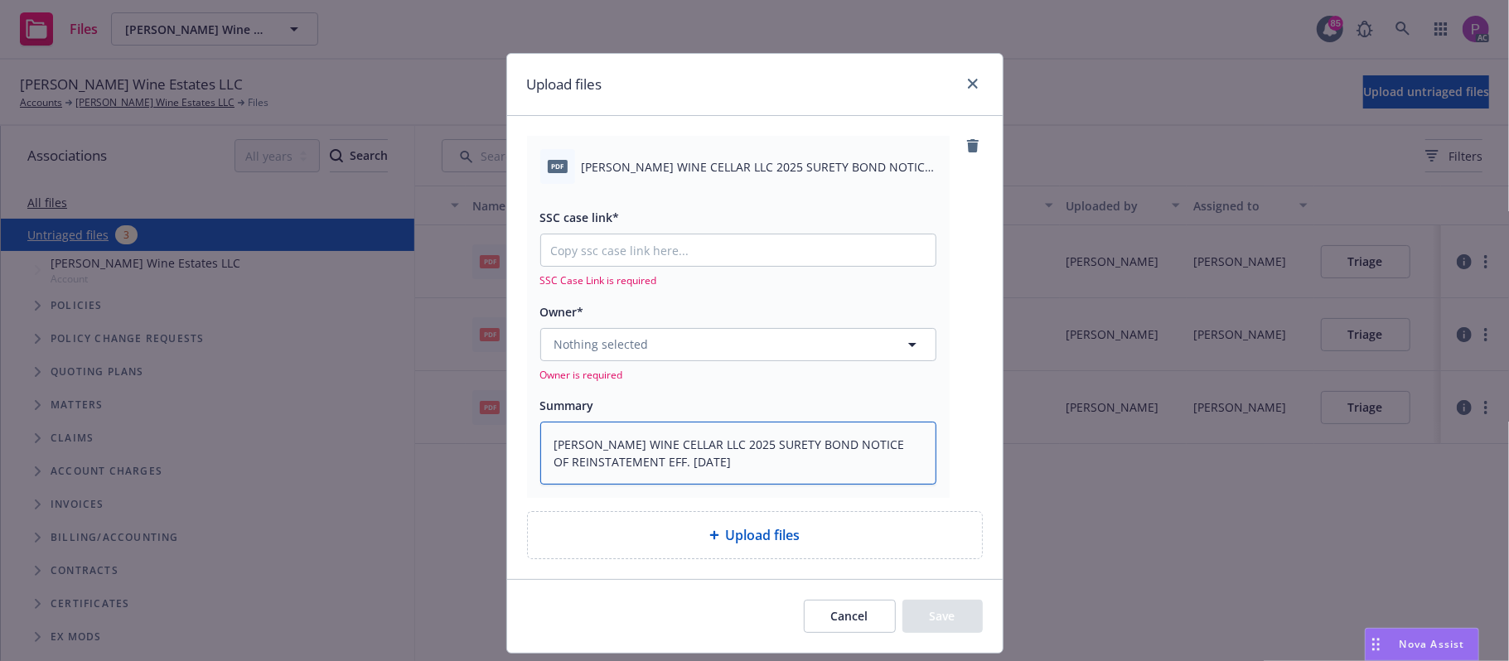
type textarea "[PERSON_NAME] WINE CELLAR LLC 2025 SURETY BOND NOTICE OF REINSTATEMENT EFF. [DA…"
click at [719, 249] on input "SSC case link*" at bounding box center [738, 249] width 394 height 31
paste input "[URL][DOMAIN_NAME]"
type textarea "x"
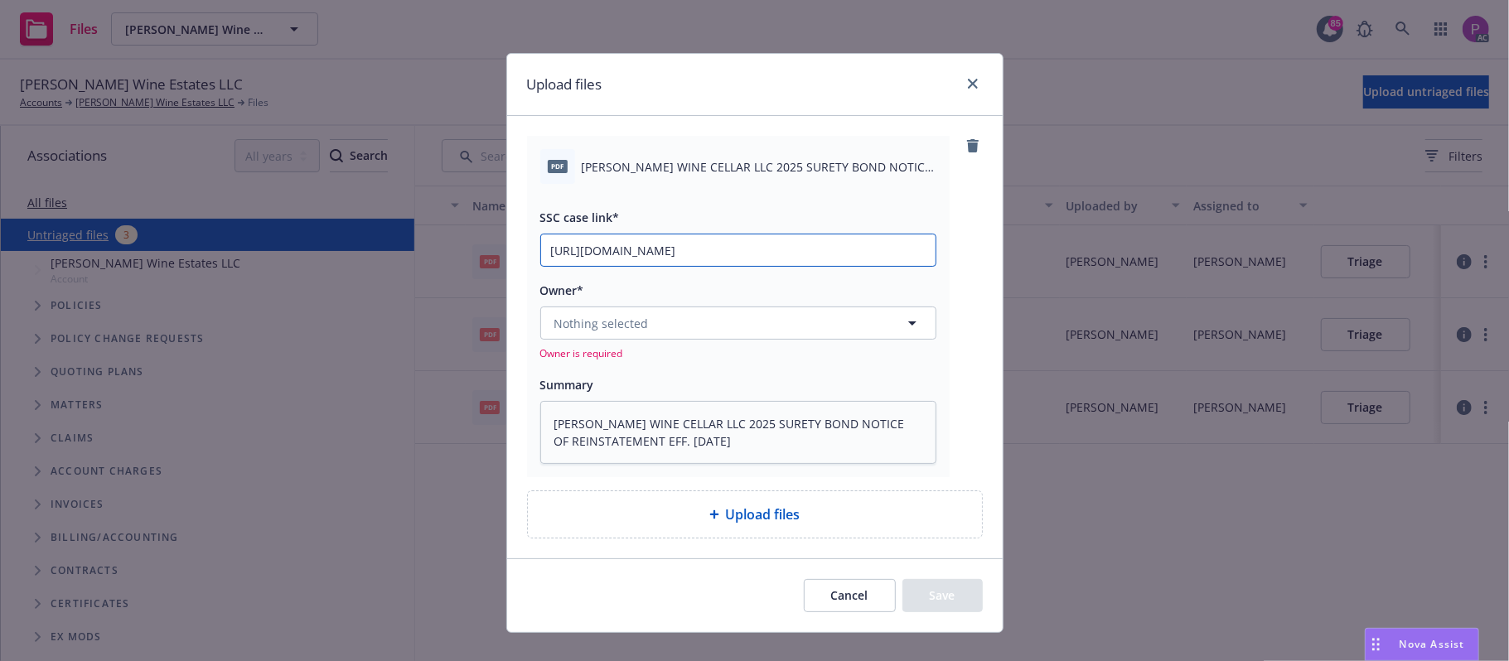
scroll to position [0, 224]
type input "[URL][DOMAIN_NAME]"
click at [711, 332] on button "Nothing selected" at bounding box center [738, 323] width 396 height 33
click at [790, 316] on button "Nothing selected" at bounding box center [738, 323] width 396 height 33
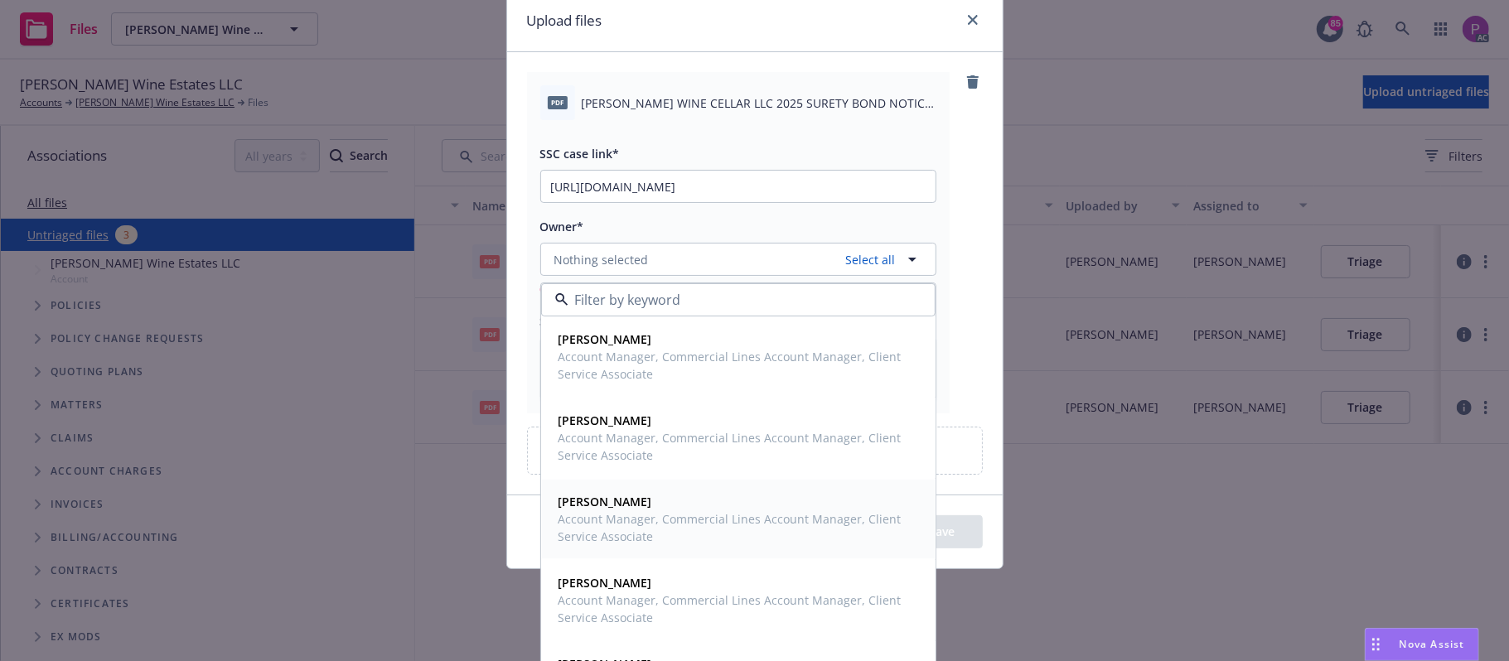
scroll to position [109, 0]
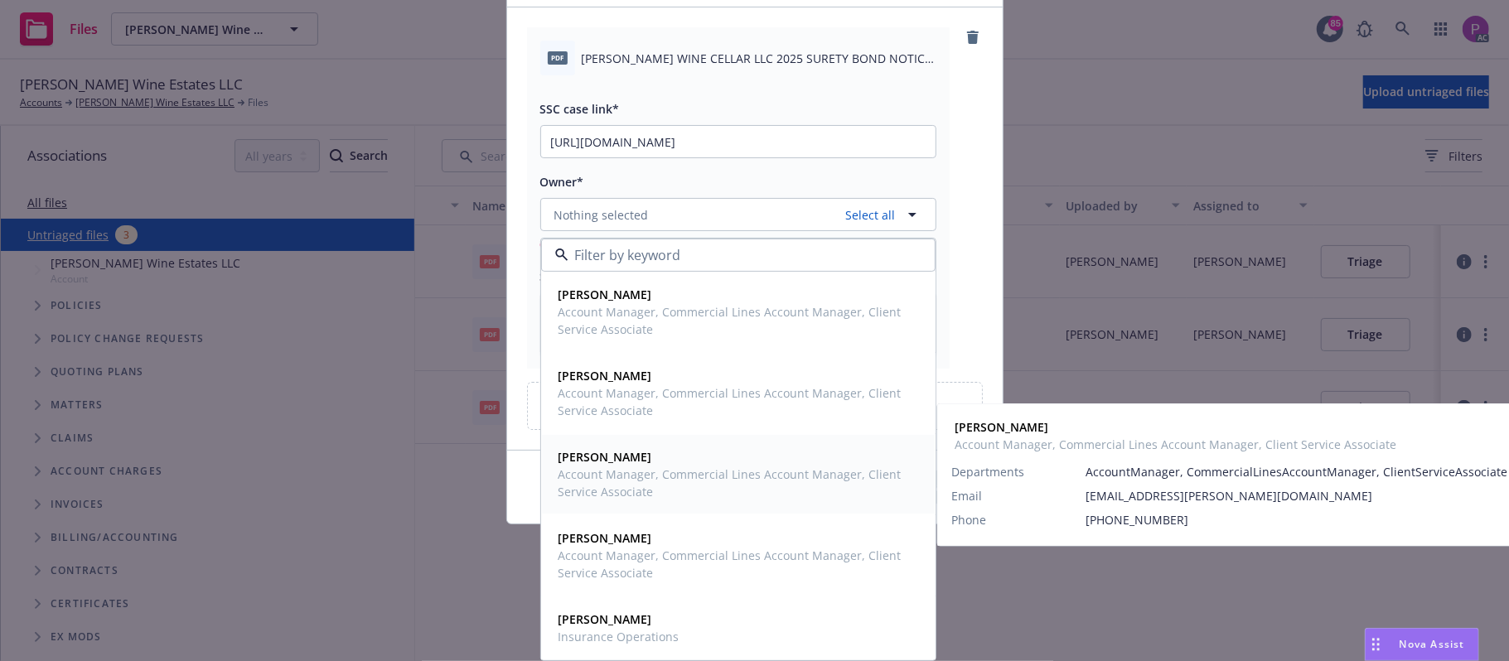
click at [703, 464] on span "Halle Bautista" at bounding box center [736, 456] width 356 height 17
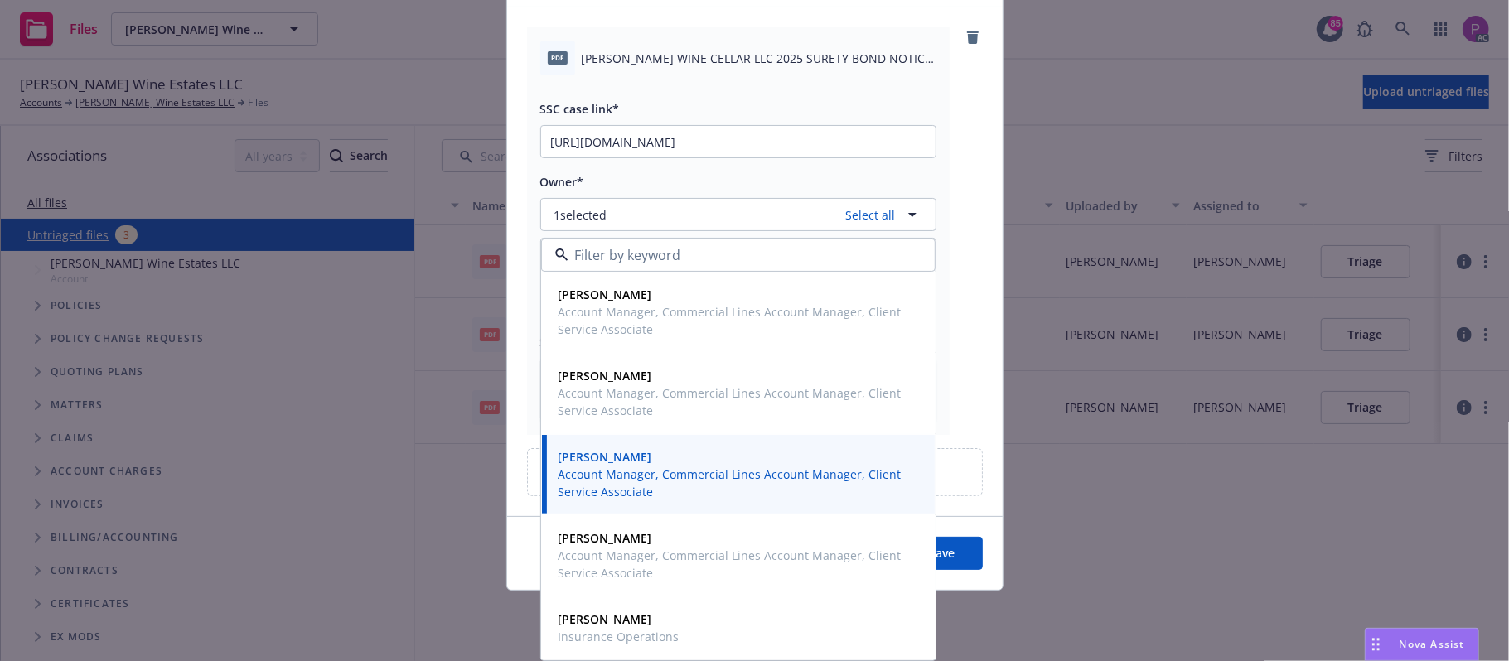
click at [934, 551] on button "Save" at bounding box center [942, 553] width 80 height 33
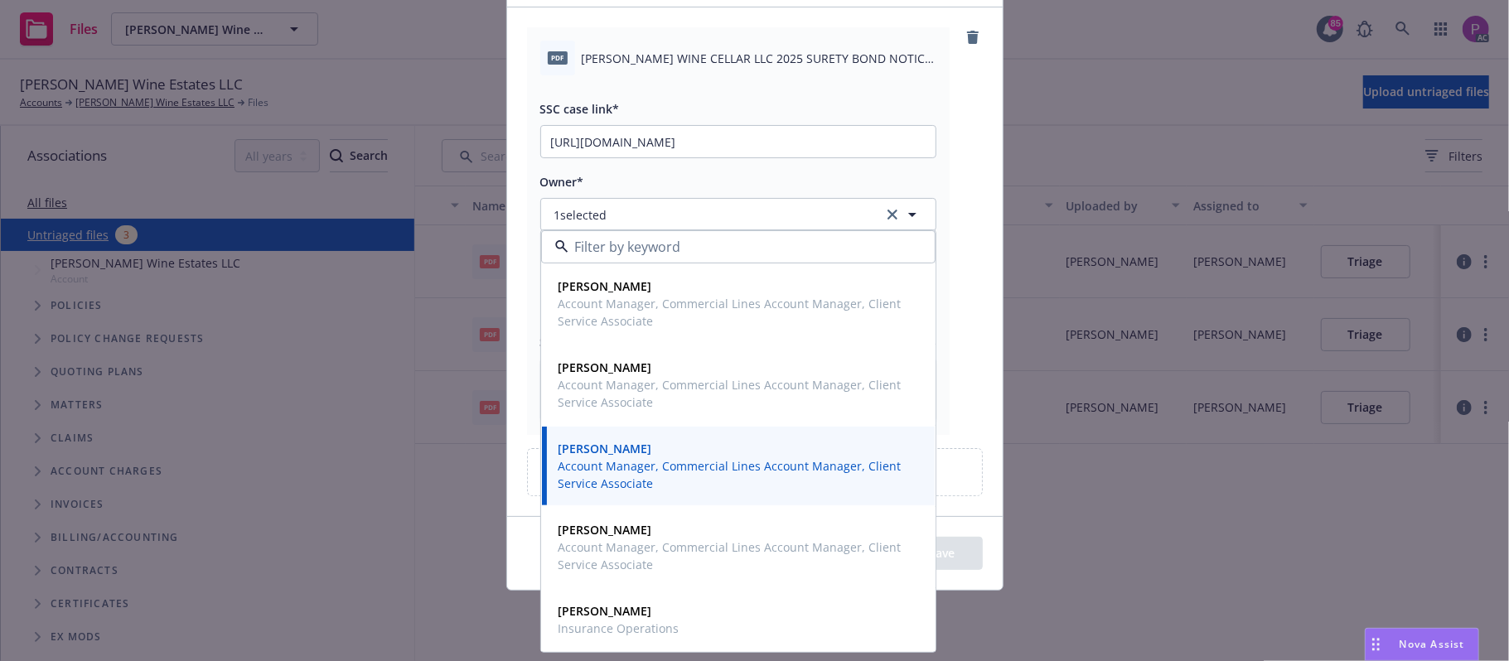
scroll to position [93, 0]
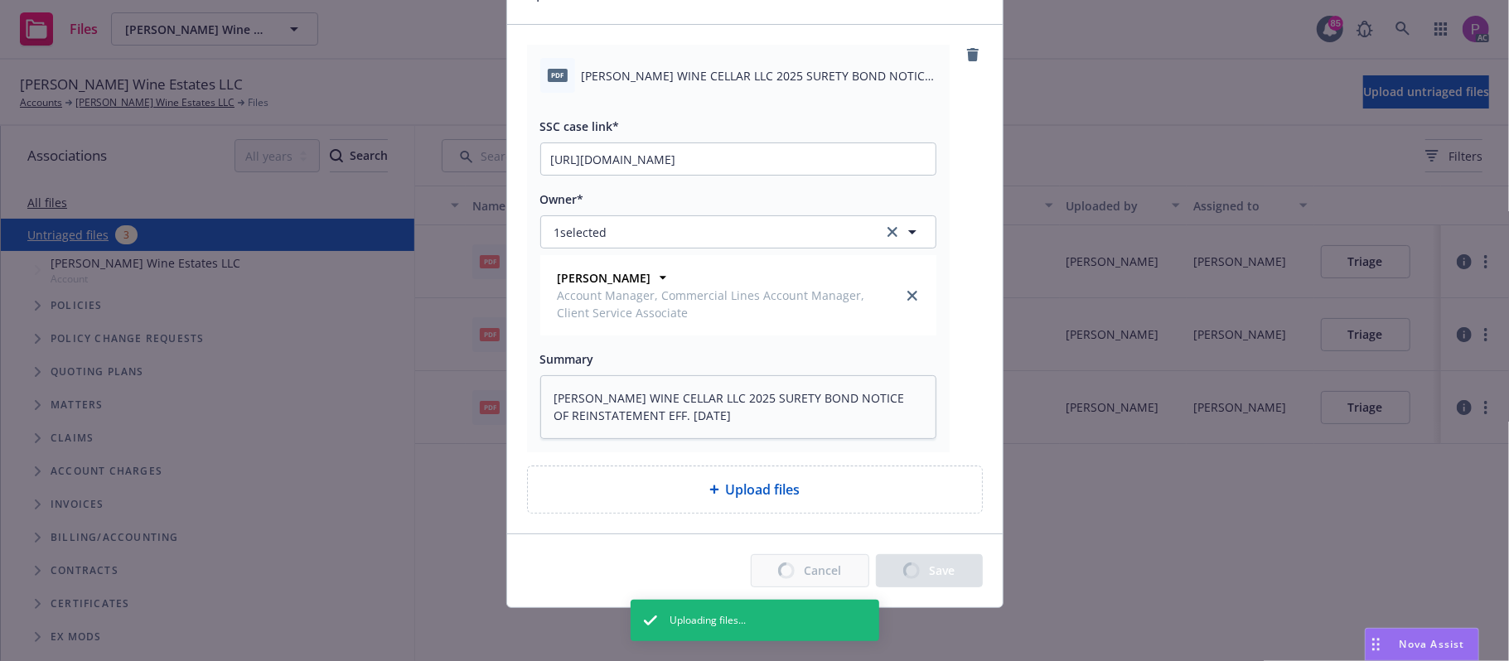
type textarea "x"
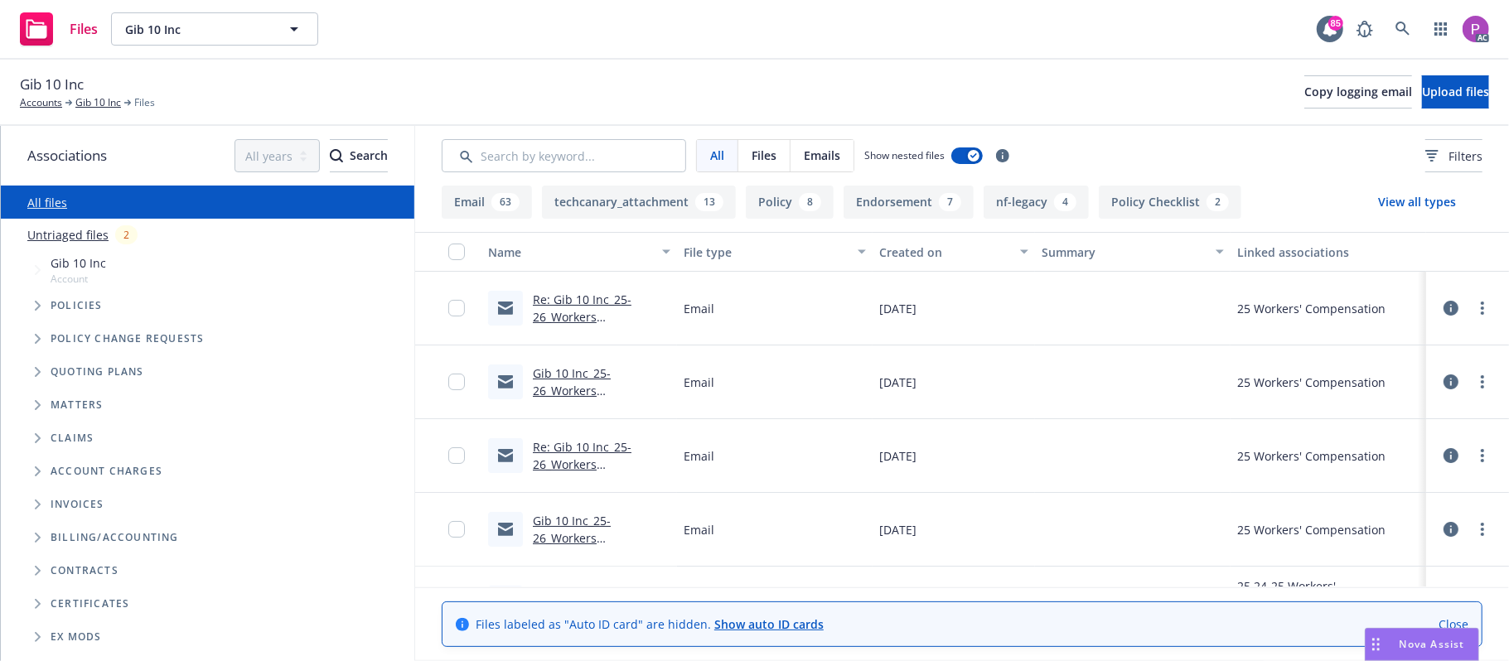
click at [67, 226] on link "Untriaged files" at bounding box center [67, 234] width 81 height 17
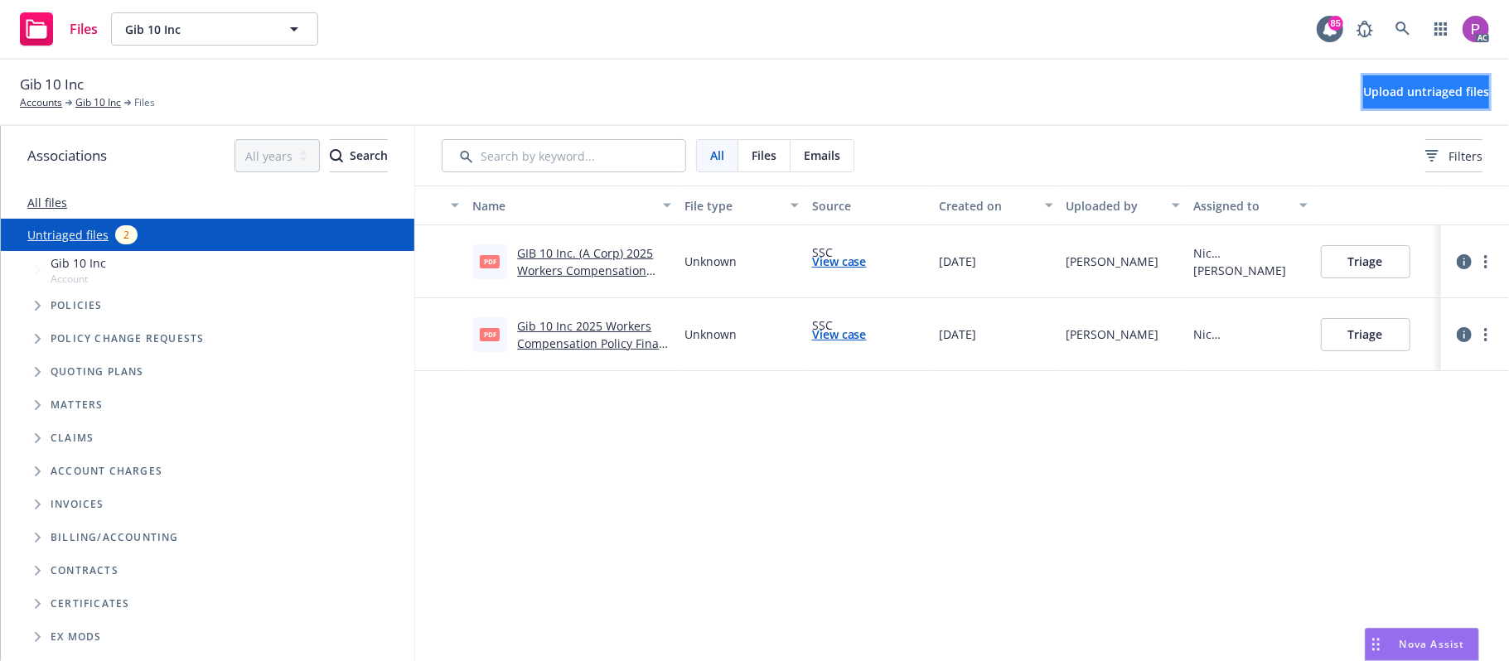
click at [1402, 101] on button "Upload untriaged files" at bounding box center [1426, 91] width 126 height 33
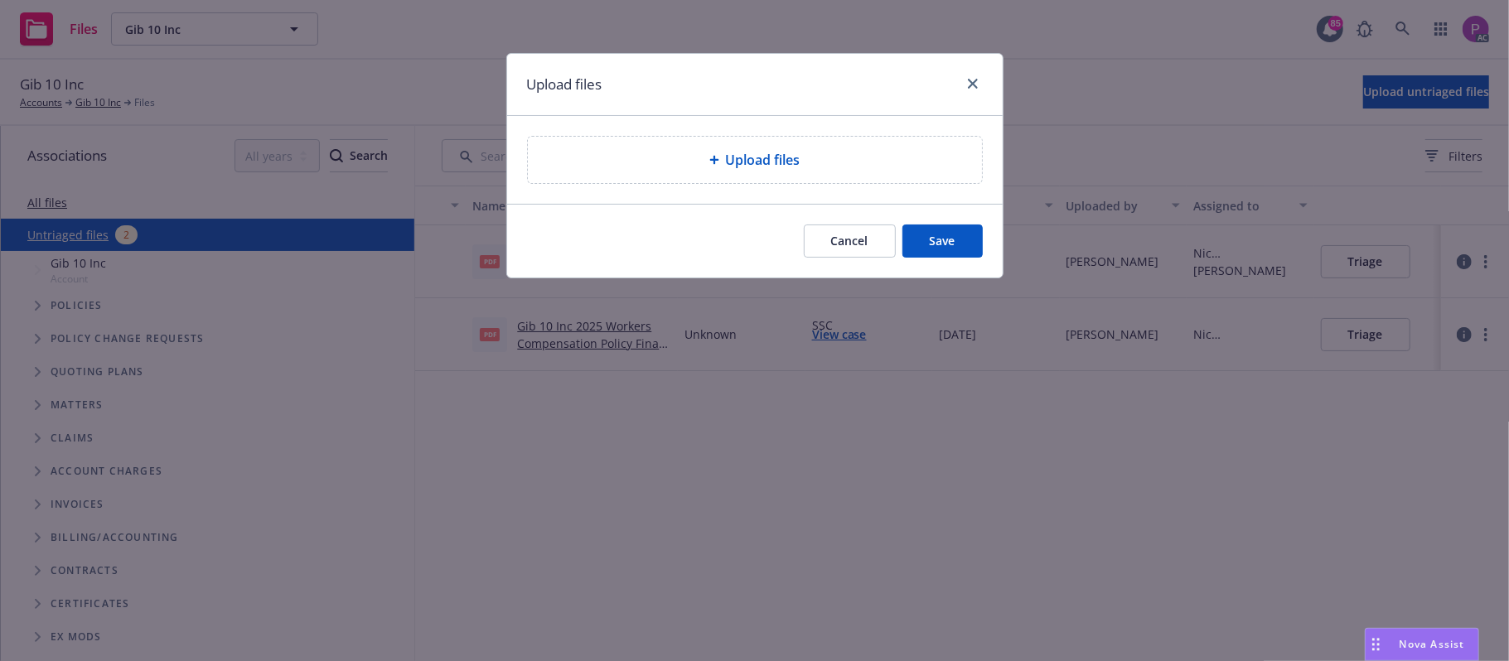
click at [850, 171] on div "Upload files" at bounding box center [755, 160] width 454 height 46
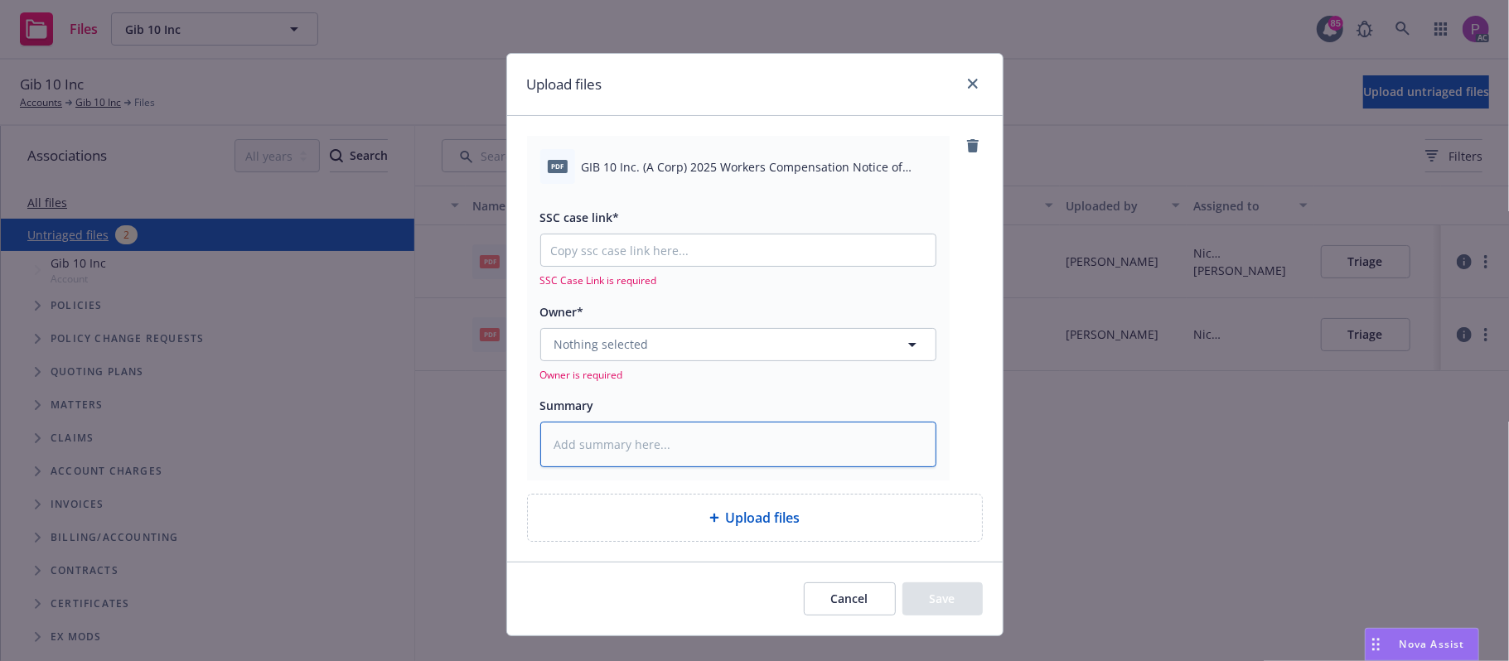
click at [640, 451] on textarea at bounding box center [738, 445] width 396 height 46
paste textarea "GIB 10 Inc. (A Corp) 2025 Workers Compensation Notice of Reinstatement Eff. 09-…"
type textarea "x"
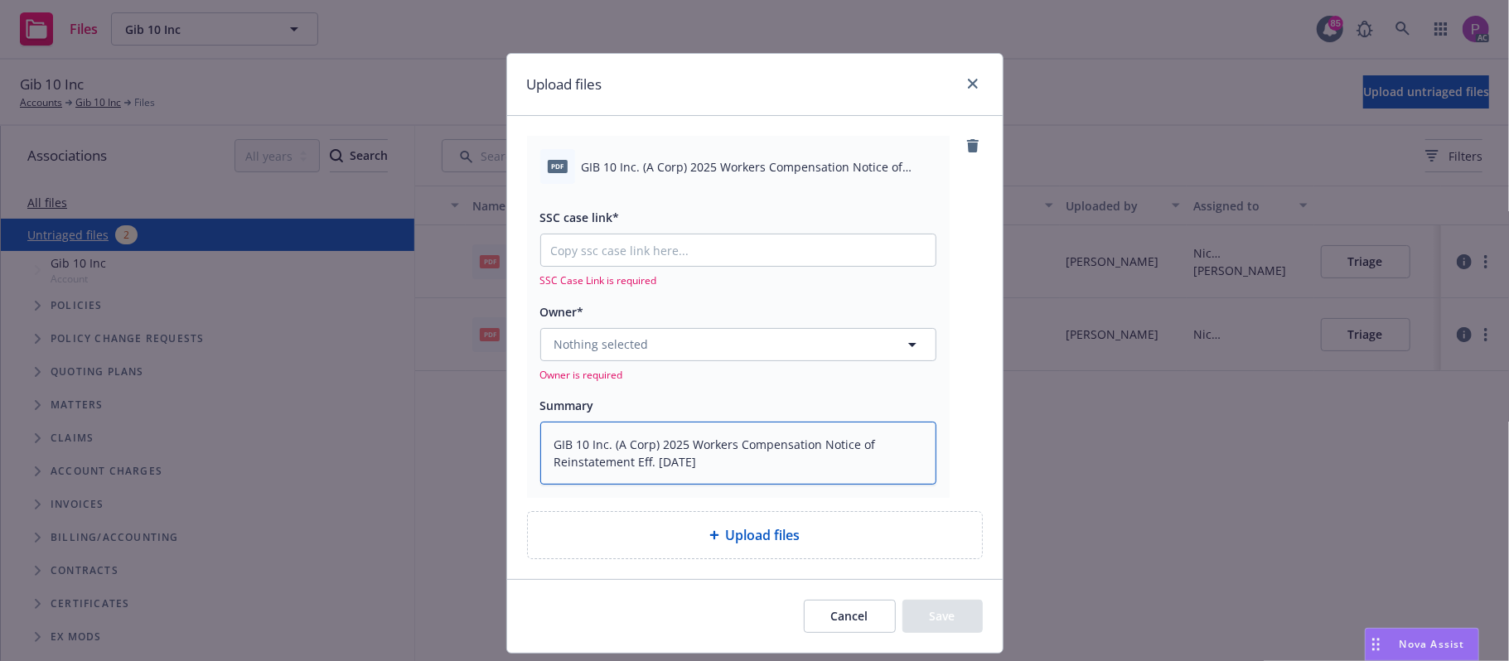
type textarea "GIB 10 Inc. (A Corp) 2025 Workers Compensation Notice of Reinstatement Eff. 09-…"
click at [848, 245] on input "SSC case link*" at bounding box center [738, 249] width 394 height 31
paste input "https://newfront-ssc.lightning.force.com/lightning/r/Case/500Vz00000RrSV2IAN/vi…"
type textarea "x"
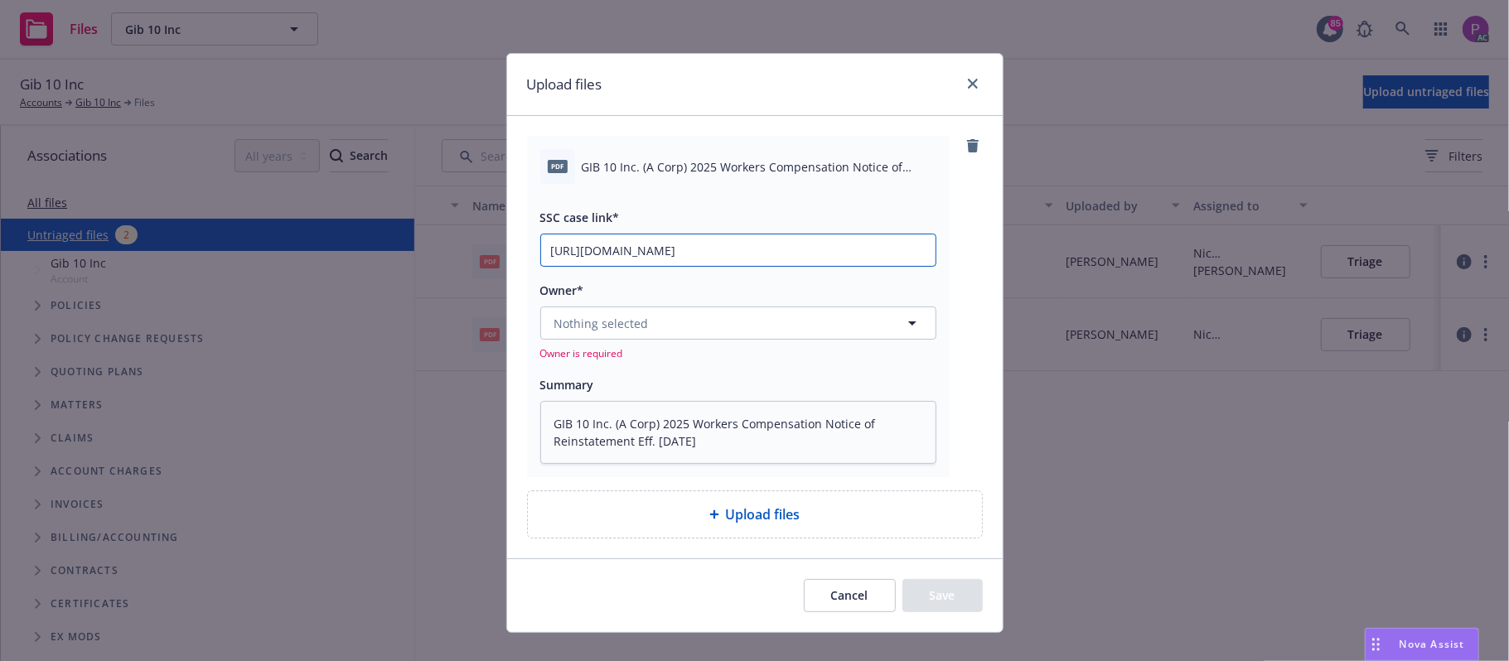
scroll to position [0, 83]
type input "https://newfront-ssc.lightning.force.com/lightning/r/Case/500Vz00000RrSV2IAN/vi…"
click at [750, 300] on div "Owner*" at bounding box center [738, 290] width 396 height 20
click at [744, 322] on button "Nothing selected" at bounding box center [738, 323] width 396 height 33
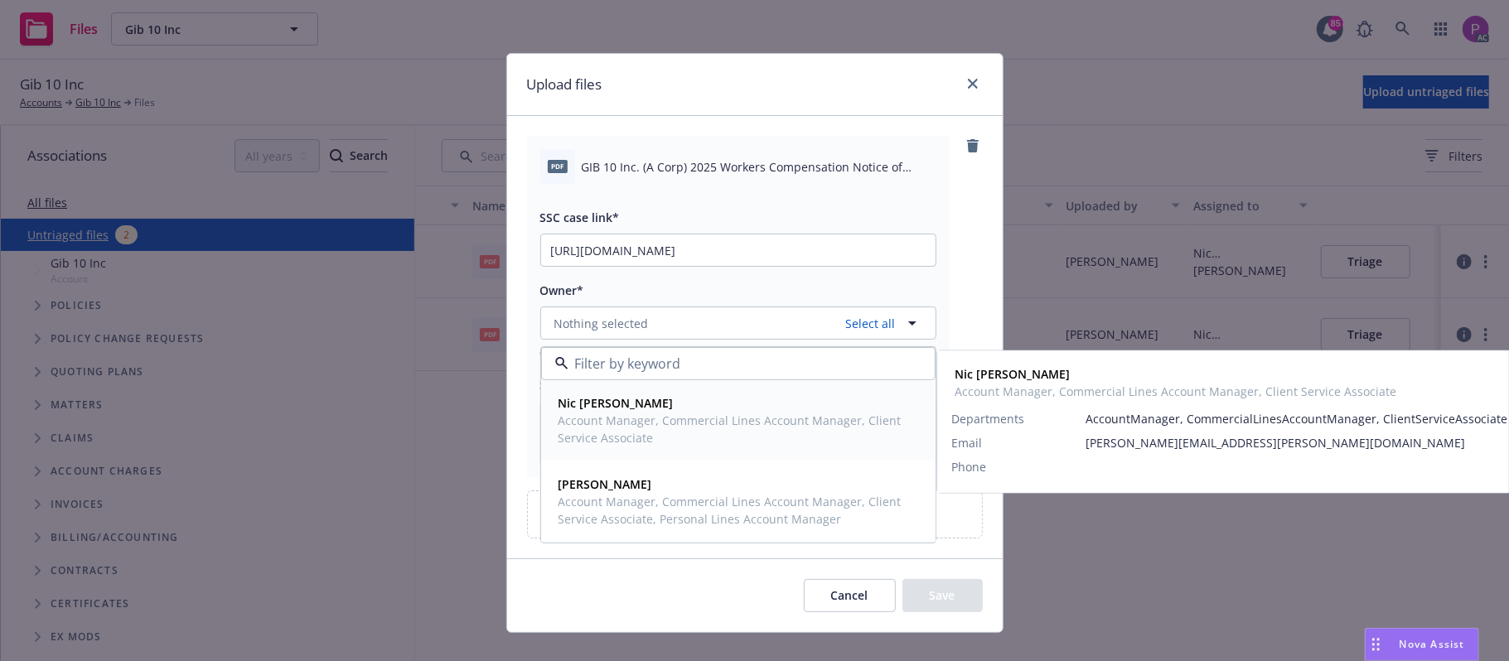
click at [670, 418] on span "Account Manager, Commercial Lines Account Manager, Client Service Associate" at bounding box center [736, 429] width 356 height 35
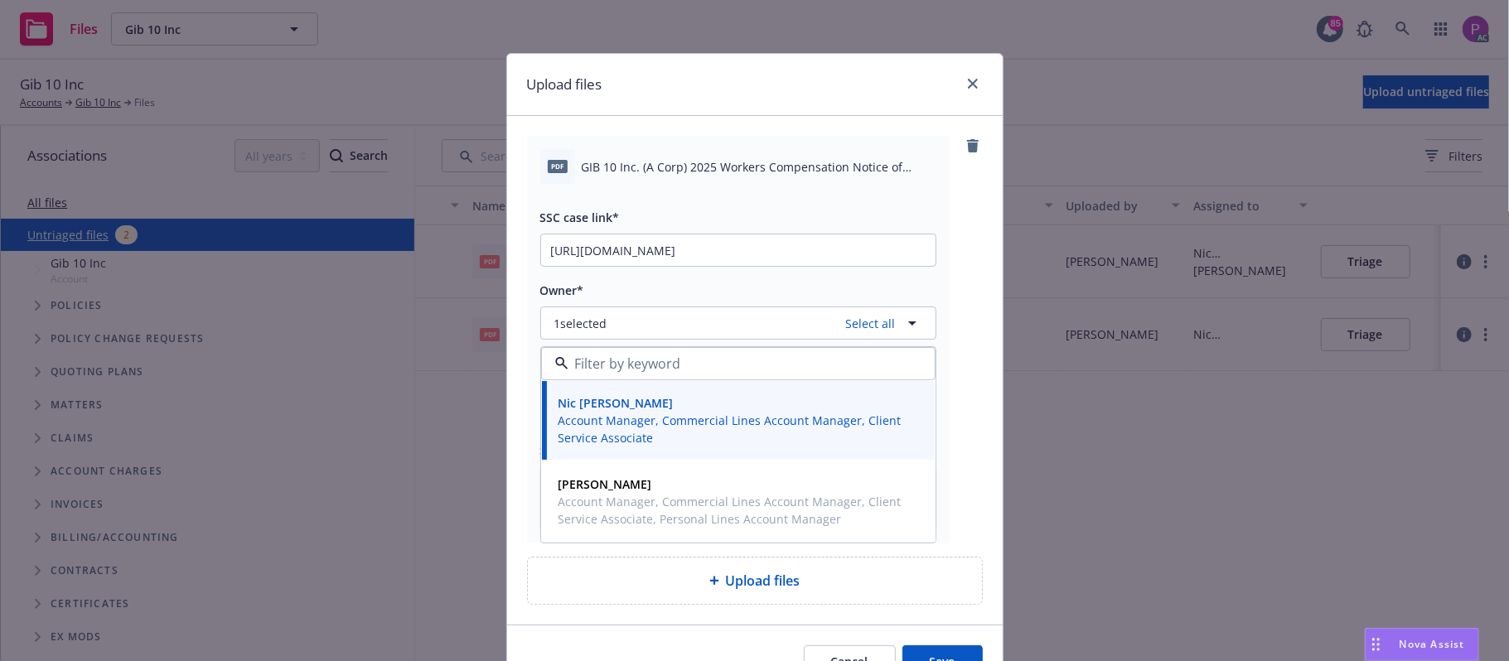
click at [905, 653] on button "Save" at bounding box center [942, 661] width 80 height 33
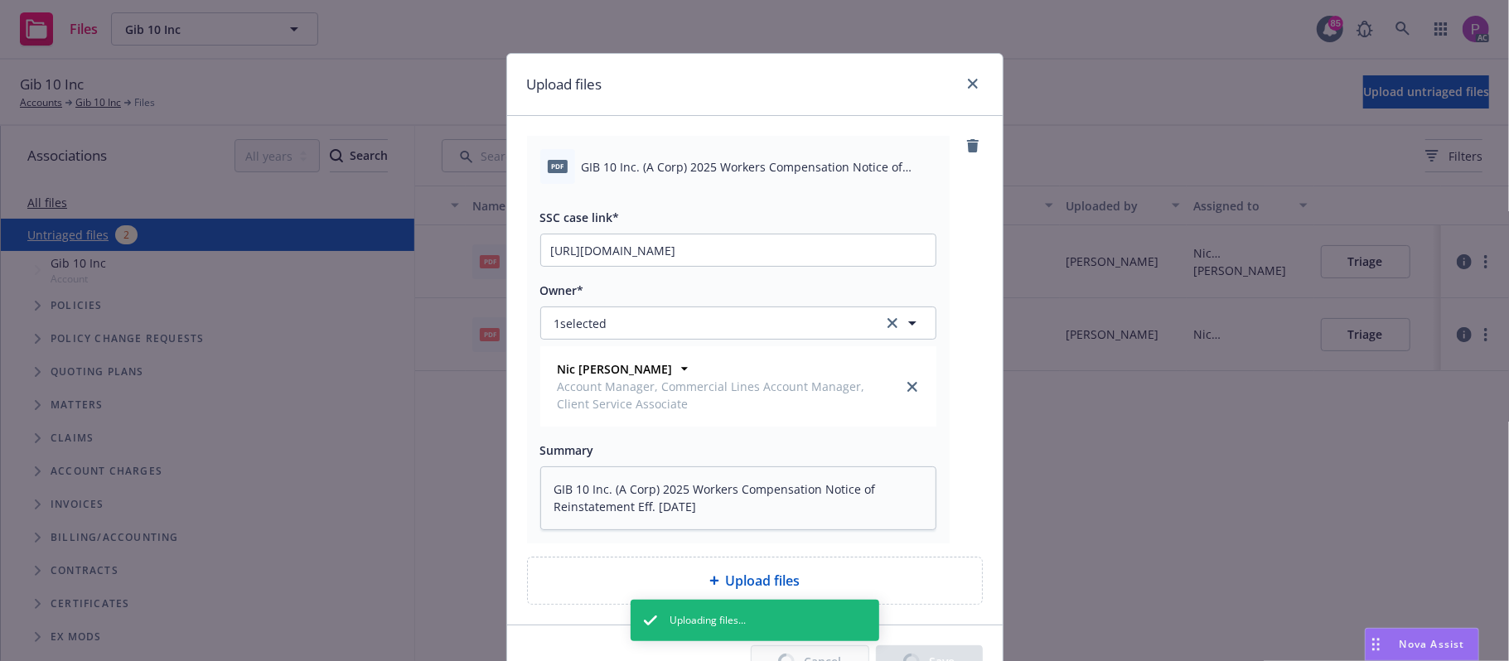
type textarea "x"
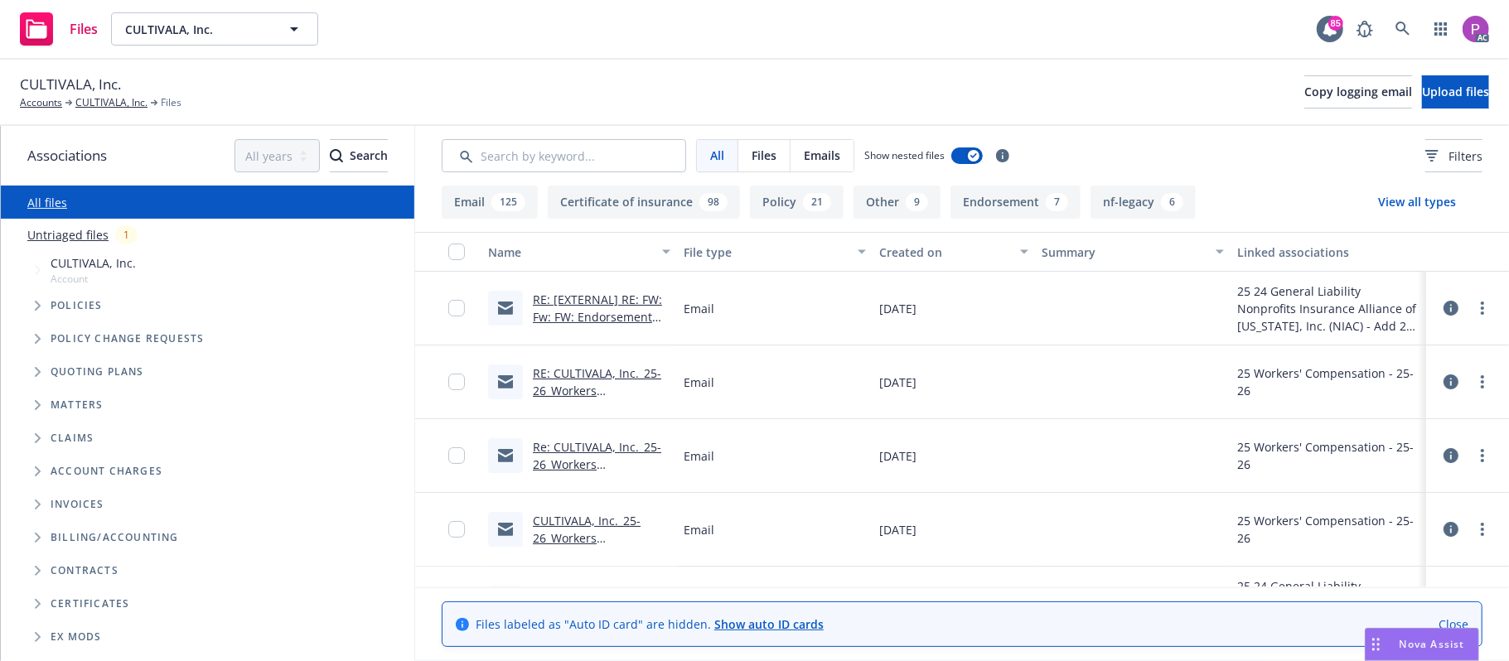
click at [80, 230] on link "Untriaged files" at bounding box center [67, 234] width 81 height 17
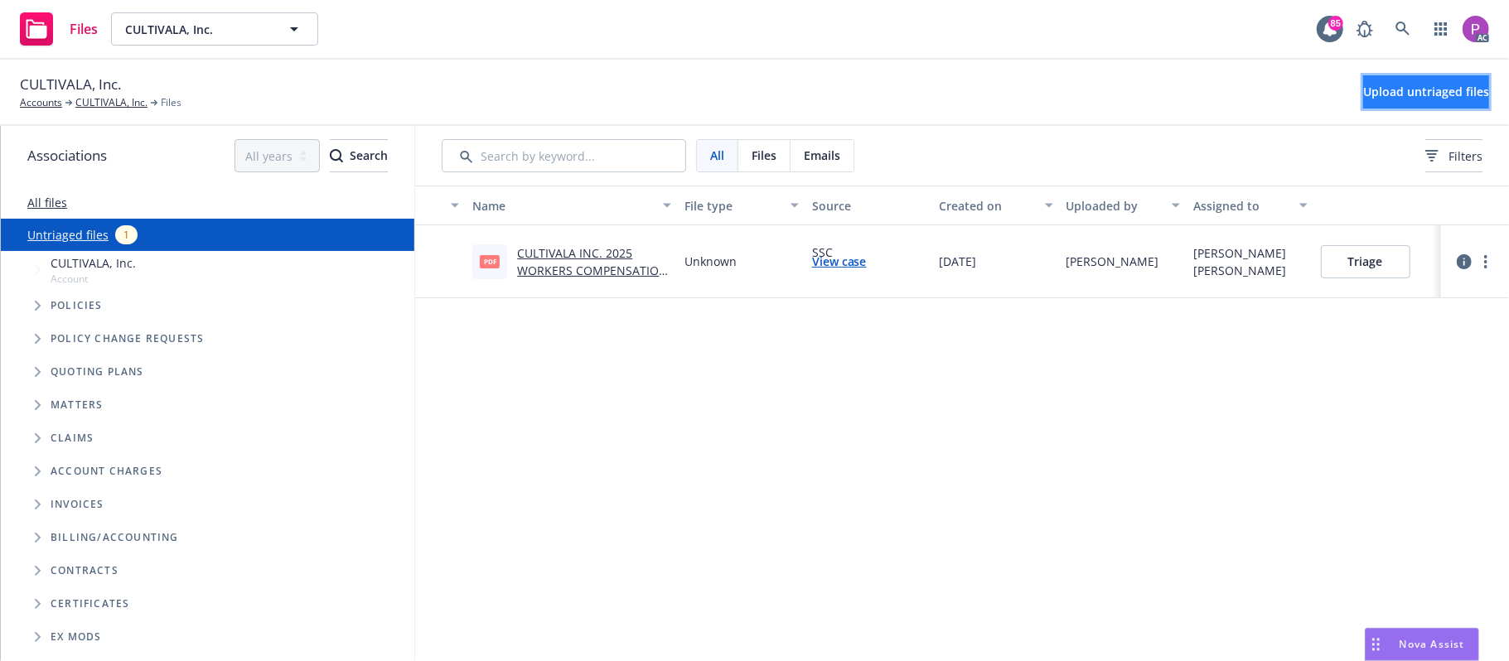
click at [1363, 80] on button "Upload untriaged files" at bounding box center [1426, 91] width 126 height 33
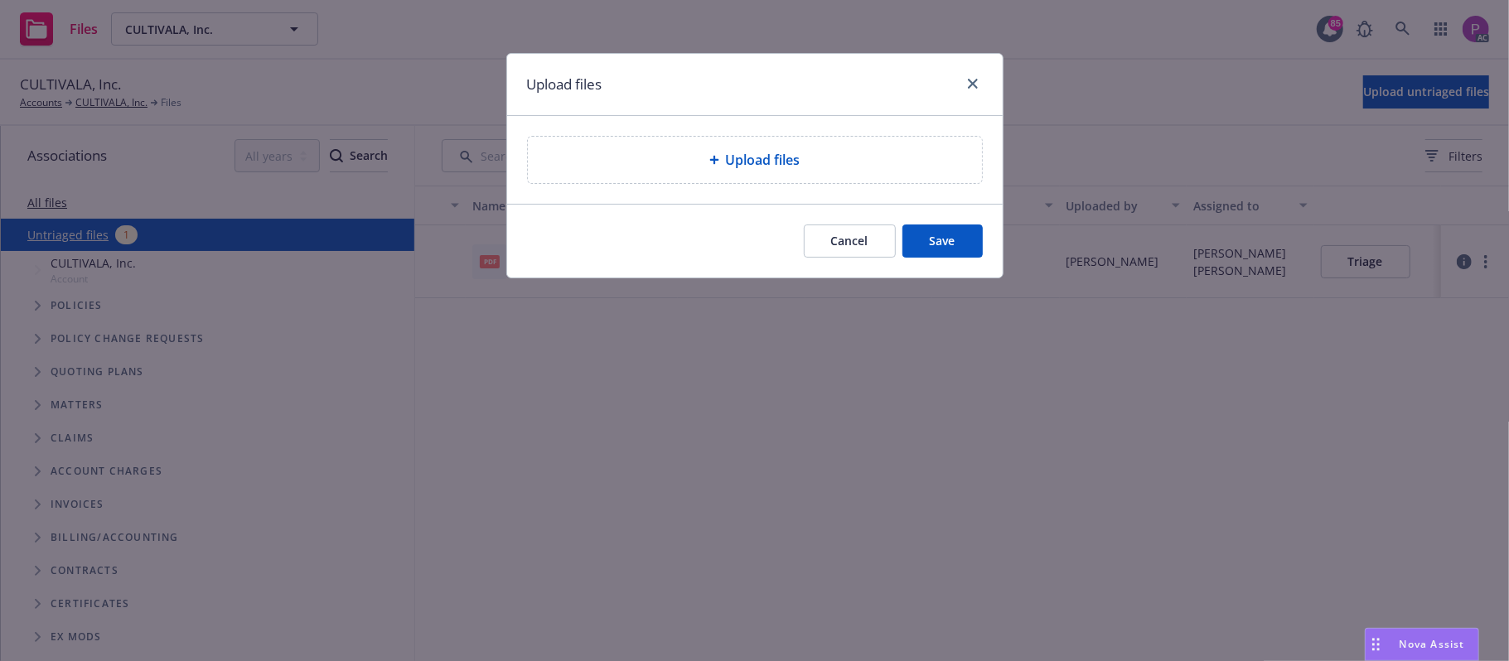
click at [872, 147] on div "Upload files" at bounding box center [755, 160] width 454 height 46
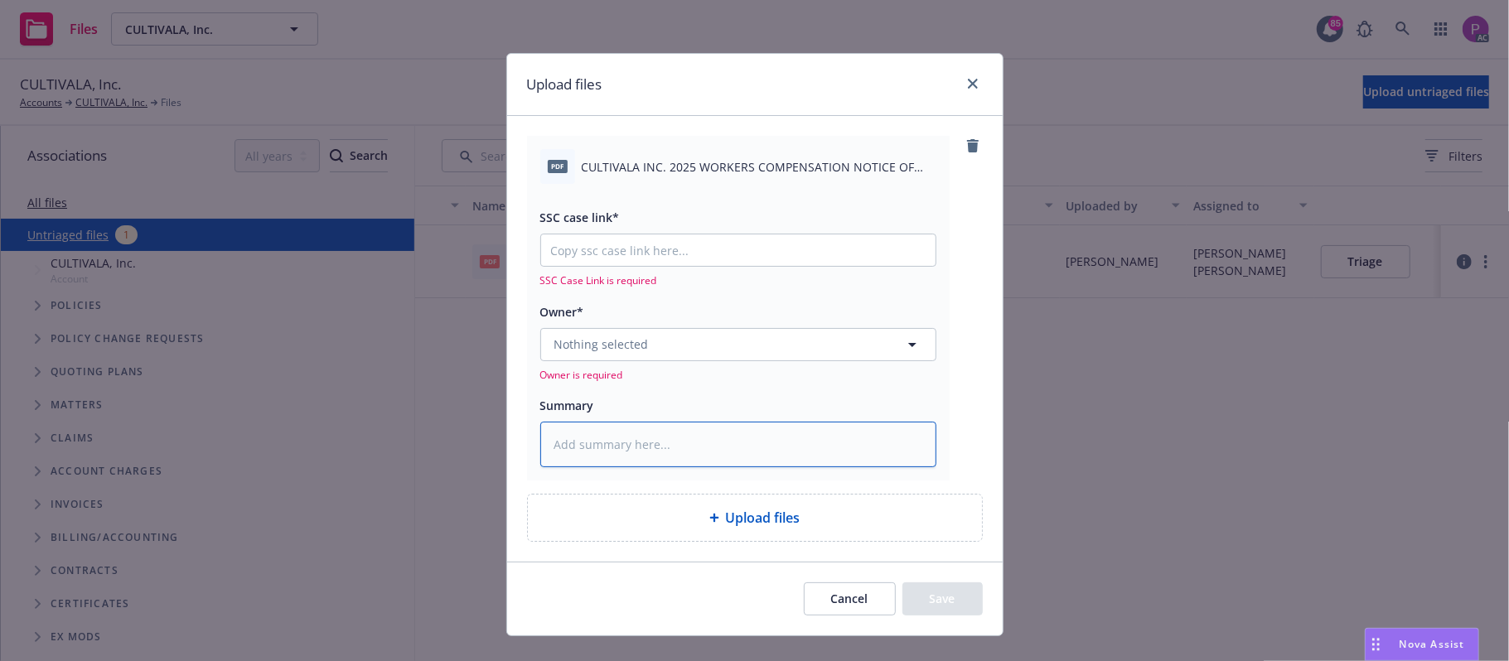
click at [667, 454] on textarea at bounding box center [738, 445] width 396 height 46
paste textarea "CULTIVALA INC. 2025 WORKERS COMPENSATION NOTICE OF REINSTATEMENT EFF. [DATE]"
type textarea "x"
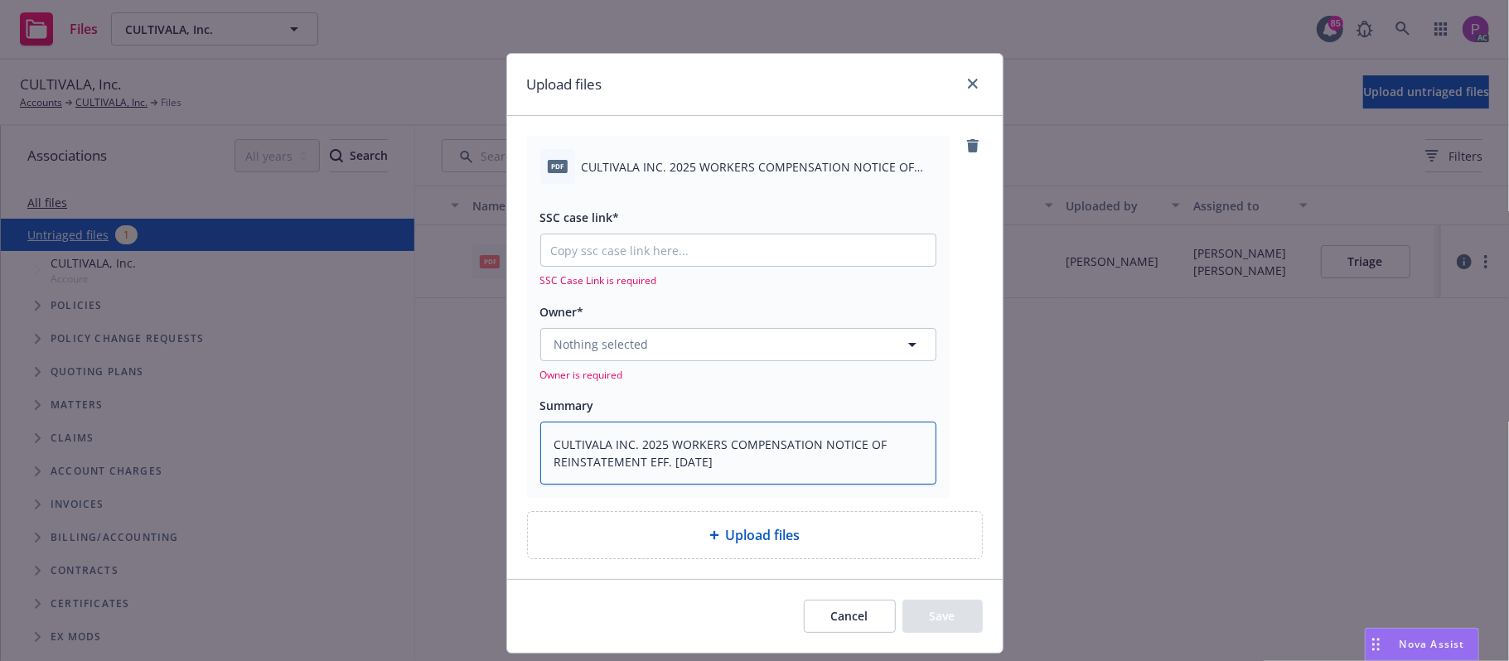
type textarea "CULTIVALA INC. 2025 WORKERS COMPENSATION NOTICE OF REINSTATEMENT EFF. [DATE]"
click at [707, 246] on input "SSC case link*" at bounding box center [738, 249] width 394 height 31
paste input "[URL][DOMAIN_NAME]"
type textarea "x"
type input "[URL][DOMAIN_NAME]"
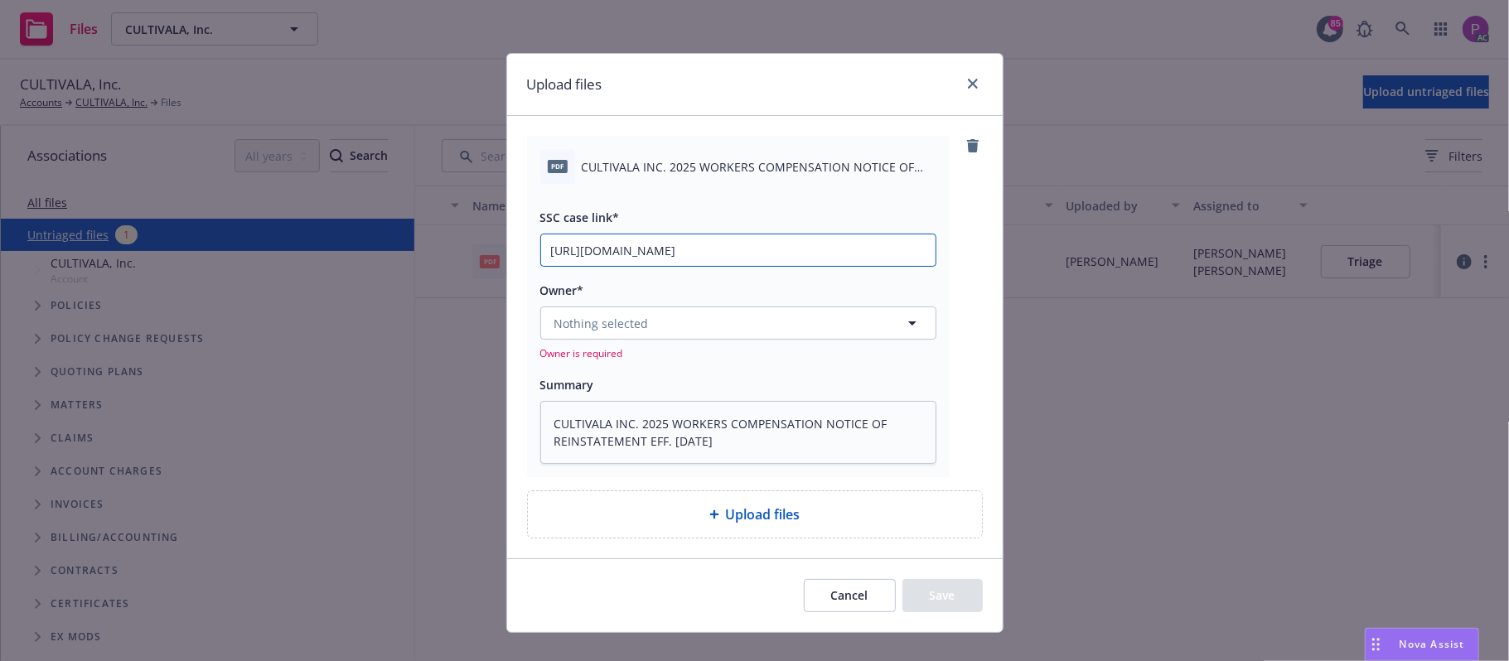
type textarea "x"
type input "https://newfront-ssc.lightning.force.com/lightning/r/Case/500Vz00000RrT4NIAV/vi…"
click at [703, 313] on button "Nothing selected" at bounding box center [738, 323] width 396 height 33
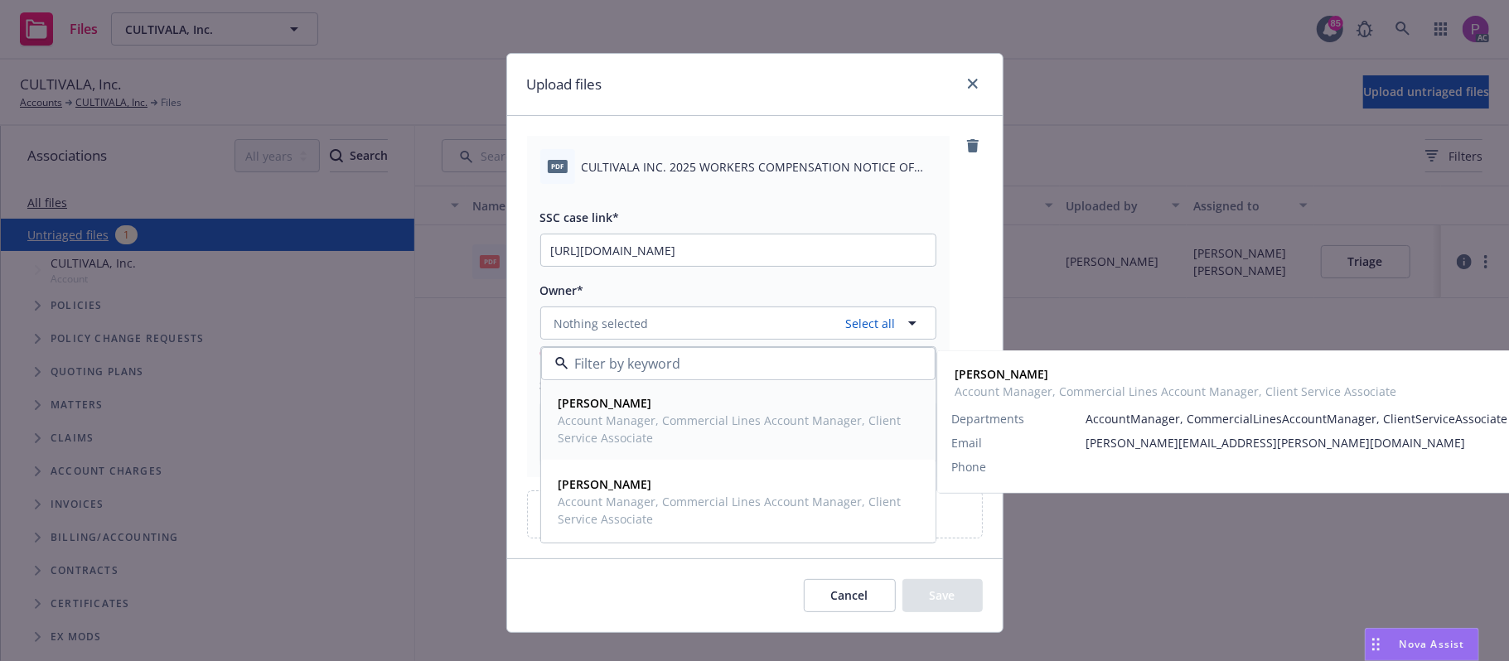
click at [687, 419] on span "Account Manager, Commercial Lines Account Manager, Client Service Associate" at bounding box center [736, 429] width 356 height 35
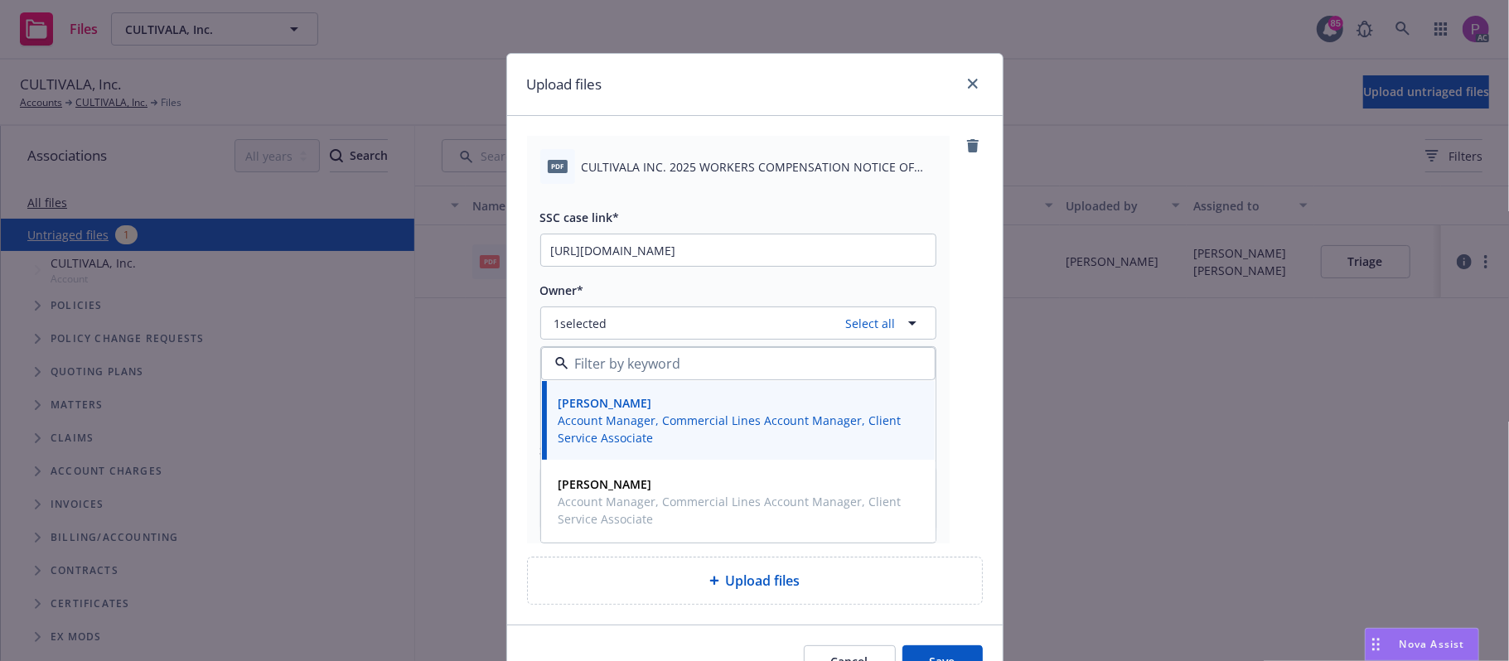
click at [902, 656] on button "Save" at bounding box center [942, 661] width 80 height 33
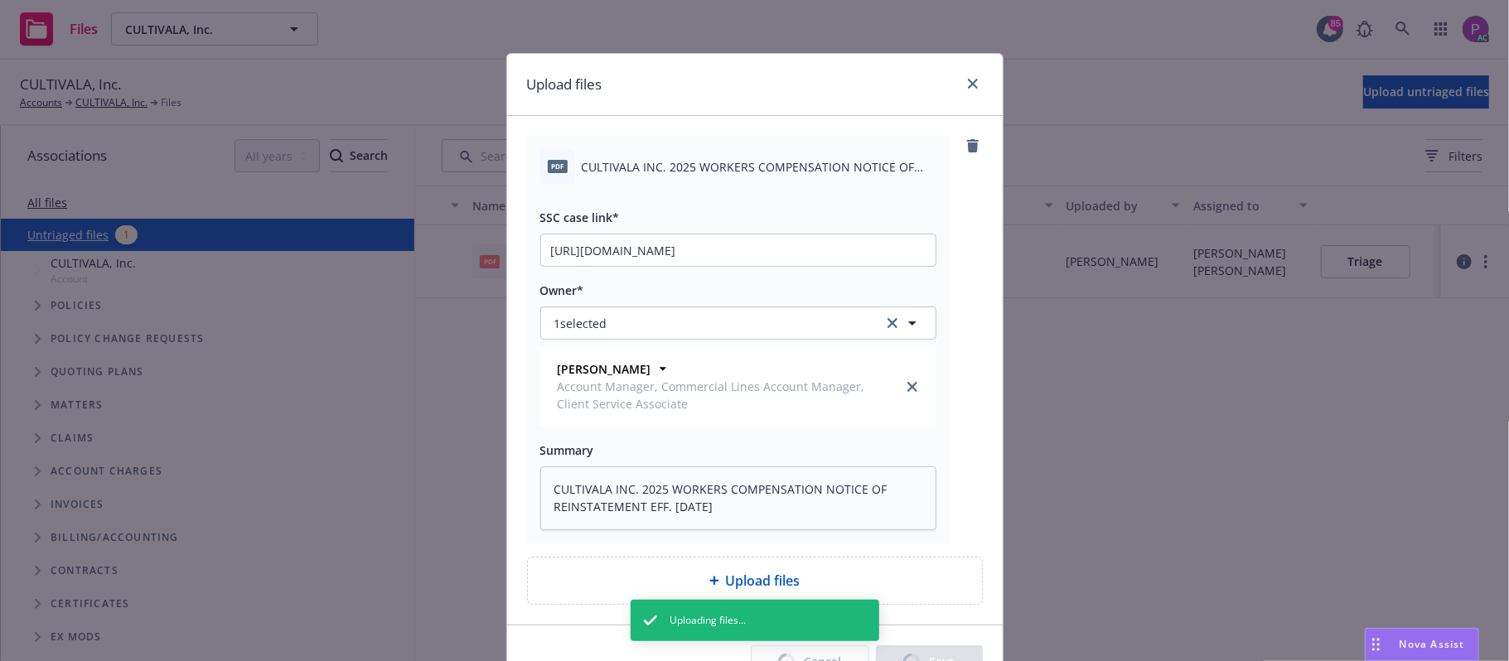
type textarea "x"
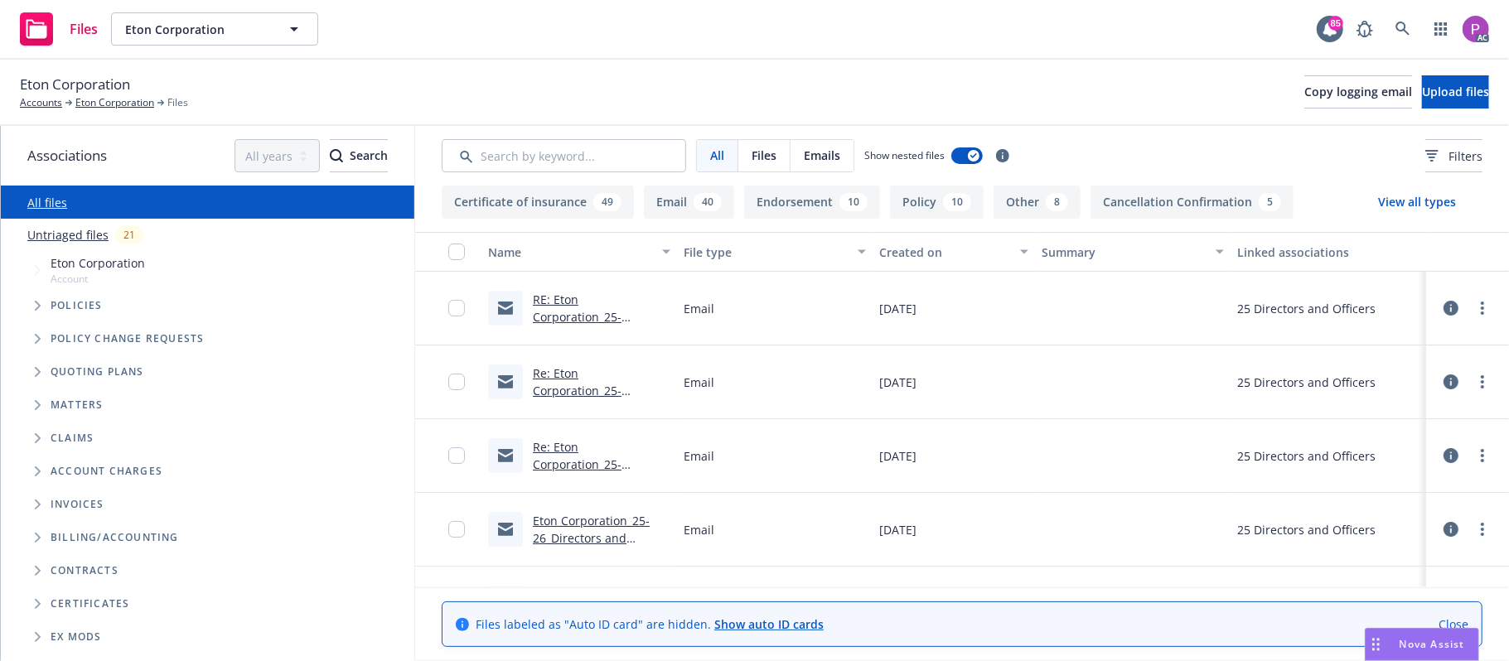
click at [78, 230] on link "Untriaged files" at bounding box center [67, 234] width 81 height 17
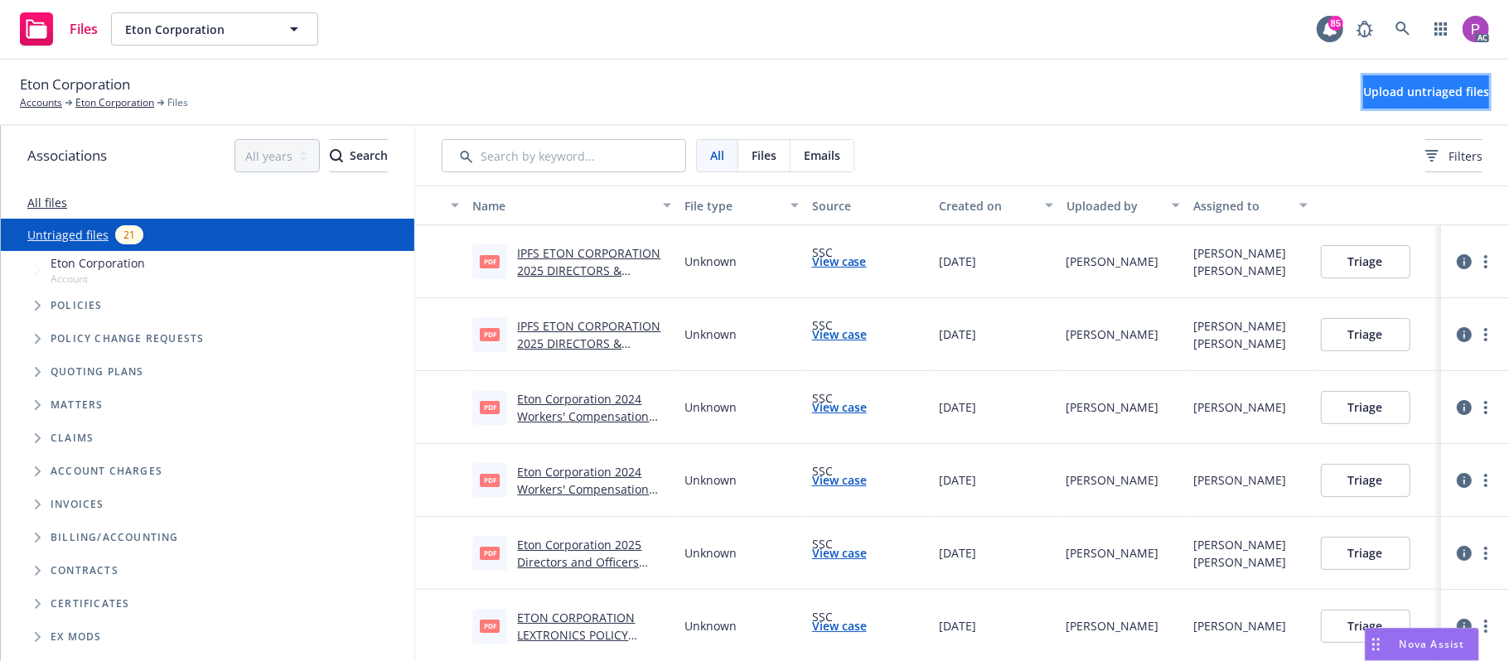
click at [1363, 77] on button "Upload untriaged files" at bounding box center [1426, 91] width 126 height 33
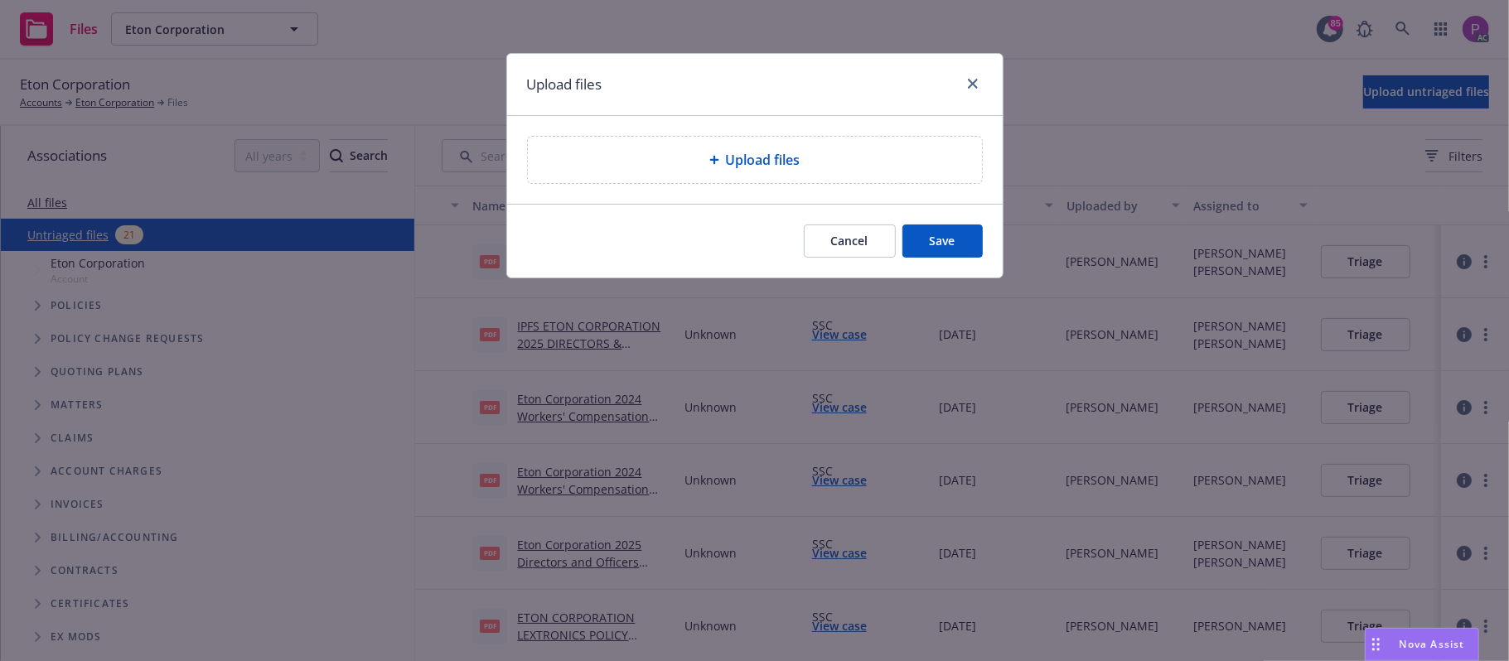
click at [825, 192] on div "Upload files" at bounding box center [754, 160] width 495 height 88
click at [818, 173] on div "Upload files" at bounding box center [755, 160] width 454 height 46
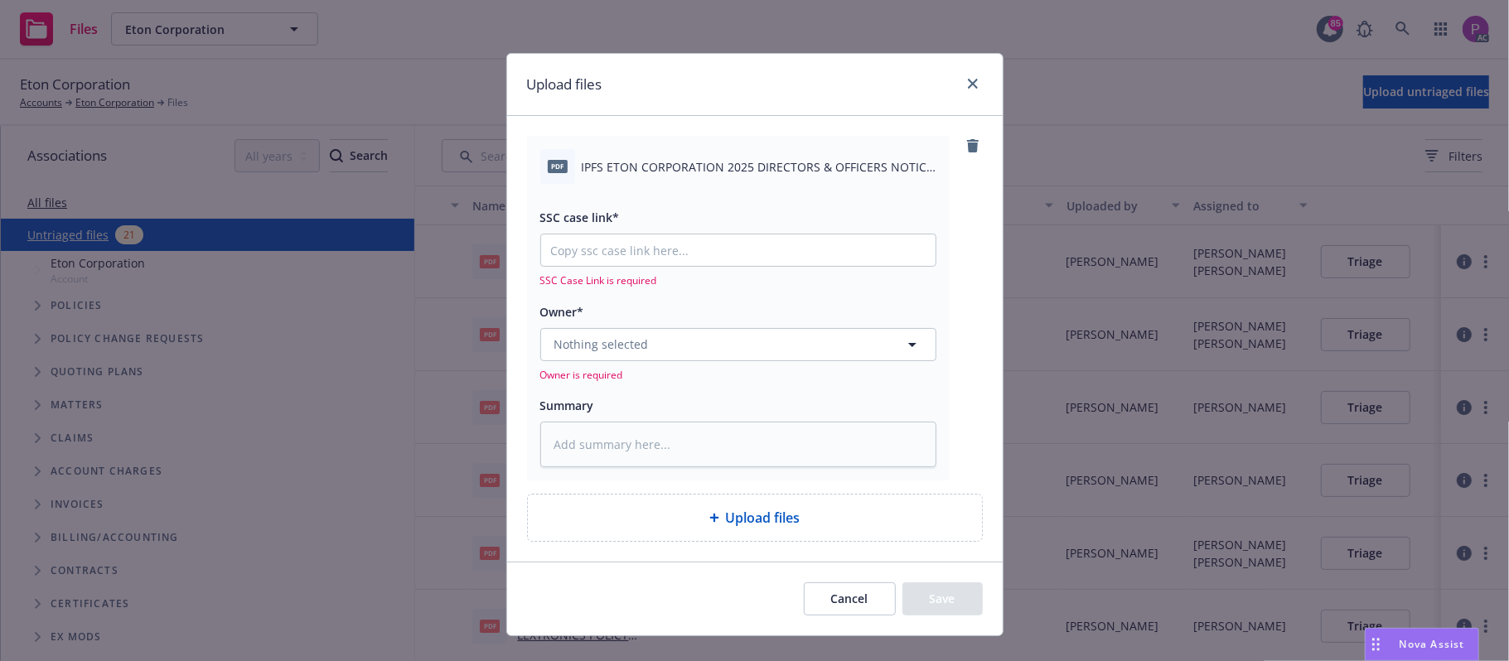
click at [630, 170] on span "IPFS ETON CORPORATION 2025 DIRECTORS & OFFICERS NOTICE OF REQUEST FOR REINSTATE…" at bounding box center [759, 166] width 355 height 17
click at [630, 169] on span "IPFS ETON CORPORATION 2025 DIRECTORS & OFFICERS NOTICE OF REQUEST FOR REINSTATE…" at bounding box center [759, 166] width 355 height 17
copy div "IPFS ETON CORPORATION 2025 DIRECTORS & OFFICERS NOTICE OF REQUEST FOR REINSTATE…"
click at [624, 455] on textarea at bounding box center [738, 445] width 396 height 46
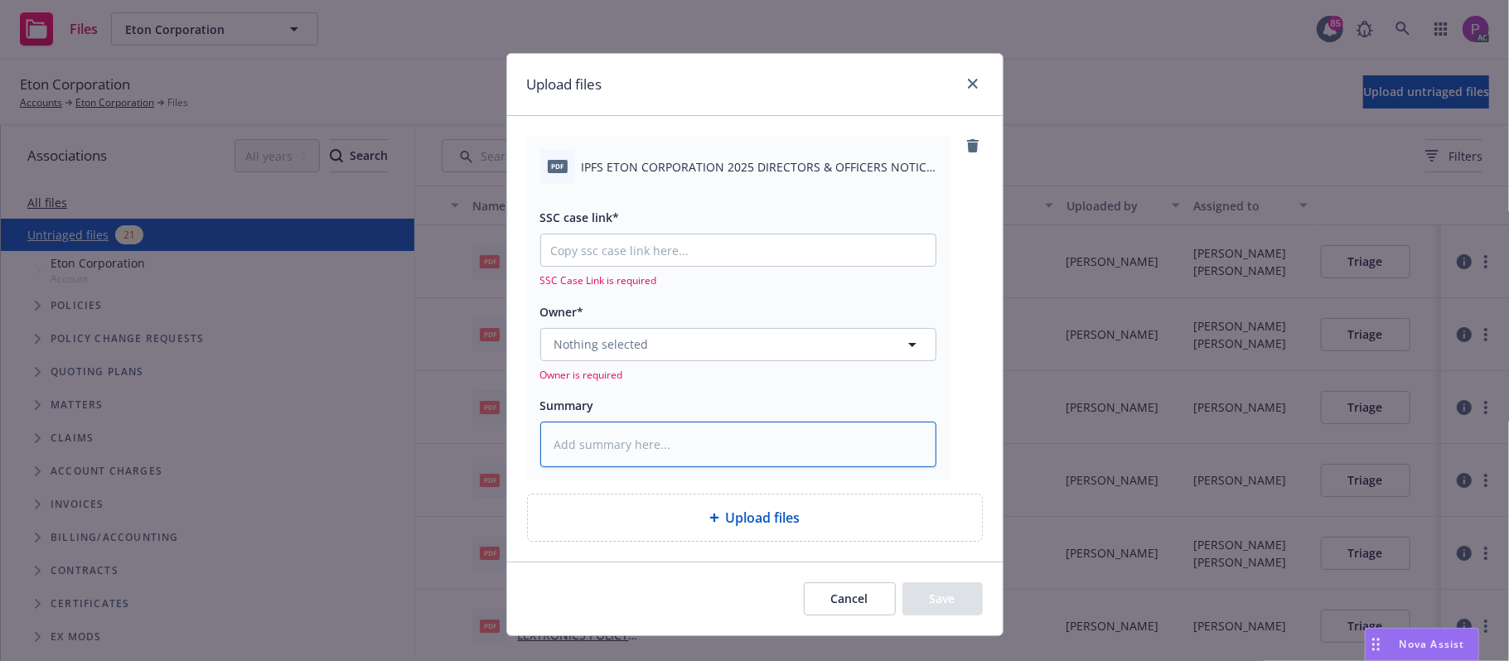
paste textarea "IPFS ETON CORPORATION 2025 DIRECTORS & OFFICERS NOTICE OF REQUEST FOR REINSTATE…"
type textarea "x"
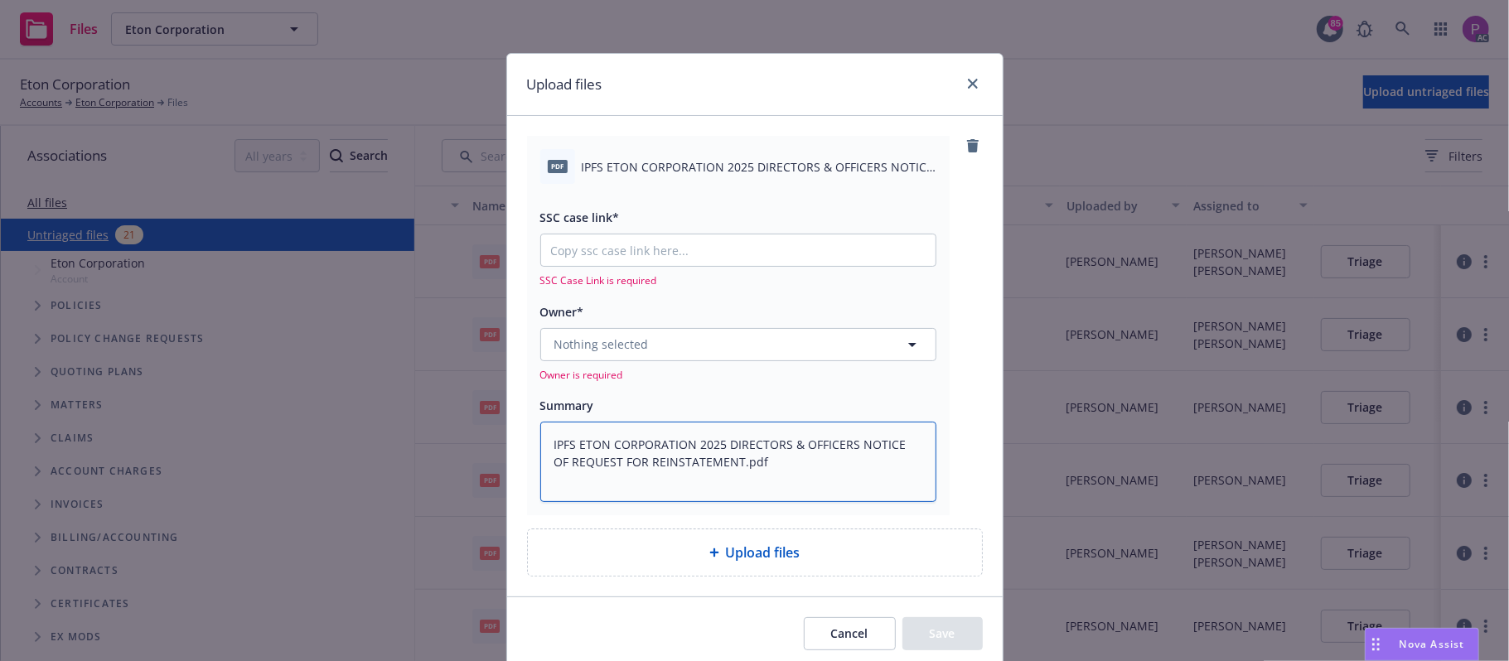
type textarea "IPFS ETON CORPORATION 2025 DIRECTORS & OFFICERS NOTICE OF REQUEST FOR REINSTATE…"
click at [581, 243] on input "SSC case link*" at bounding box center [738, 249] width 394 height 31
paste input "https://newfront-ssc.lightning.force.com/lightning/r/Case/500Vz00000Rrm71IAB/vi…"
type textarea "x"
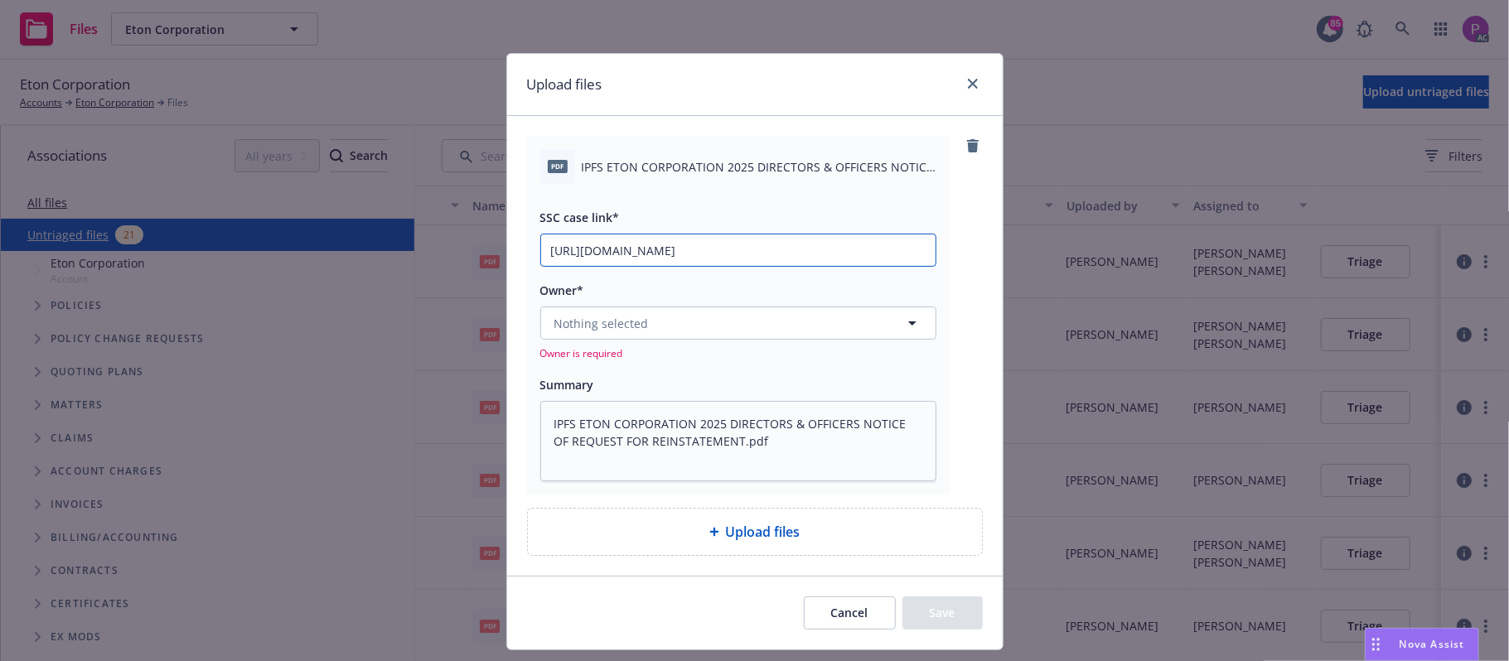
scroll to position [0, 233]
type input "https://newfront-ssc.lightning.force.com/lightning/r/Case/500Vz00000Rrm71IAB/vi…"
click at [601, 307] on button "Nothing selected" at bounding box center [738, 323] width 396 height 33
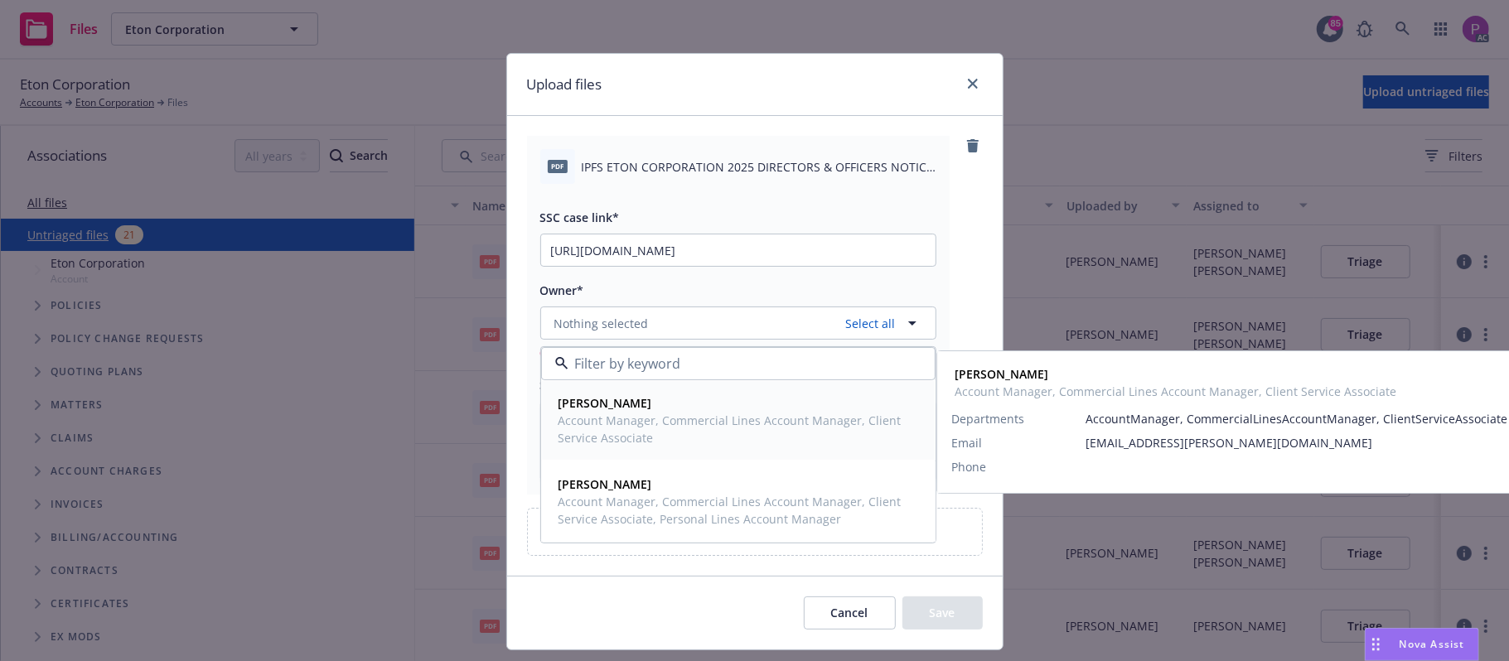
click at [683, 415] on span "Account Manager, Commercial Lines Account Manager, Client Service Associate" at bounding box center [736, 429] width 356 height 35
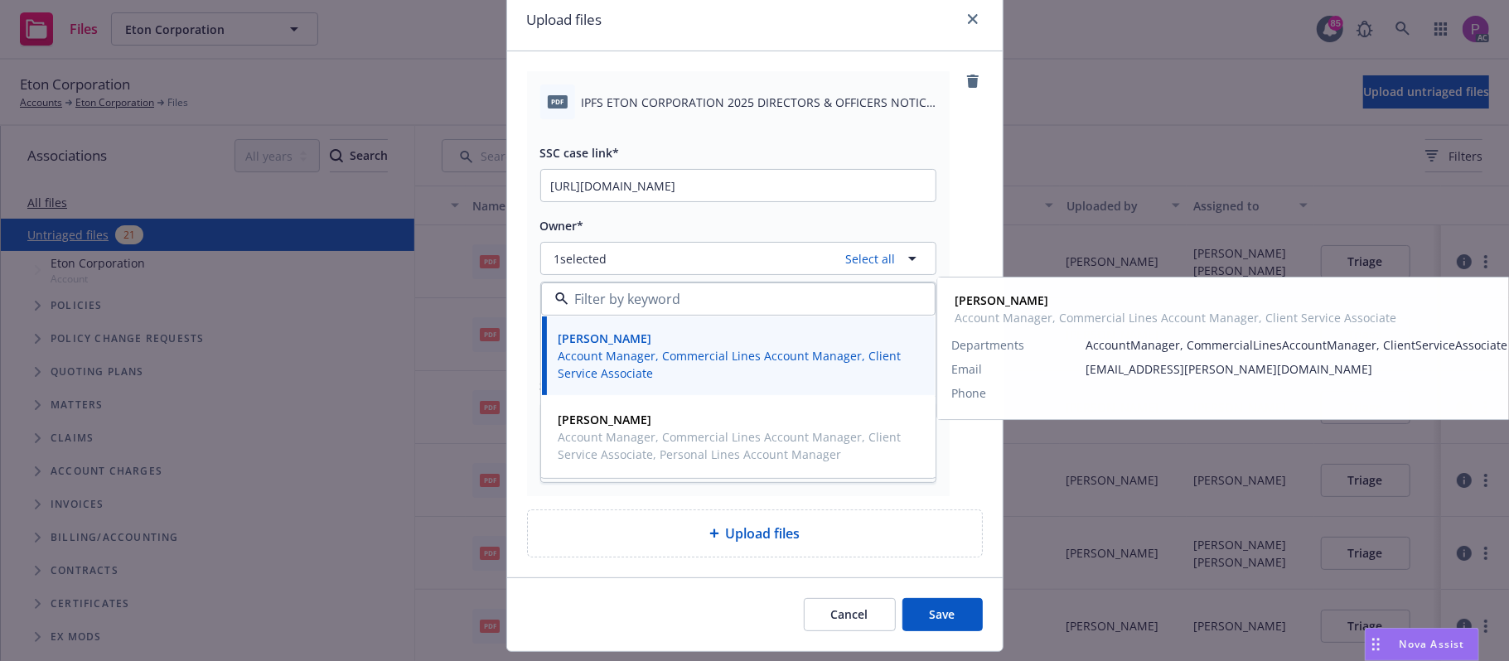
scroll to position [110, 0]
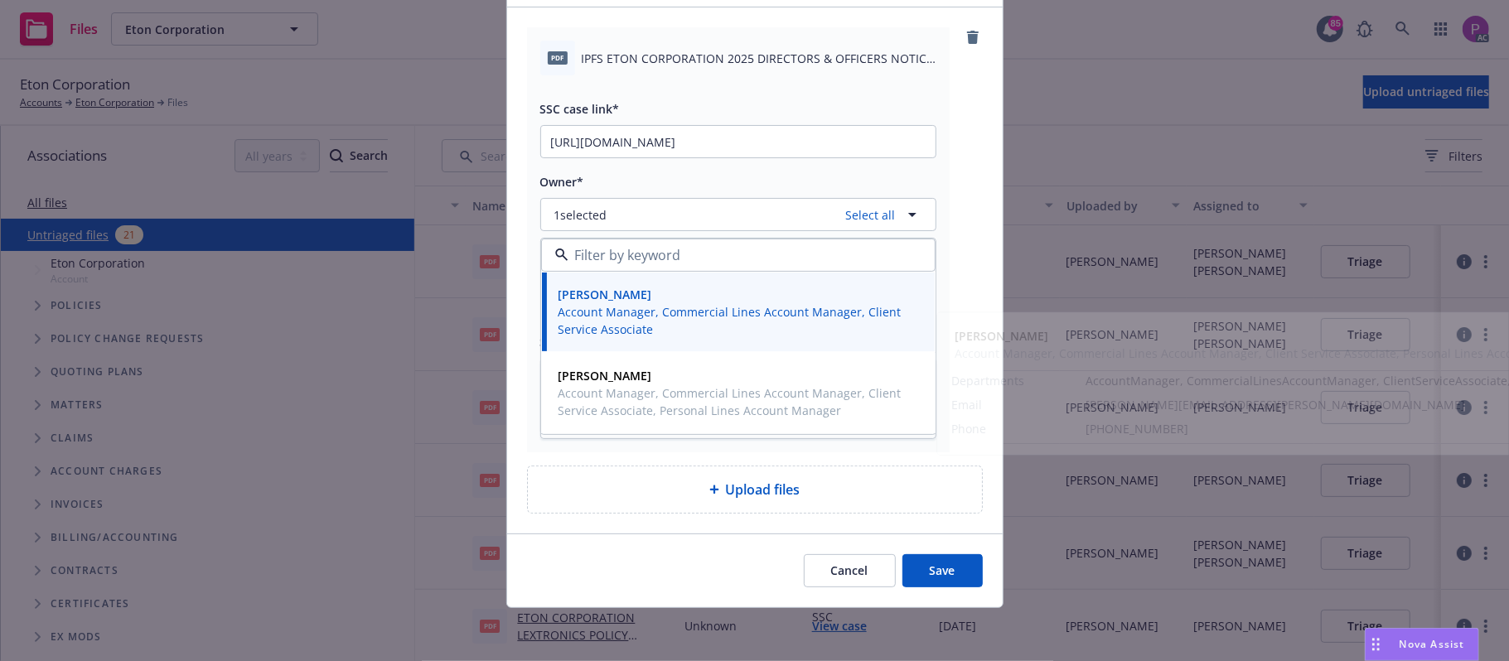
click at [916, 560] on button "Save" at bounding box center [942, 570] width 80 height 33
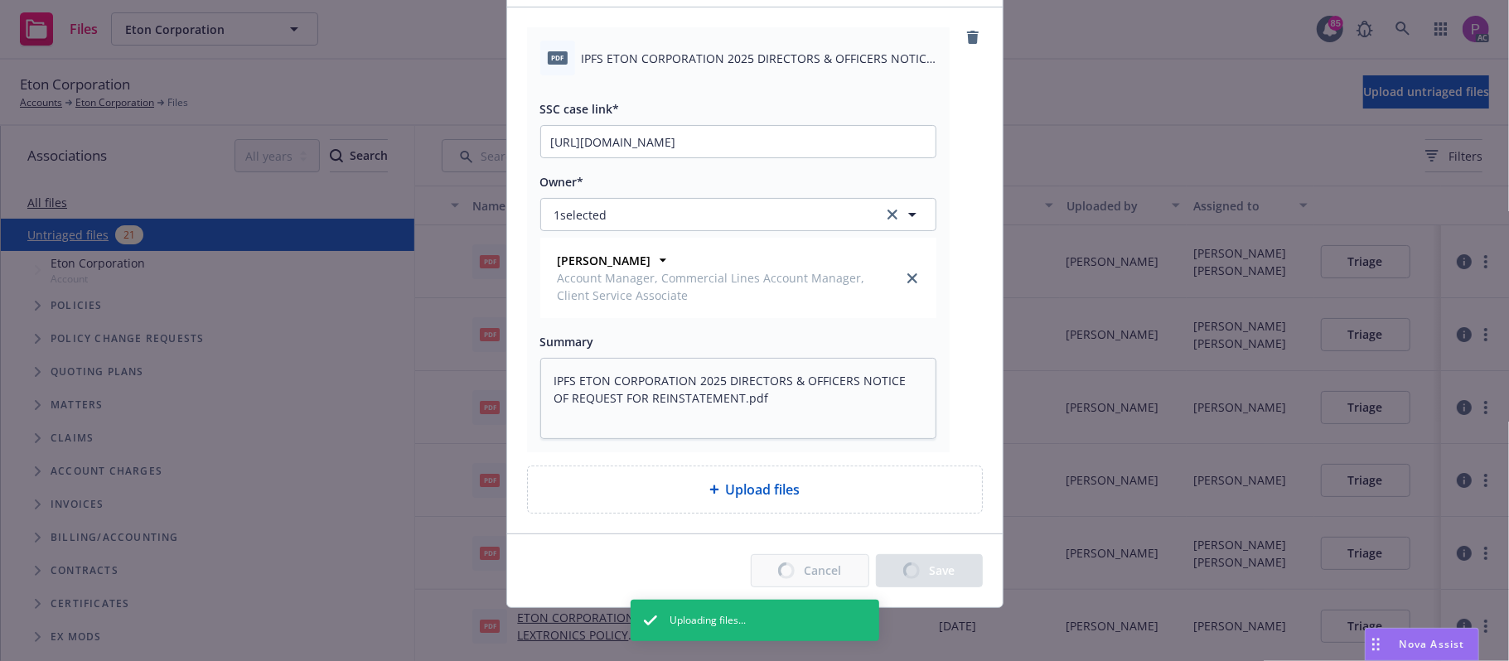
type textarea "x"
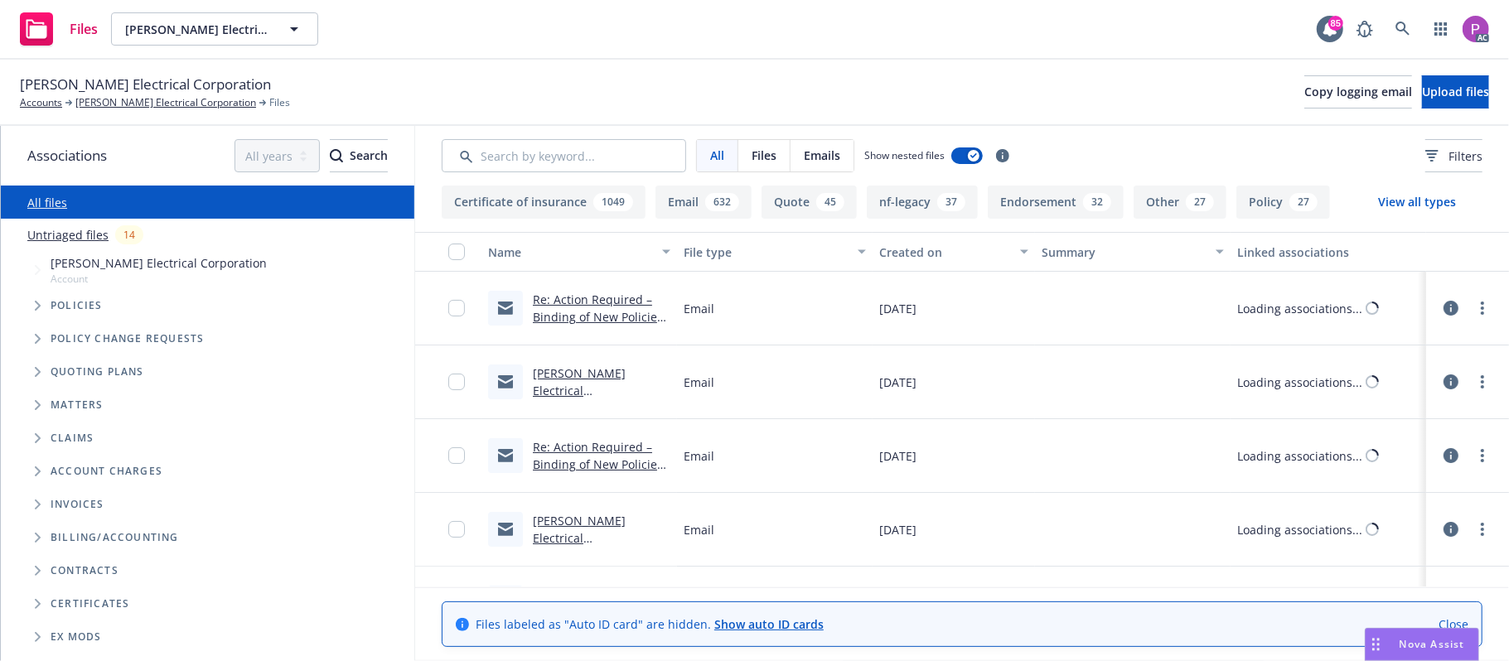
click at [60, 239] on link "Untriaged files" at bounding box center [67, 234] width 81 height 17
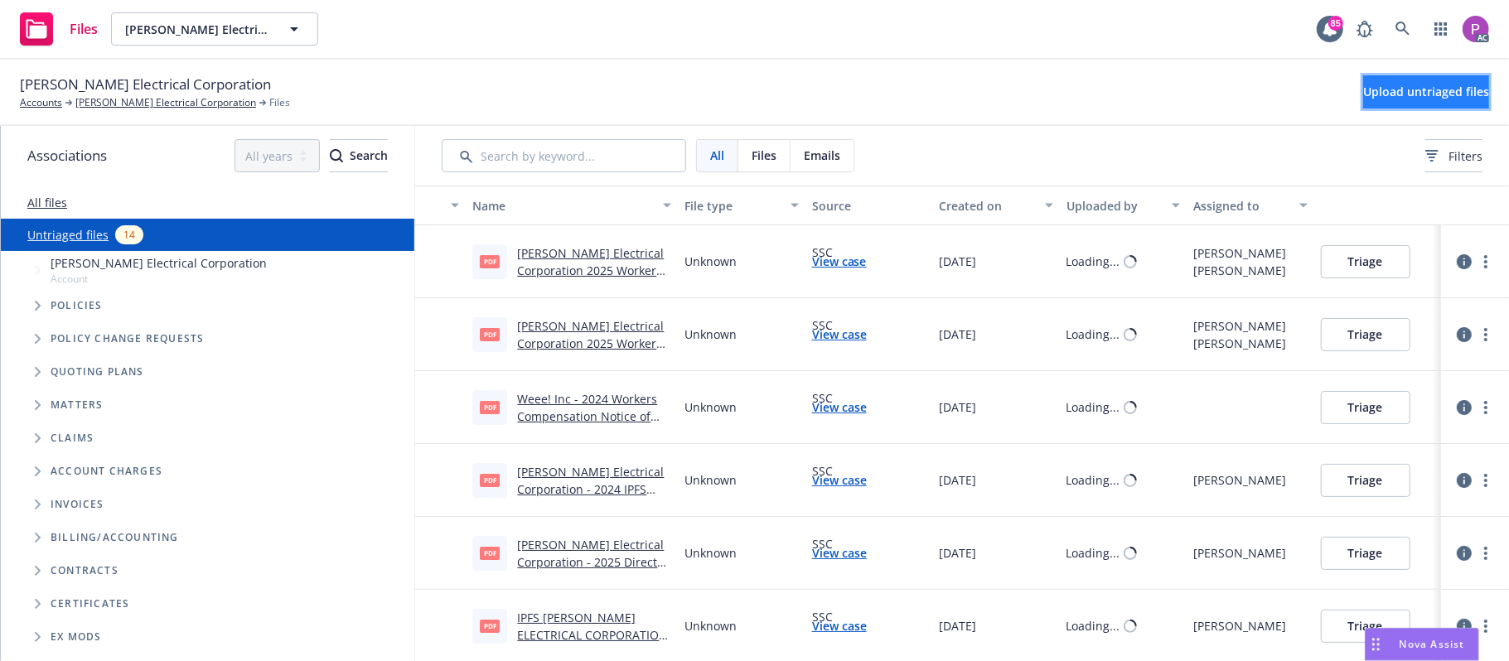
click at [1363, 96] on span "Upload untriaged files" at bounding box center [1426, 92] width 126 height 16
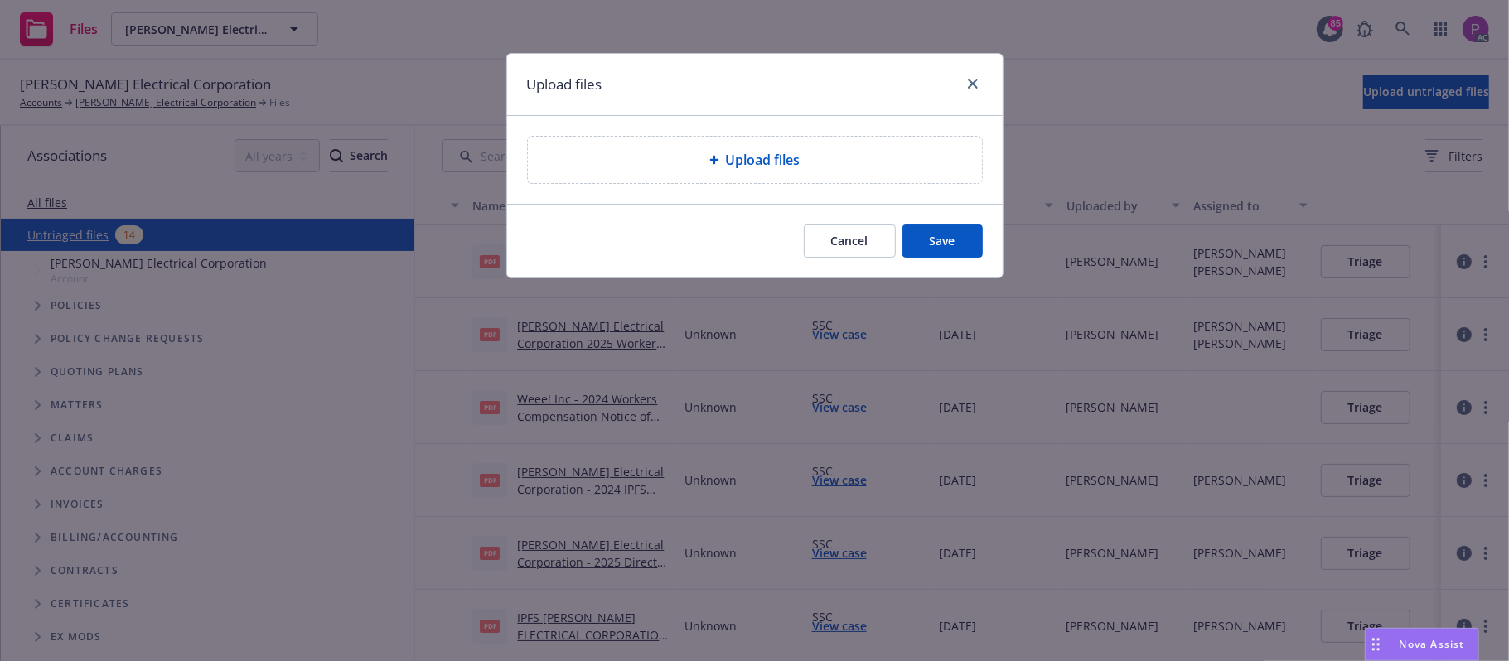
click at [578, 177] on div "Upload files" at bounding box center [755, 160] width 454 height 46
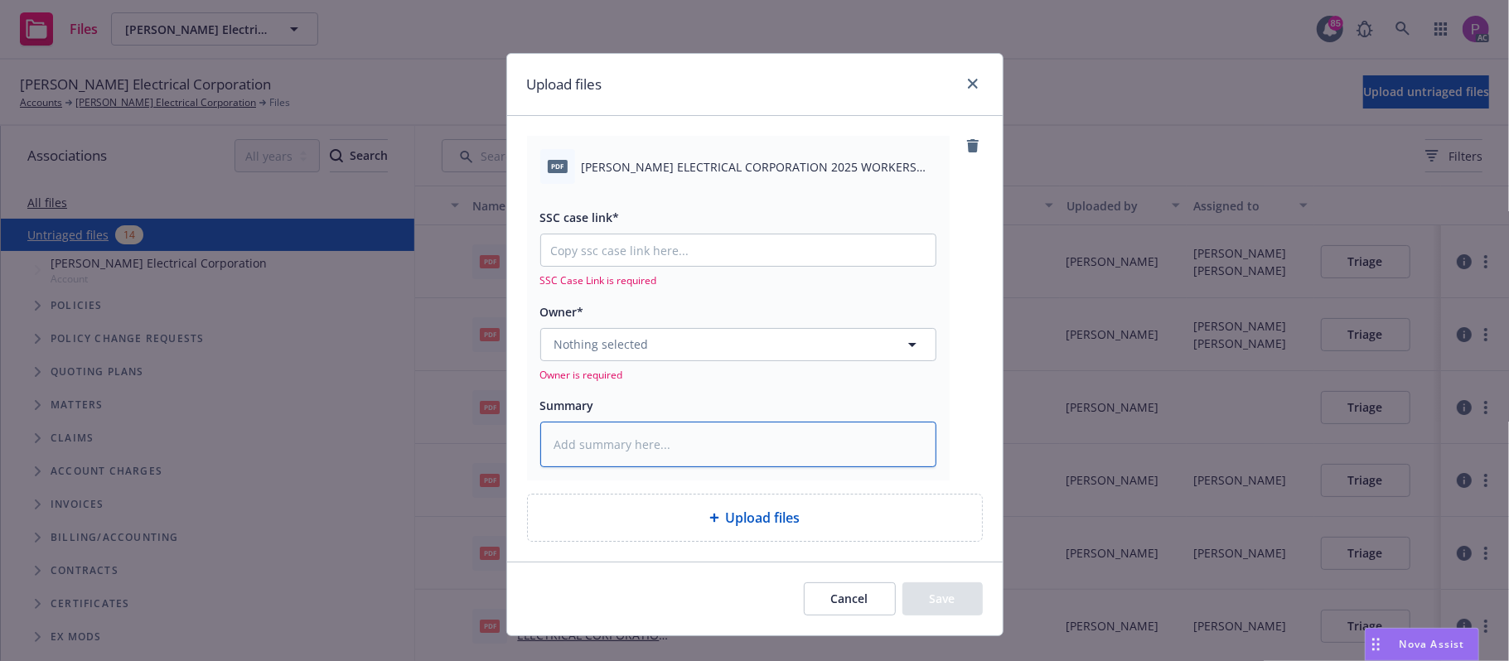
click at [630, 461] on textarea at bounding box center [738, 445] width 396 height 46
paste textarea "TAYLOR ELECTRICAL CORPORATION 2025 WORKERS COMPENSATION NOTICE OF REINSTATEMENT…"
type textarea "x"
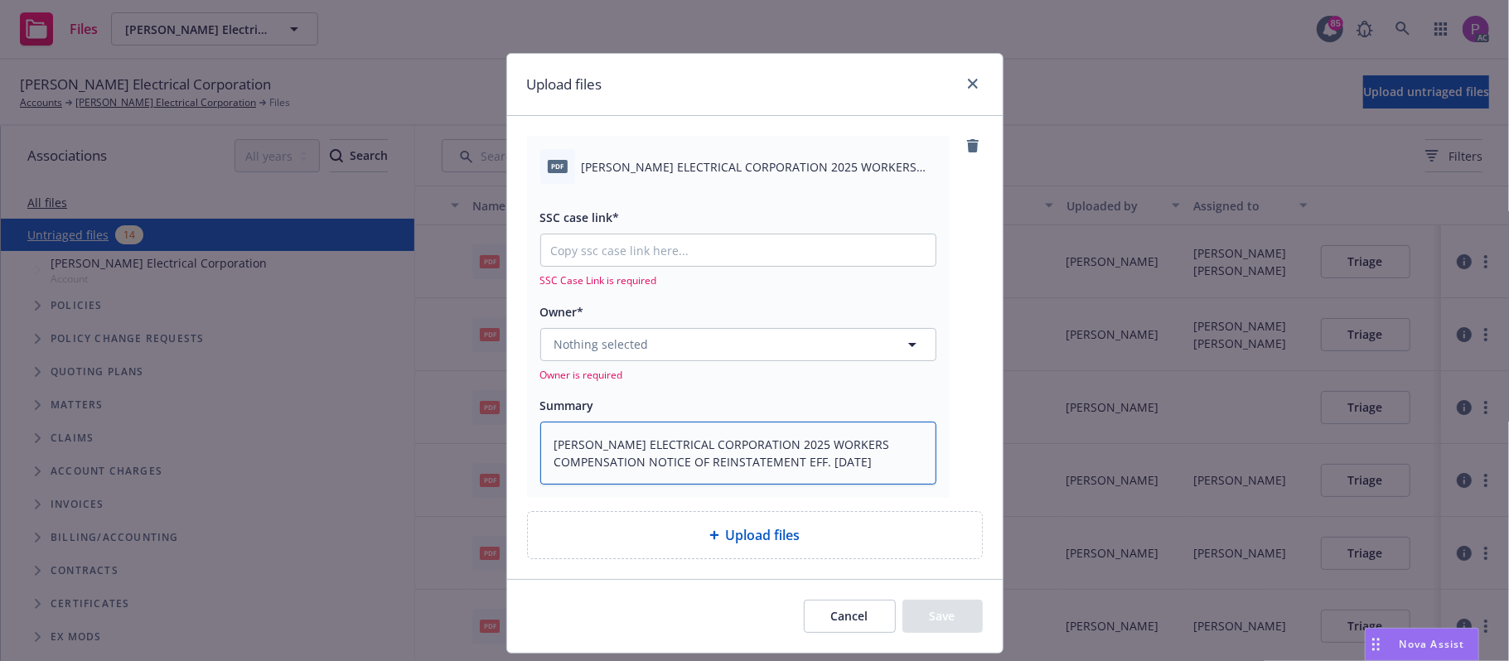
type textarea "TAYLOR ELECTRICAL CORPORATION 2025 WORKERS COMPENSATION NOTICE OF REINSTATEMENT…"
click at [693, 259] on input "SSC case link*" at bounding box center [738, 249] width 394 height 31
paste input "https://newfront-ssc.lightning.force.com/lightning/r/Case/500Vz00000RrmTgIAJ/vi…"
type textarea "x"
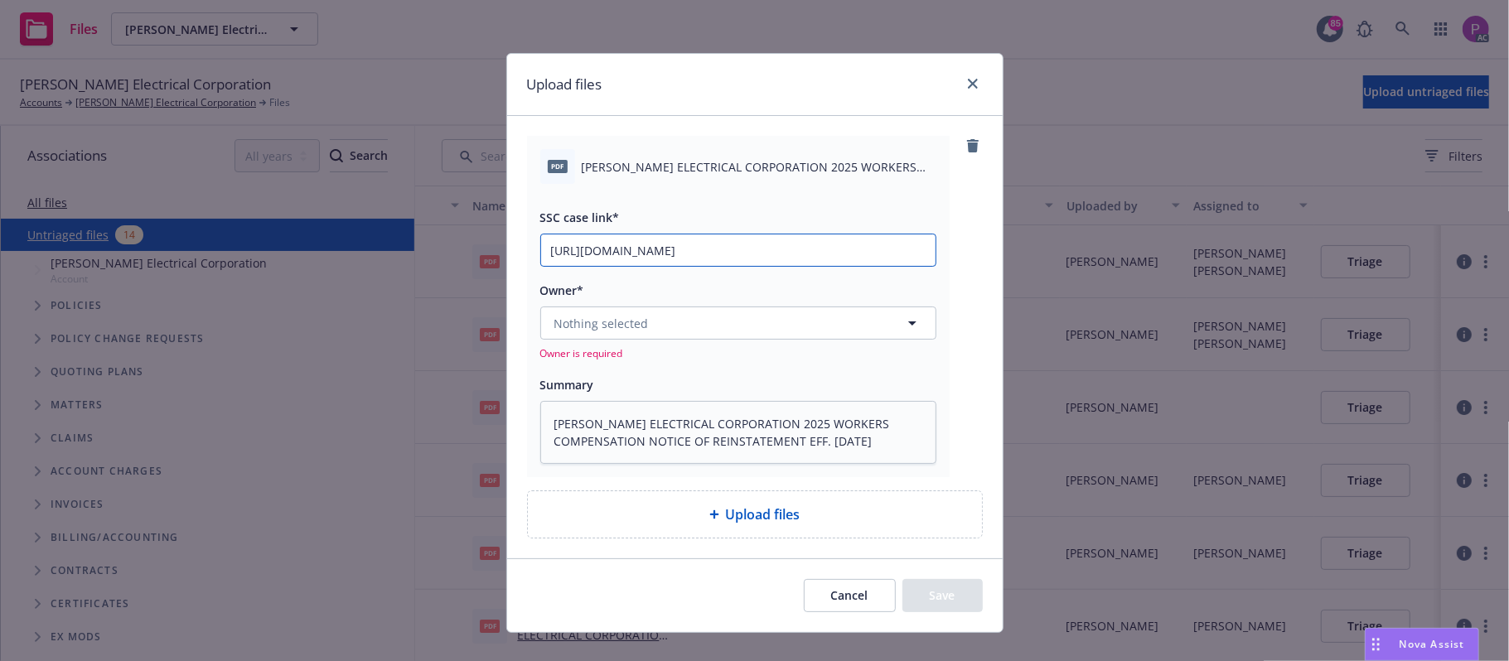
scroll to position [0, 229]
type input "https://newfront-ssc.lightning.force.com/lightning/r/Case/500Vz00000RrmTgIAJ/vi…"
click at [644, 342] on div "Nothing selected Owner is required" at bounding box center [738, 334] width 396 height 54
click at [637, 318] on button "Nothing selected" at bounding box center [738, 323] width 396 height 33
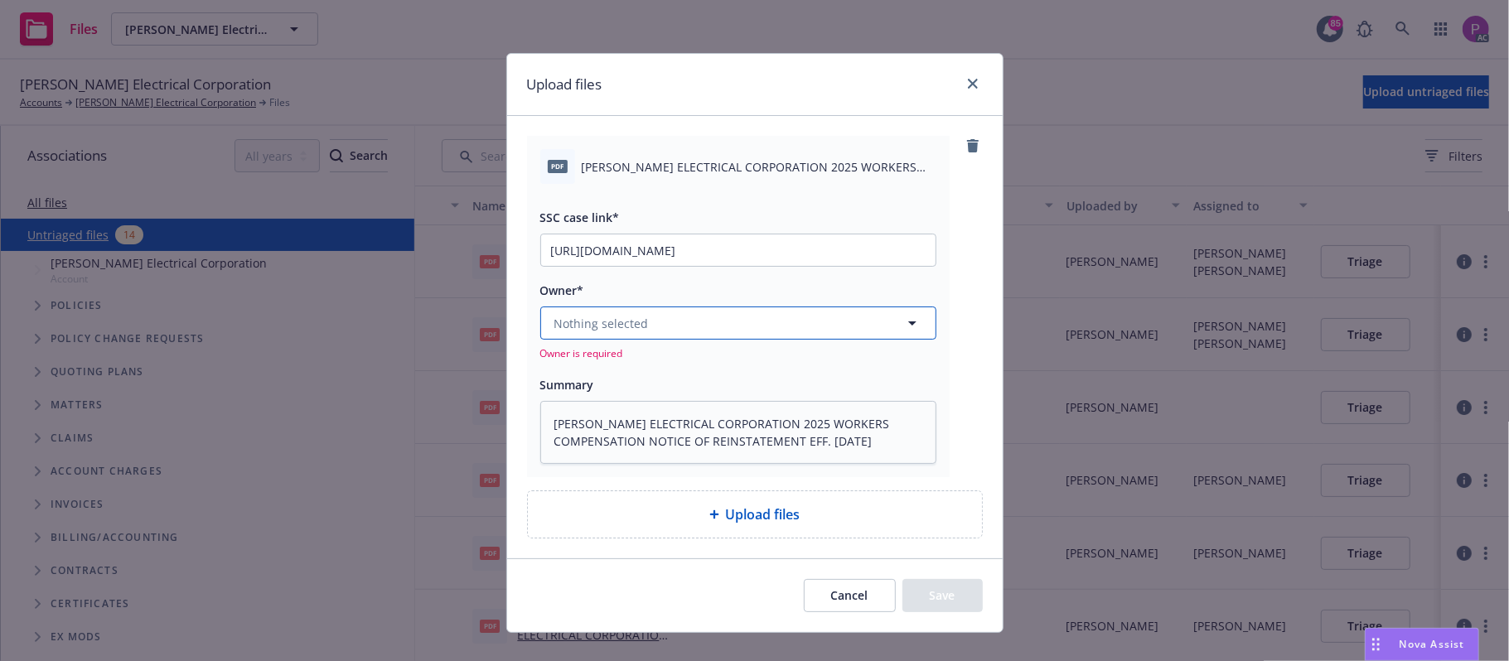
click at [680, 331] on button "Nothing selected" at bounding box center [738, 323] width 396 height 33
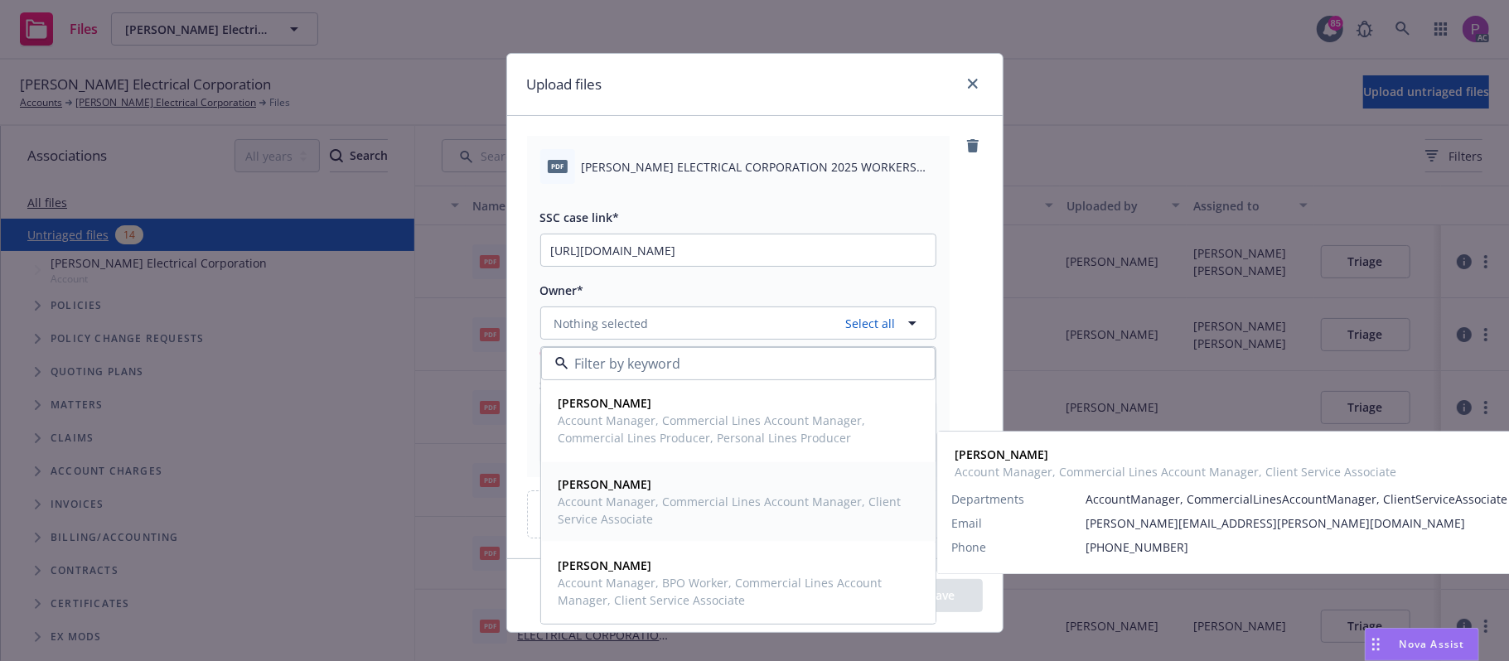
click at [611, 487] on span "[PERSON_NAME]" at bounding box center [736, 484] width 356 height 17
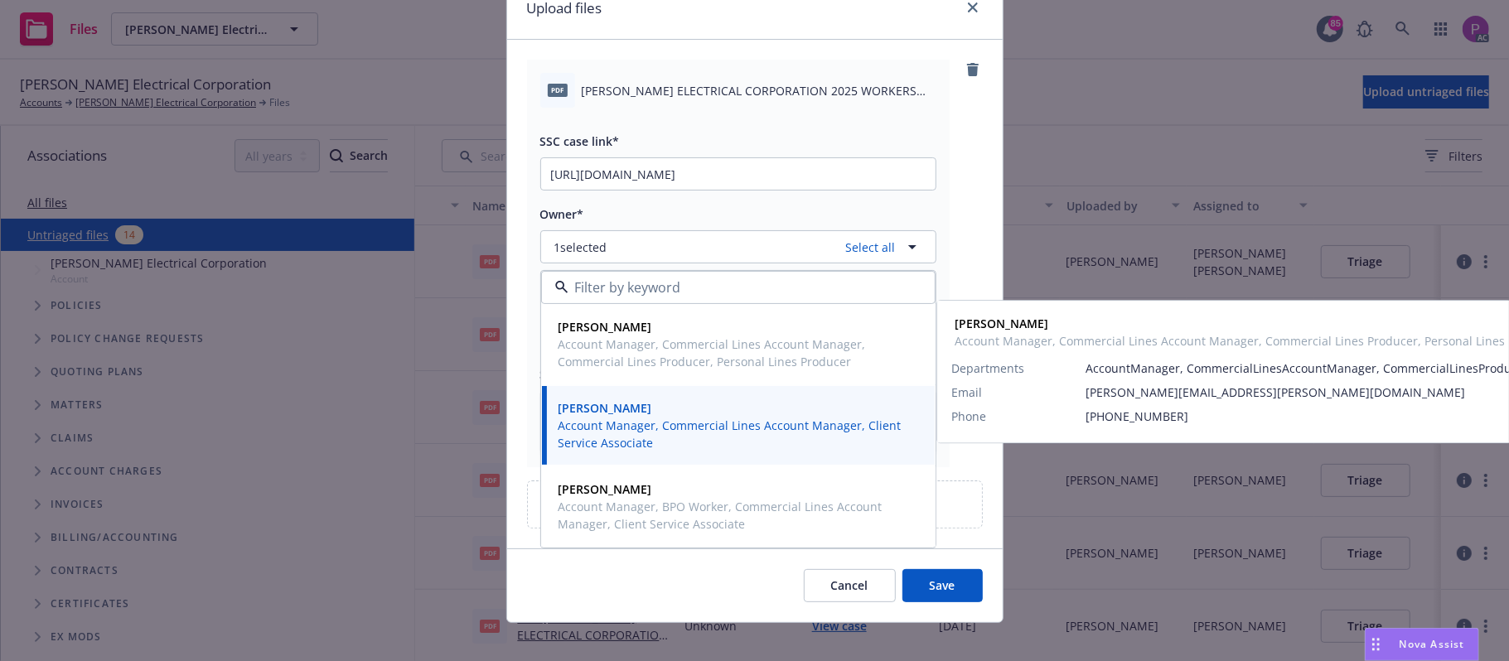
scroll to position [93, 0]
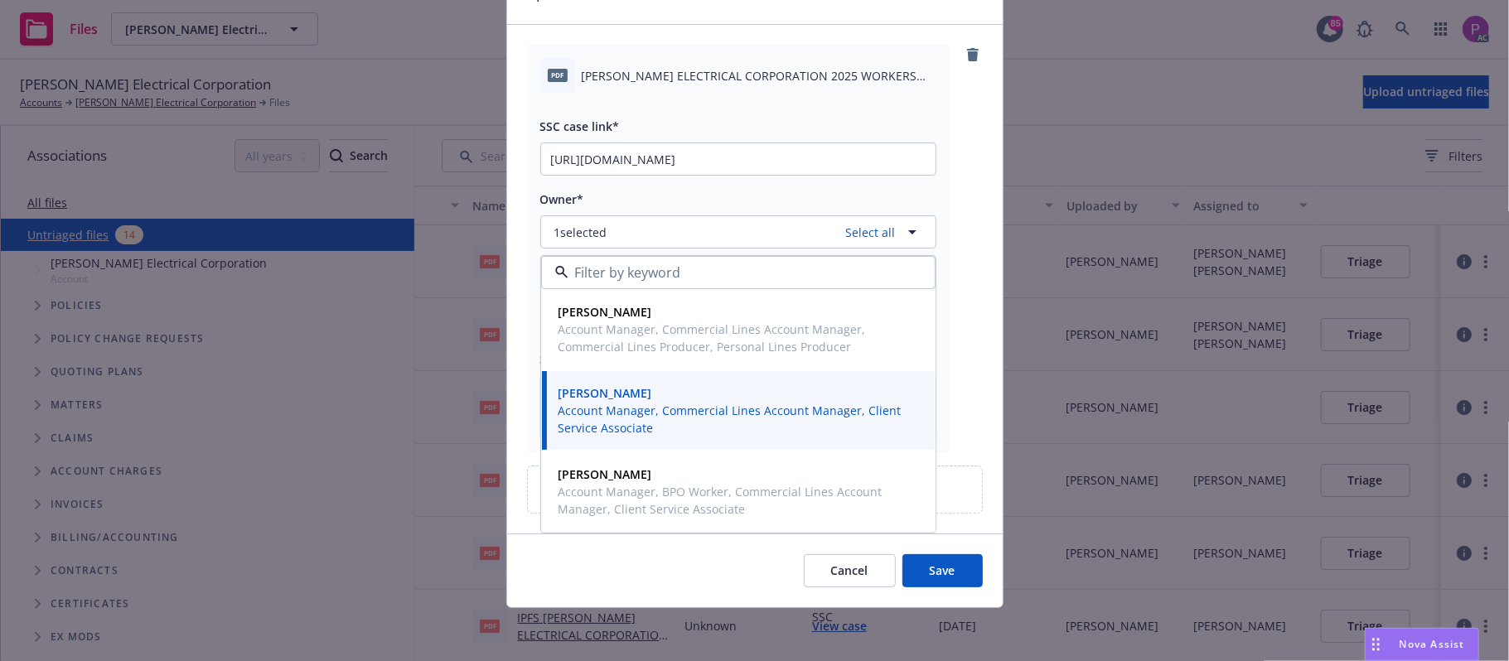
click at [925, 573] on button "Save" at bounding box center [942, 570] width 80 height 33
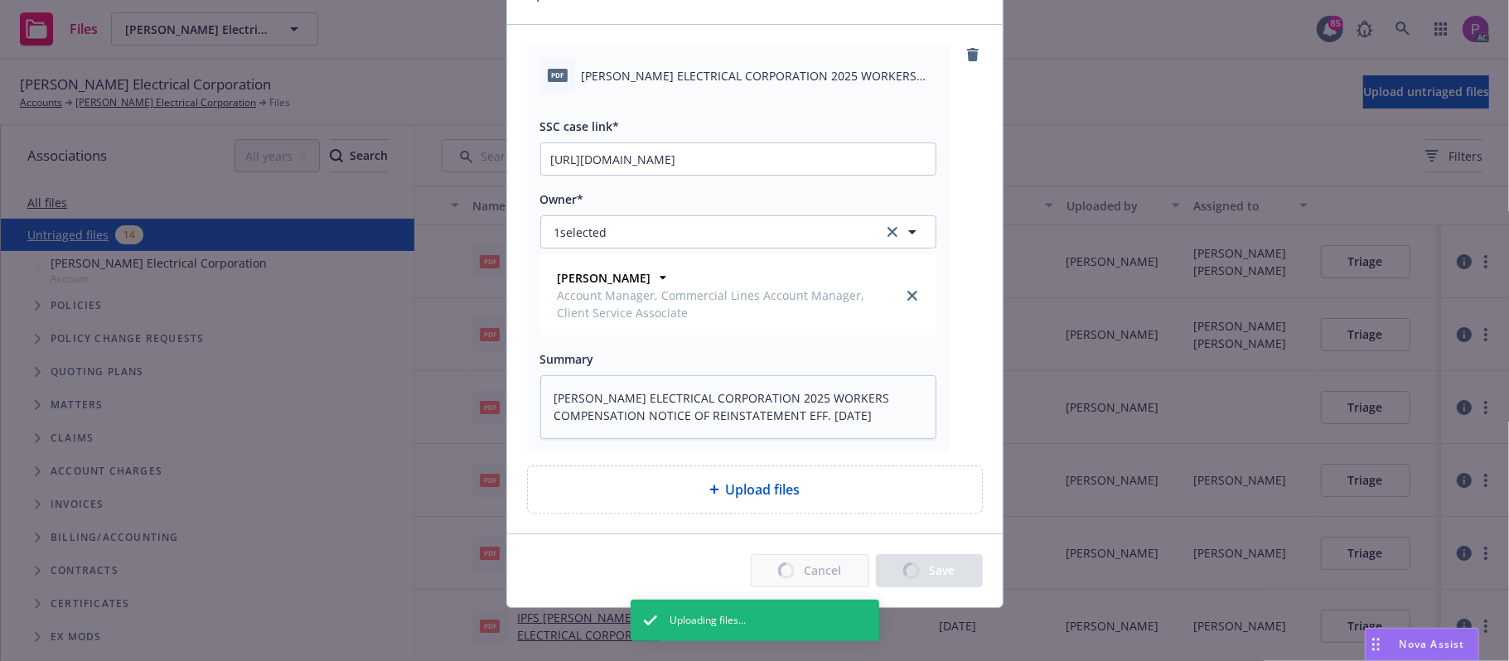
type textarea "x"
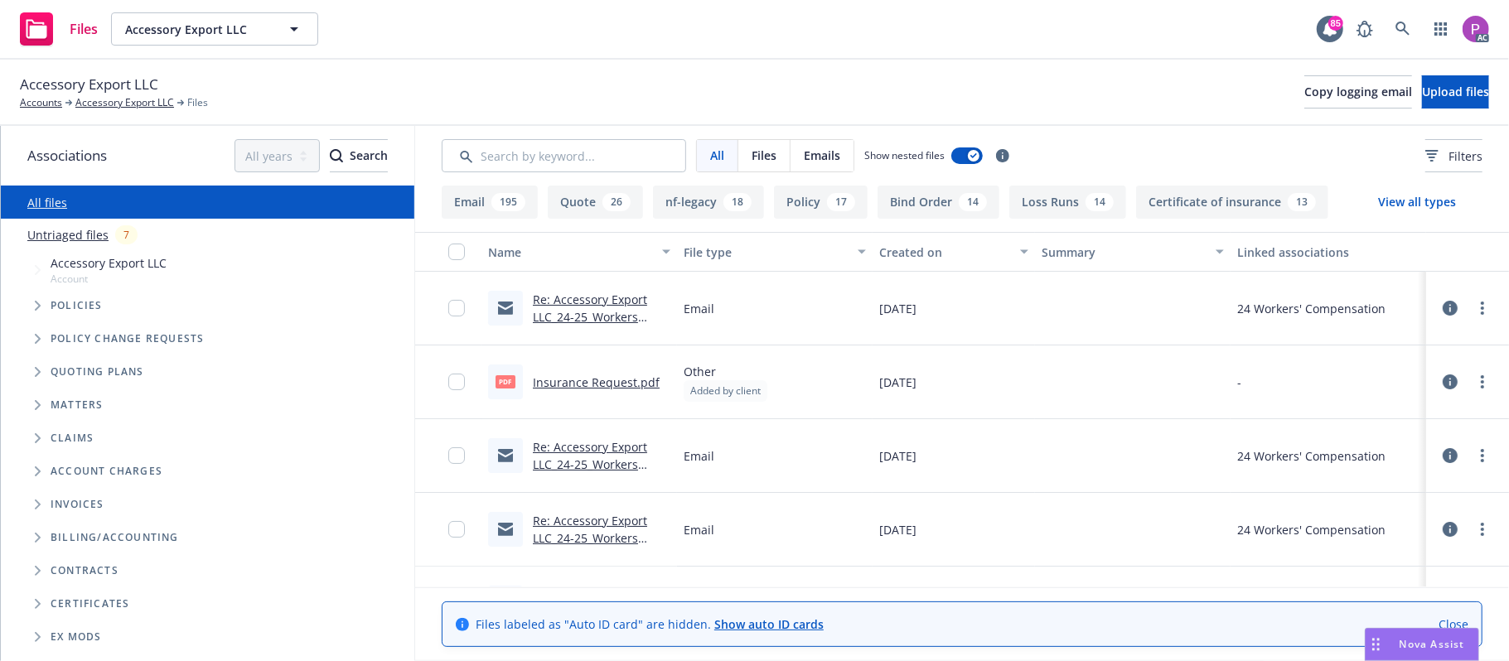
click at [86, 226] on link "Untriaged files" at bounding box center [67, 234] width 81 height 17
